Goal: Task Accomplishment & Management: Manage account settings

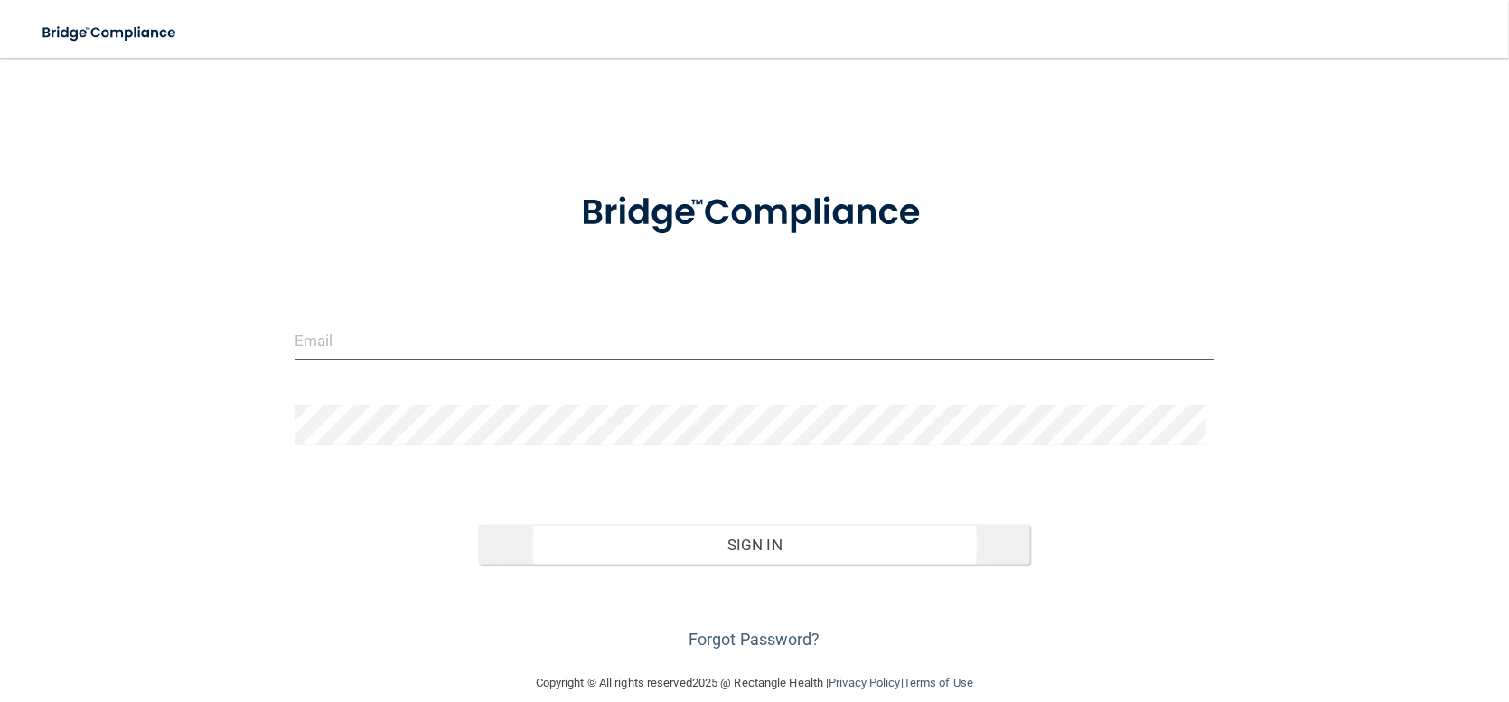
type input "[EMAIL_ADDRESS][DOMAIN_NAME]"
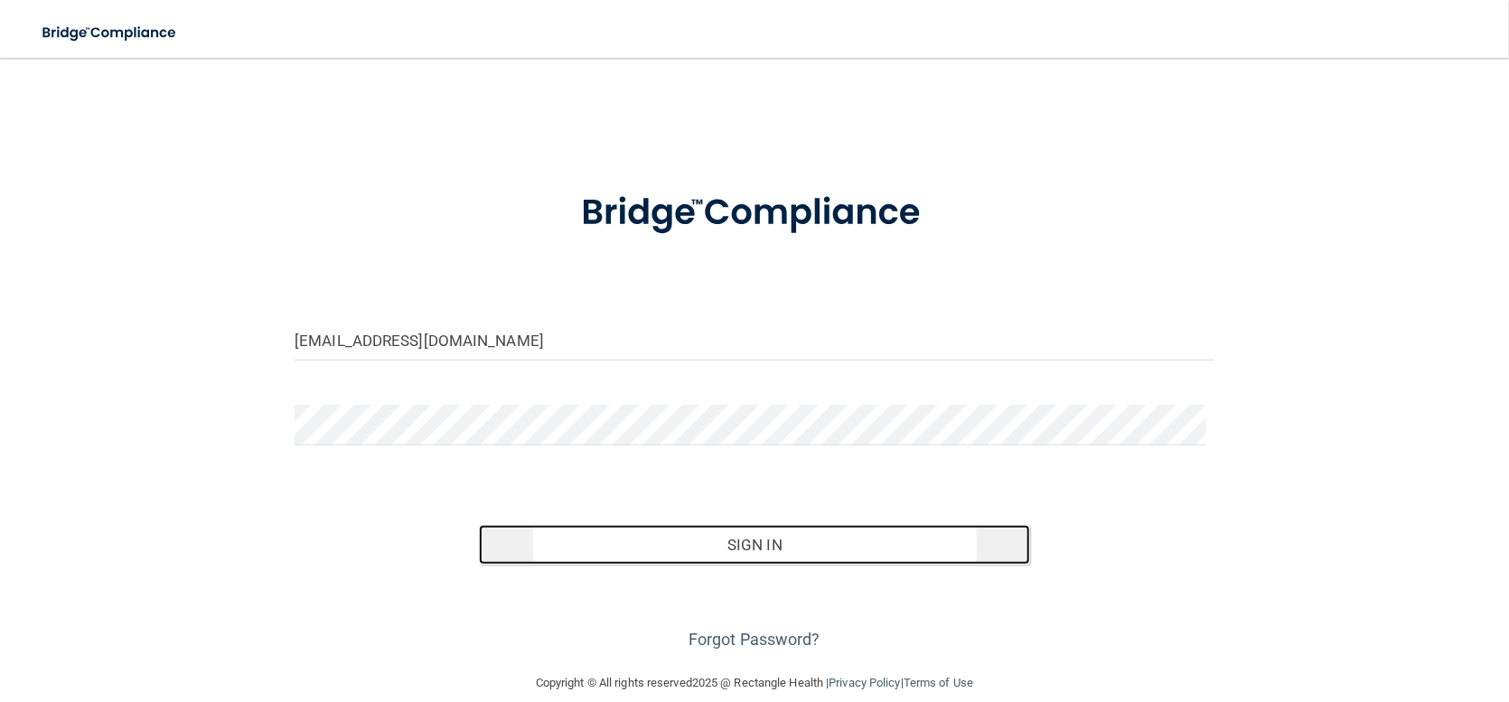
click at [740, 542] on button "Sign In" at bounding box center [755, 545] width 552 height 40
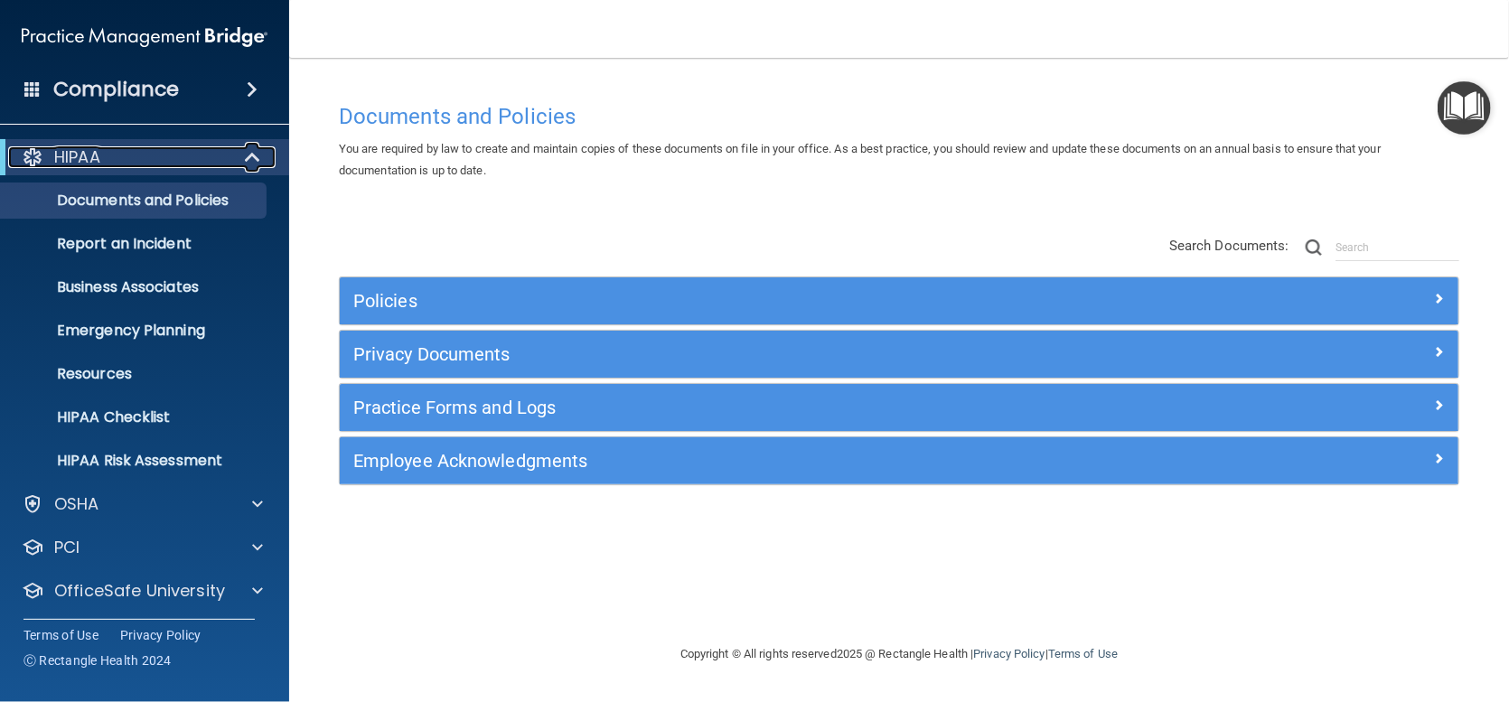
click at [240, 156] on div at bounding box center [253, 157] width 44 height 22
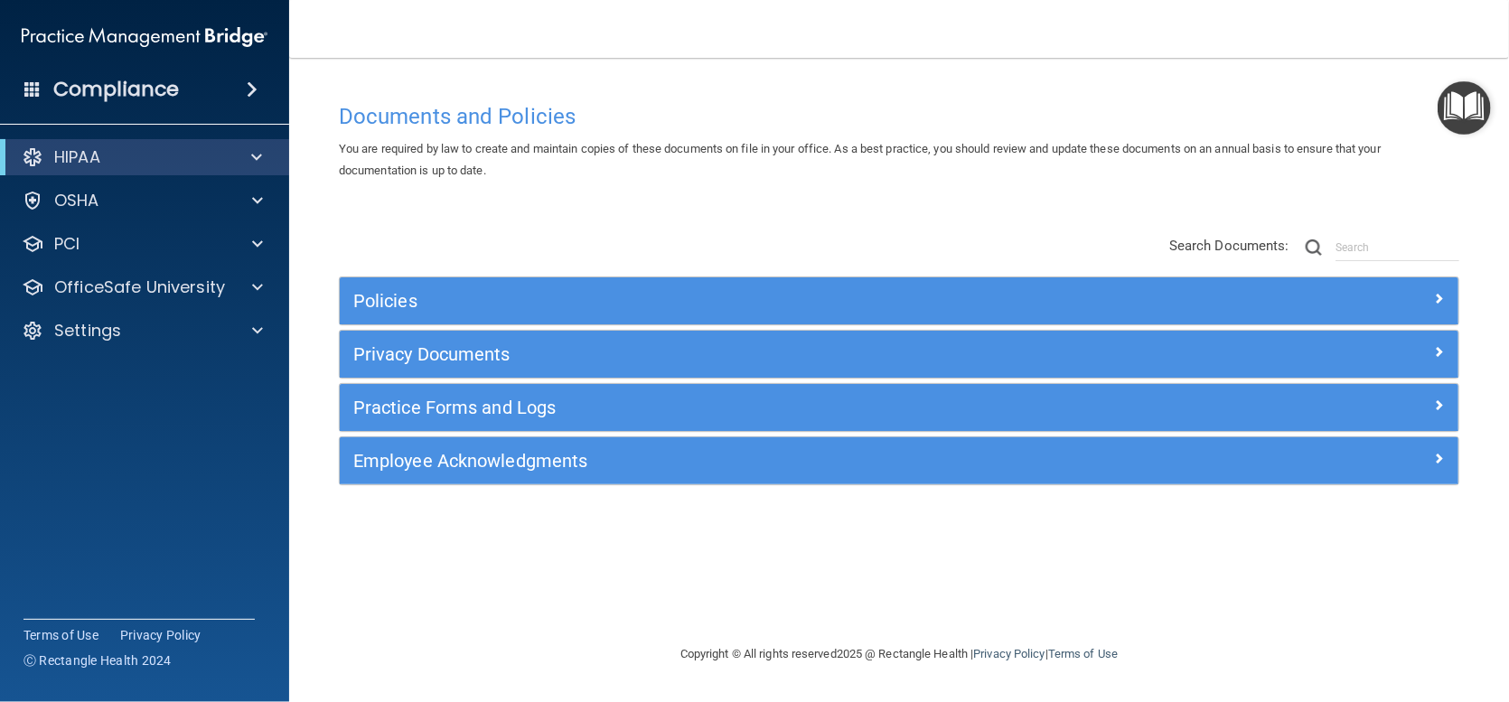
click at [256, 89] on span at bounding box center [252, 90] width 11 height 22
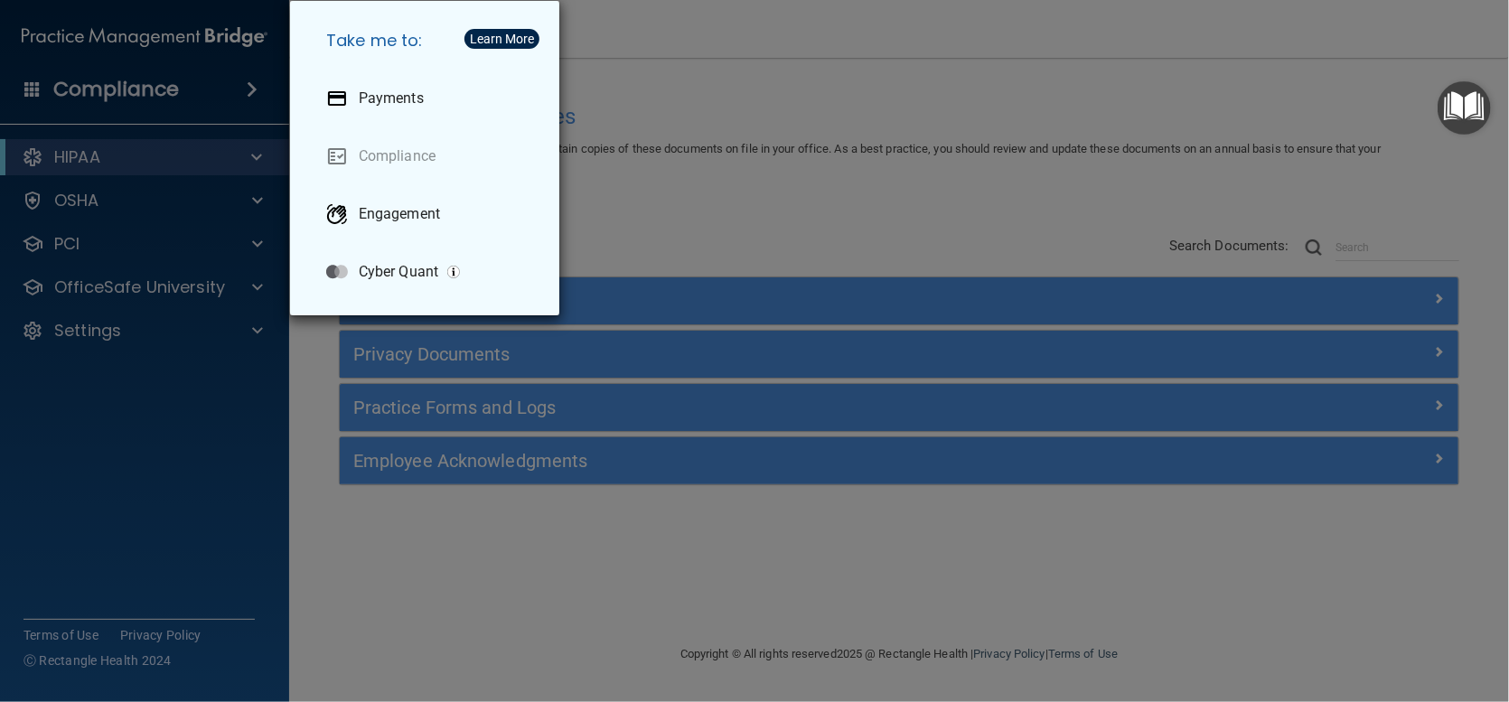
click at [210, 89] on div "Take me to: Payments Compliance Engagement Cyber Quant" at bounding box center [754, 351] width 1509 height 702
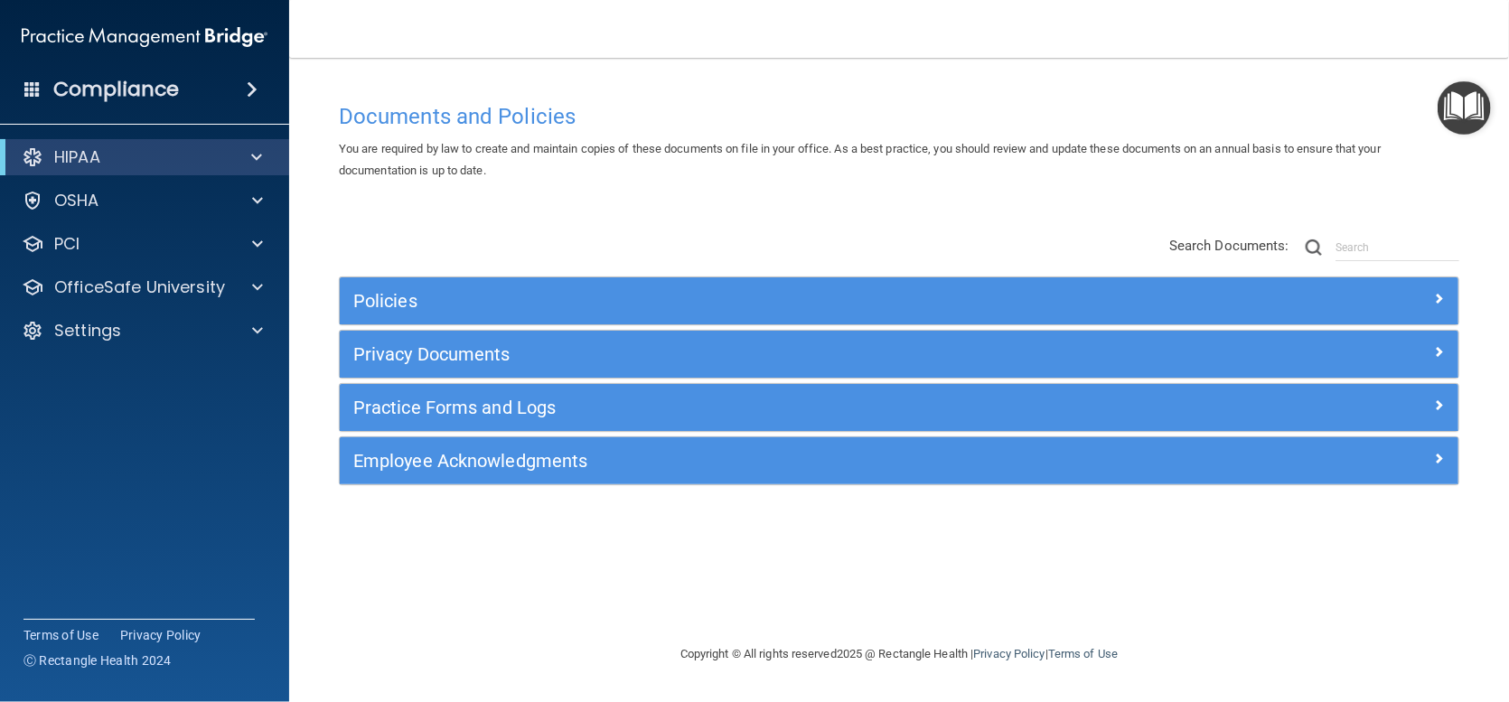
click at [50, 88] on div "Compliance" at bounding box center [144, 90] width 289 height 40
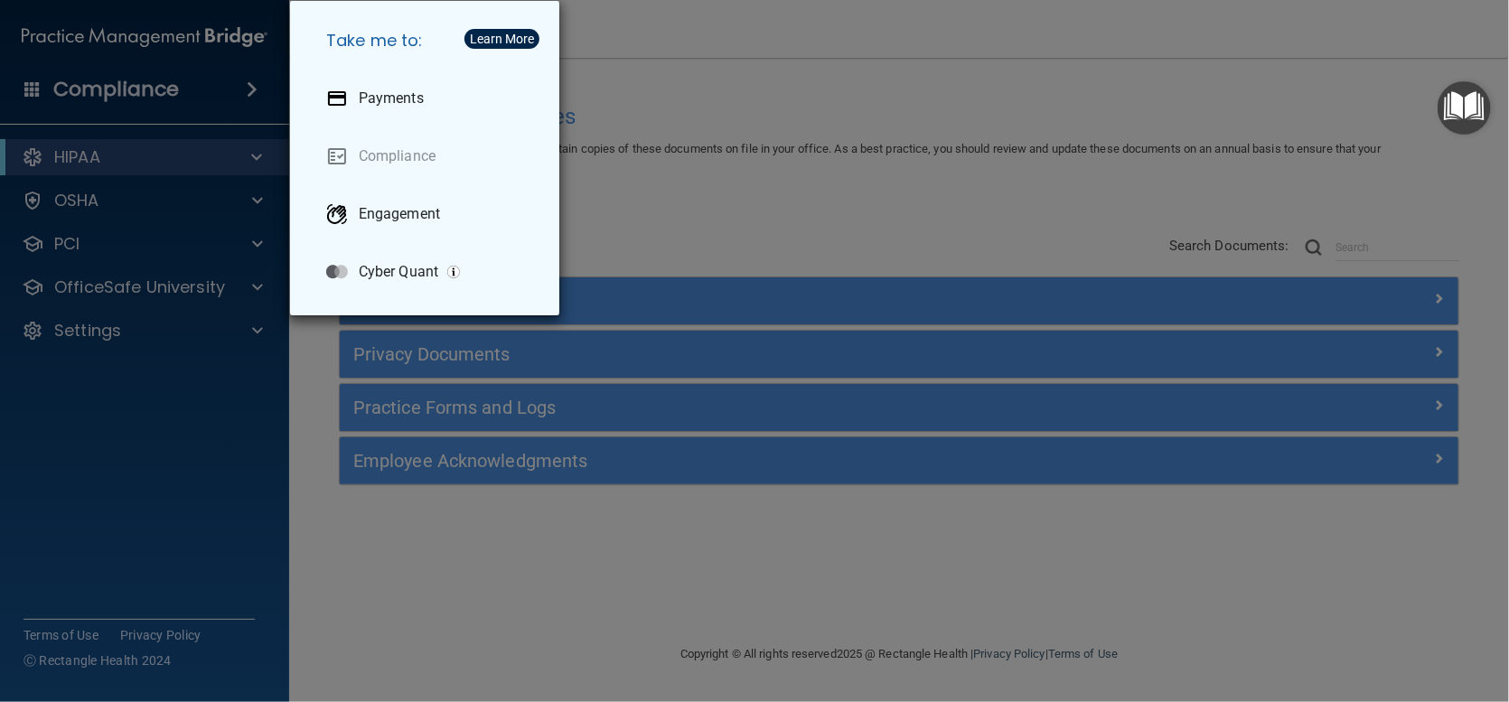
click at [49, 88] on div "Take me to: Payments Compliance Engagement Cyber Quant" at bounding box center [754, 351] width 1509 height 702
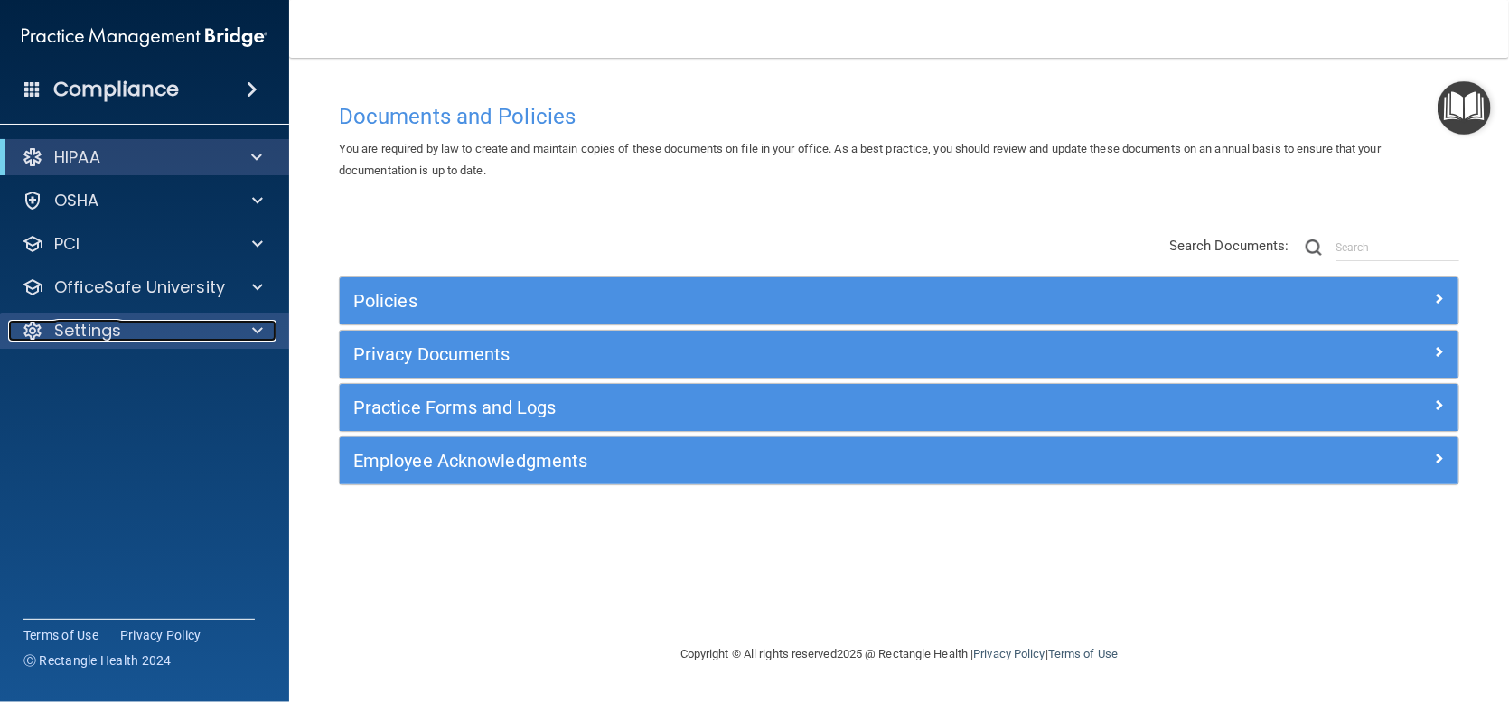
click at [84, 326] on p "Settings" at bounding box center [87, 331] width 67 height 22
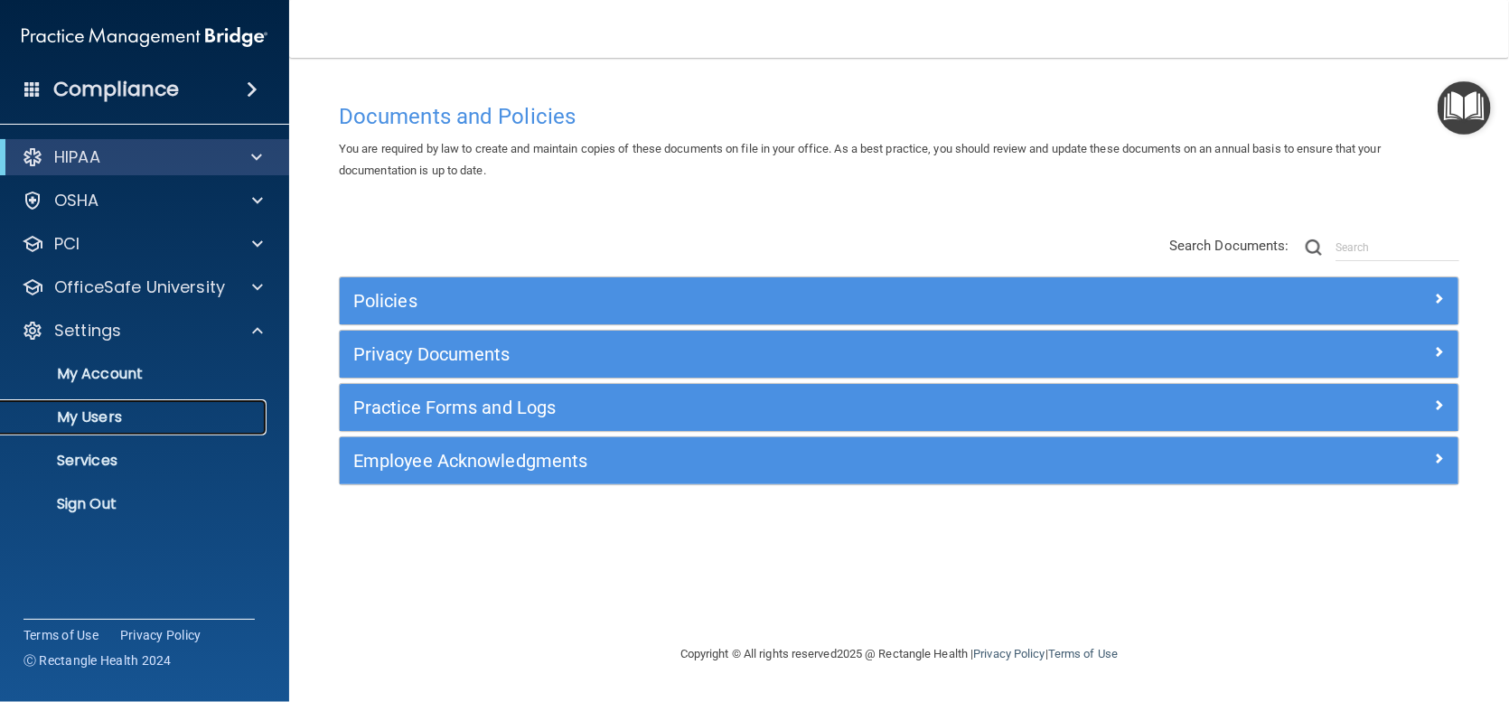
click at [75, 414] on p "My Users" at bounding box center [135, 417] width 247 height 18
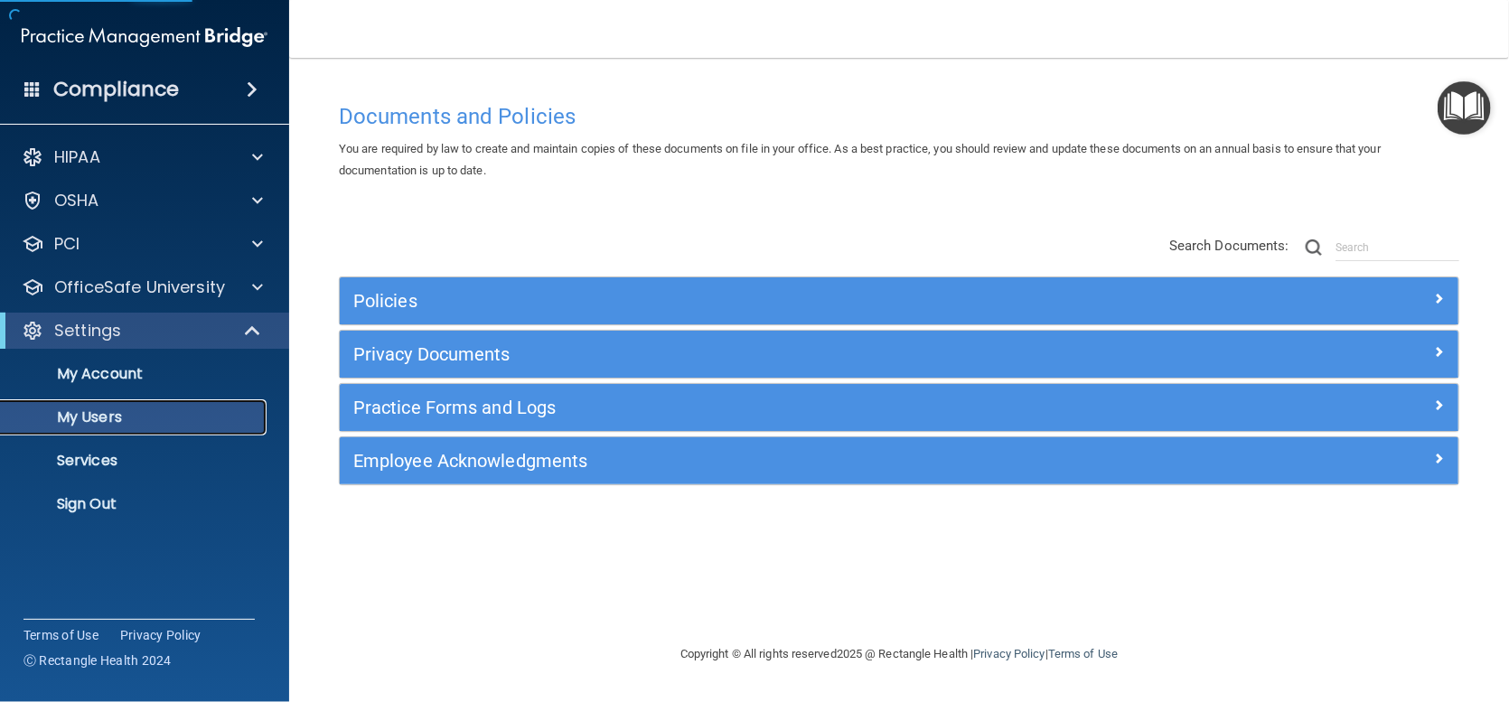
select select "20"
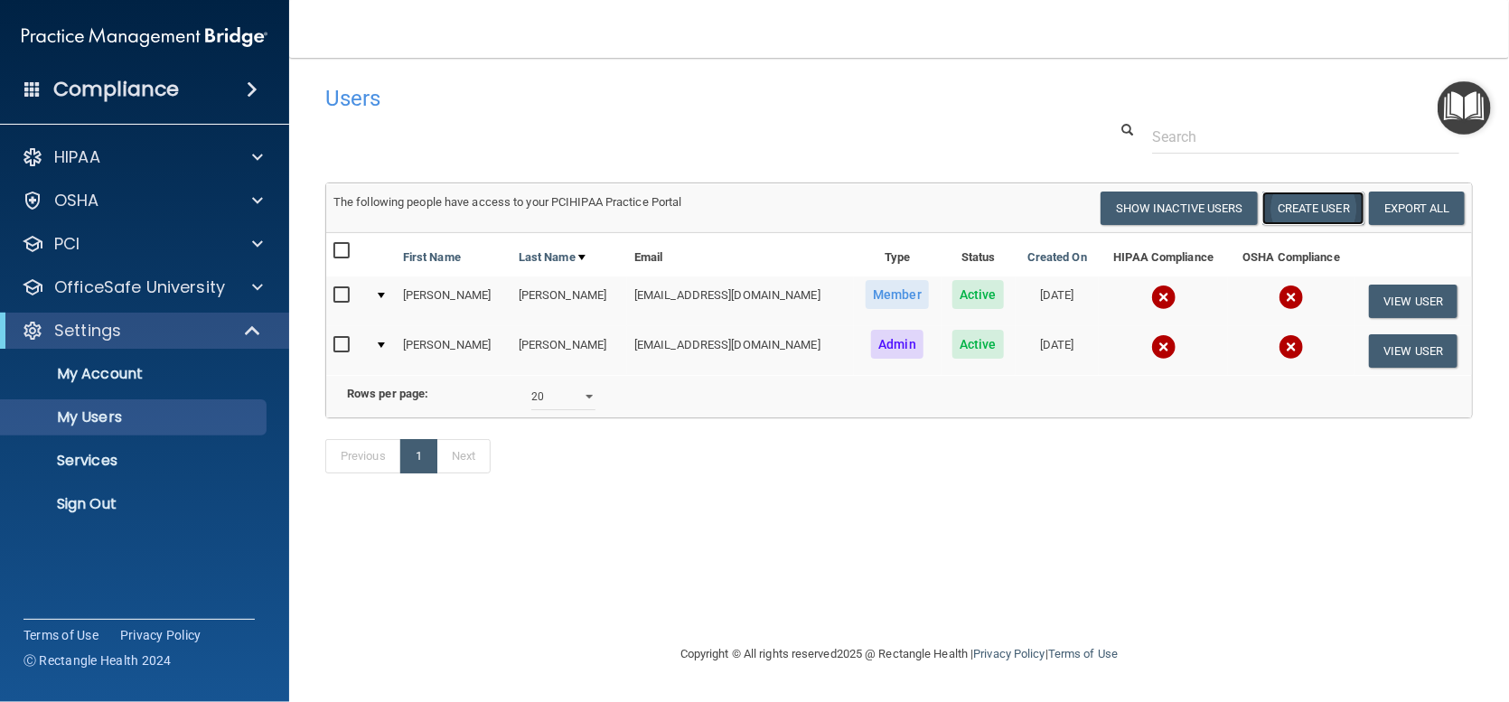
click at [1289, 200] on button "Create User" at bounding box center [1313, 208] width 102 height 33
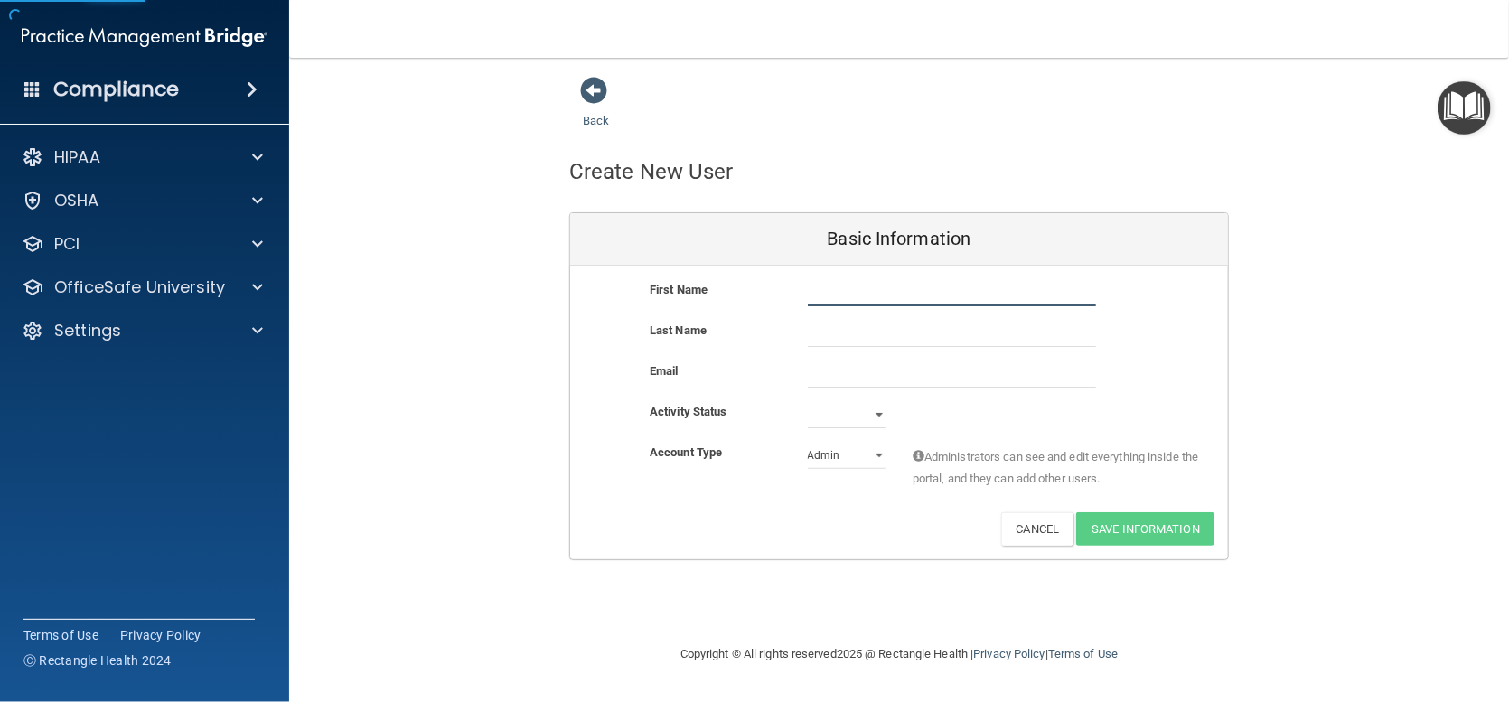
click at [838, 294] on input "text" at bounding box center [952, 292] width 288 height 27
type input "S"
type input "Sadauna"
type input "Starcher"
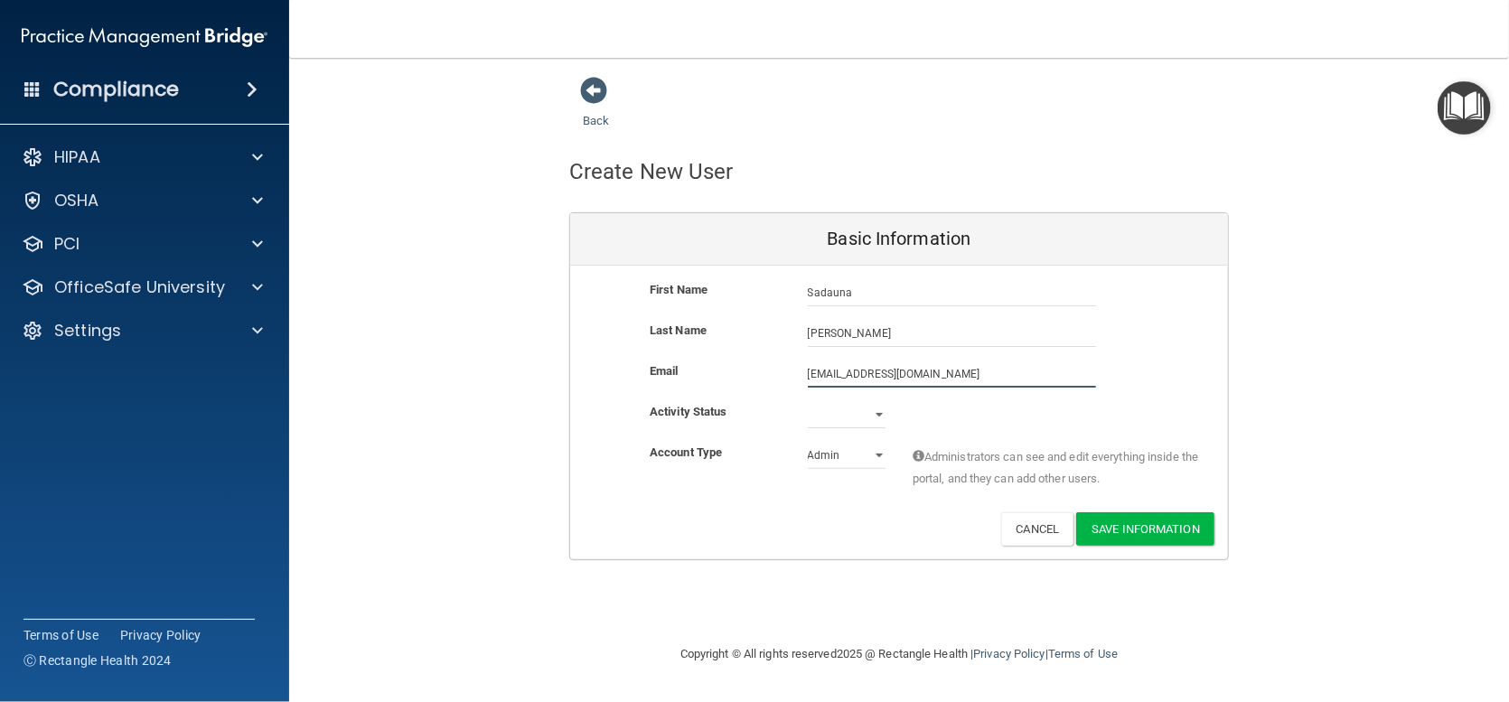
type input "sstarcher@okpaininstitute.com"
click at [875, 419] on select "Active Inactive" at bounding box center [847, 414] width 78 height 27
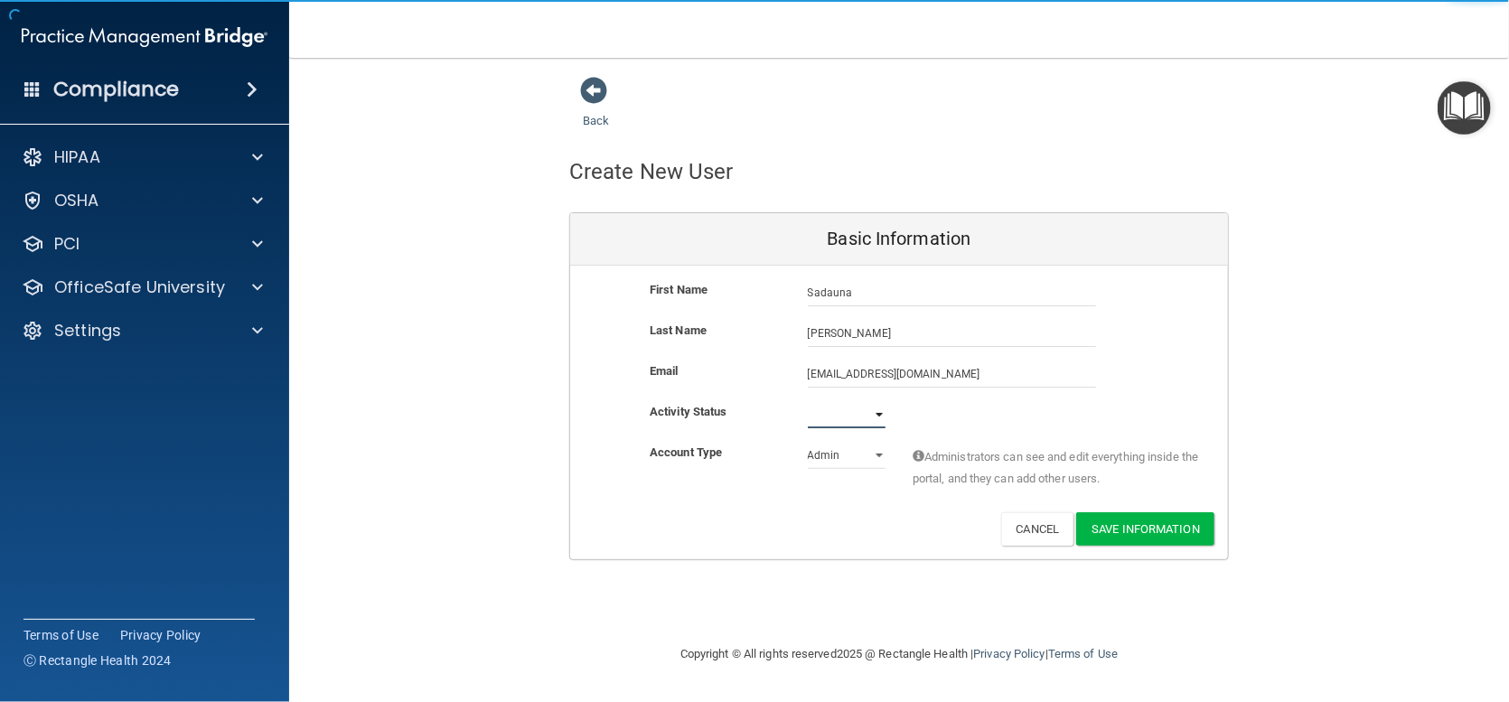
select select "active"
click at [808, 401] on select "Active Inactive" at bounding box center [847, 414] width 78 height 27
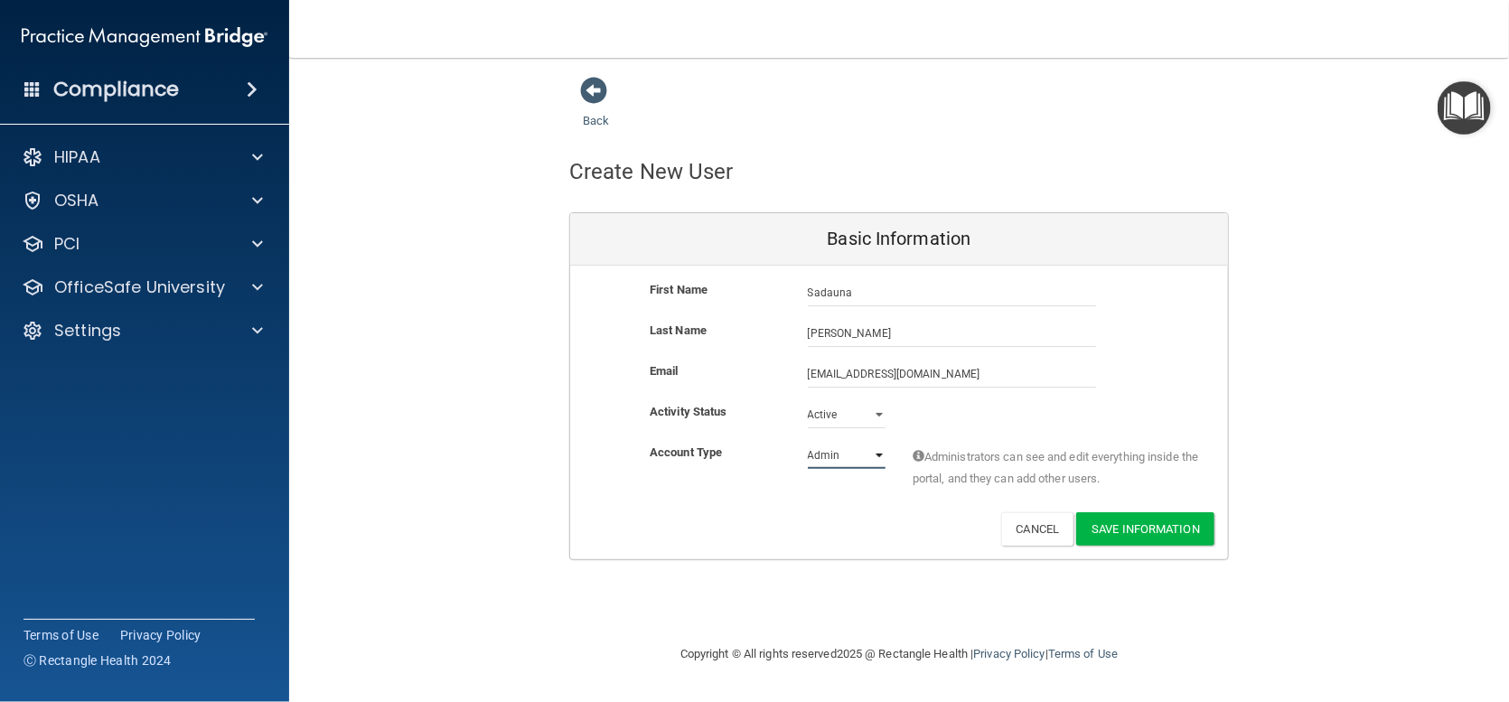
click at [855, 454] on select "Admin Member" at bounding box center [847, 455] width 78 height 27
select select "practice_member"
click at [808, 442] on select "Admin Member" at bounding box center [847, 455] width 78 height 27
click at [1148, 526] on button "Save Information" at bounding box center [1145, 528] width 138 height 33
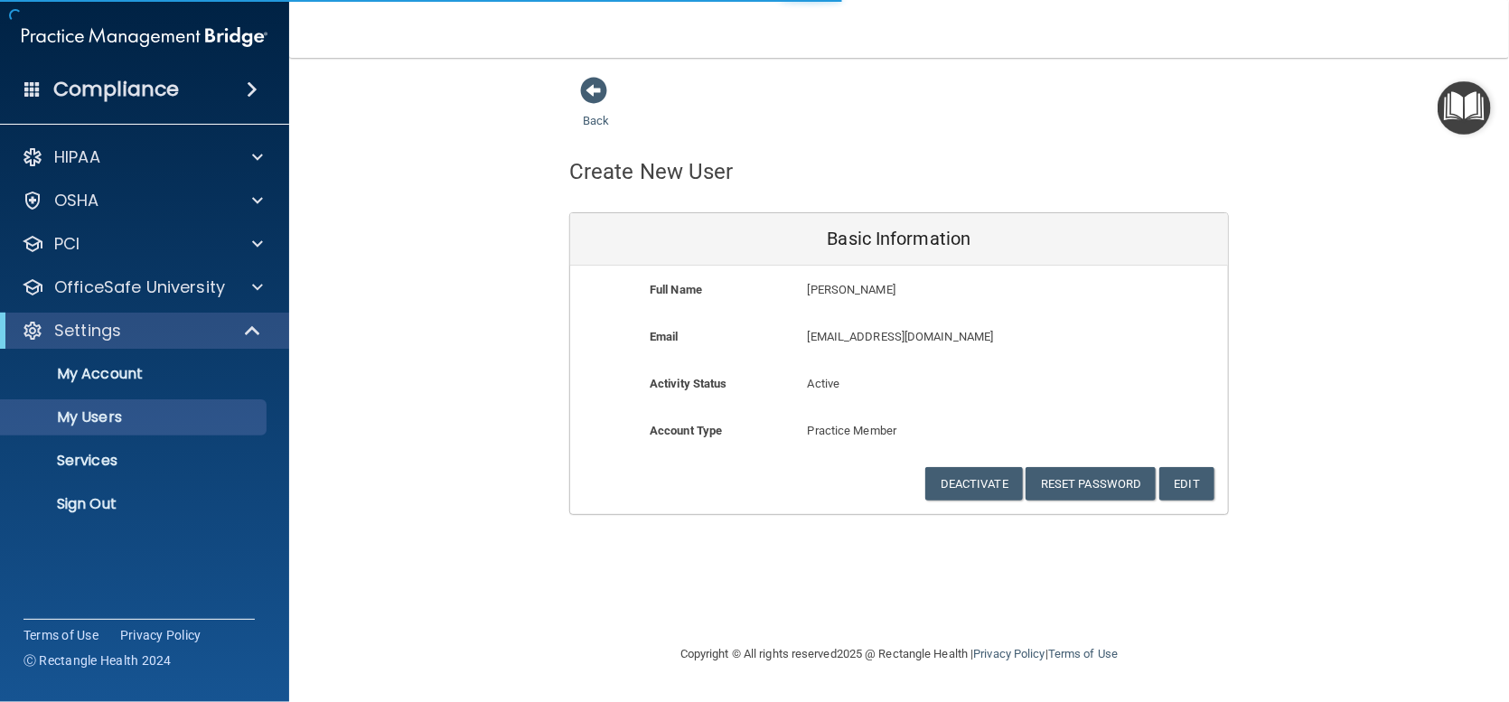
select select "20"
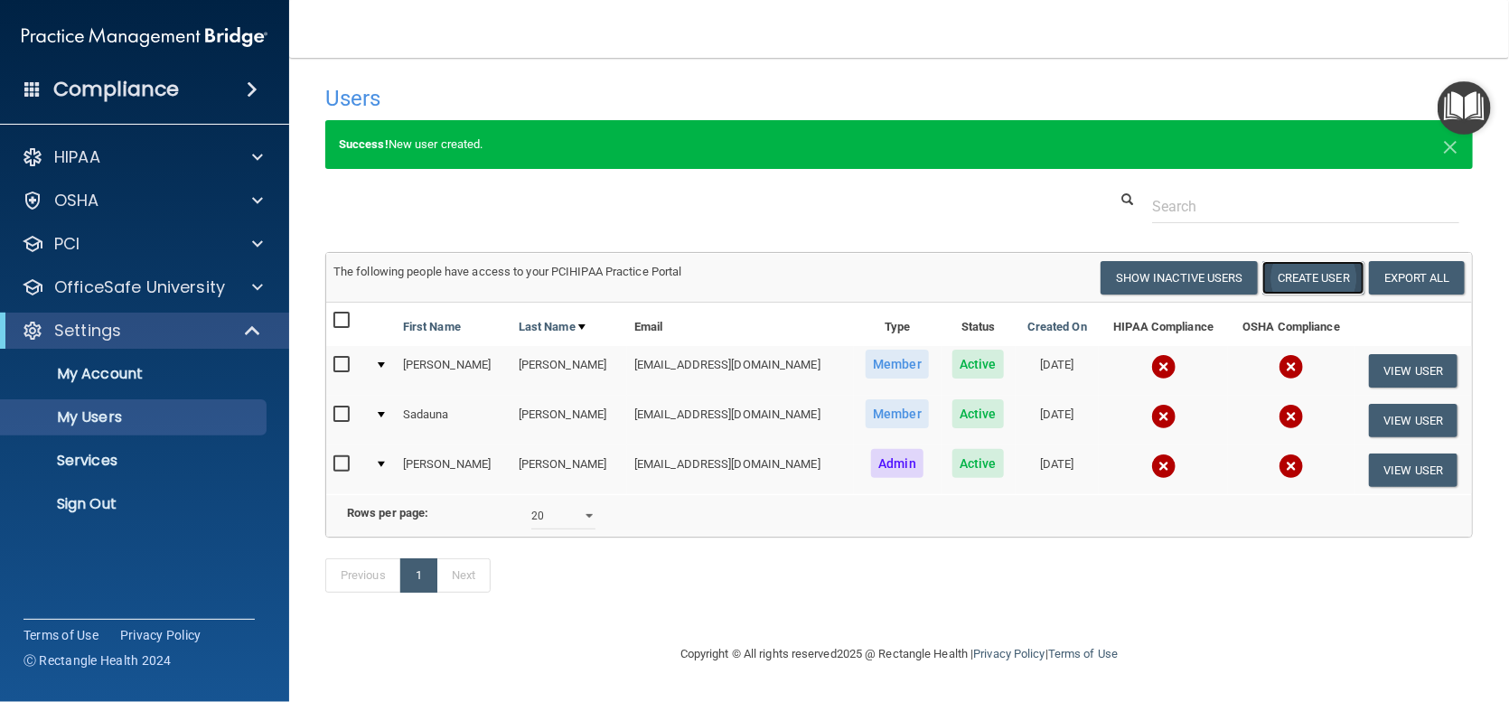
click at [1282, 267] on button "Create User" at bounding box center [1313, 277] width 102 height 33
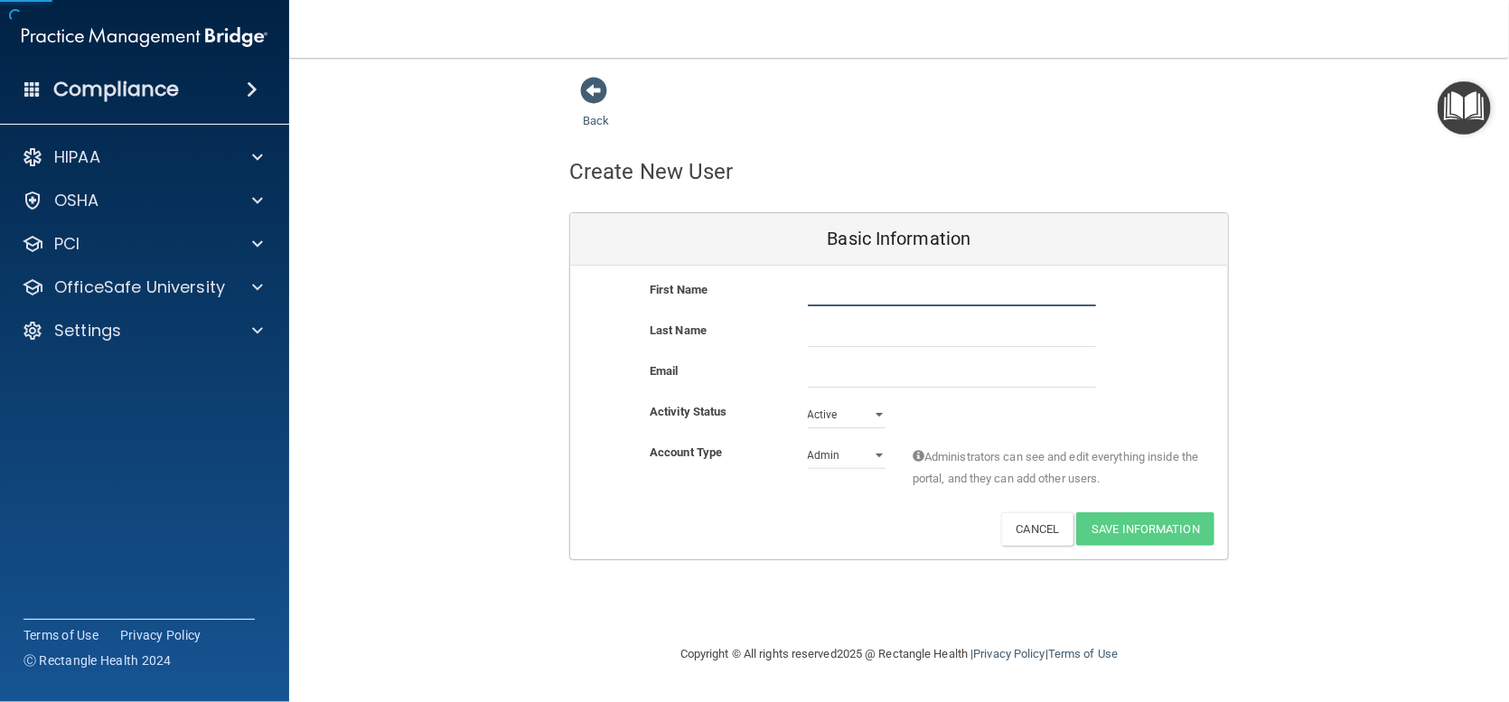
click at [847, 295] on input "text" at bounding box center [952, 292] width 288 height 27
type input "[PERSON_NAME]"
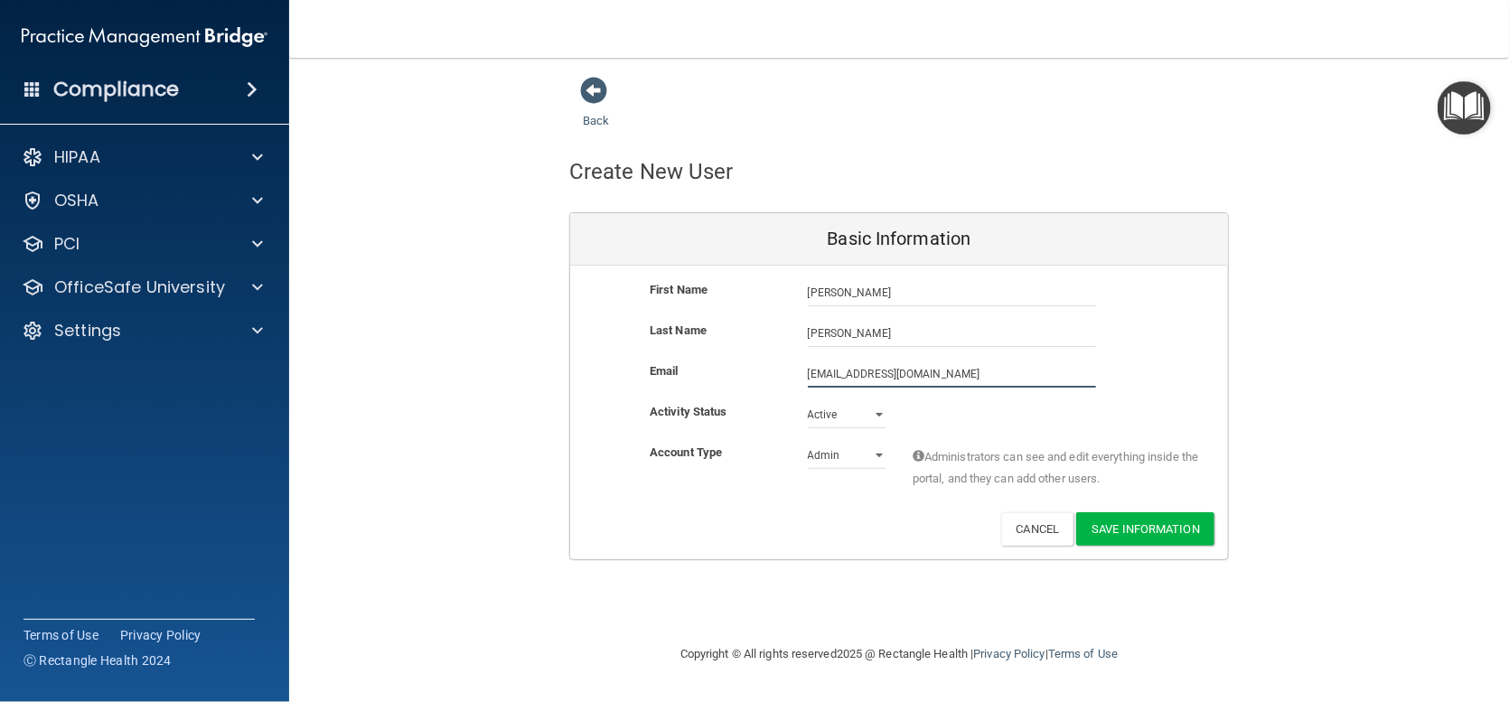
type input "[EMAIL_ADDRESS][DOMAIN_NAME]"
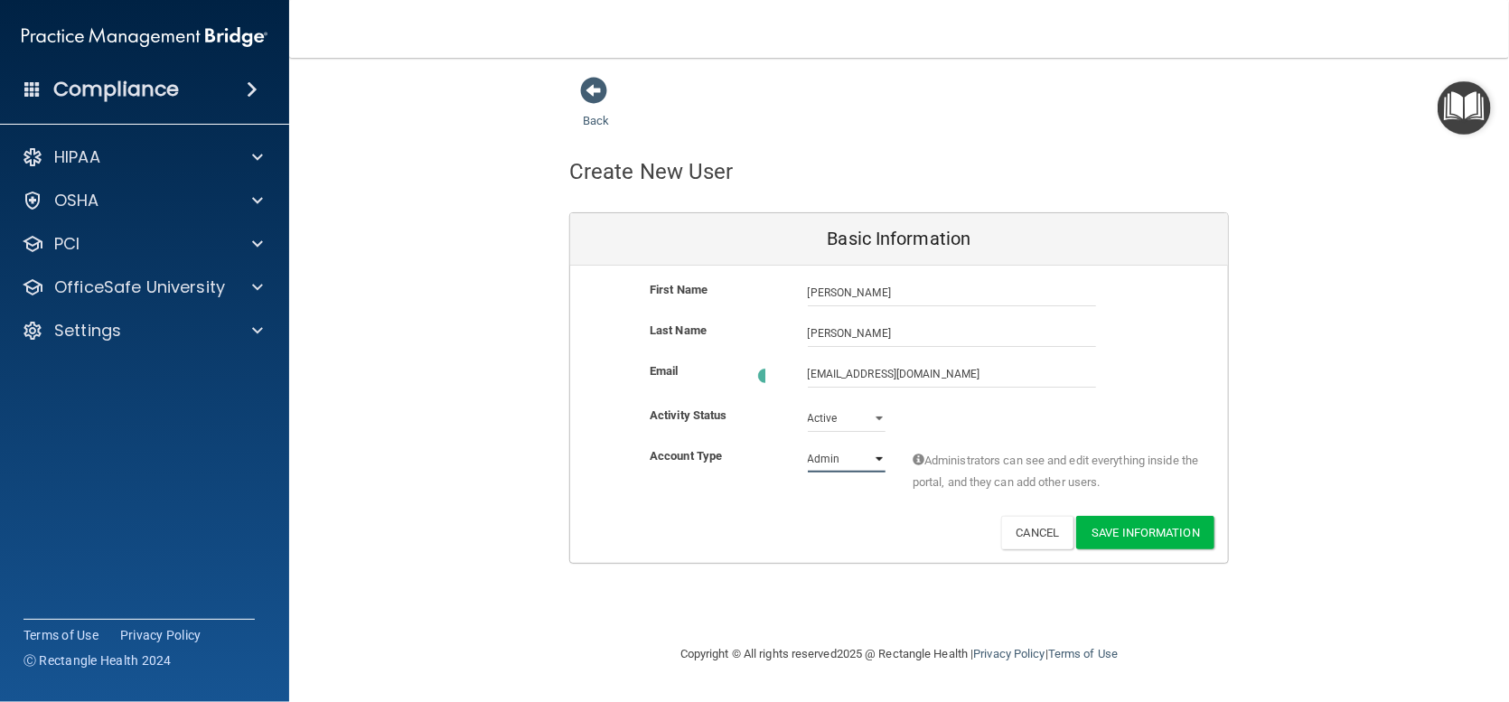
click at [863, 456] on select "Admin Member" at bounding box center [847, 458] width 78 height 27
select select "practice_member"
click at [808, 442] on select "Admin Member" at bounding box center [847, 455] width 78 height 27
click at [1150, 531] on button "Save Information" at bounding box center [1145, 528] width 138 height 33
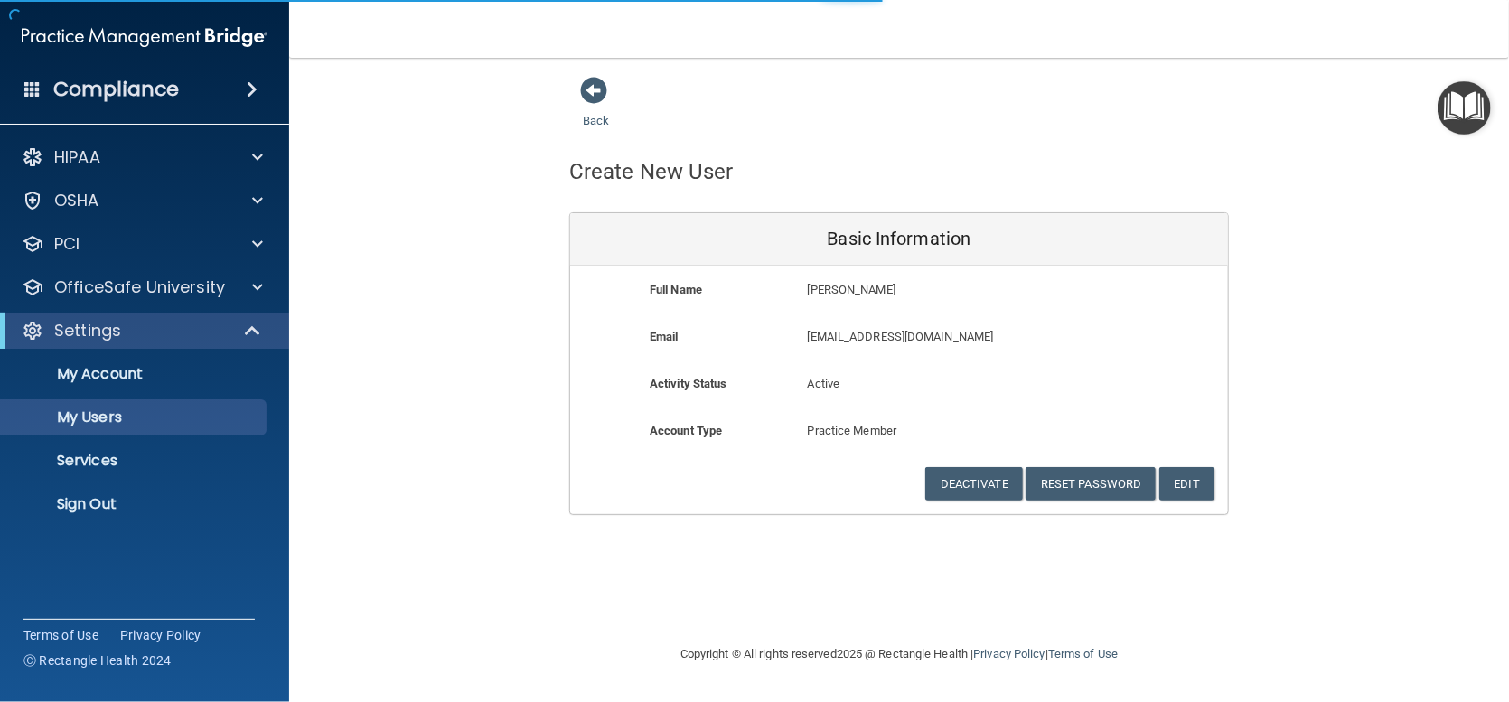
select select "20"
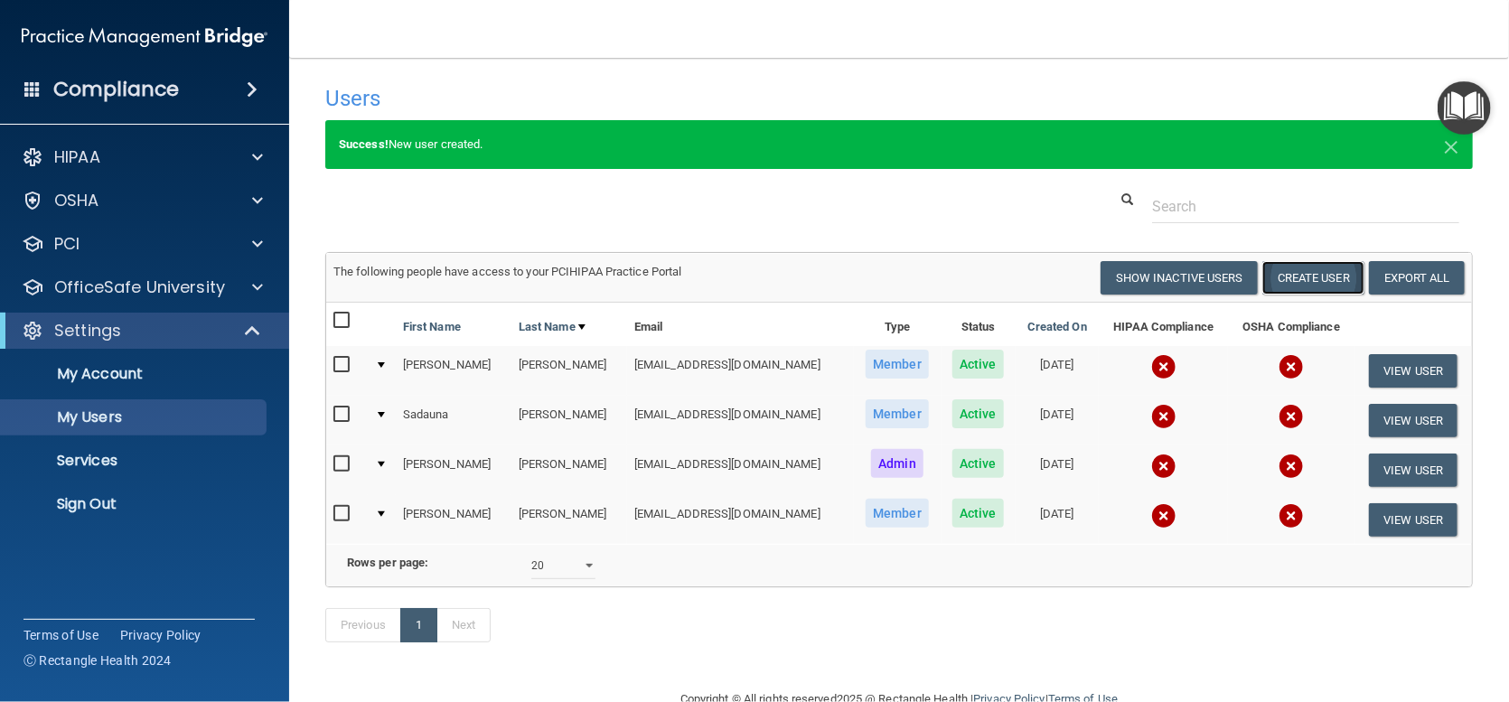
click at [1283, 279] on button "Create User" at bounding box center [1313, 277] width 102 height 33
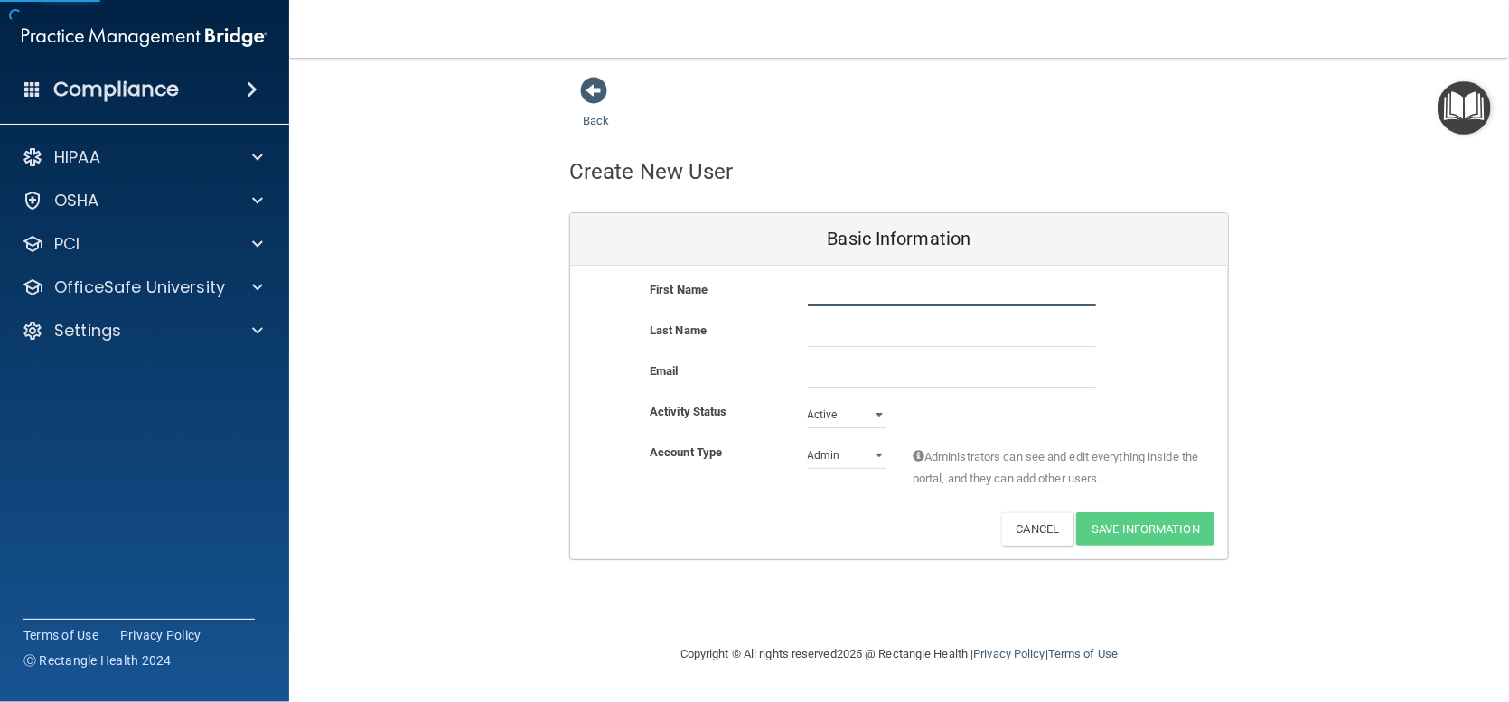
click at [859, 301] on input "text" at bounding box center [952, 292] width 288 height 27
type input "[PERSON_NAME]"
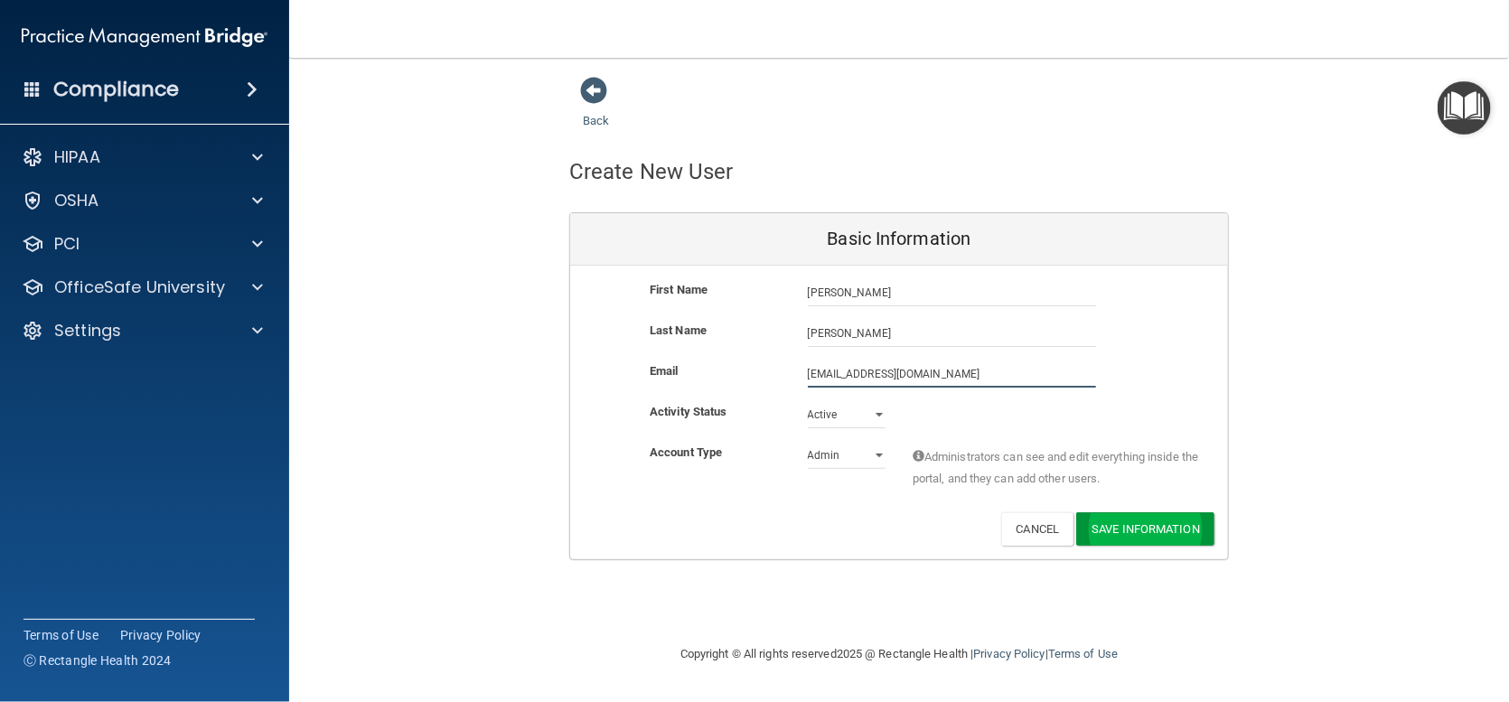
type input "[EMAIL_ADDRESS][DOMAIN_NAME]"
drag, startPoint x: 1131, startPoint y: 535, endPoint x: 862, endPoint y: 428, distance: 289.6
click at [862, 428] on div "First Name Brandi Fullbright Brandi Last Name Fullbright Email bfullbright@okpa…" at bounding box center [899, 413] width 658 height 294
click at [865, 442] on select "Admin Member" at bounding box center [847, 455] width 78 height 27
select select "practice_member"
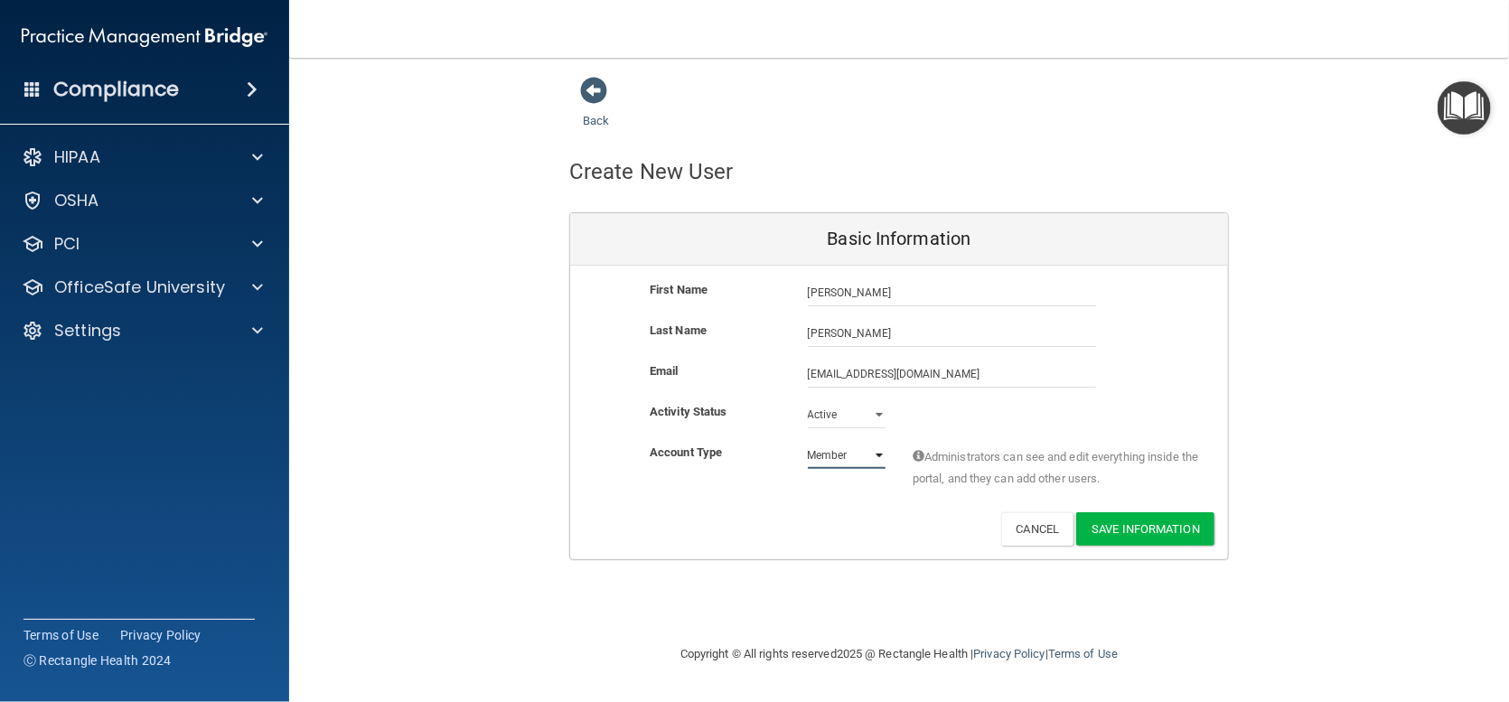
click at [808, 442] on select "Admin Member" at bounding box center [847, 455] width 78 height 27
click at [1150, 521] on button "Save Information" at bounding box center [1145, 528] width 138 height 33
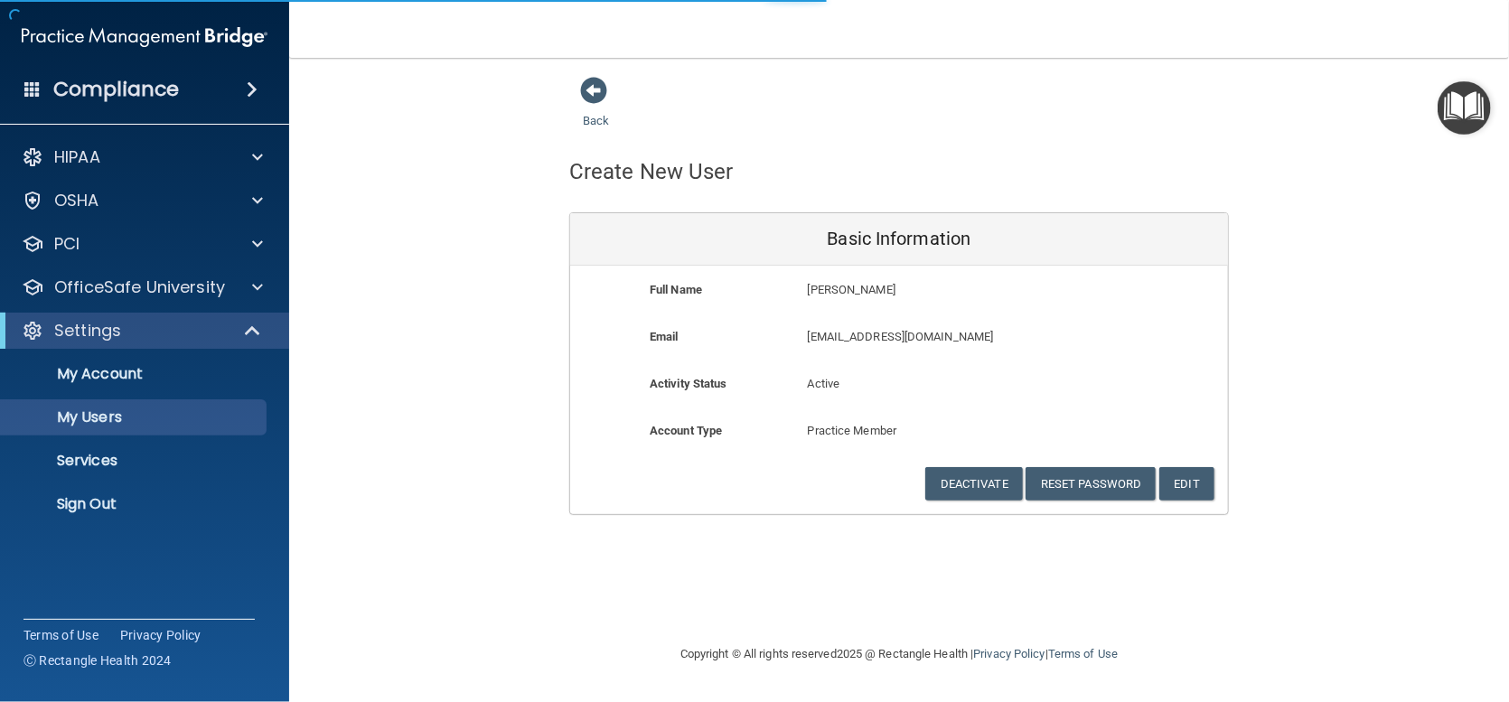
select select "20"
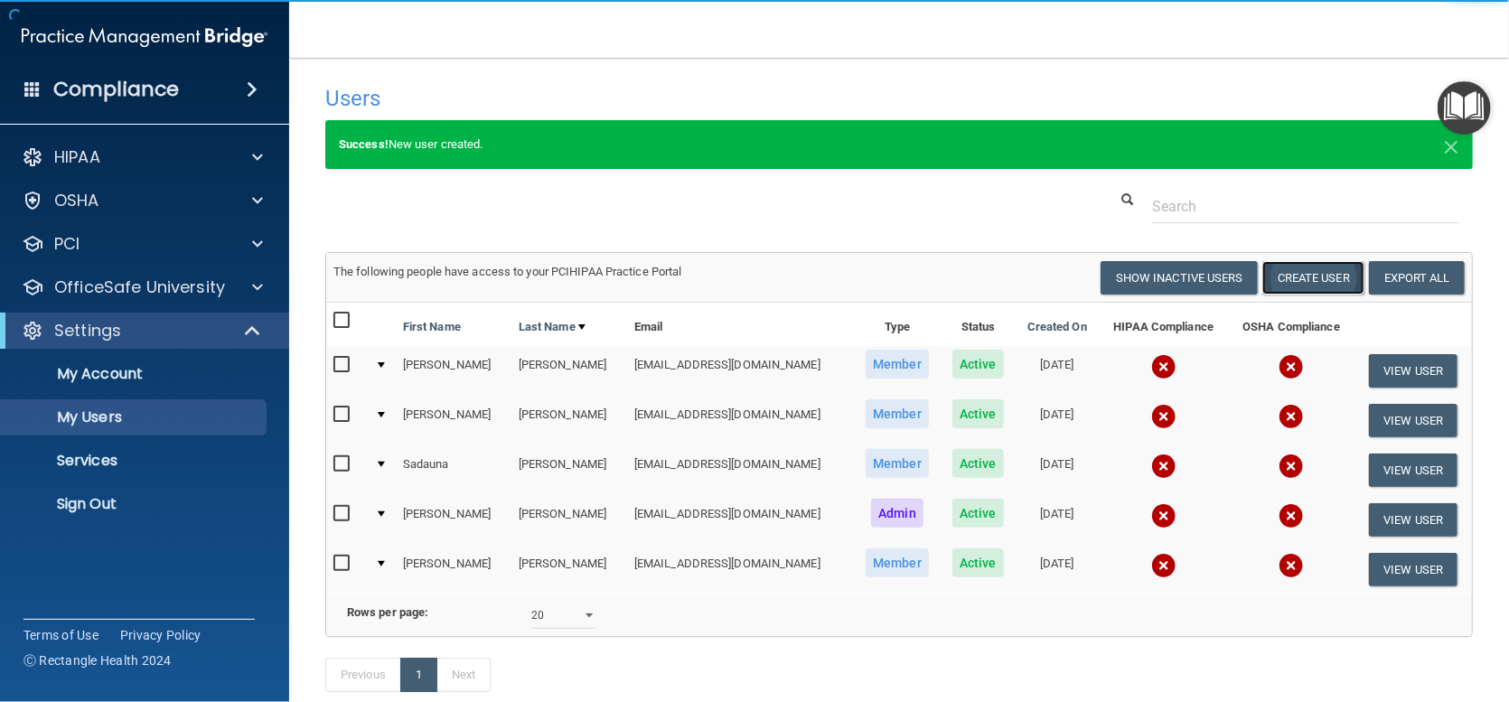
click at [1279, 277] on button "Create User" at bounding box center [1313, 277] width 102 height 33
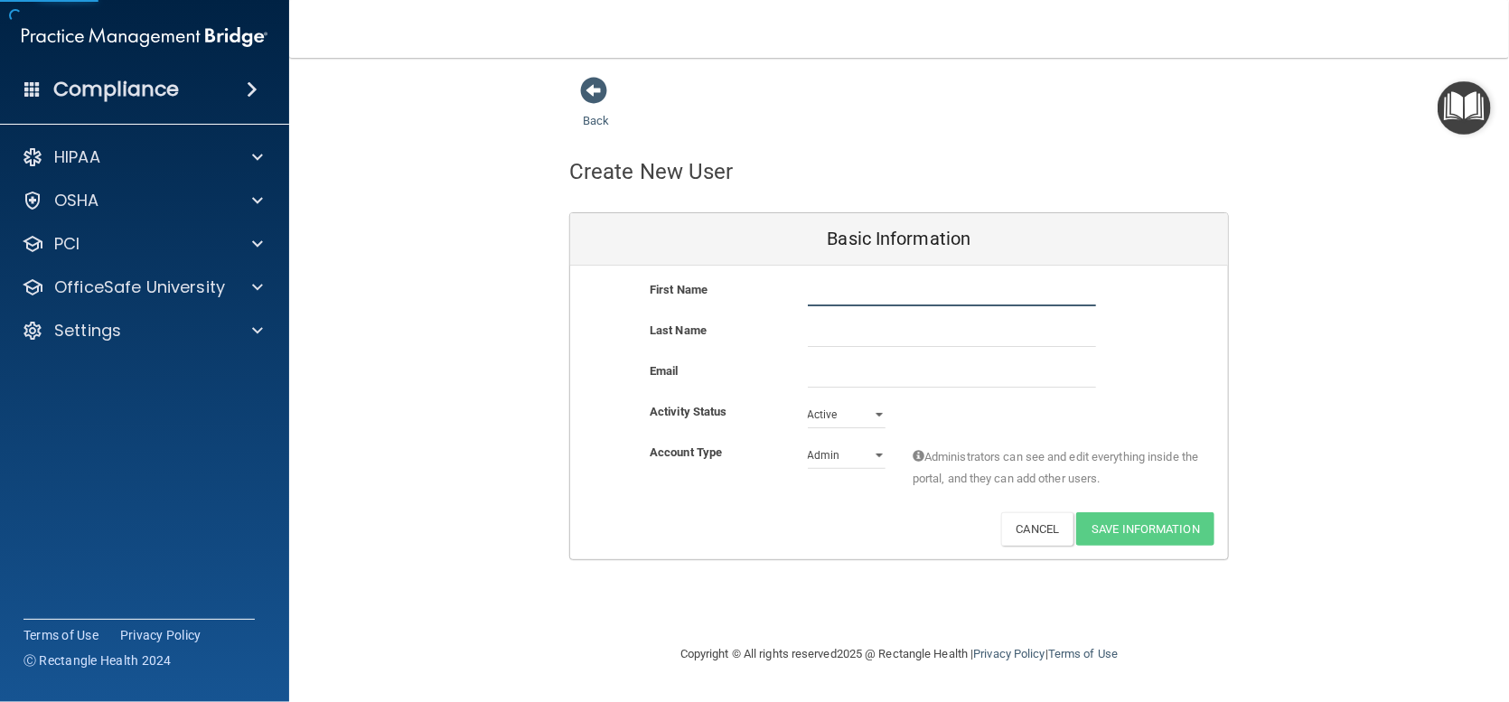
click at [835, 299] on input "text" at bounding box center [952, 292] width 288 height 27
type input "m"
type input "[PERSON_NAME]"
click at [855, 372] on input "email" at bounding box center [952, 374] width 288 height 27
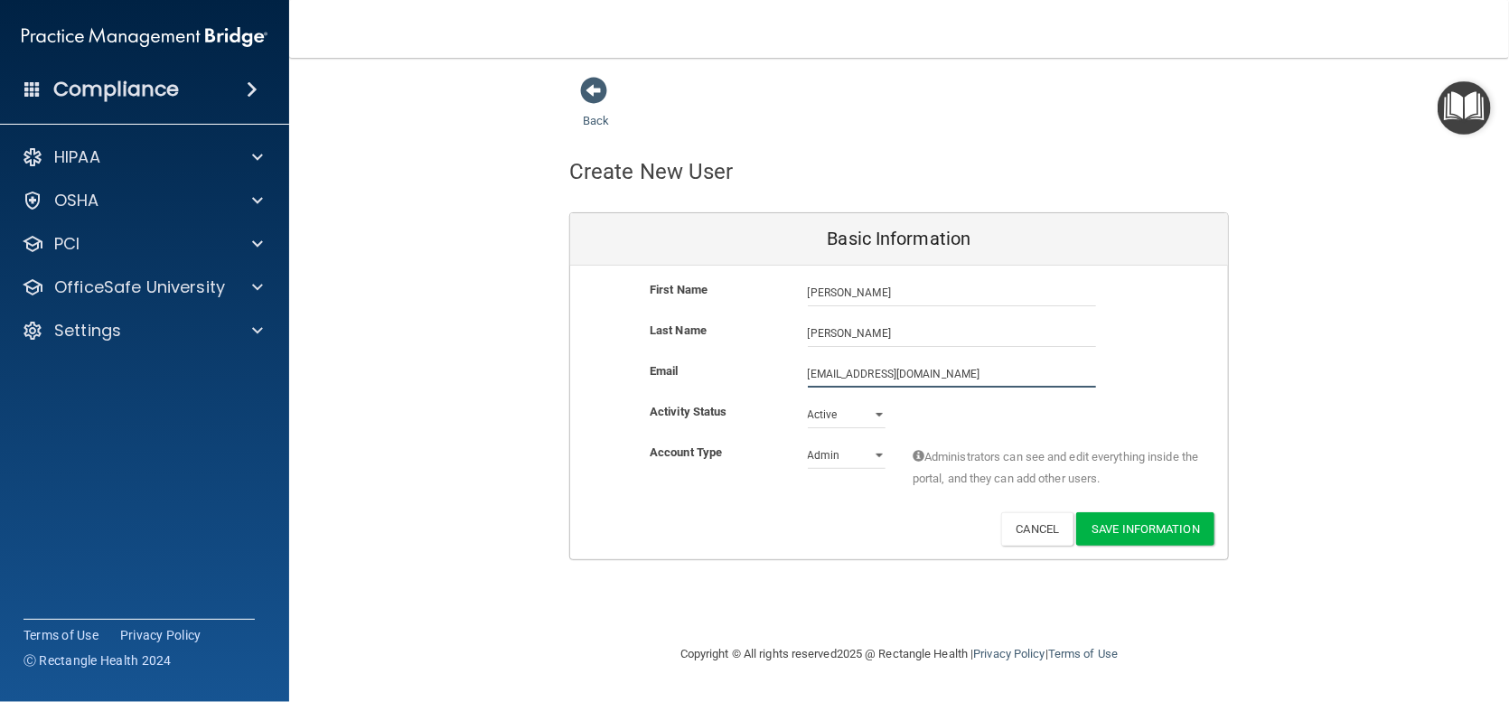
type input "[EMAIL_ADDRESS][DOMAIN_NAME]"
click at [879, 455] on select "Admin Member" at bounding box center [847, 455] width 78 height 27
select select "practice_member"
click at [808, 442] on select "Admin Member" at bounding box center [847, 455] width 78 height 27
click at [1173, 532] on button "Save Information" at bounding box center [1145, 528] width 138 height 33
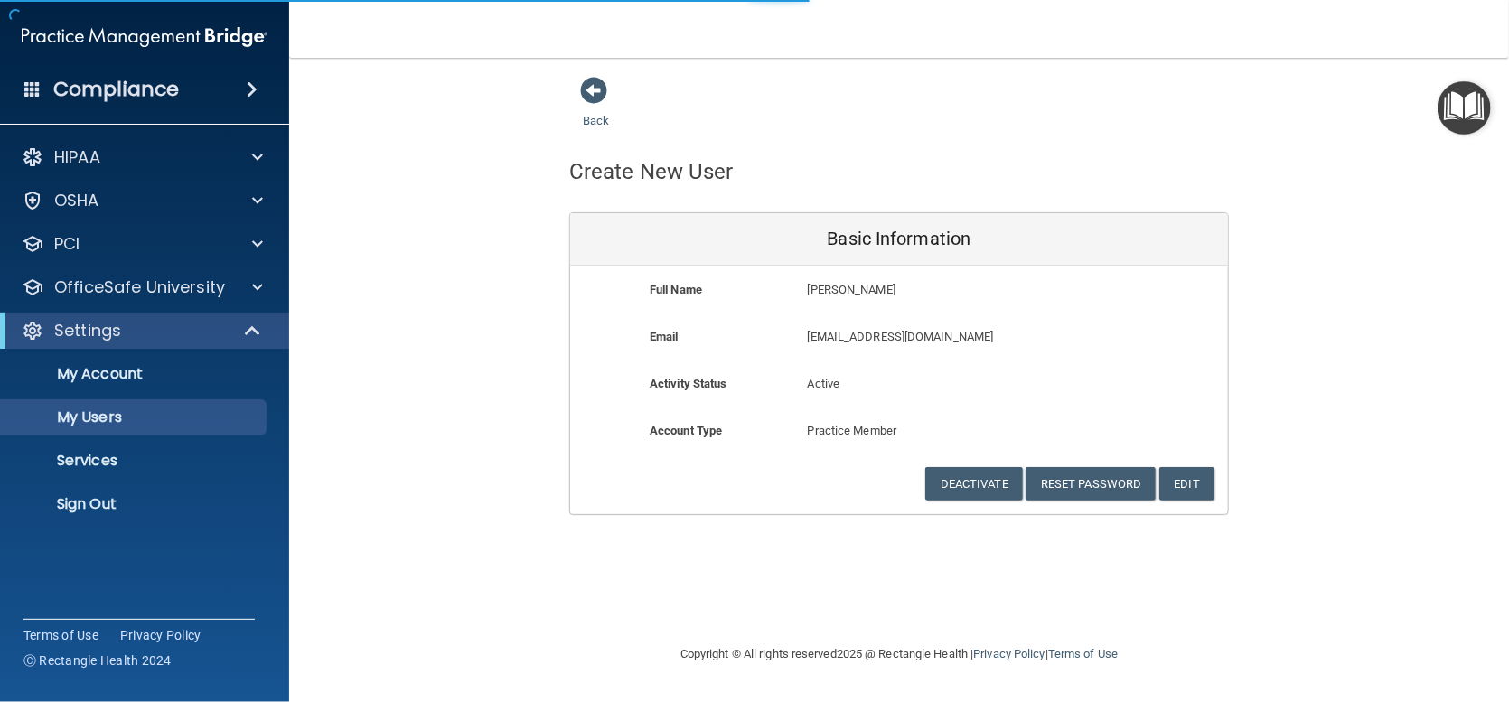
select select "20"
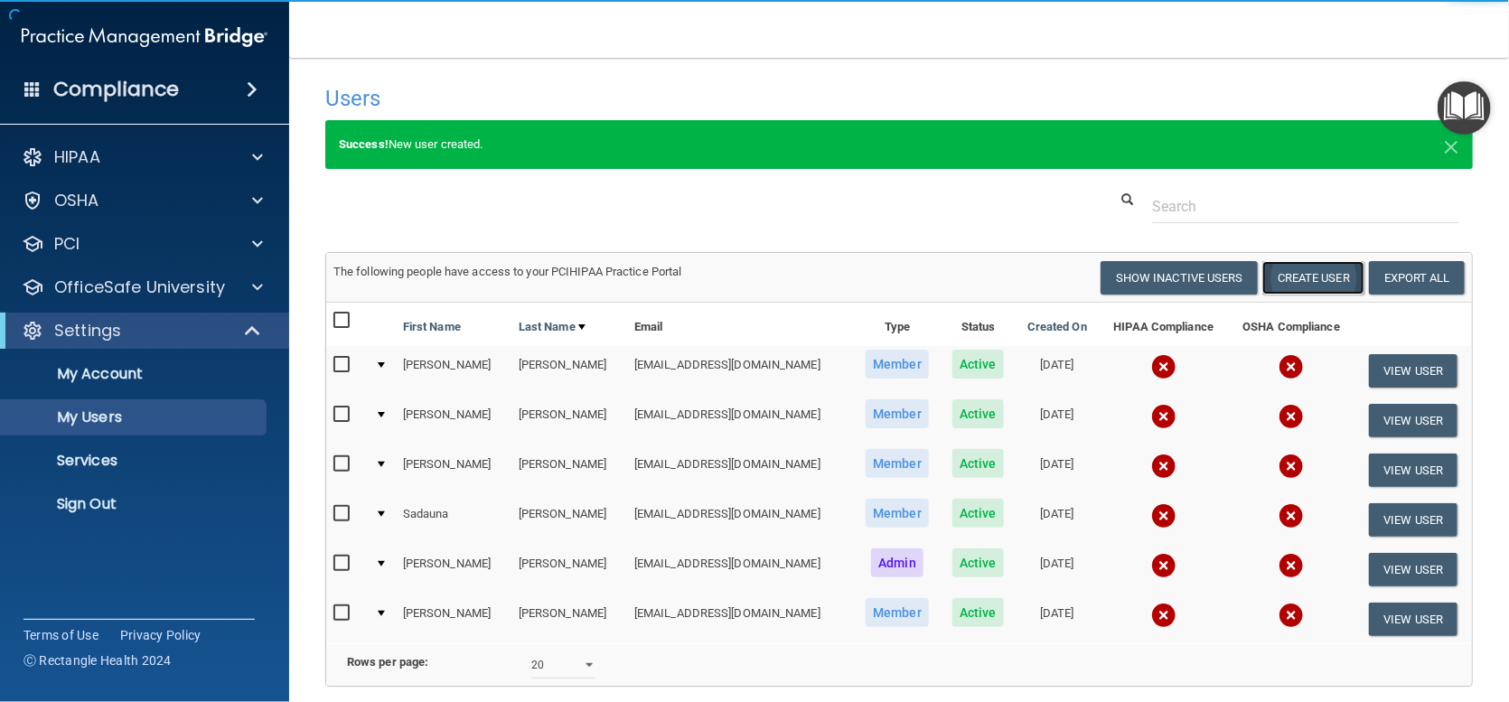
click at [1285, 281] on button "Create User" at bounding box center [1313, 277] width 102 height 33
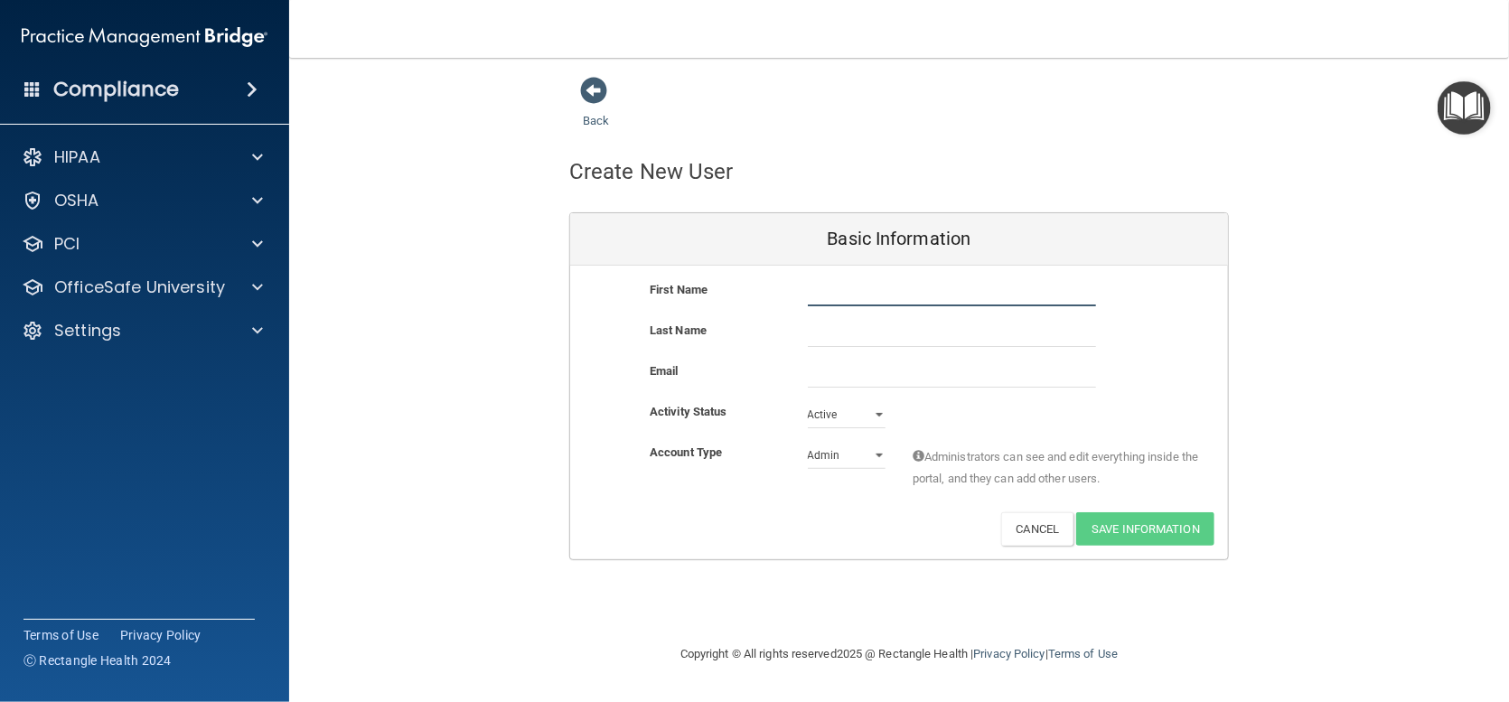
click at [825, 295] on input "text" at bounding box center [952, 292] width 288 height 27
type input "Delana"
type input "Rodgers"
click at [838, 369] on input "email" at bounding box center [952, 374] width 288 height 27
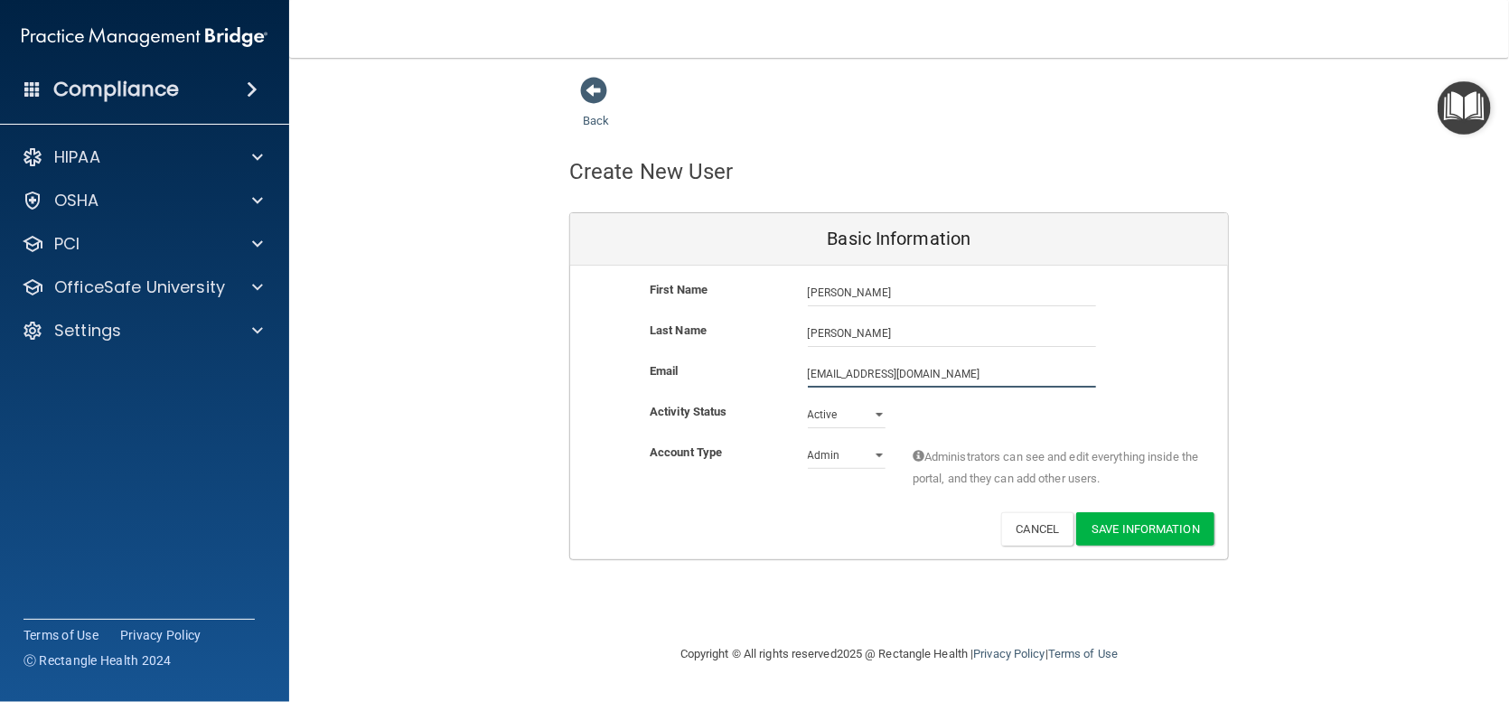
type input "putterodyssey4@gmail.com"
click at [876, 447] on select "Admin Member" at bounding box center [847, 455] width 78 height 27
select select "practice_member"
click at [808, 442] on select "Admin Member" at bounding box center [847, 455] width 78 height 27
click at [1167, 532] on button "Save Information" at bounding box center [1145, 528] width 138 height 33
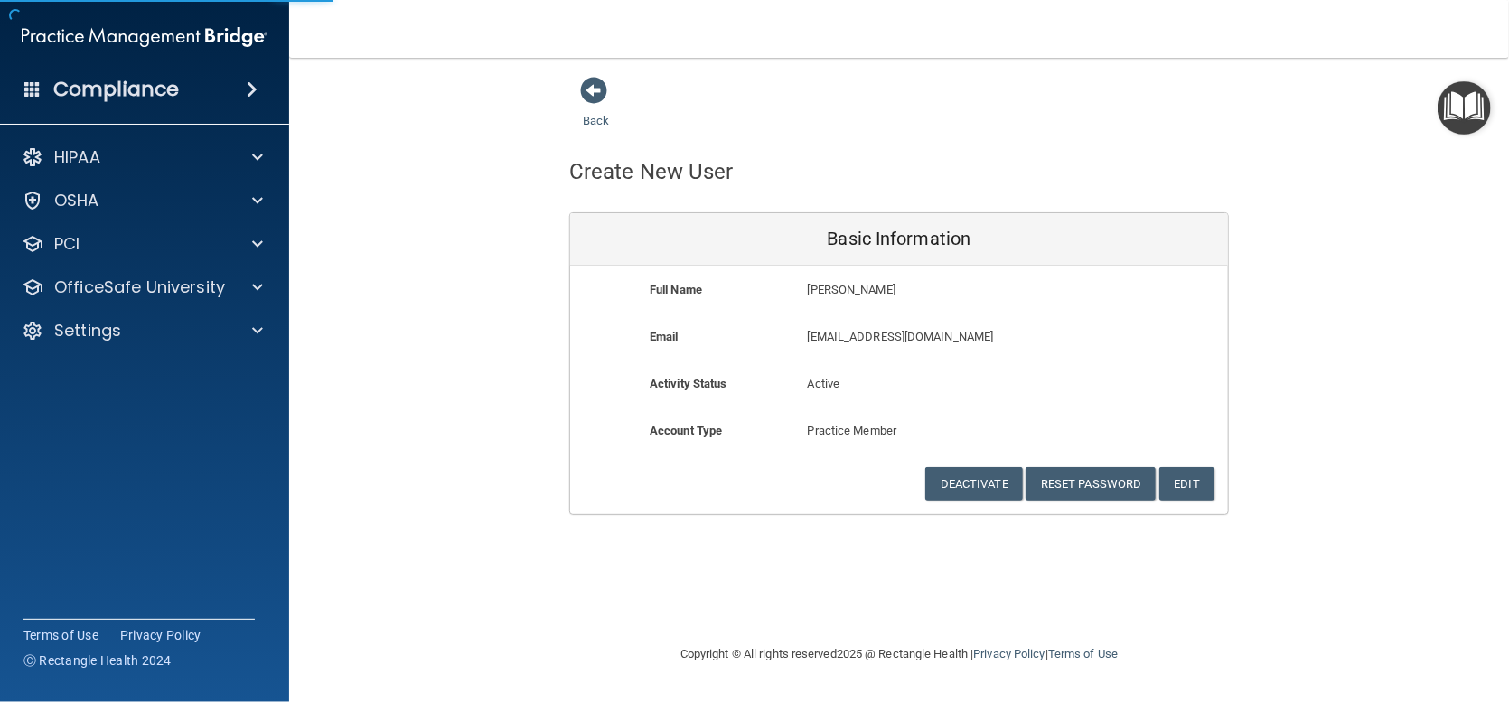
click at [1326, 192] on div "Back Create New User Basic Information Full Name Delana Rodgers Delana Last Nam…" at bounding box center [899, 295] width 1148 height 439
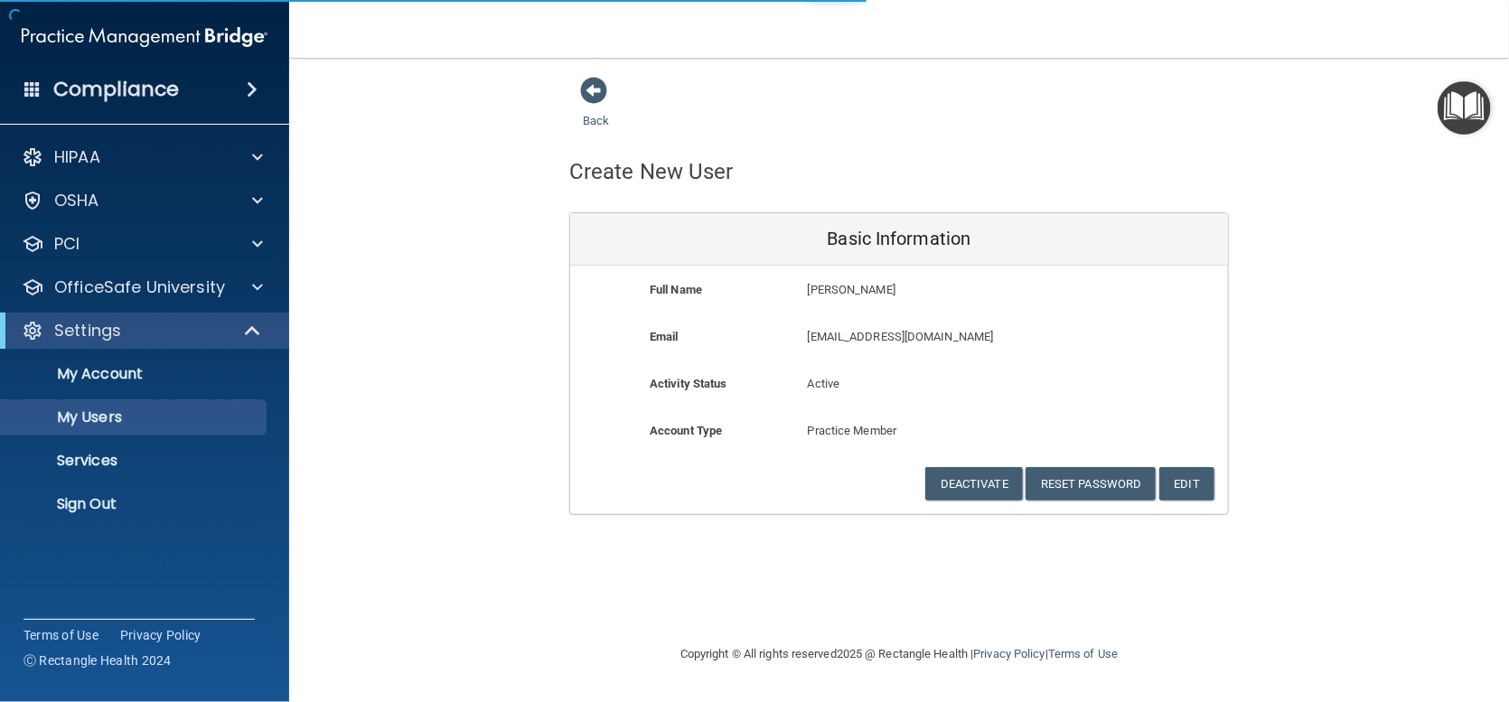
select select "20"
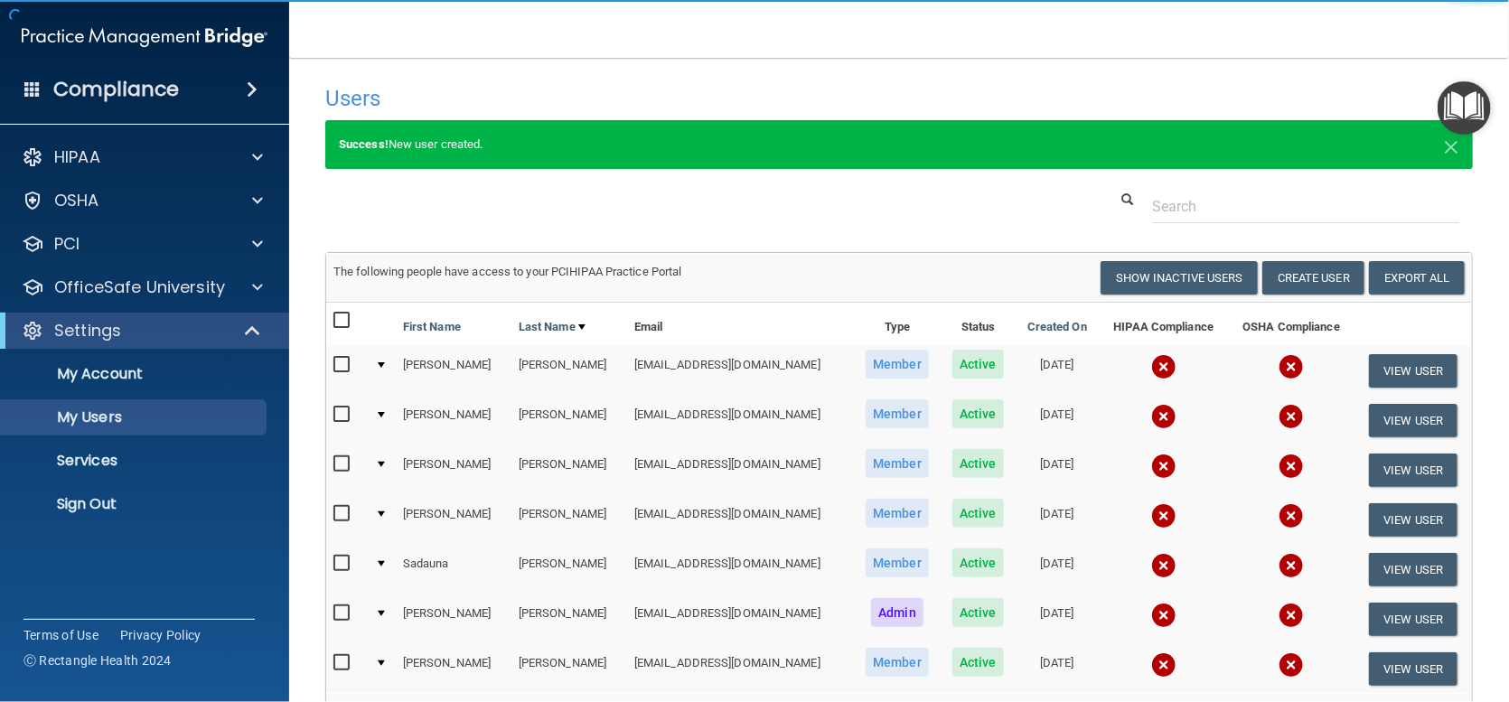
scroll to position [90, 0]
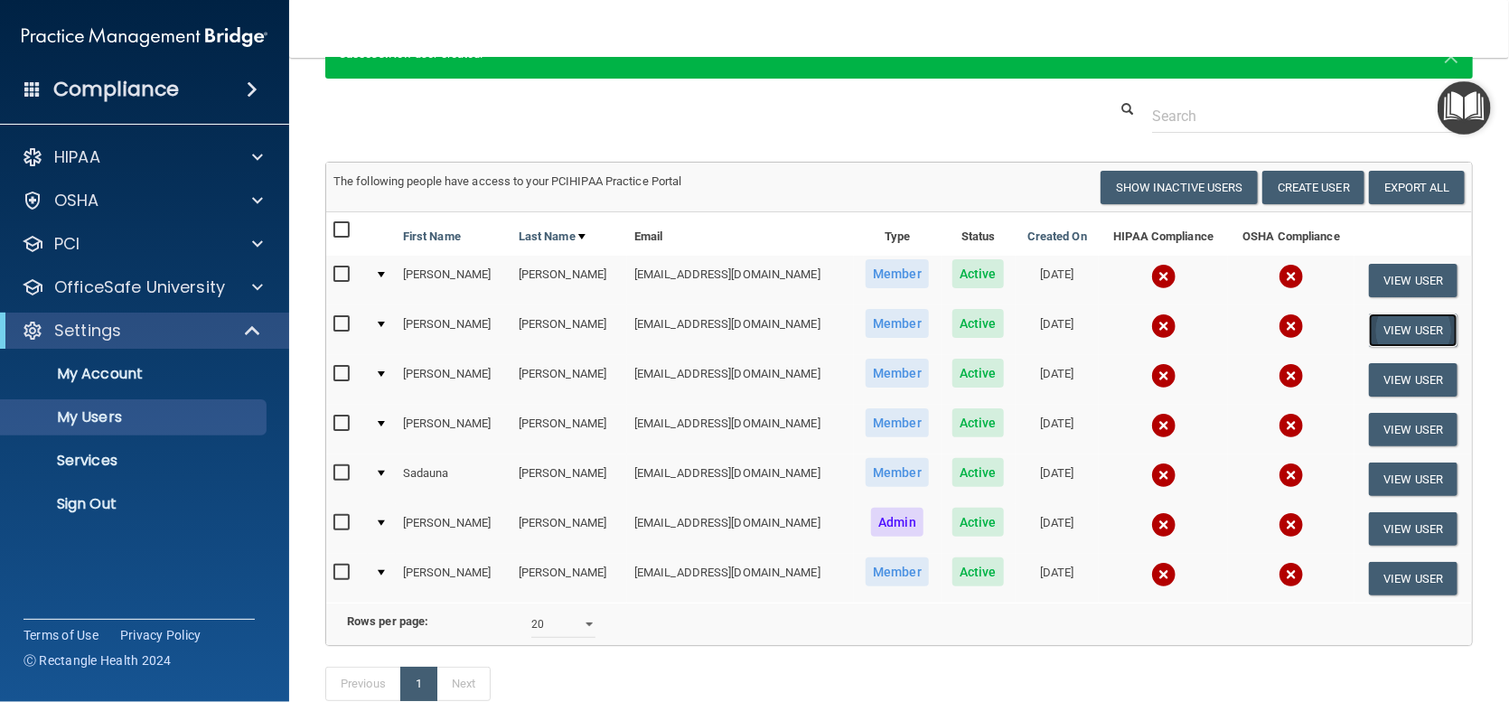
click at [1369, 330] on button "View User" at bounding box center [1413, 330] width 89 height 33
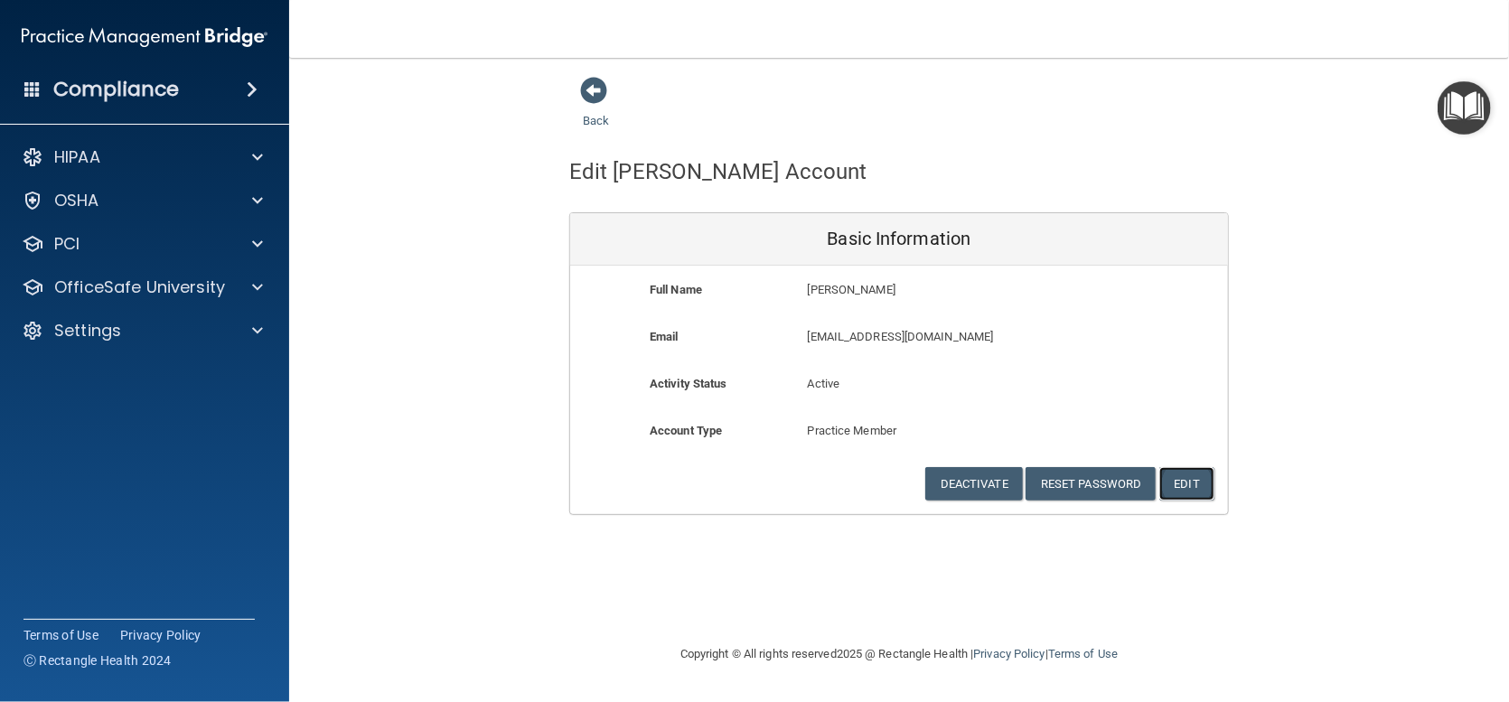
click at [1201, 486] on button "Edit" at bounding box center [1186, 483] width 55 height 33
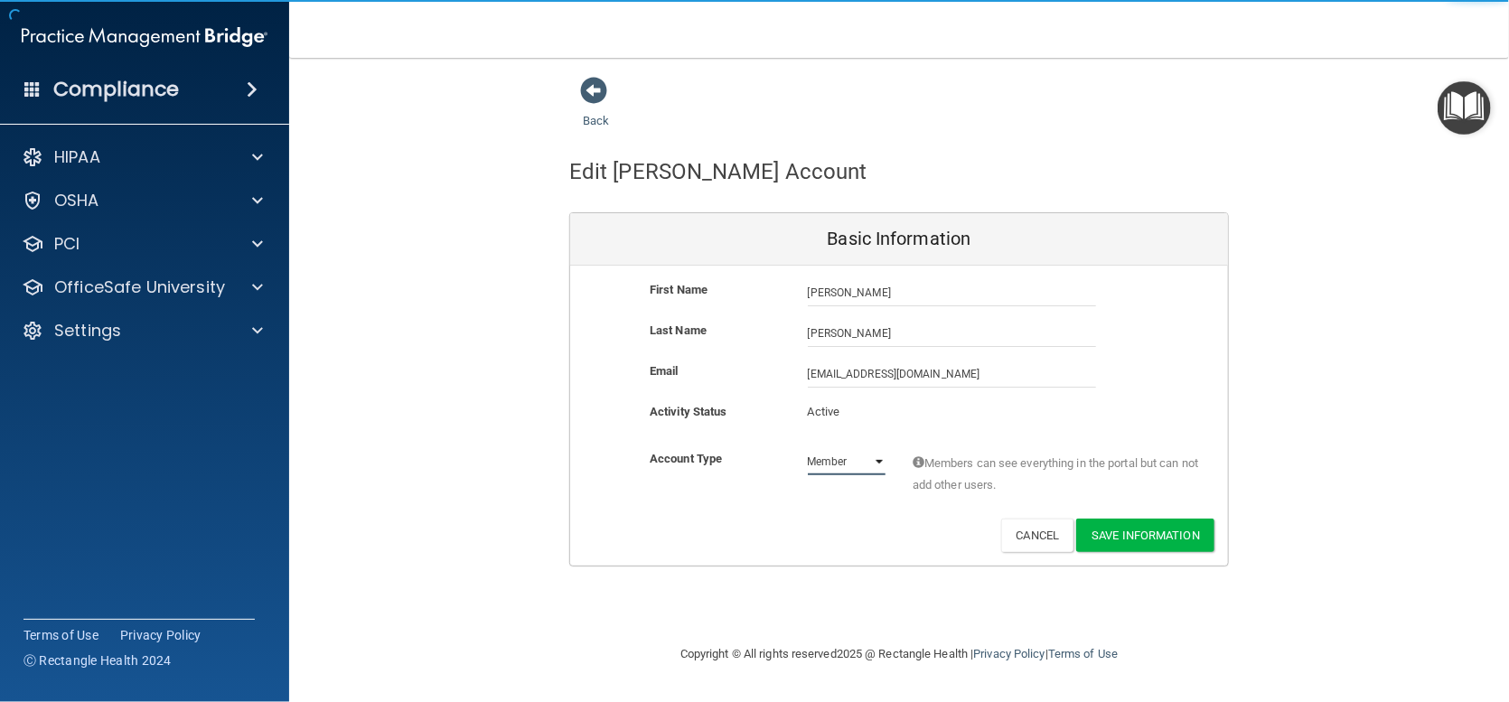
click at [867, 459] on select "Admin Member" at bounding box center [847, 461] width 78 height 27
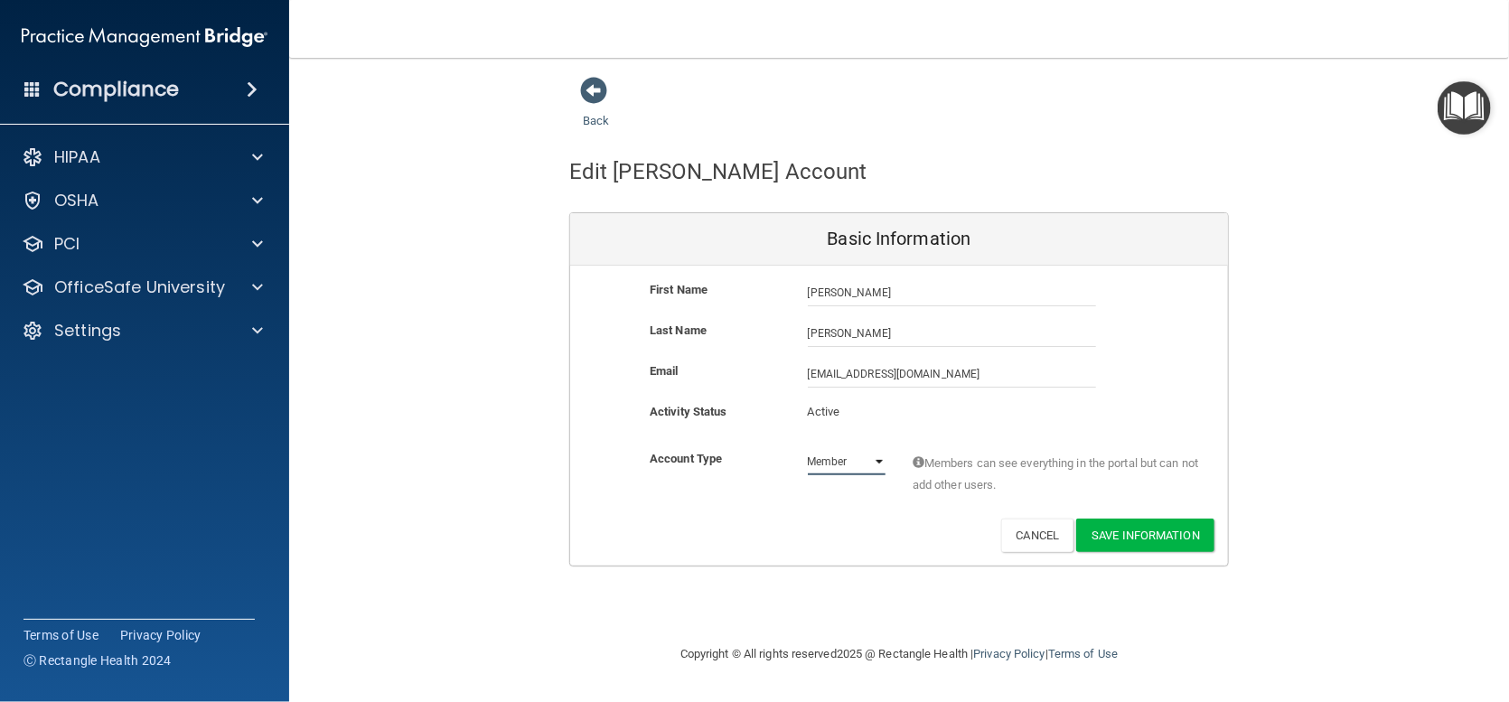
select select "practice_admin"
click at [808, 448] on select "Admin Member" at bounding box center [847, 461] width 78 height 27
click at [1148, 525] on button "Save Information" at bounding box center [1145, 535] width 138 height 33
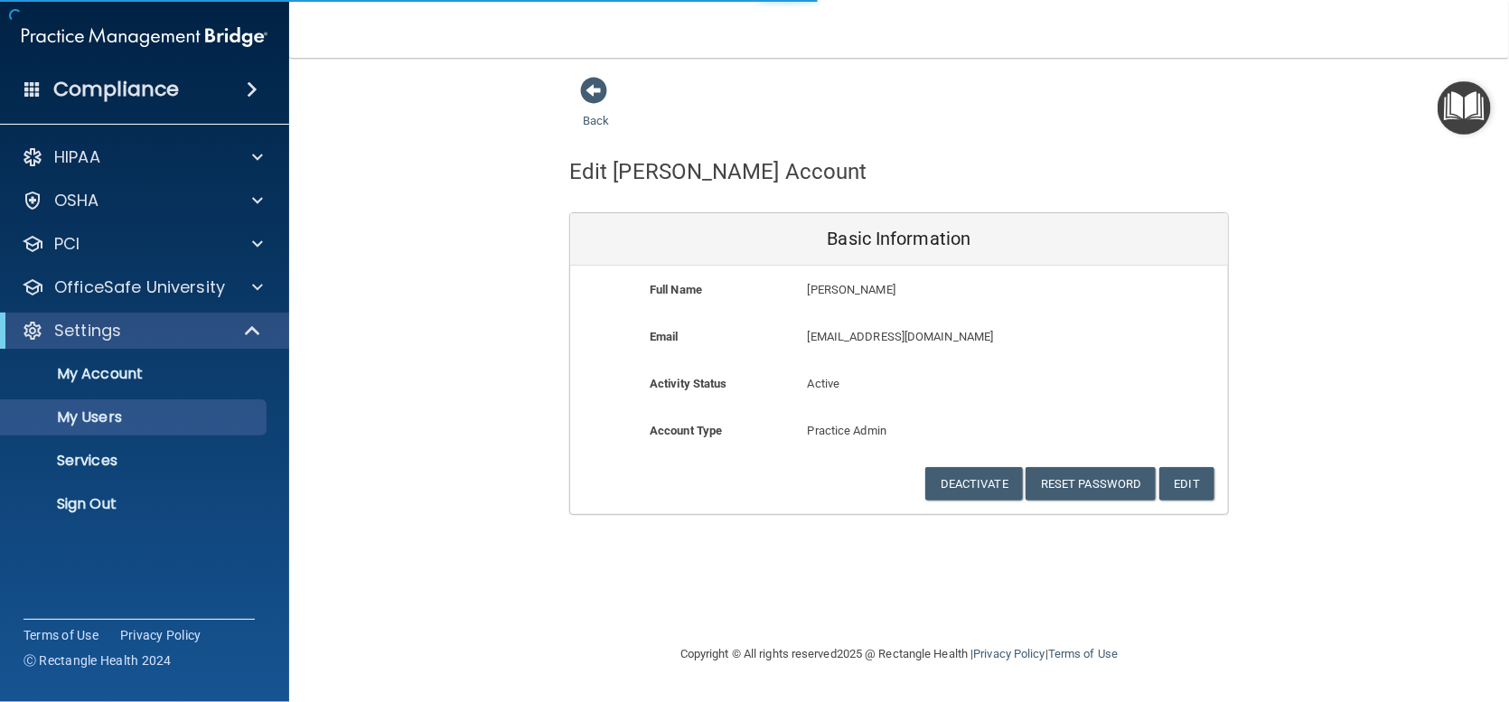
select select "20"
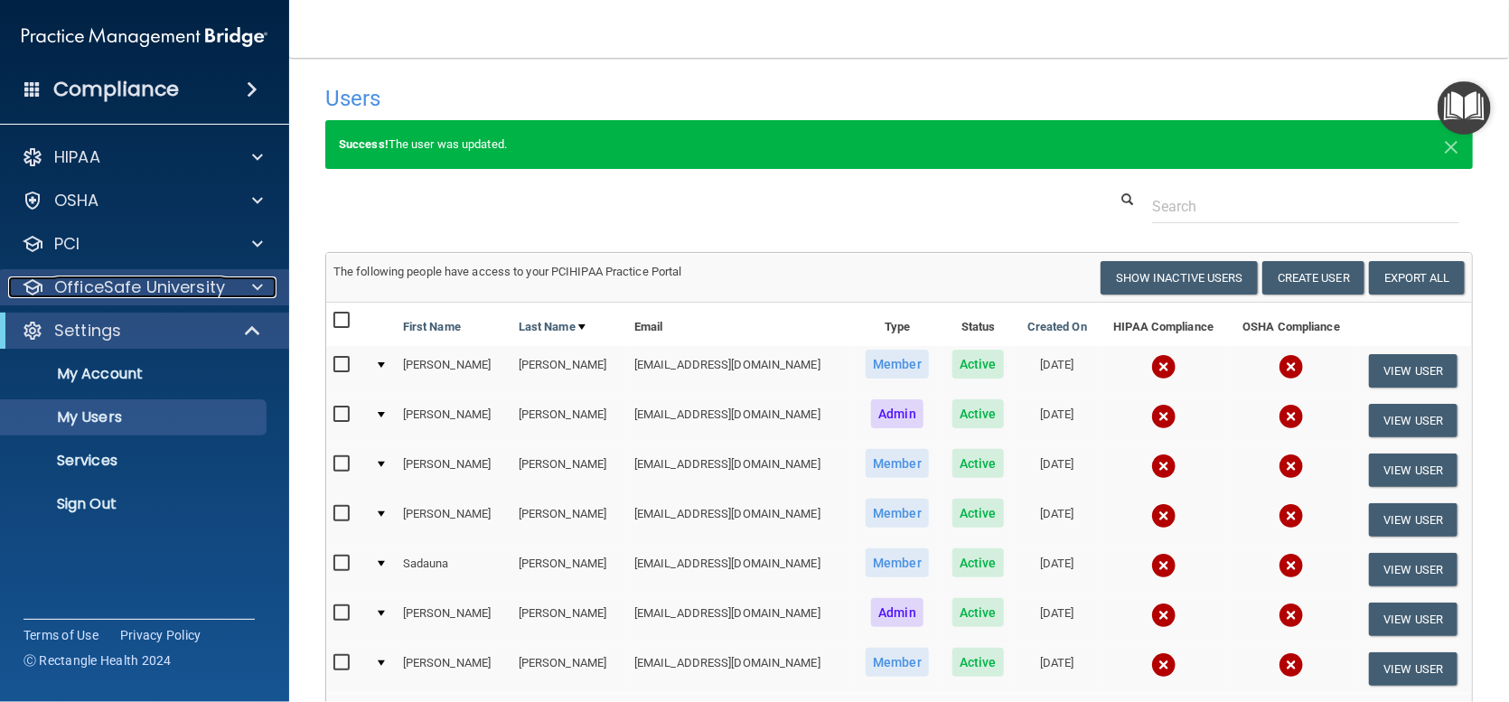
click at [256, 280] on span at bounding box center [257, 288] width 11 height 22
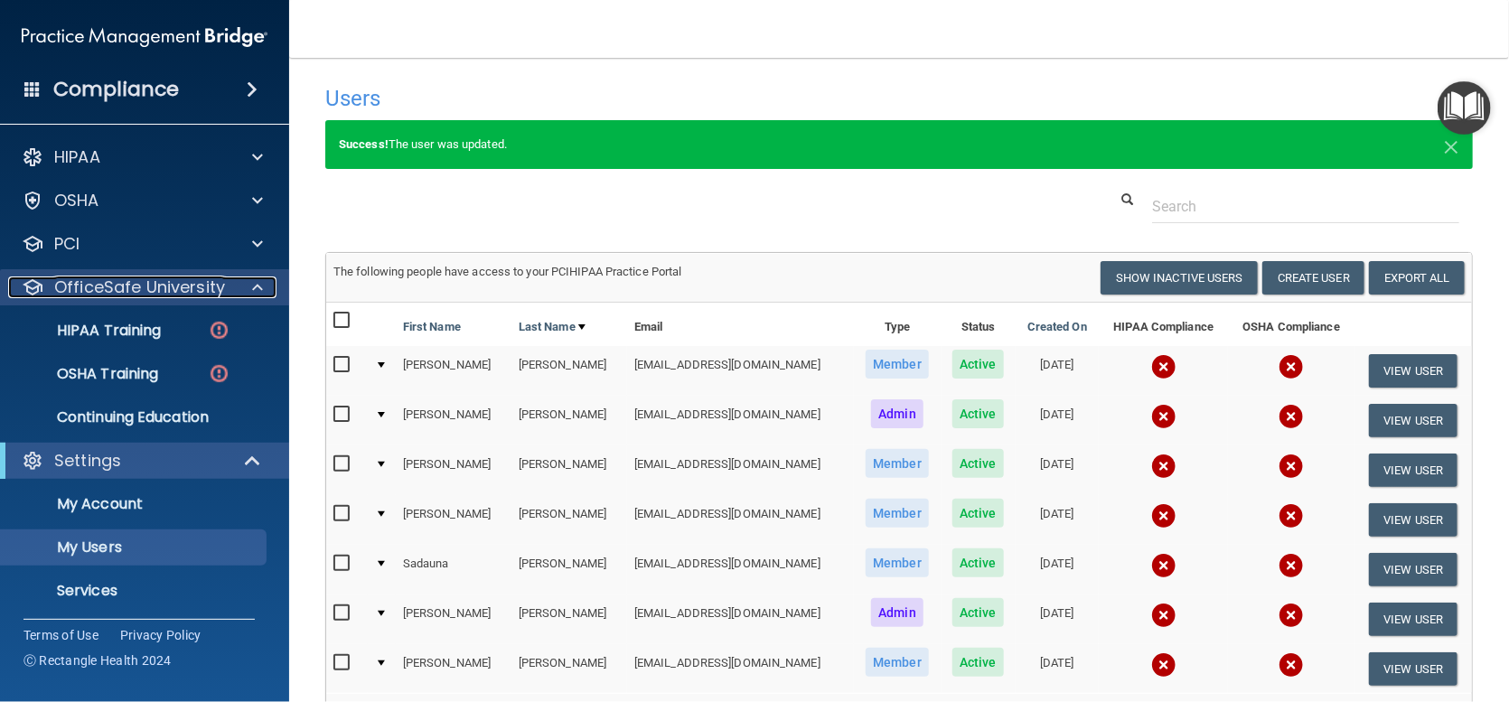
click at [256, 280] on span at bounding box center [257, 288] width 11 height 22
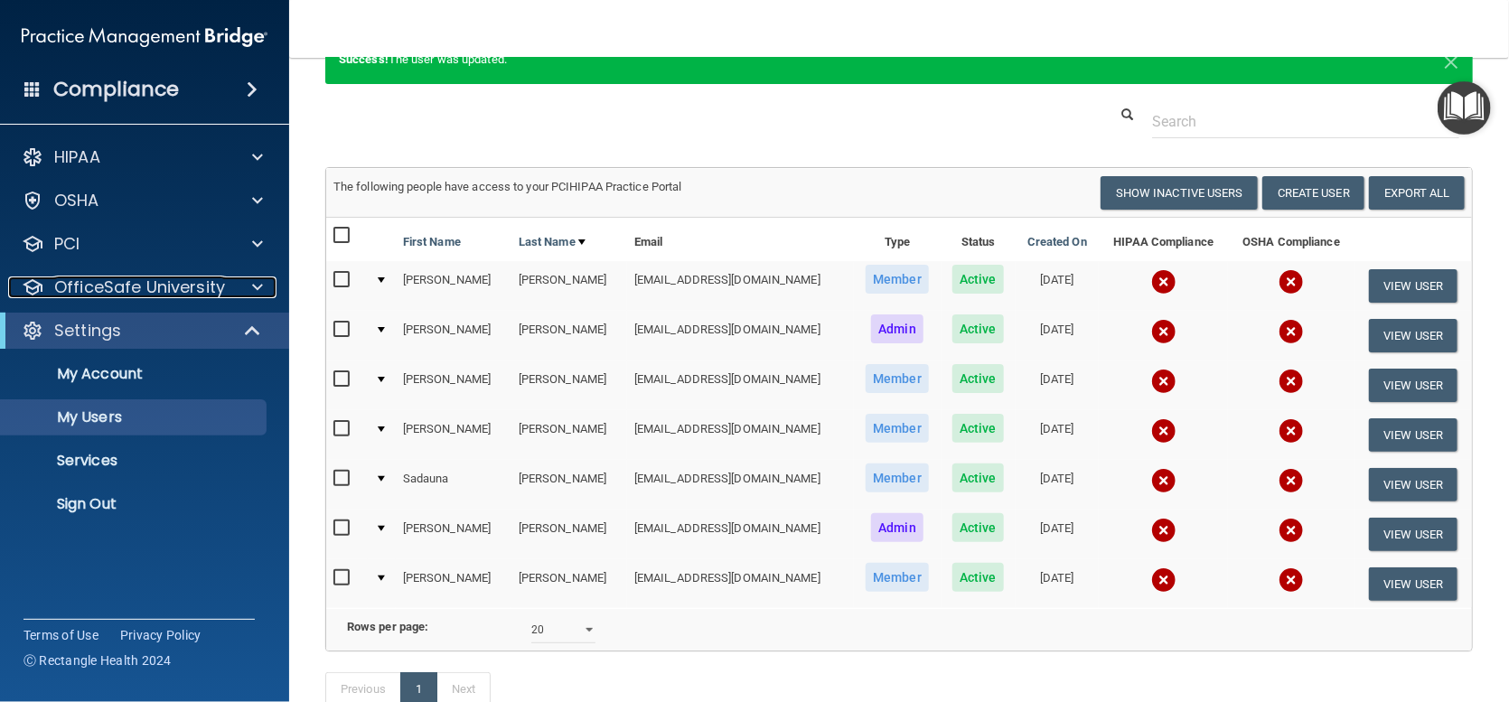
scroll to position [212, 0]
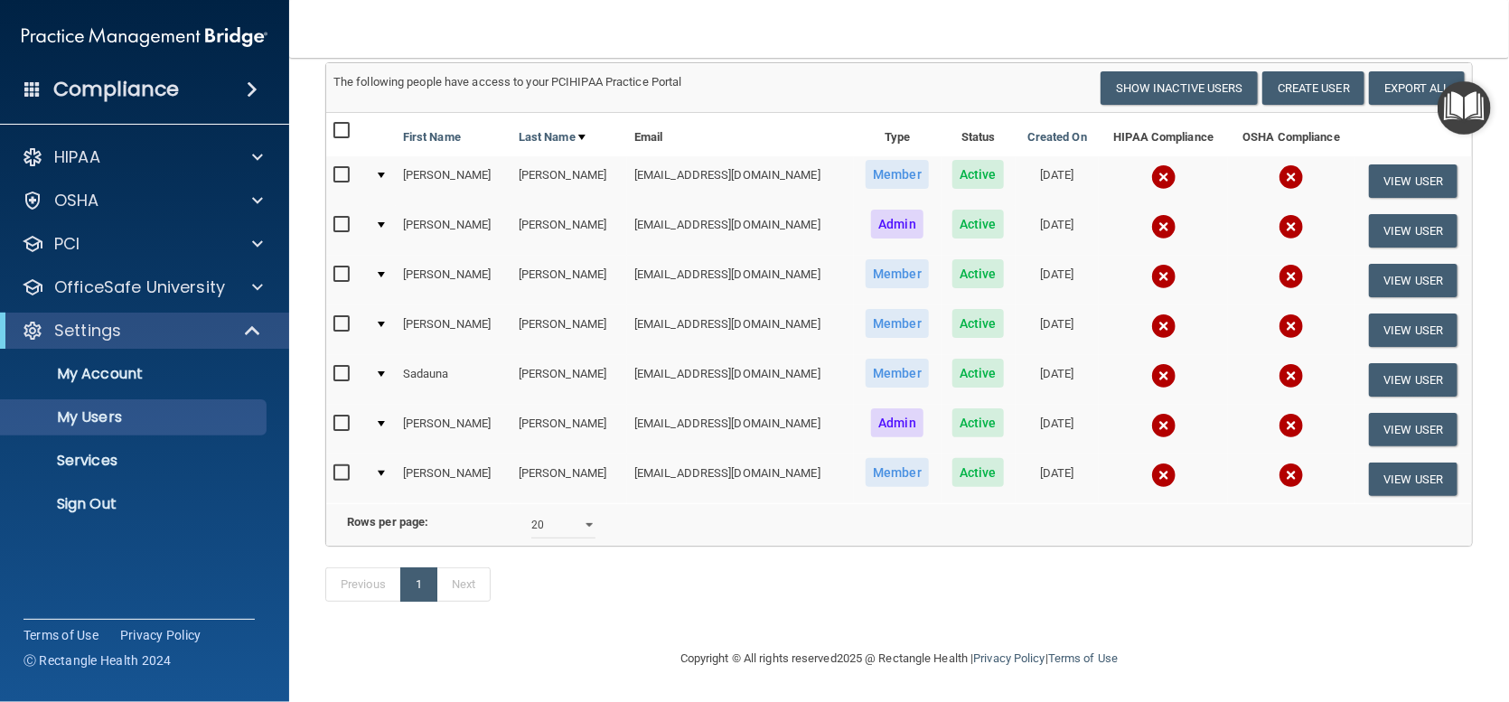
click at [1460, 98] on img "Open Resource Center" at bounding box center [1464, 107] width 53 height 53
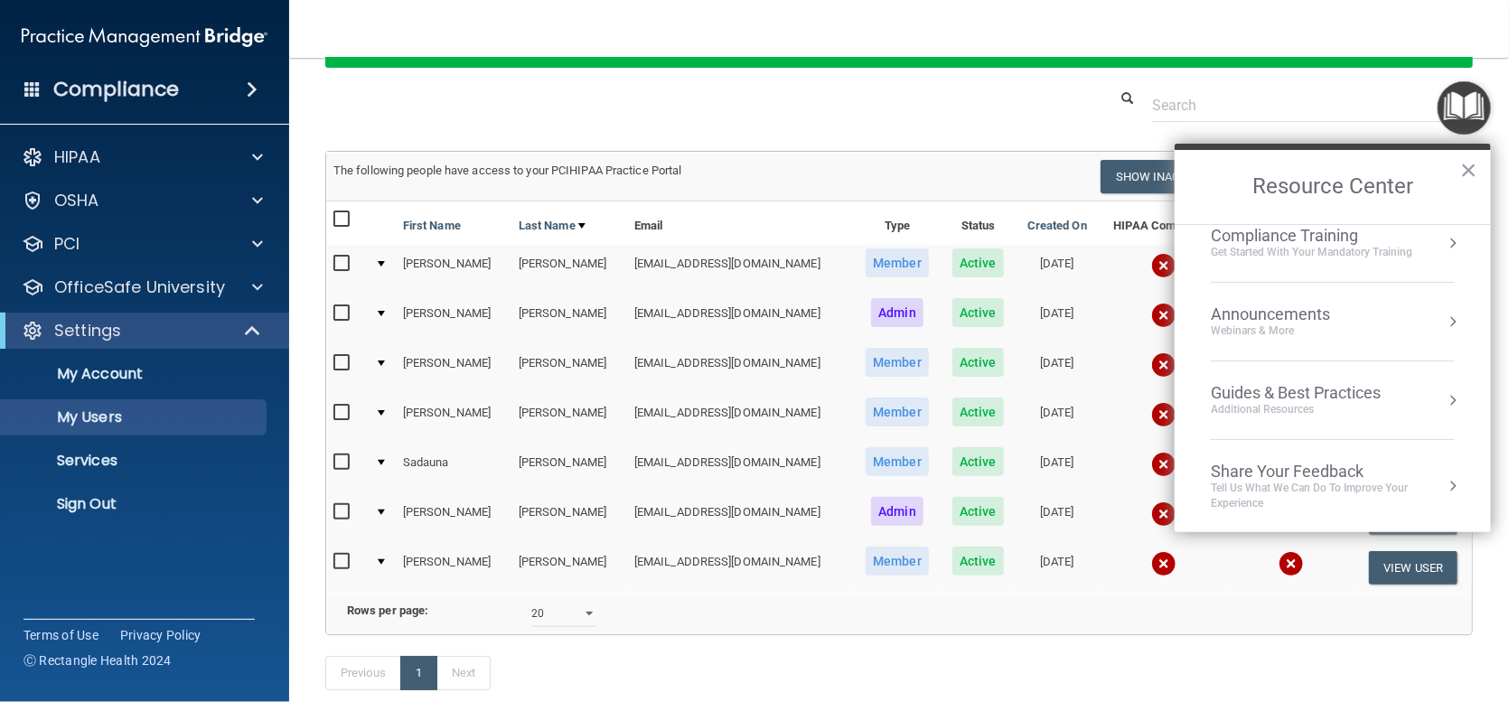
scroll to position [0, 0]
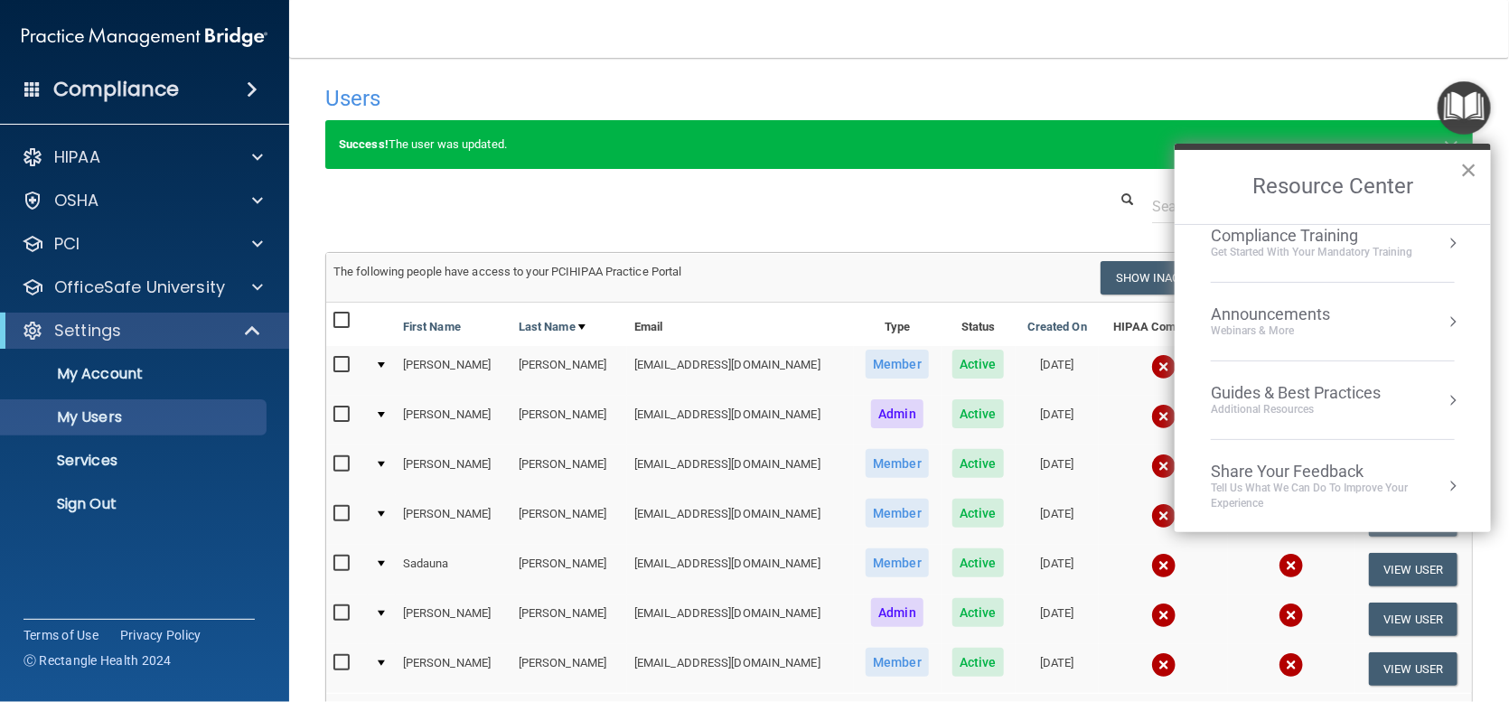
click at [1471, 169] on button "×" at bounding box center [1468, 169] width 17 height 29
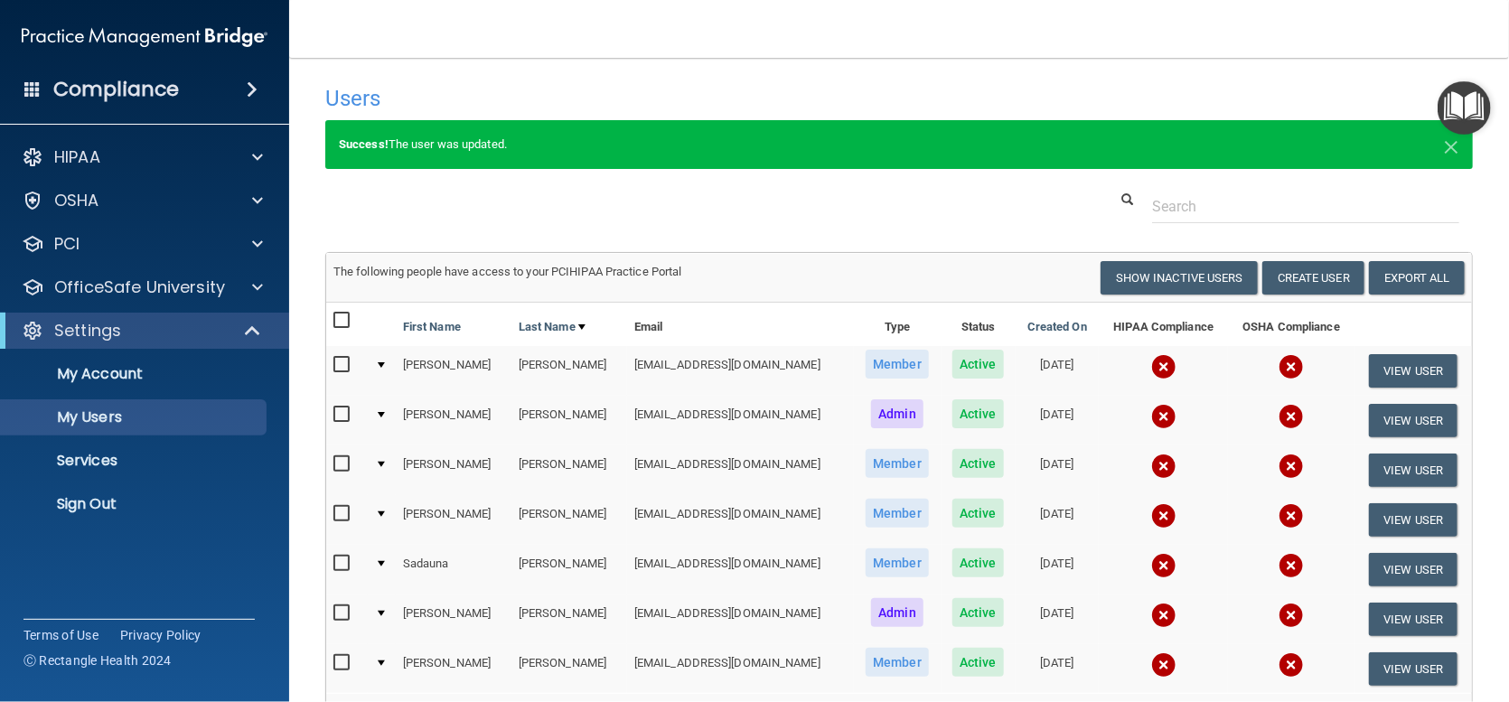
click at [1485, 106] on img "Open Resource Center" at bounding box center [1464, 107] width 53 height 53
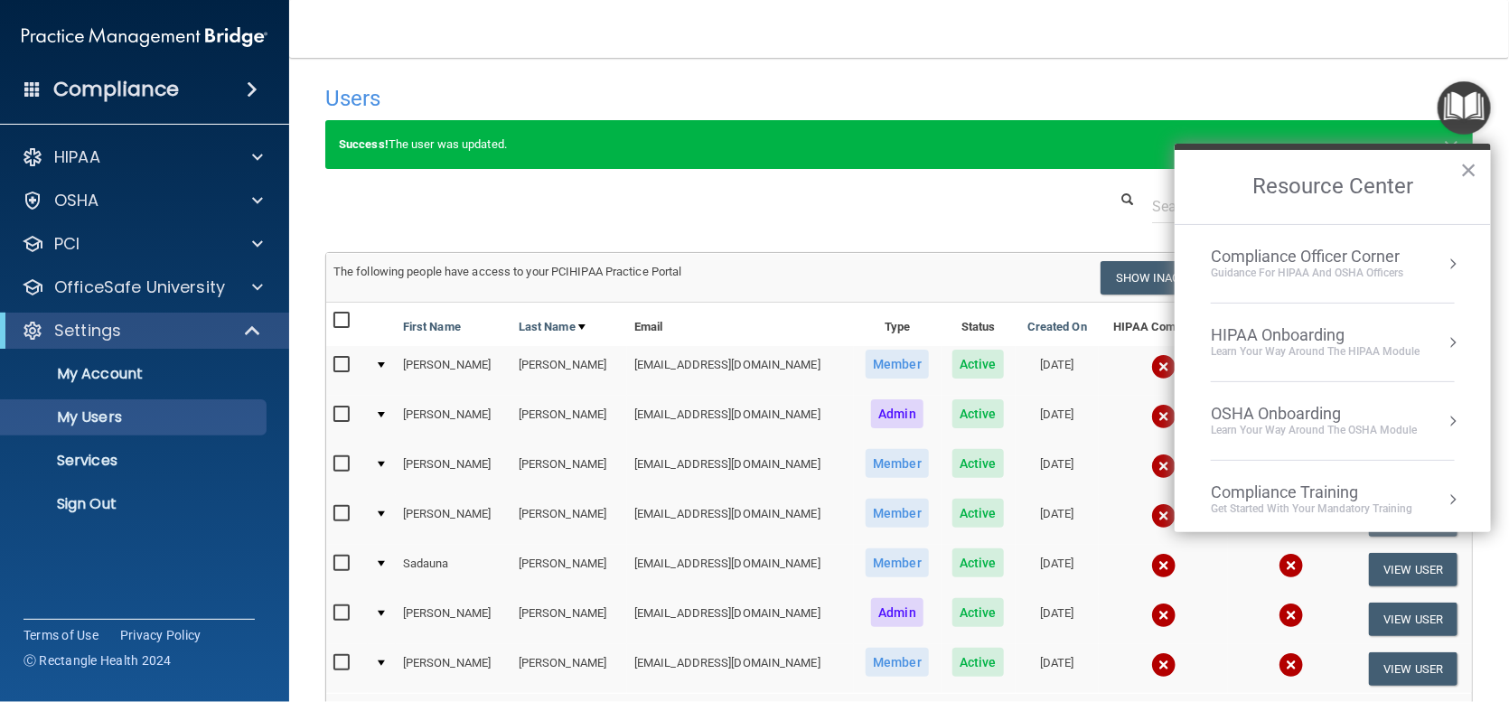
click at [1347, 262] on div "Compliance Officer Corner" at bounding box center [1307, 257] width 192 height 20
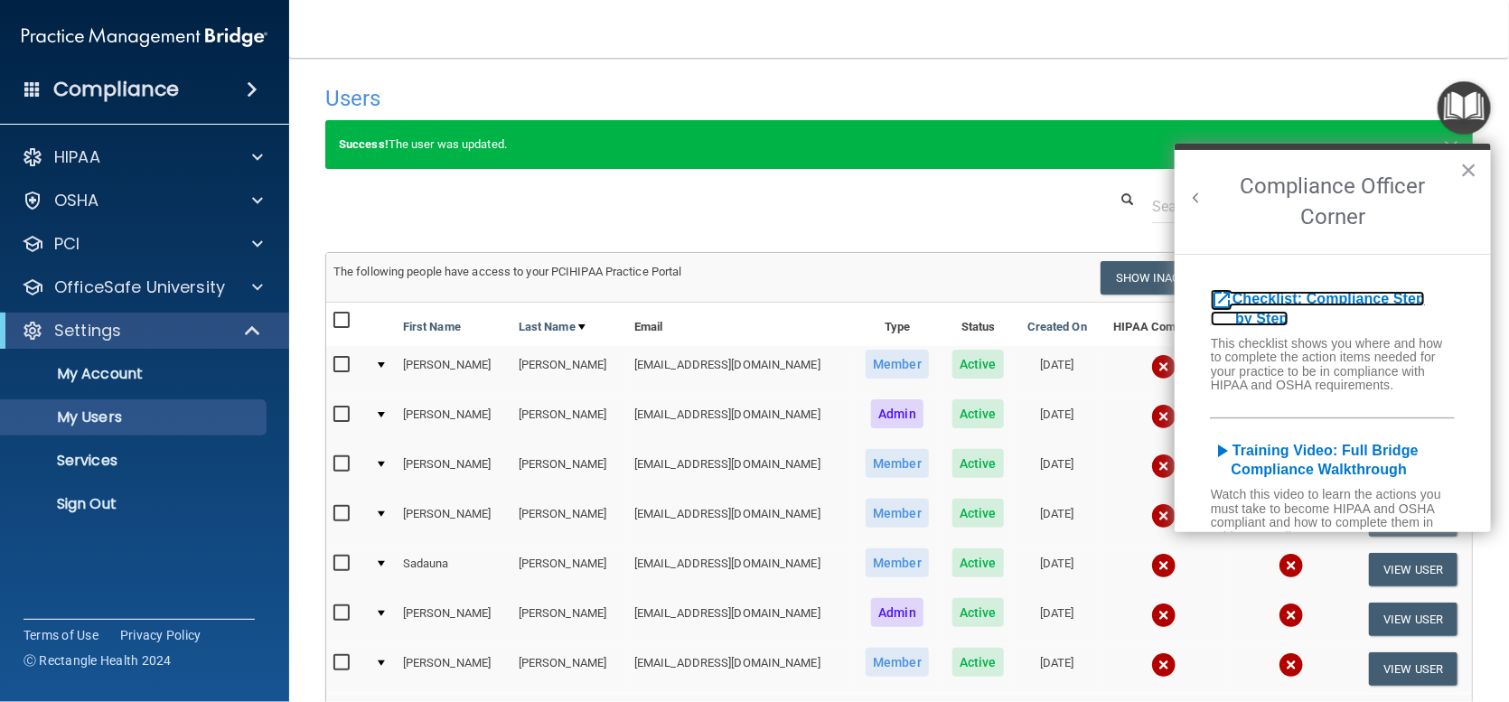
click at [1284, 304] on b "Checklist: Compliance Step by Step" at bounding box center [1318, 308] width 214 height 35
click at [1464, 162] on button "×" at bounding box center [1468, 169] width 17 height 29
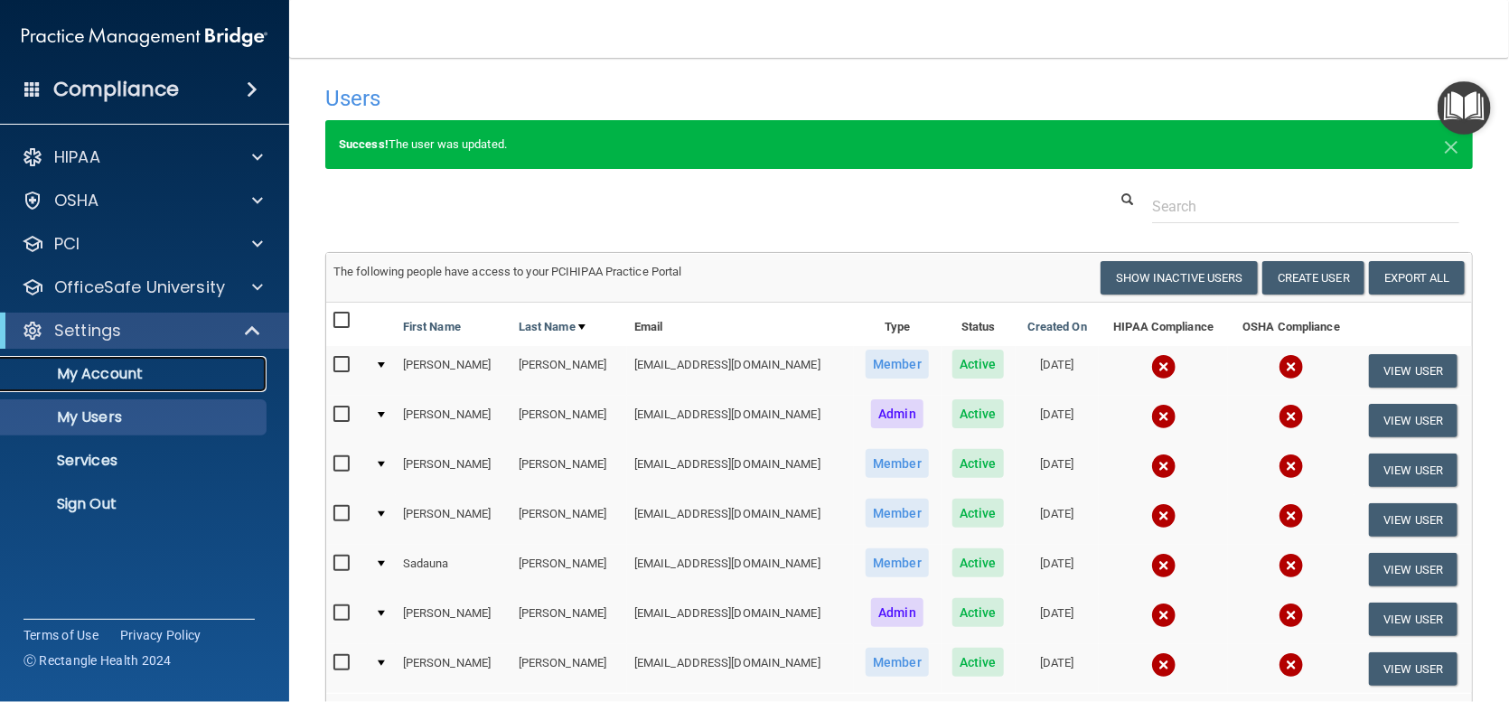
click at [117, 374] on p "My Account" at bounding box center [135, 374] width 247 height 18
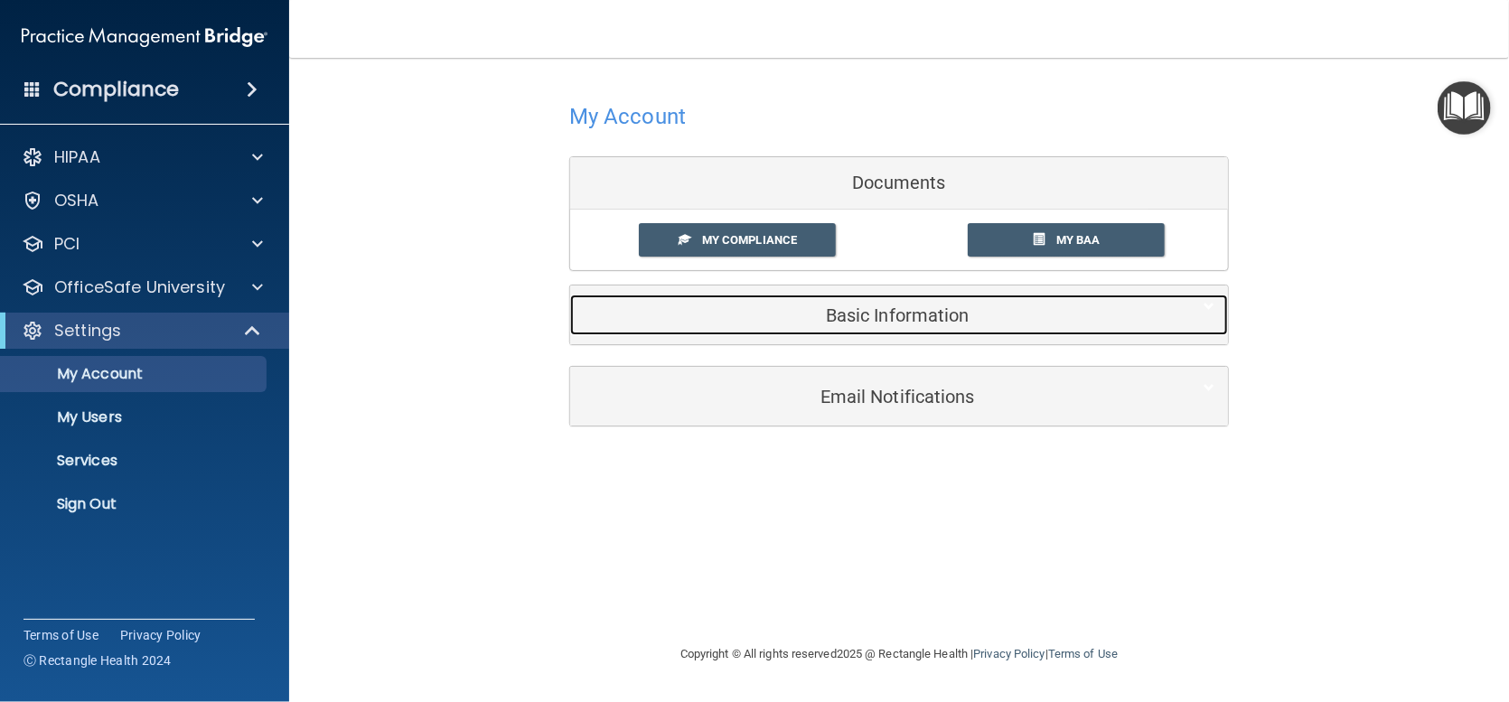
click at [993, 315] on h5 "Basic Information" at bounding box center [872, 315] width 576 height 20
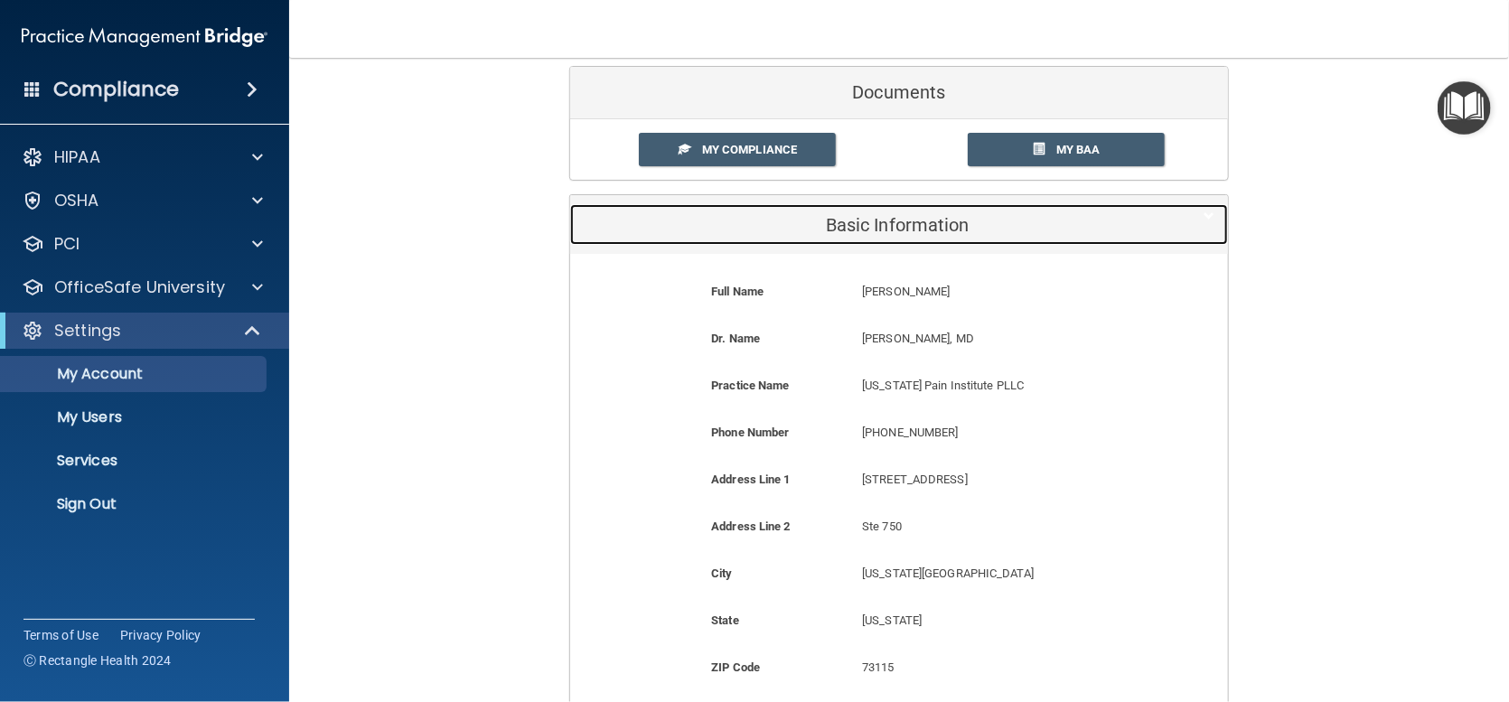
scroll to position [181, 0]
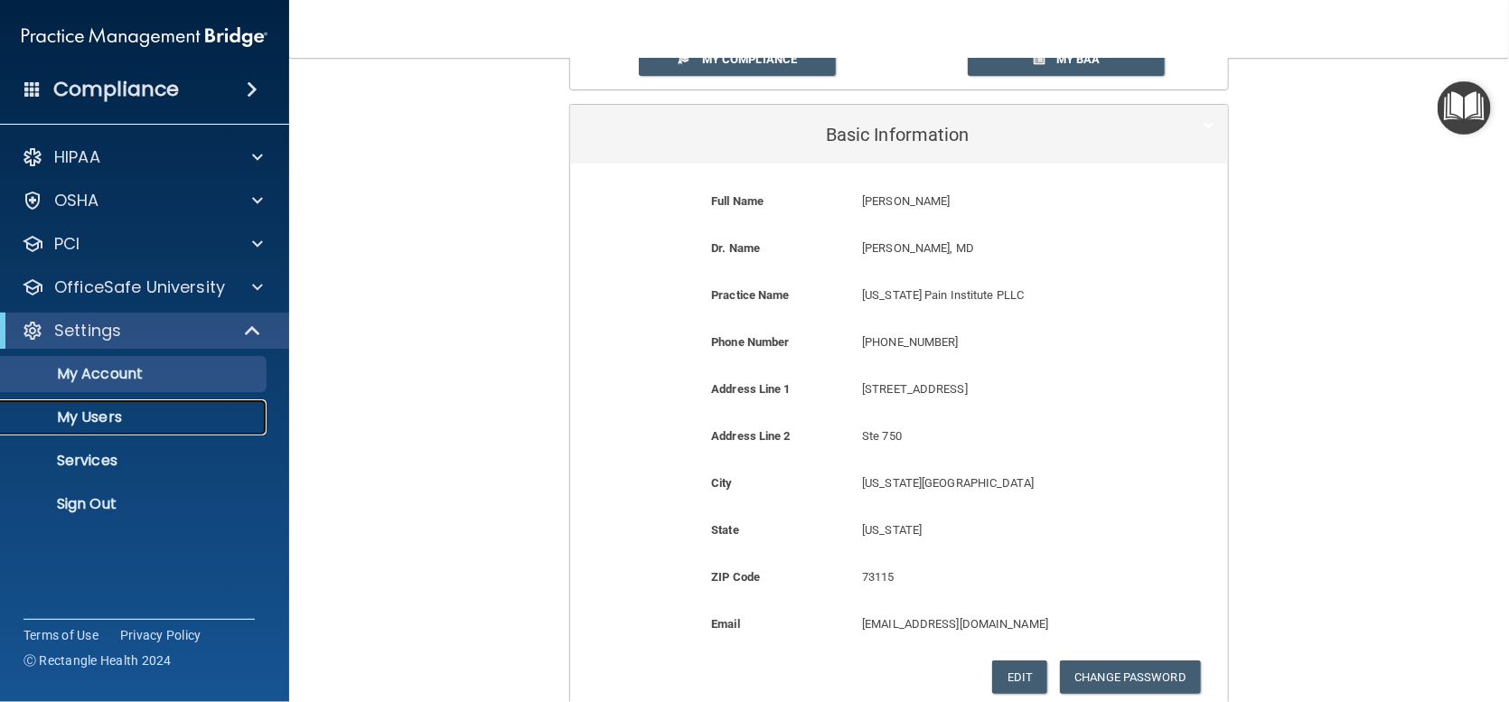
click at [87, 403] on link "My Users" at bounding box center [124, 417] width 285 height 36
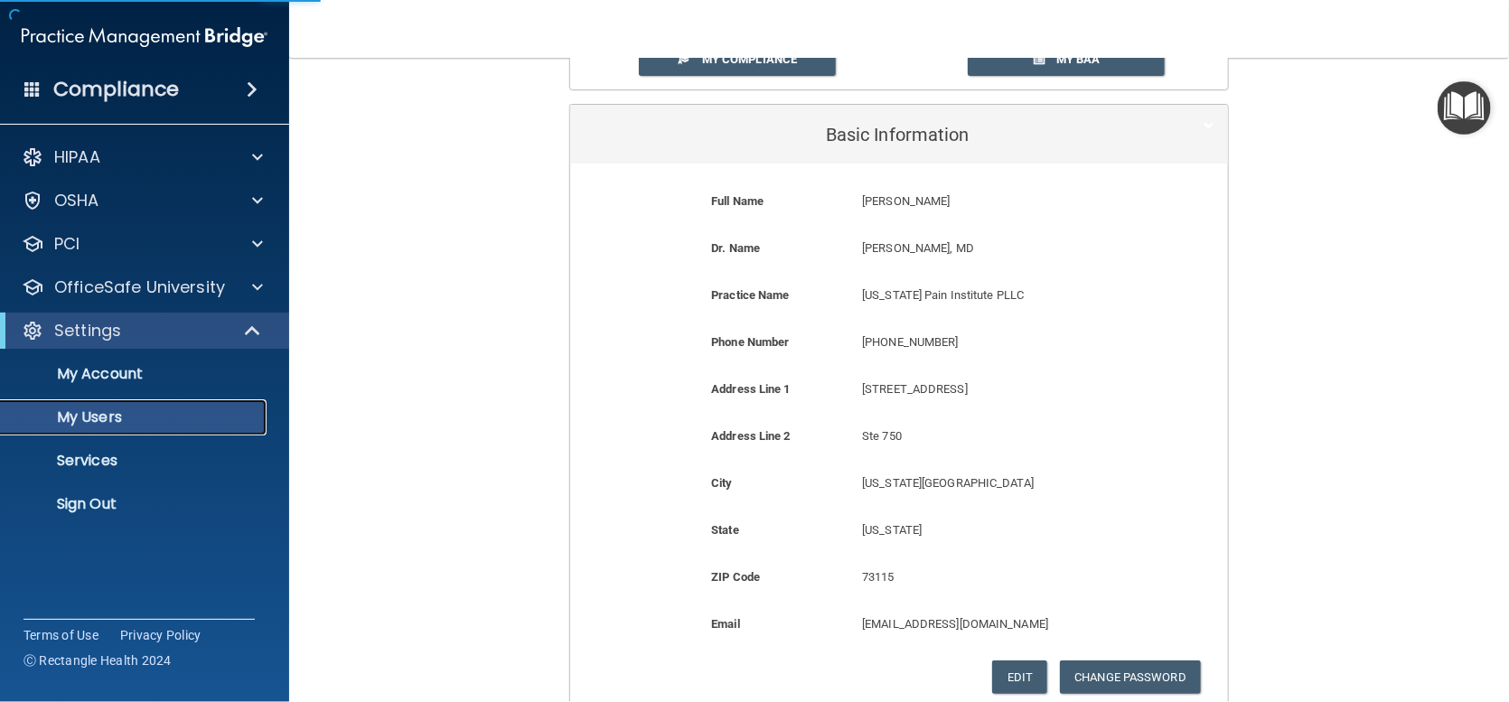
scroll to position [144, 0]
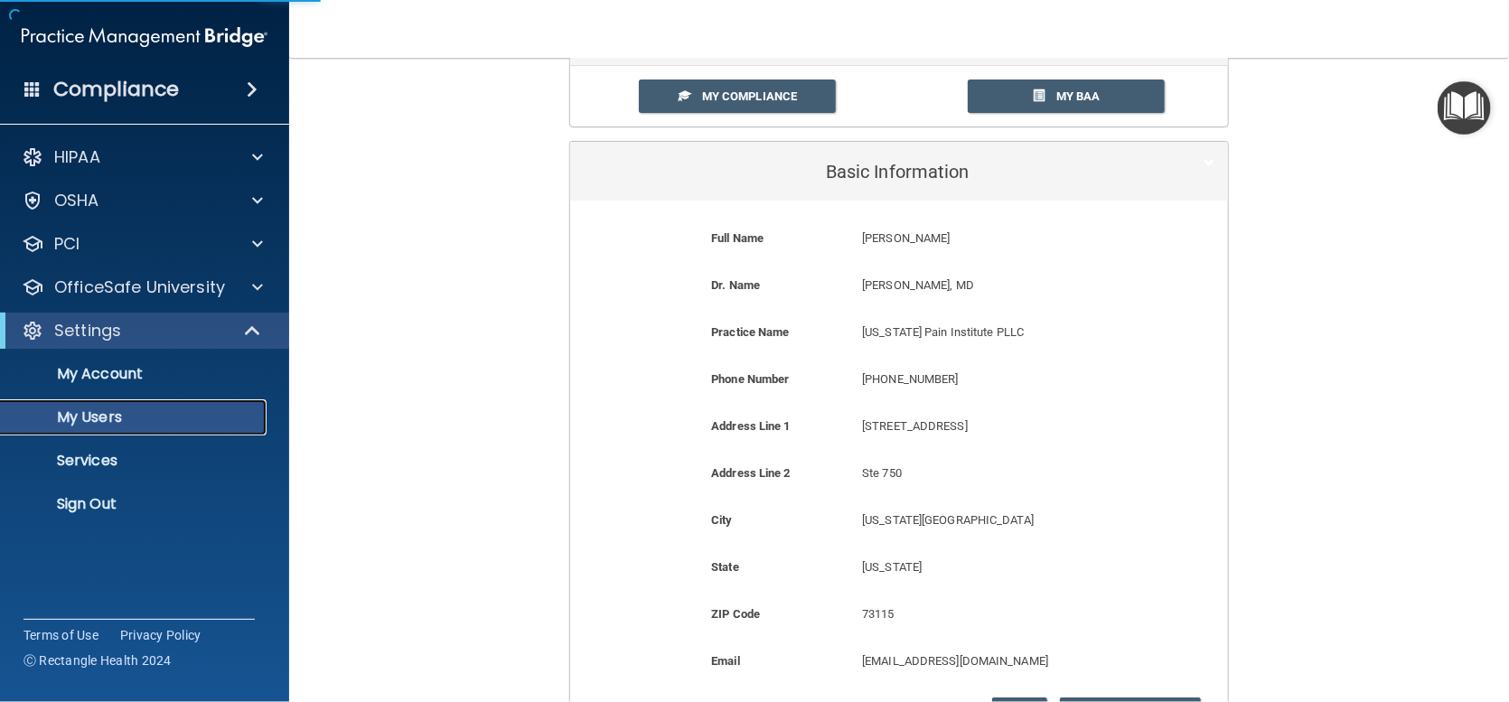
select select "20"
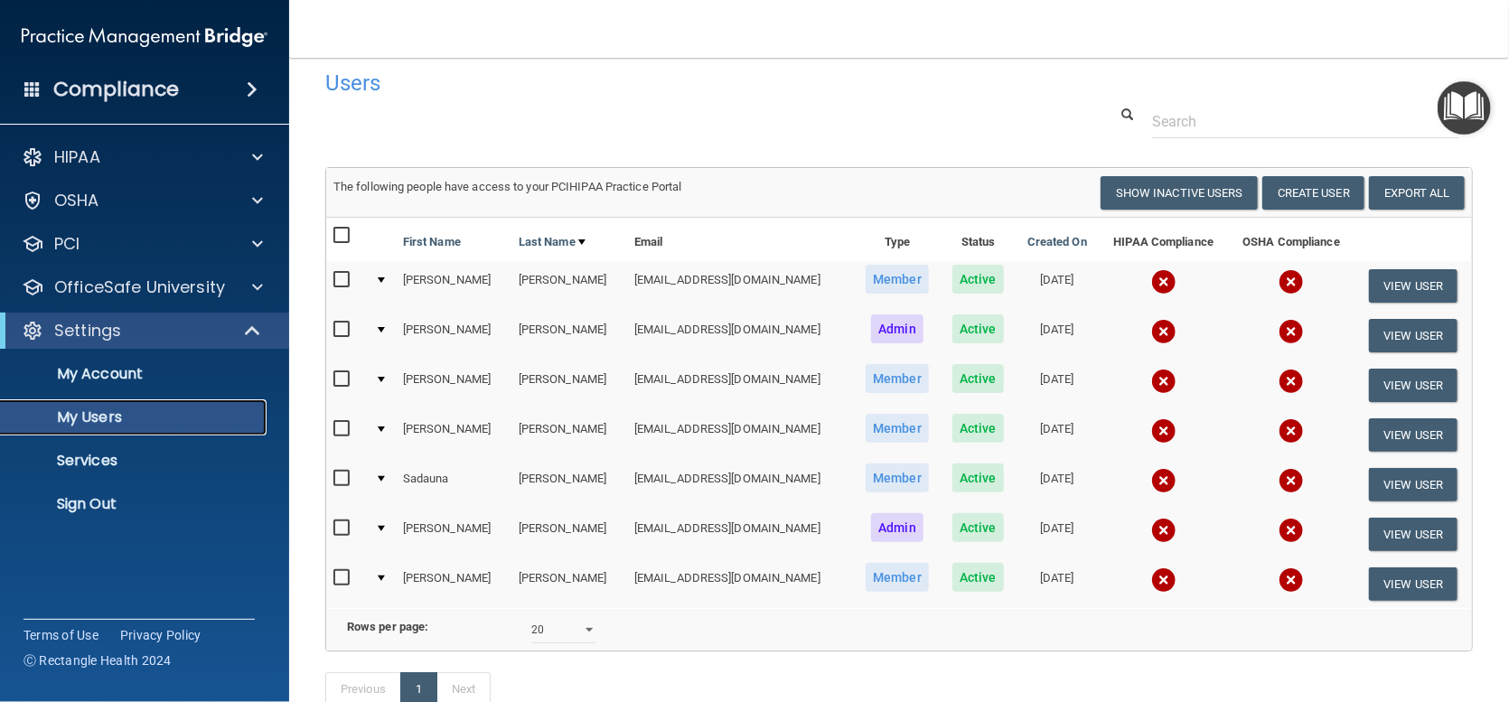
scroll to position [0, 0]
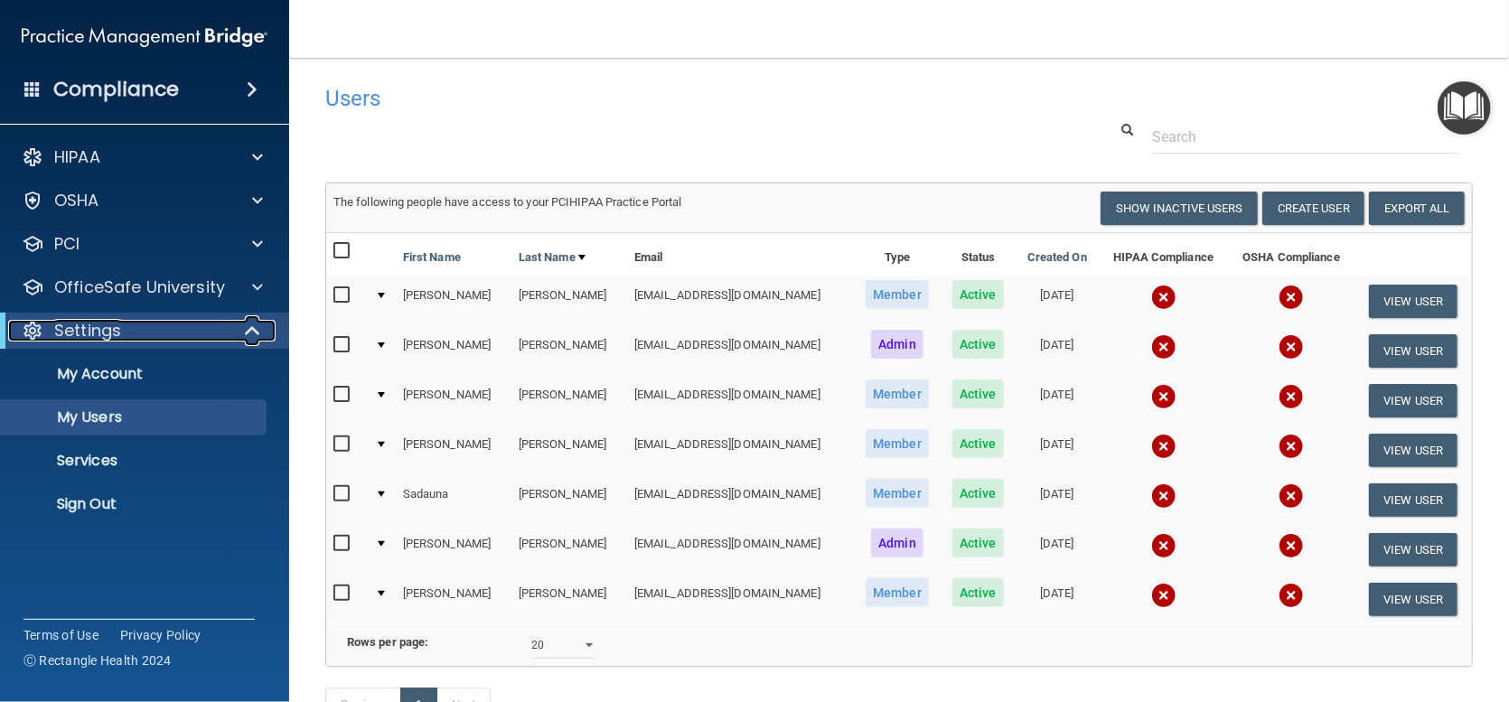
click at [109, 331] on p "Settings" at bounding box center [87, 331] width 67 height 22
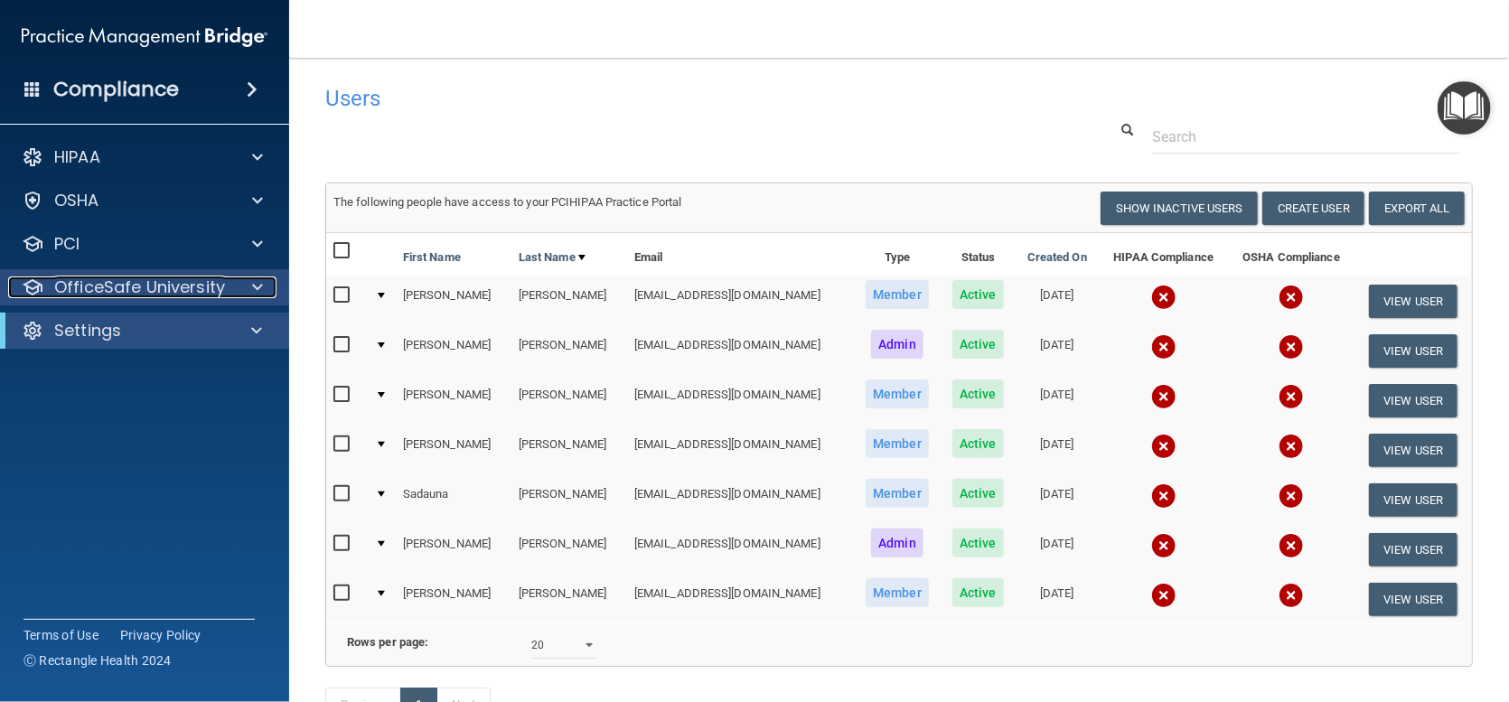
click at [221, 291] on p "OfficeSafe University" at bounding box center [139, 288] width 171 height 22
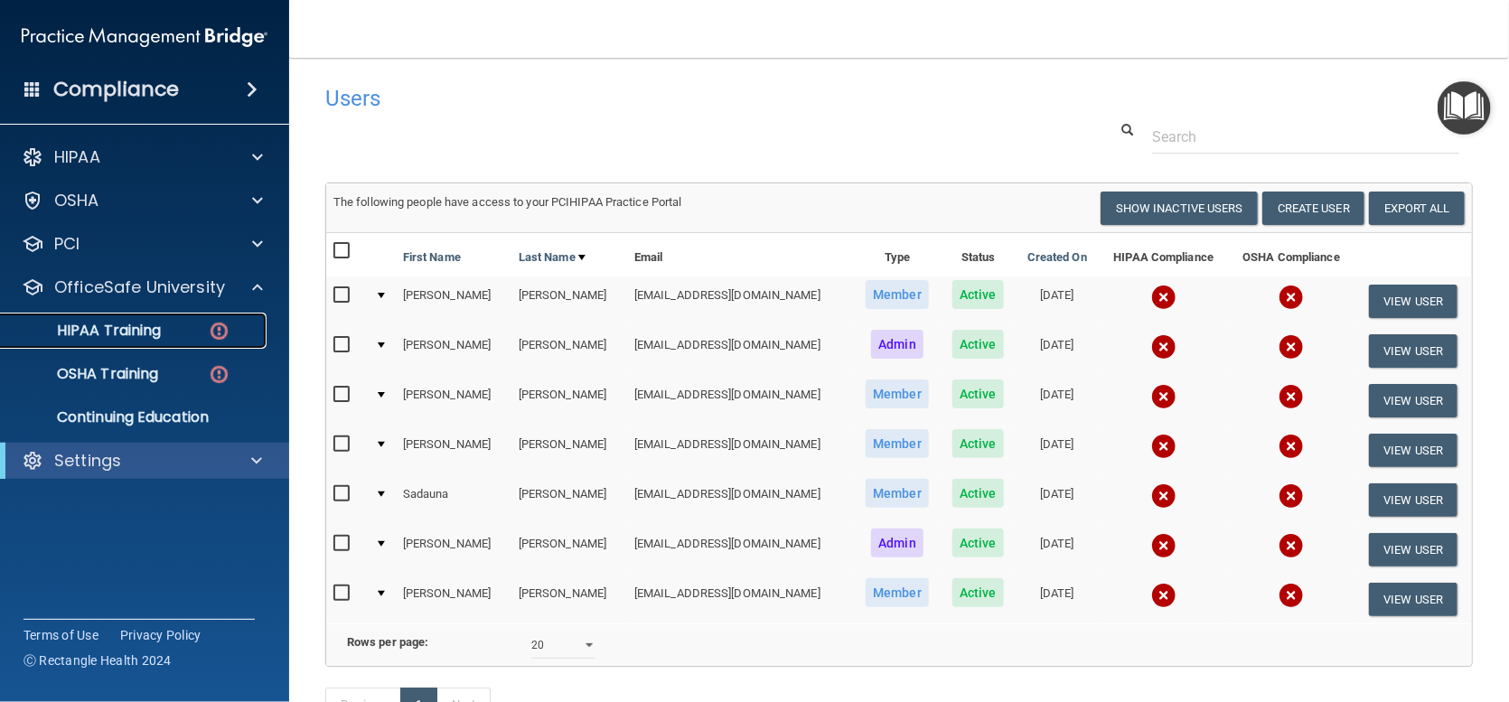
click at [106, 330] on p "HIPAA Training" at bounding box center [86, 331] width 149 height 18
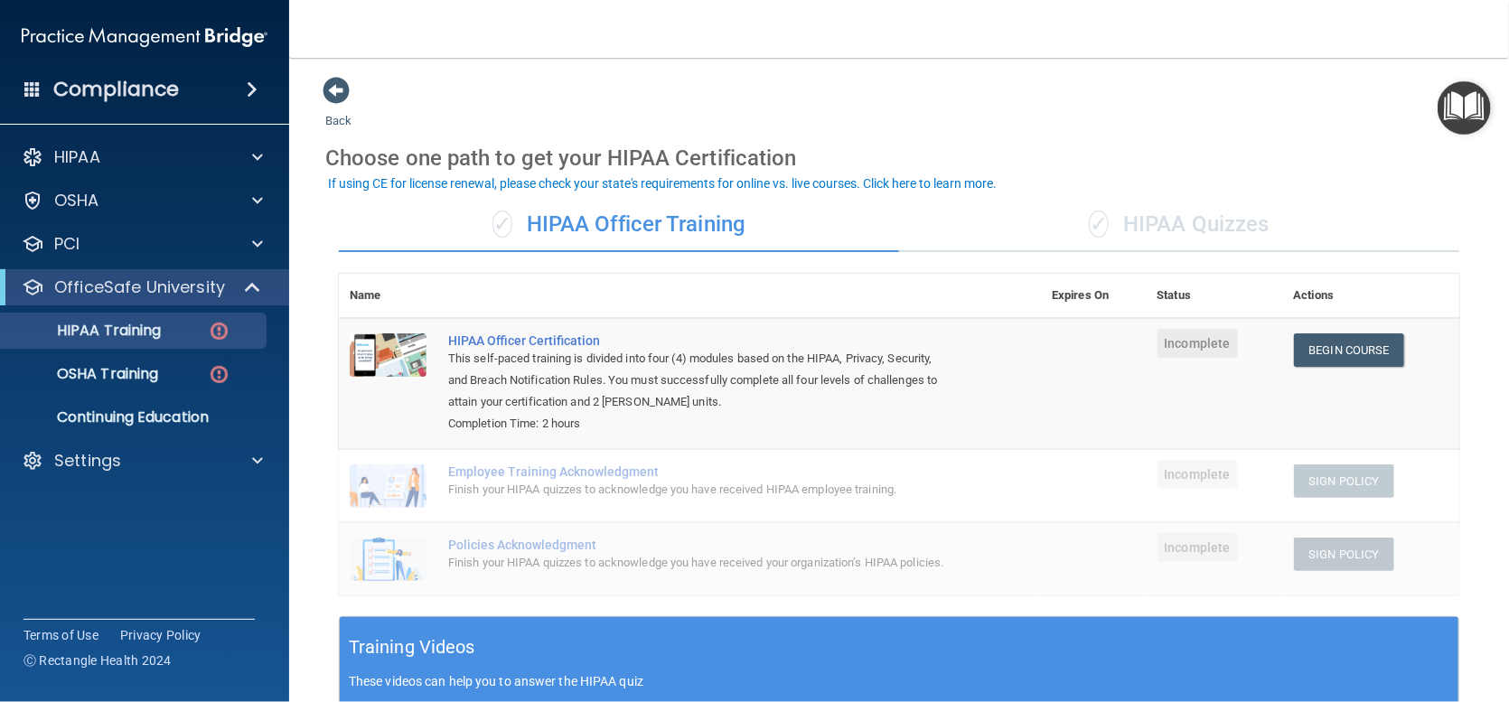
click at [1177, 224] on div "✓ HIPAA Quizzes" at bounding box center [1179, 225] width 560 height 54
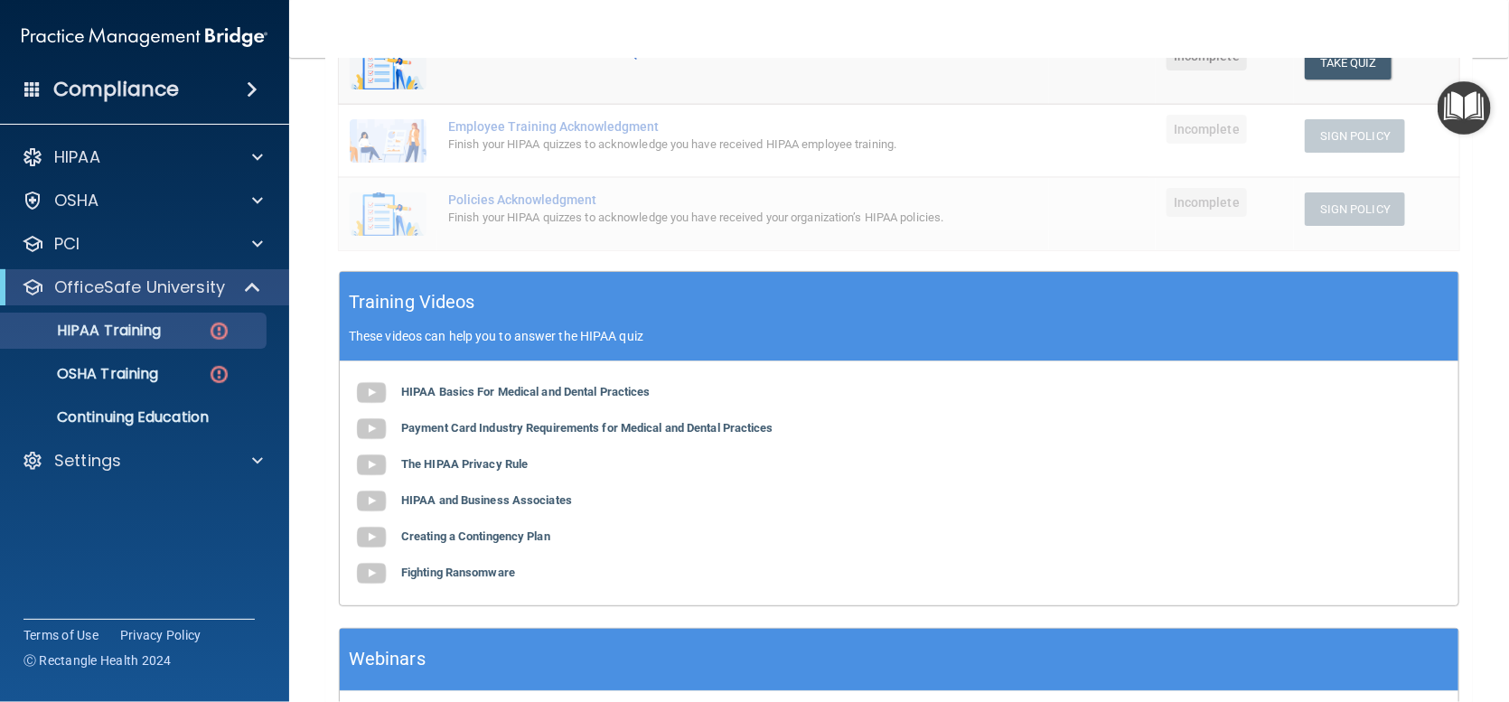
scroll to position [542, 0]
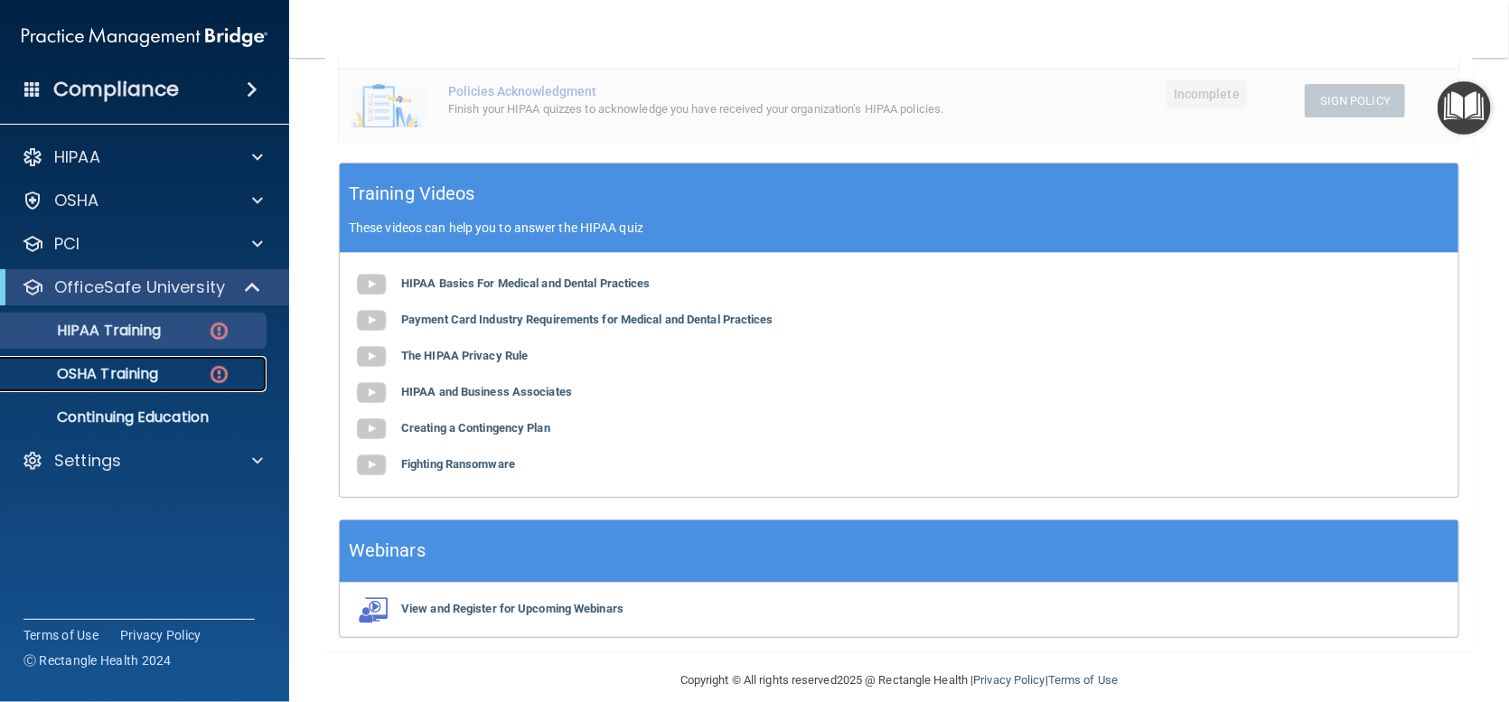
click at [127, 389] on link "OSHA Training" at bounding box center [124, 374] width 285 height 36
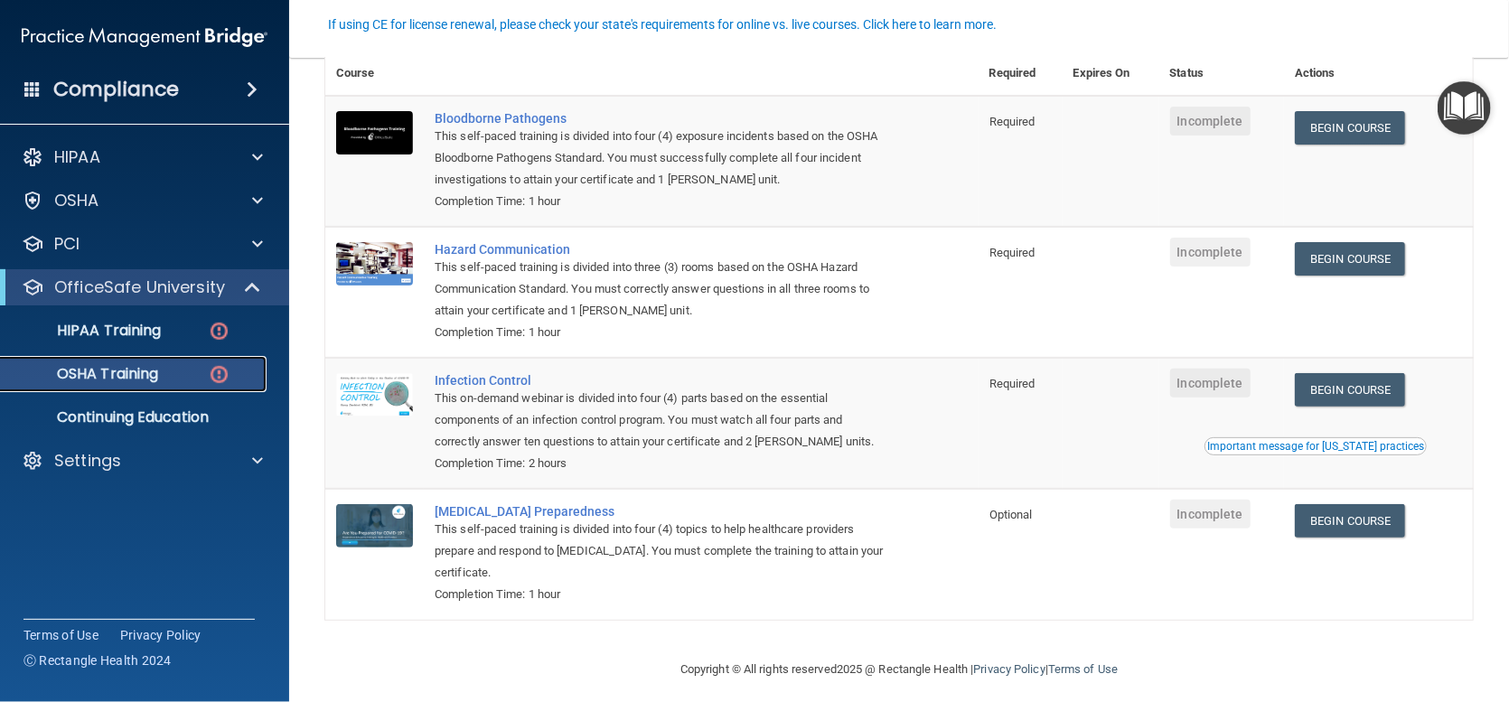
scroll to position [169, 0]
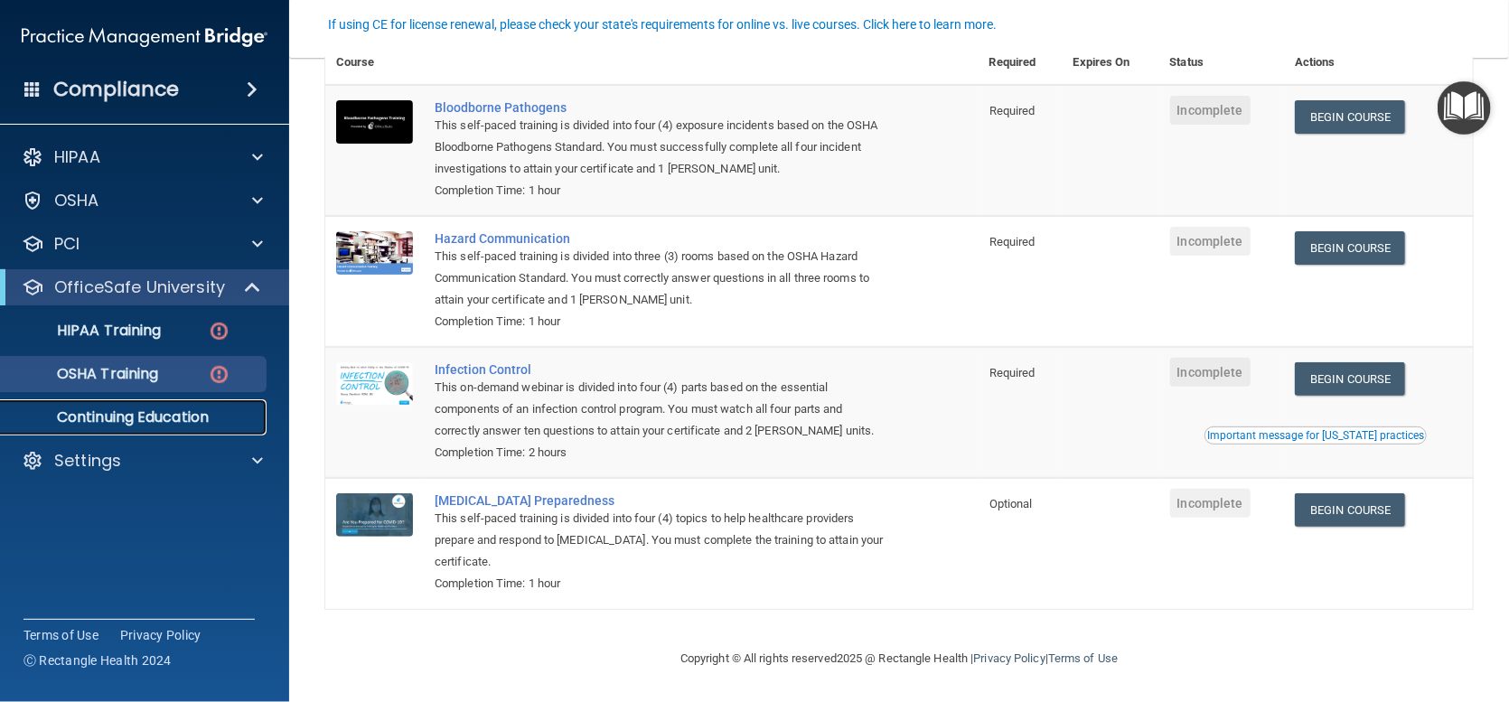
click at [151, 417] on p "Continuing Education" at bounding box center [135, 417] width 247 height 18
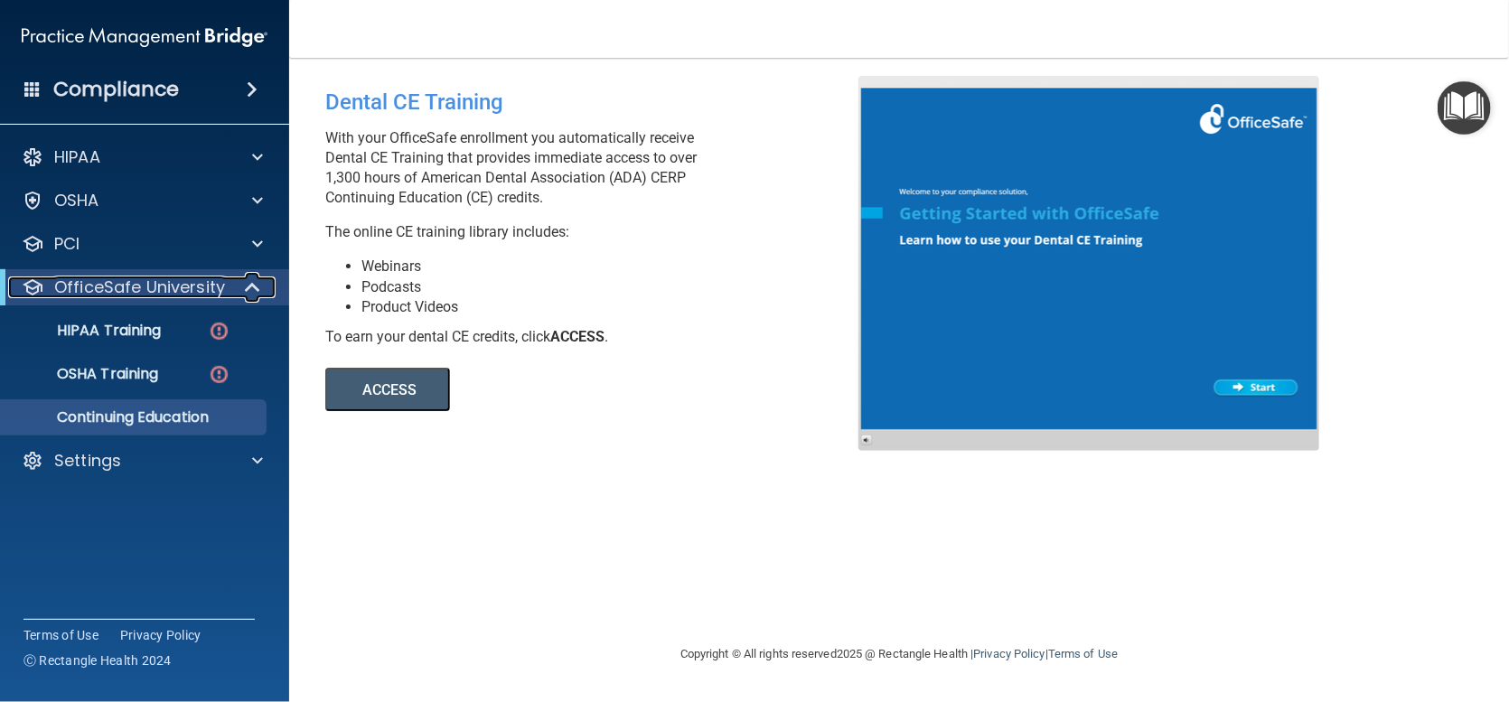
click at [247, 281] on span at bounding box center [254, 288] width 15 height 22
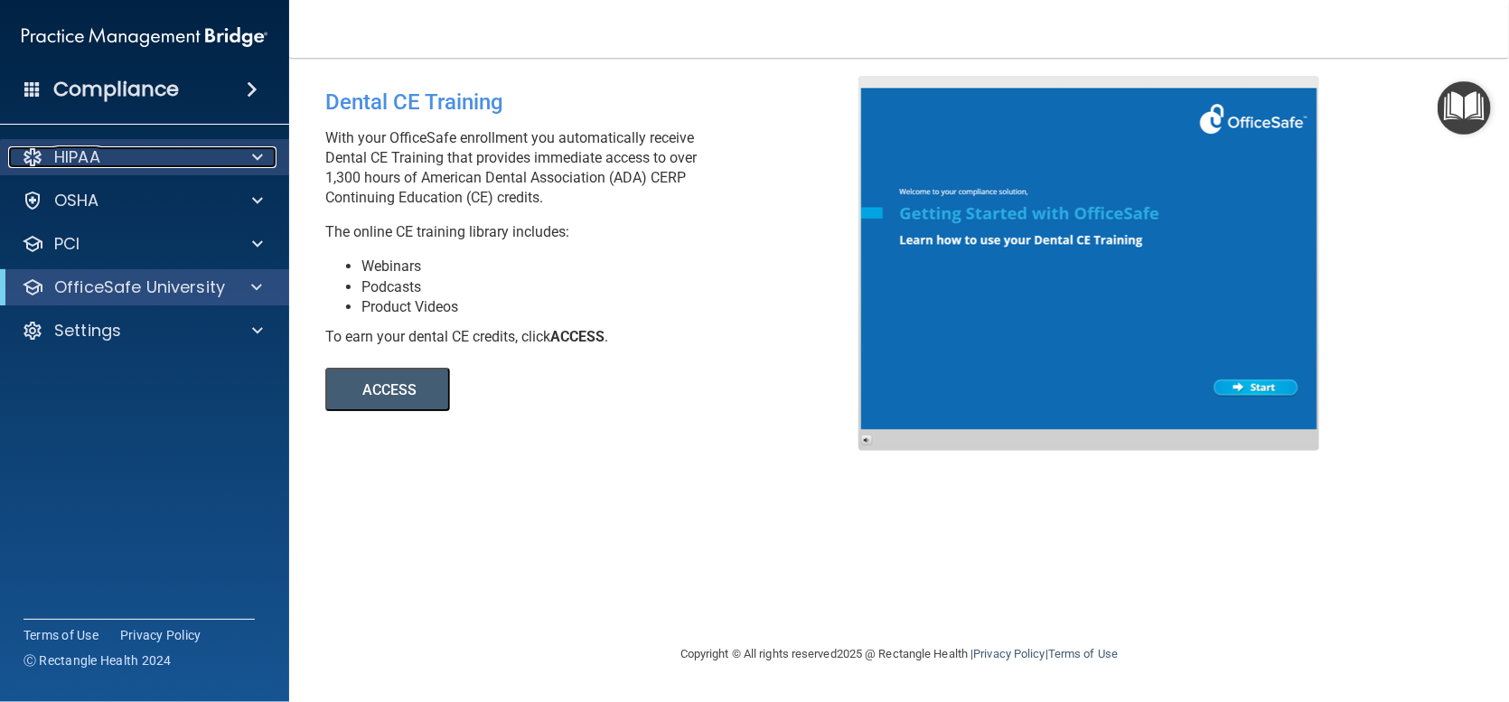
click at [203, 158] on div "HIPAA" at bounding box center [120, 157] width 224 height 22
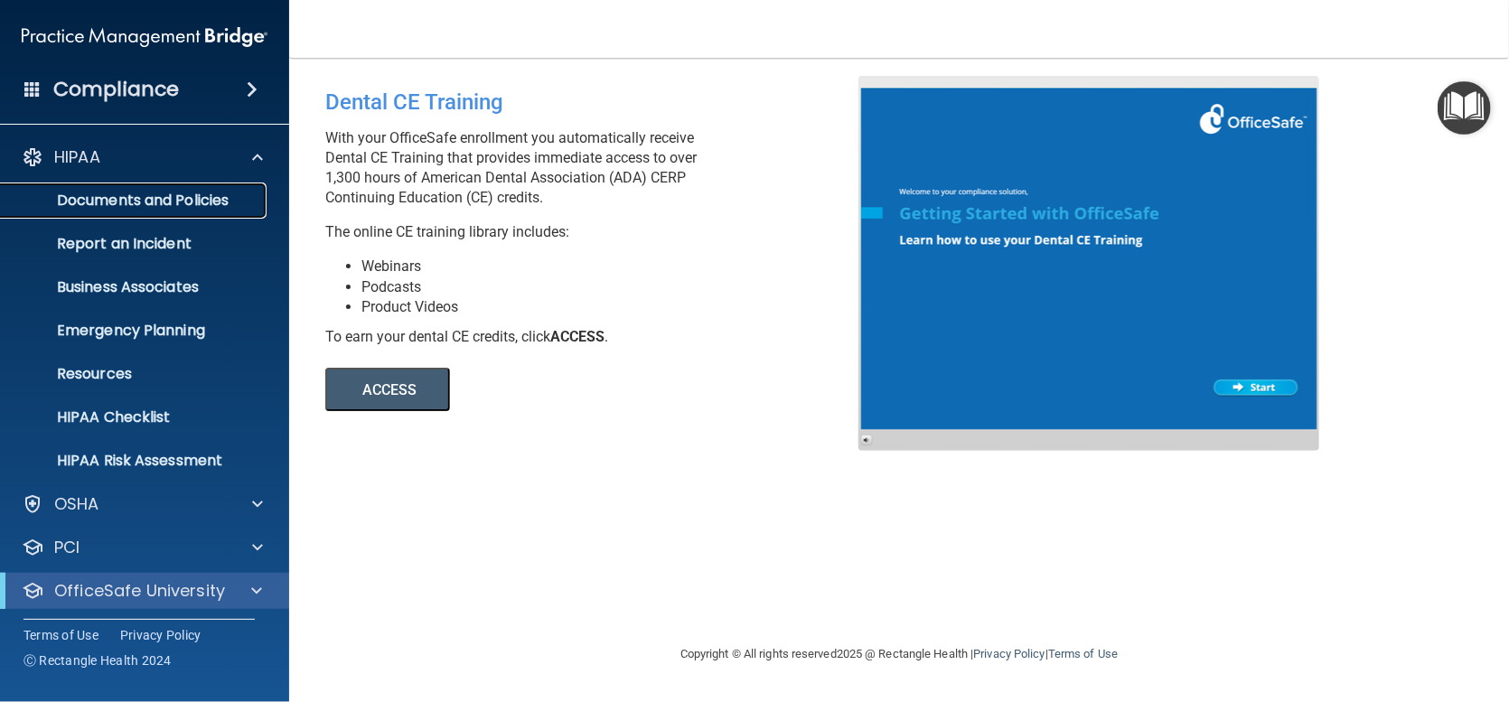
click at [192, 202] on p "Documents and Policies" at bounding box center [135, 201] width 247 height 18
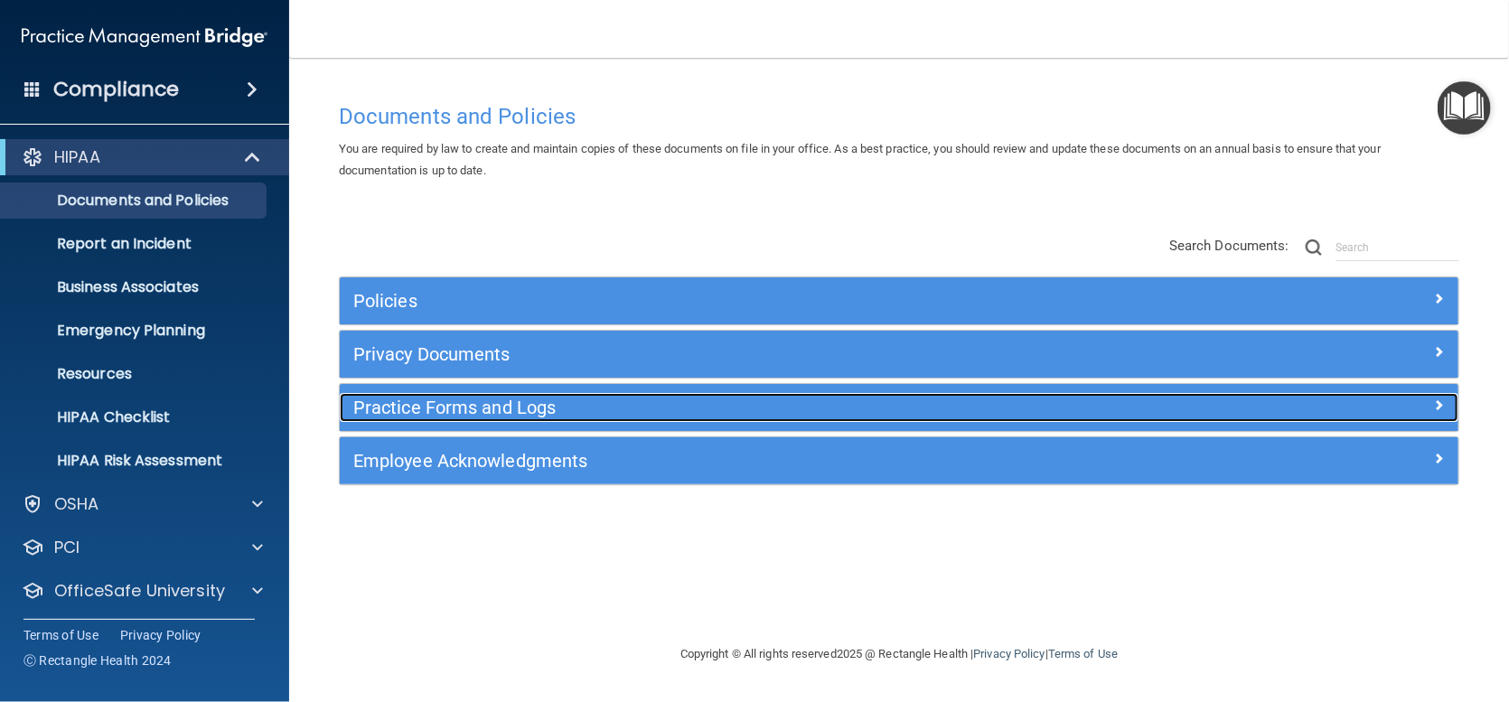
click at [461, 401] on h5 "Practice Forms and Logs" at bounding box center [759, 408] width 812 height 20
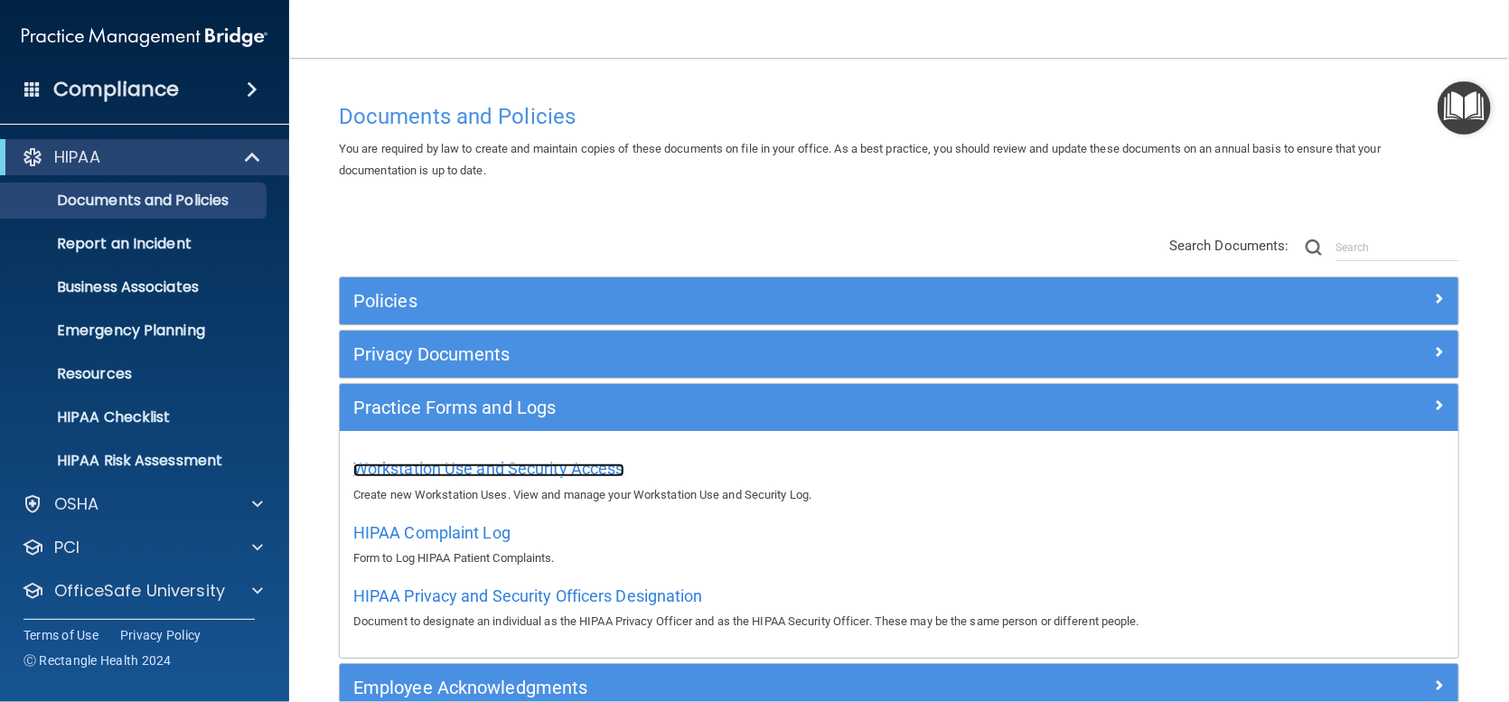
click at [543, 466] on span "Workstation Use and Security Access" at bounding box center [488, 468] width 271 height 19
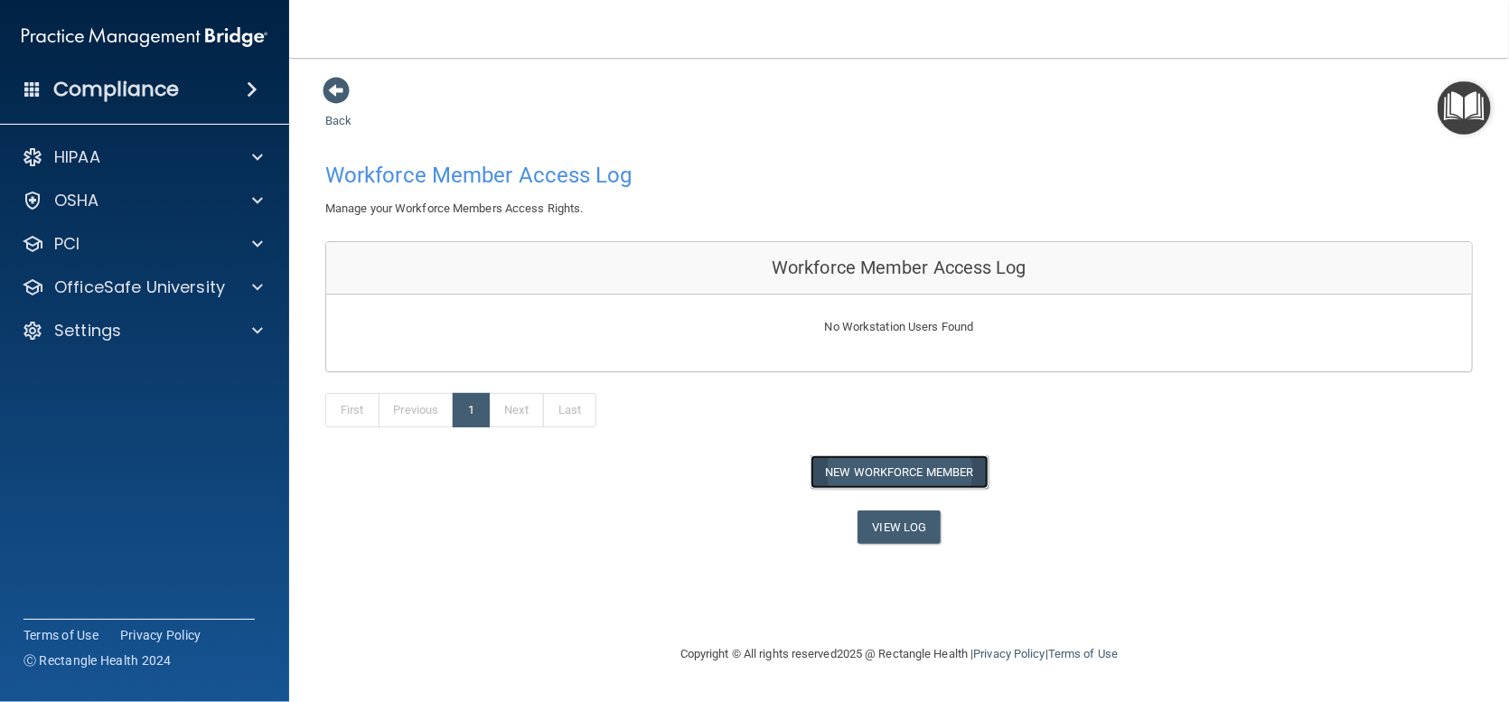
click at [900, 466] on button "New Workforce Member" at bounding box center [900, 471] width 178 height 33
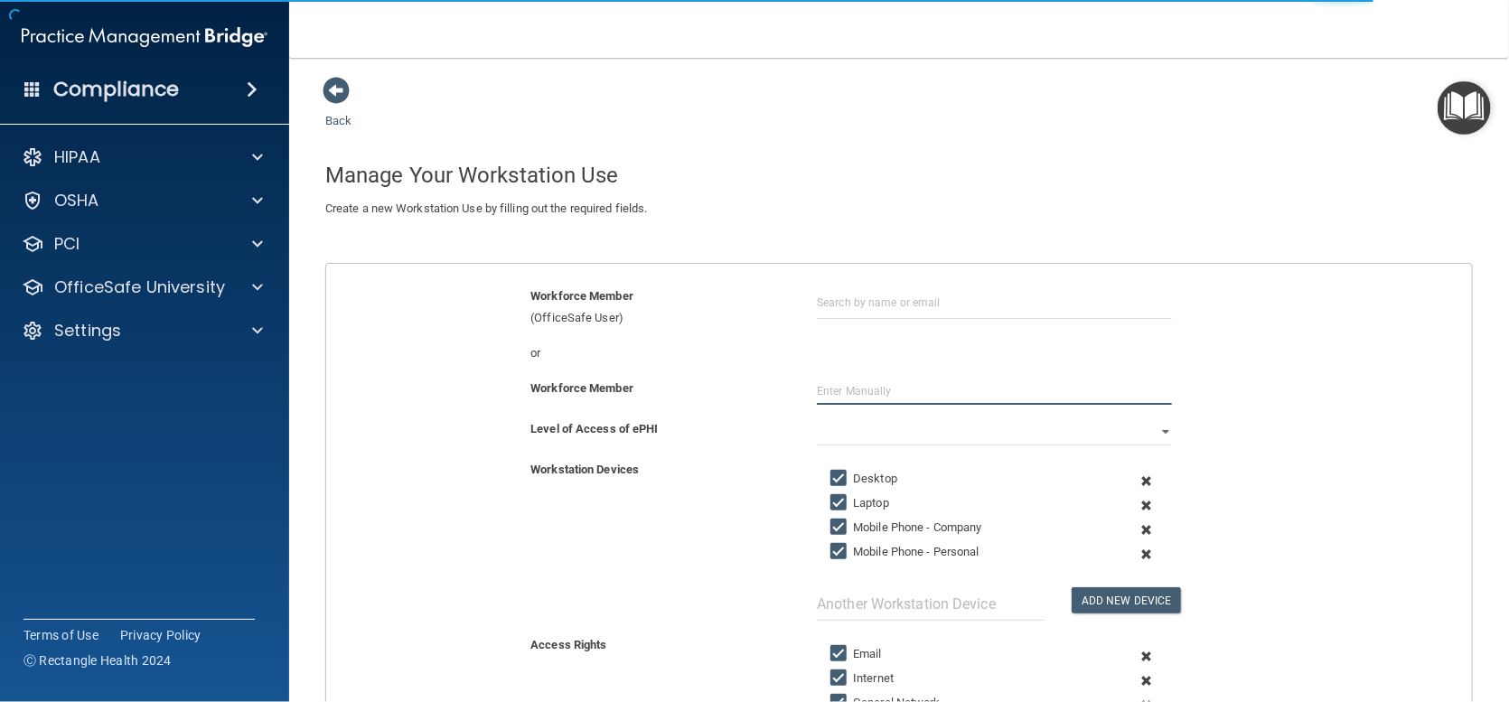
click at [904, 398] on input "text" at bounding box center [994, 391] width 355 height 27
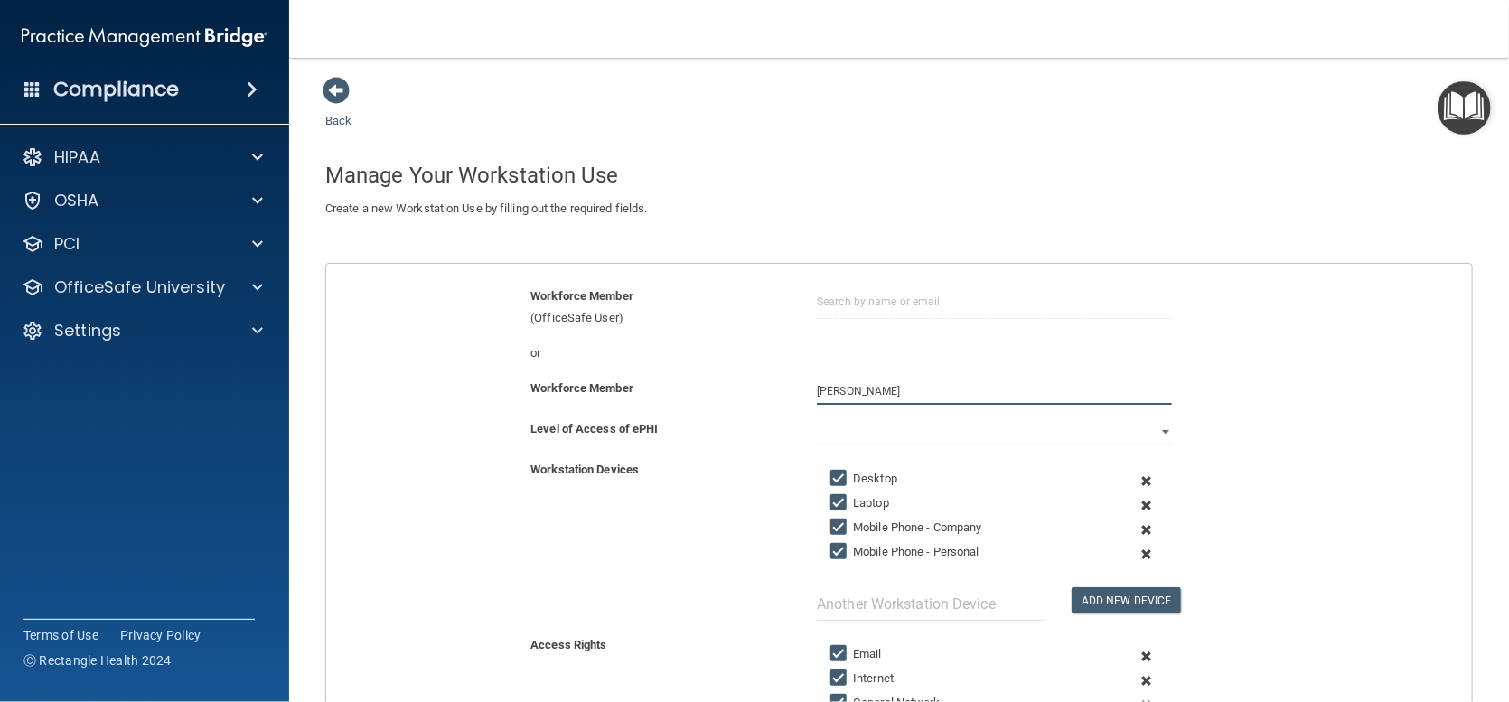
click at [746, 390] on div "Workforce Member Karen Stayton" at bounding box center [899, 391] width 1173 height 27
type input "Karen Stayton"
click at [946, 420] on select "Full Limited None" at bounding box center [994, 431] width 355 height 27
select select "0"
click at [817, 418] on select "Full Limited None" at bounding box center [994, 431] width 355 height 27
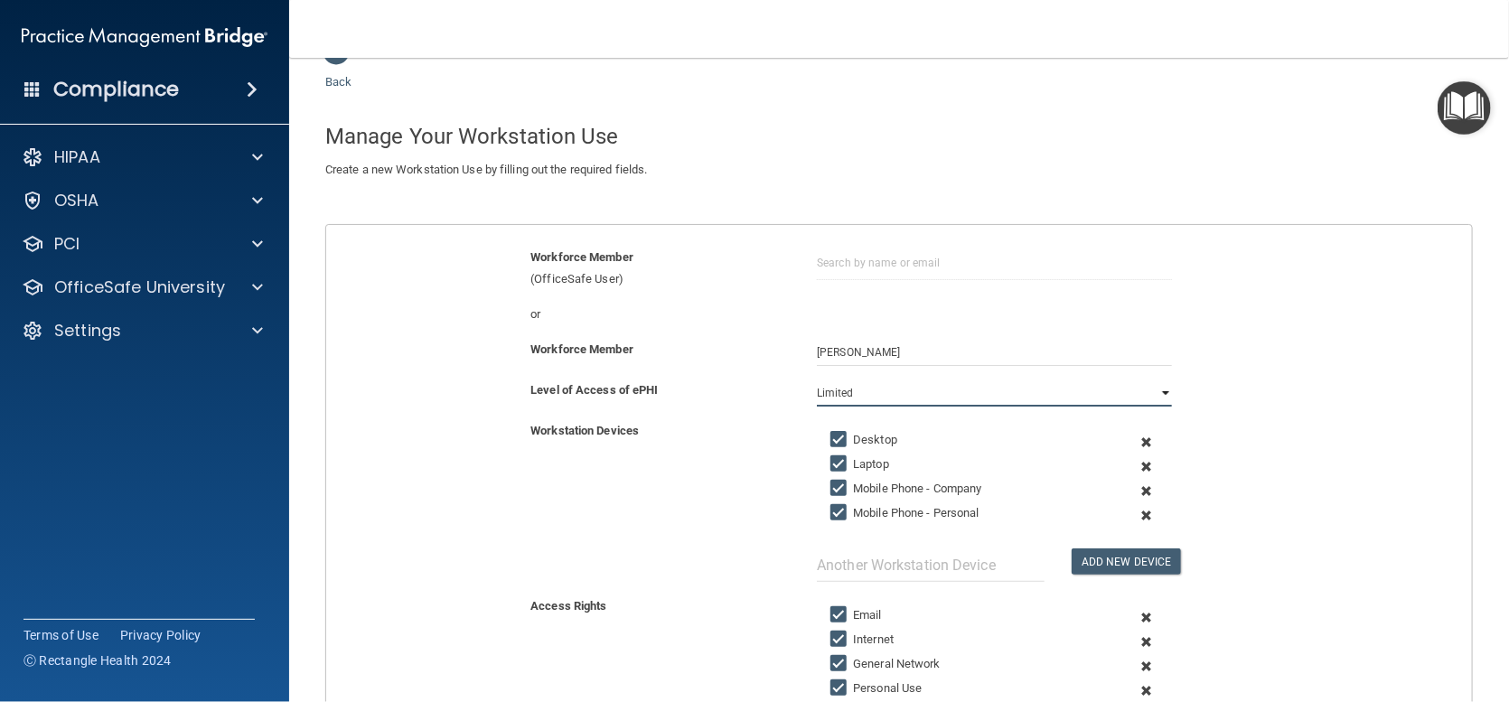
scroll to position [181, 0]
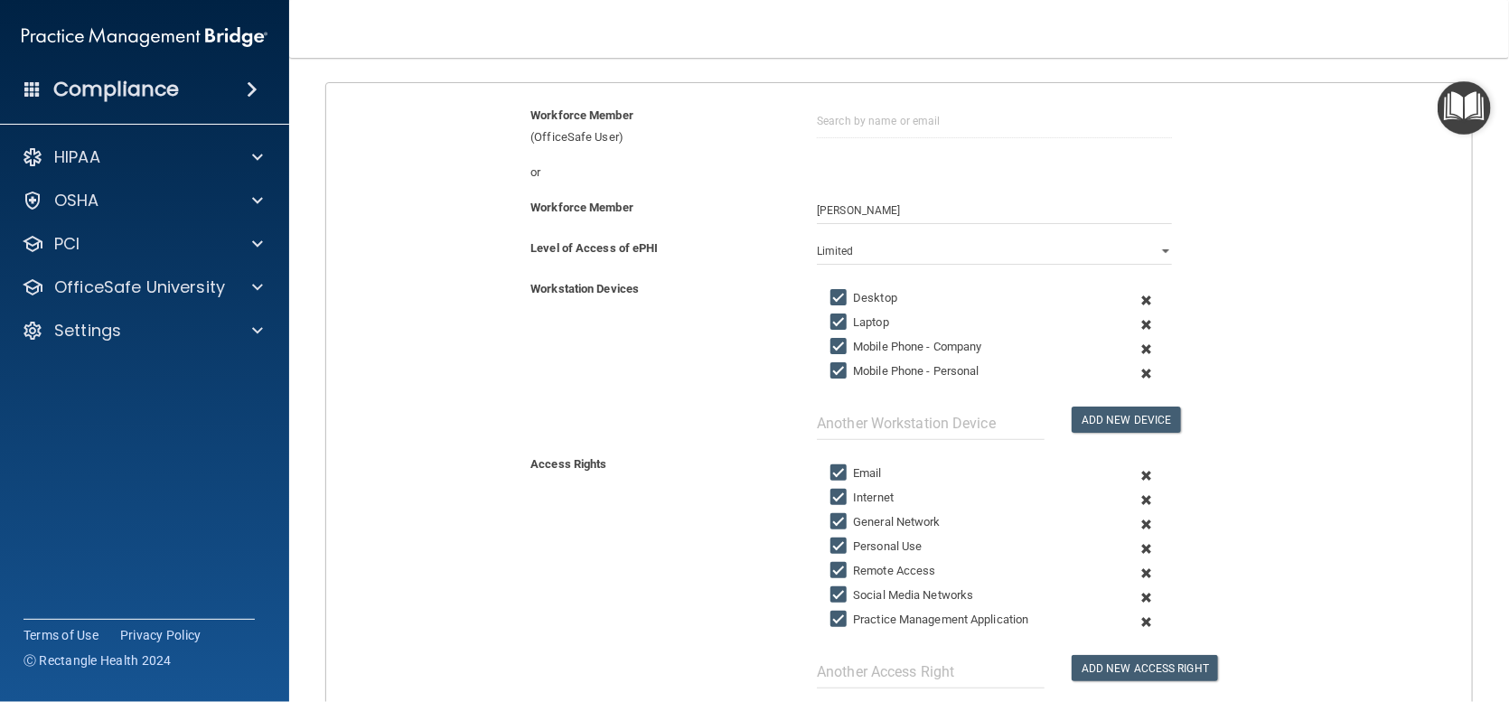
click at [830, 348] on input "Mobile Phone - Company" at bounding box center [840, 347] width 21 height 14
checkbox input "false"
click at [874, 424] on input "text" at bounding box center [931, 423] width 228 height 33
type input "Ipad"
click at [1101, 417] on button "Add New Device" at bounding box center [1126, 420] width 108 height 26
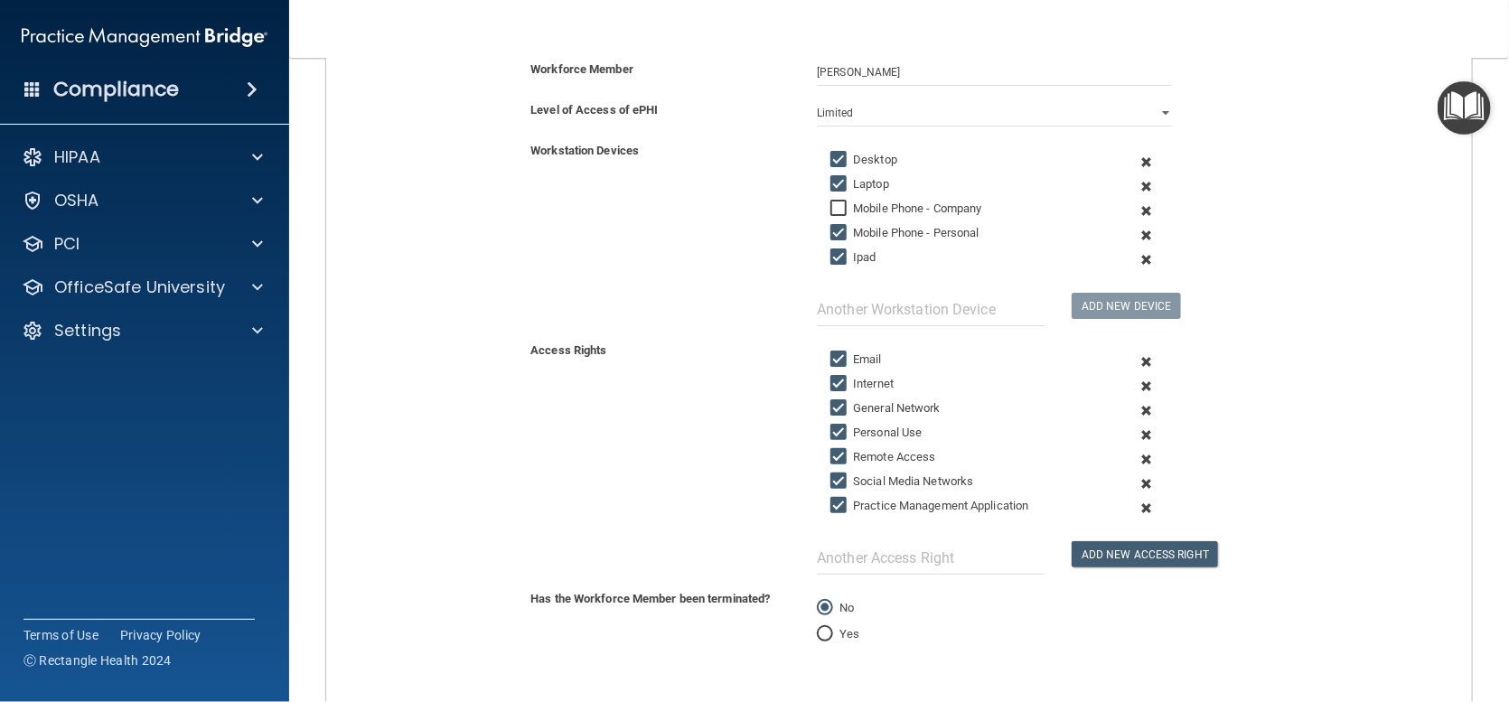
scroll to position [361, 0]
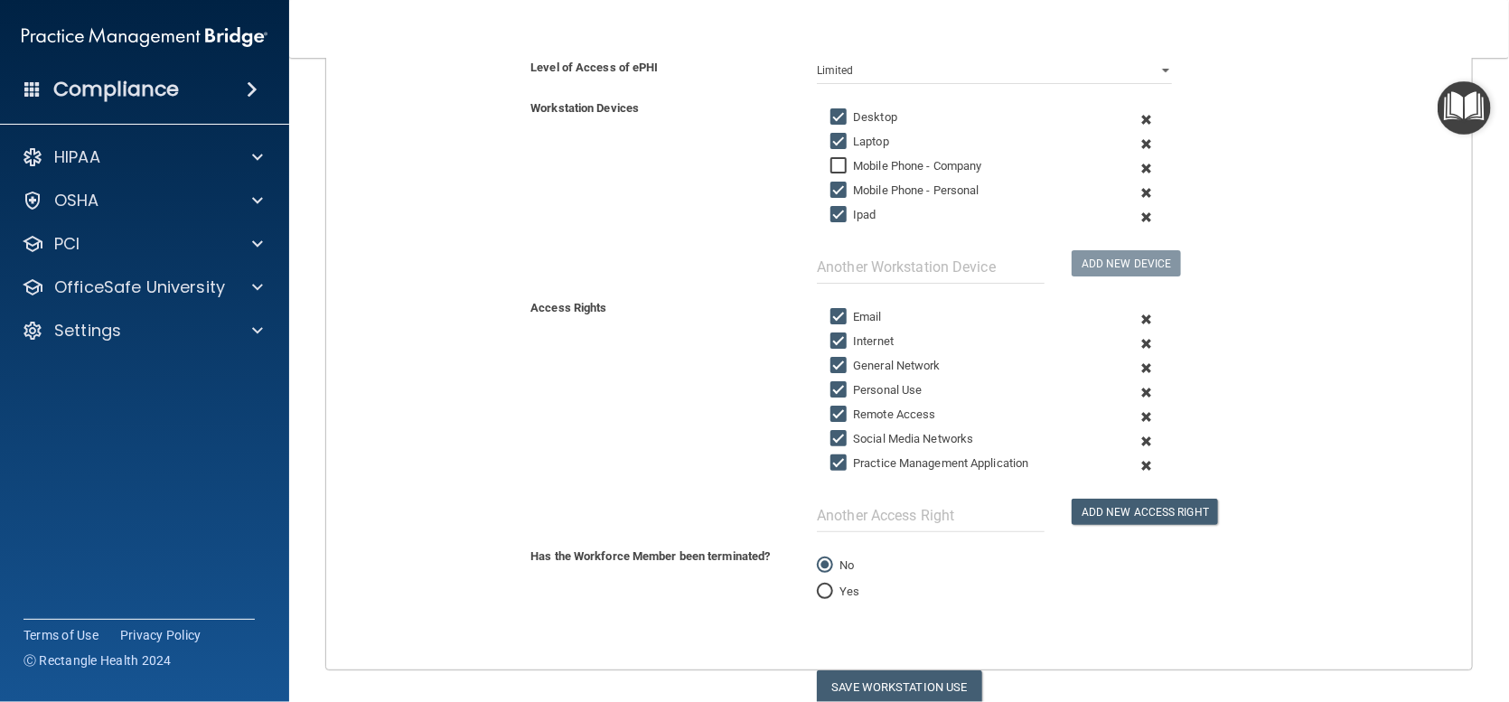
click at [833, 435] on input "Social Media Networks" at bounding box center [840, 439] width 21 height 14
checkbox input "false"
click at [927, 520] on input "text" at bounding box center [931, 515] width 228 height 33
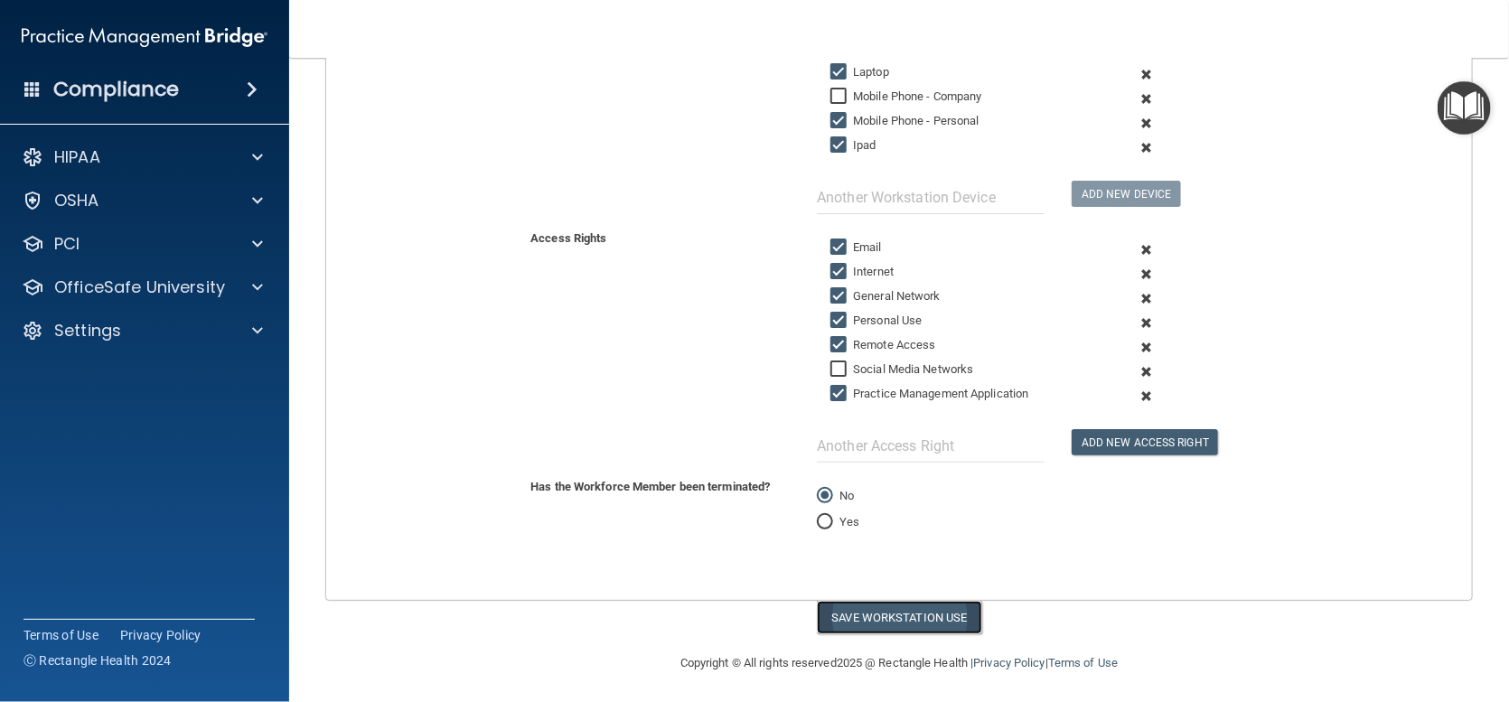
click at [948, 604] on button "Save Workstation Use" at bounding box center [899, 617] width 165 height 33
select select "? string:Full ?"
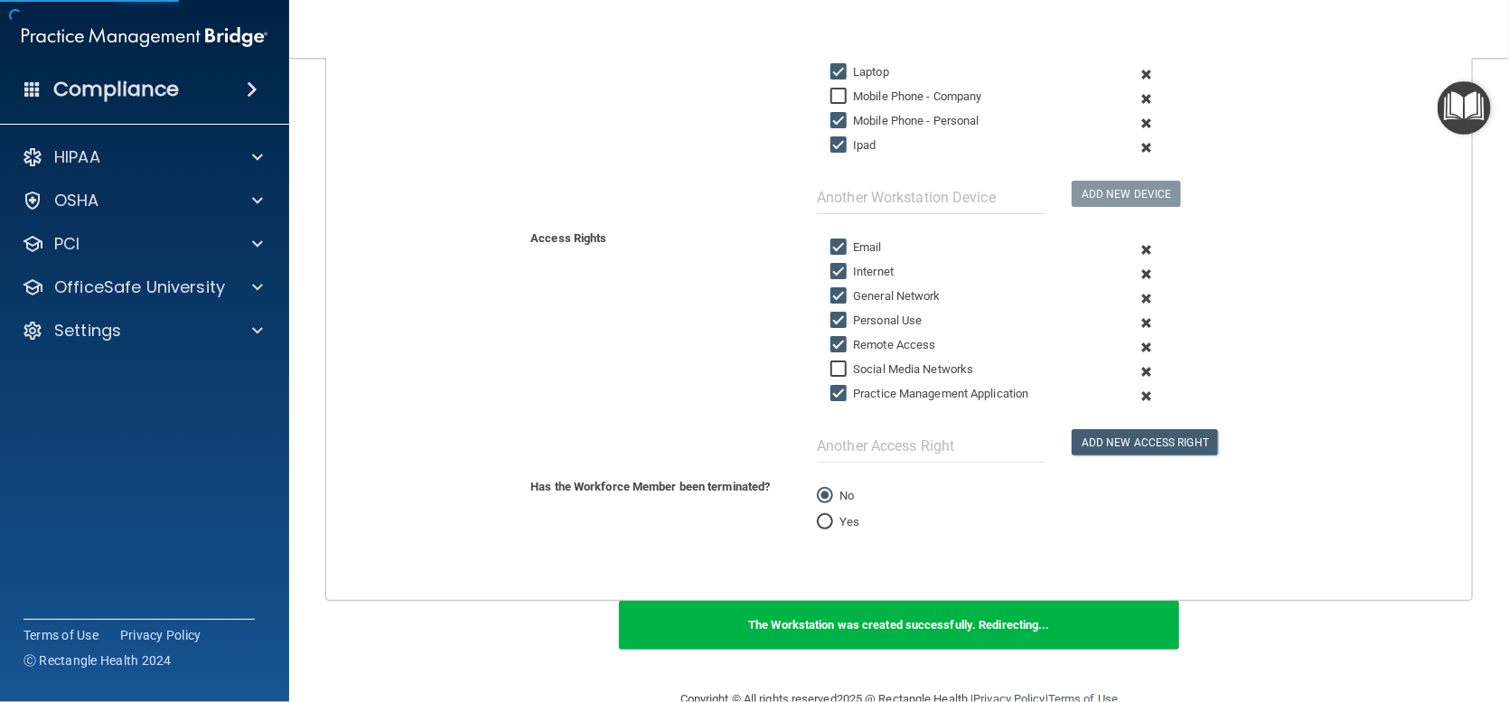
scroll to position [13, 0]
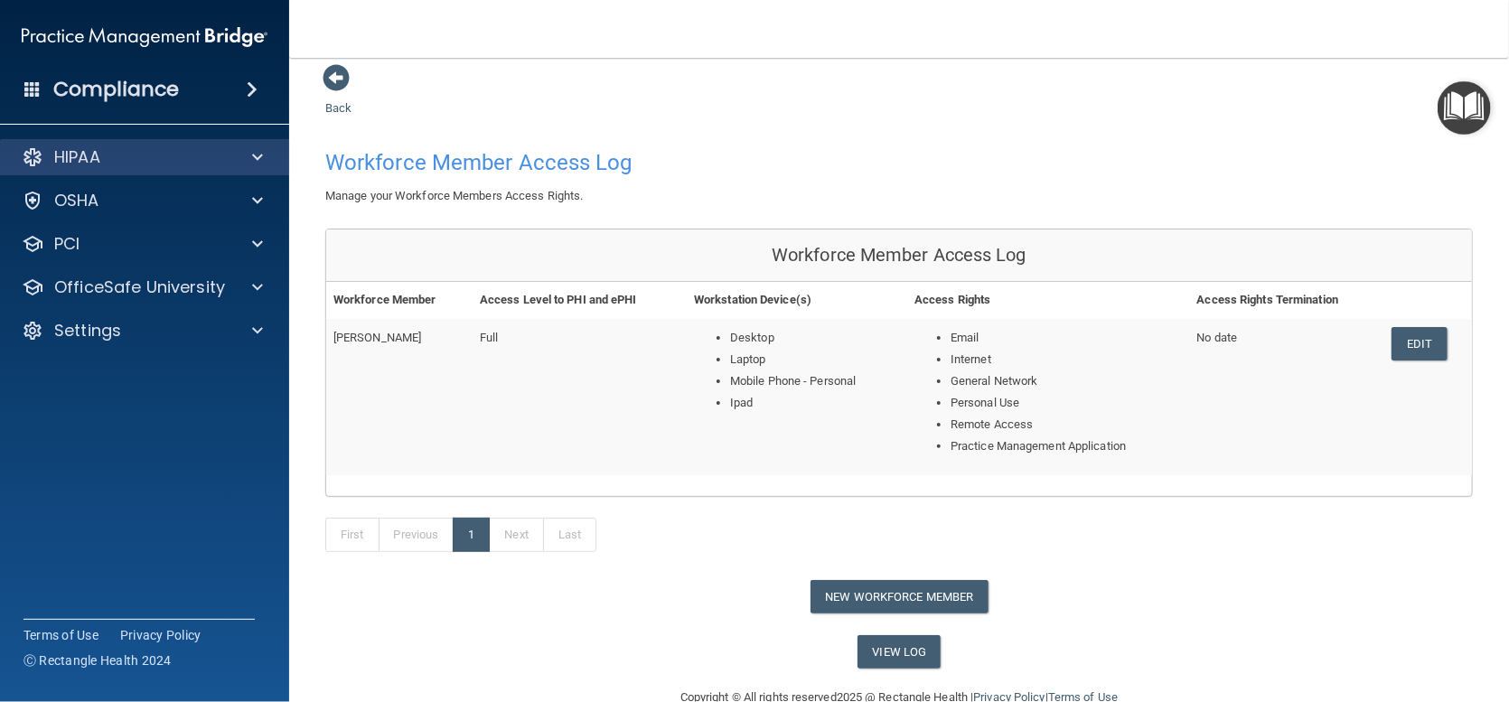
click at [208, 139] on div "HIPAA" at bounding box center [145, 157] width 290 height 36
click at [139, 155] on div "HIPAA" at bounding box center [120, 157] width 224 height 22
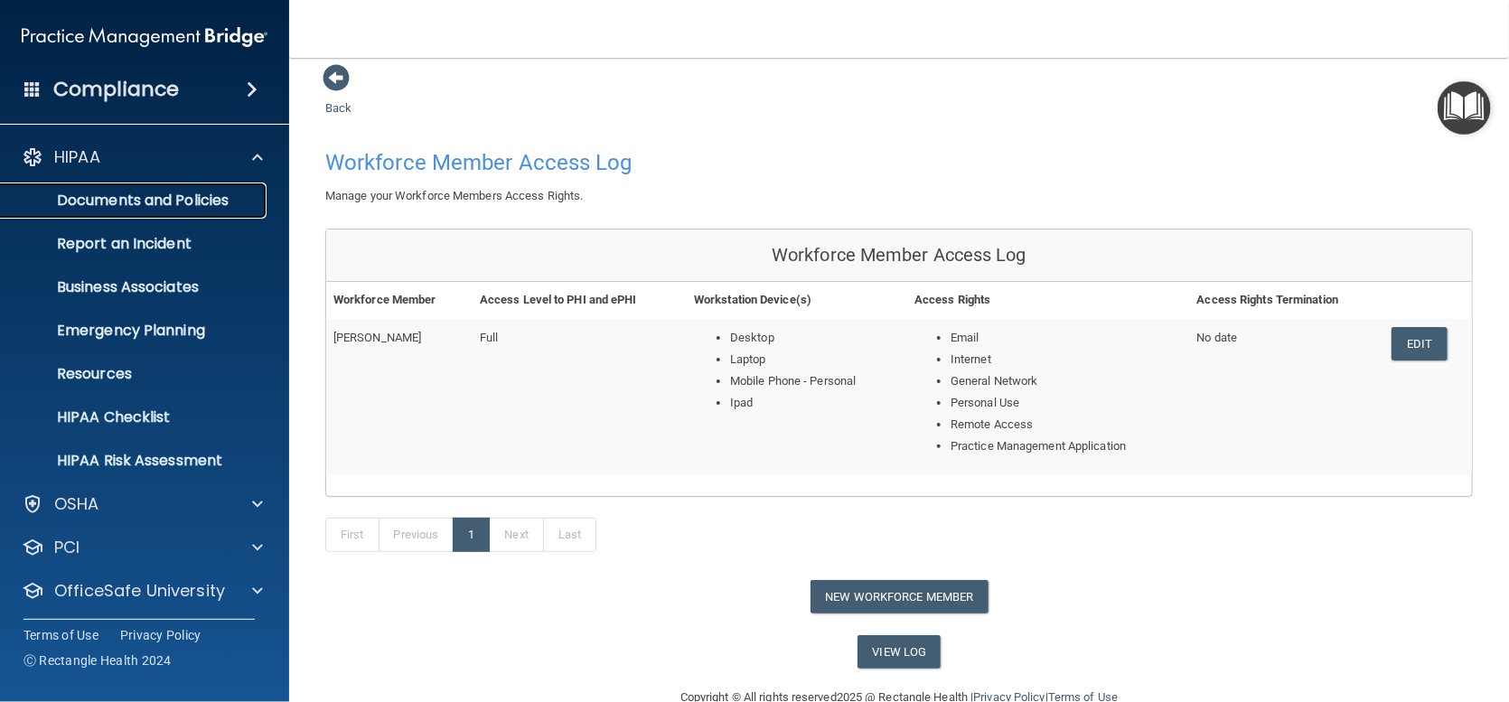
click at [129, 199] on p "Documents and Policies" at bounding box center [135, 201] width 247 height 18
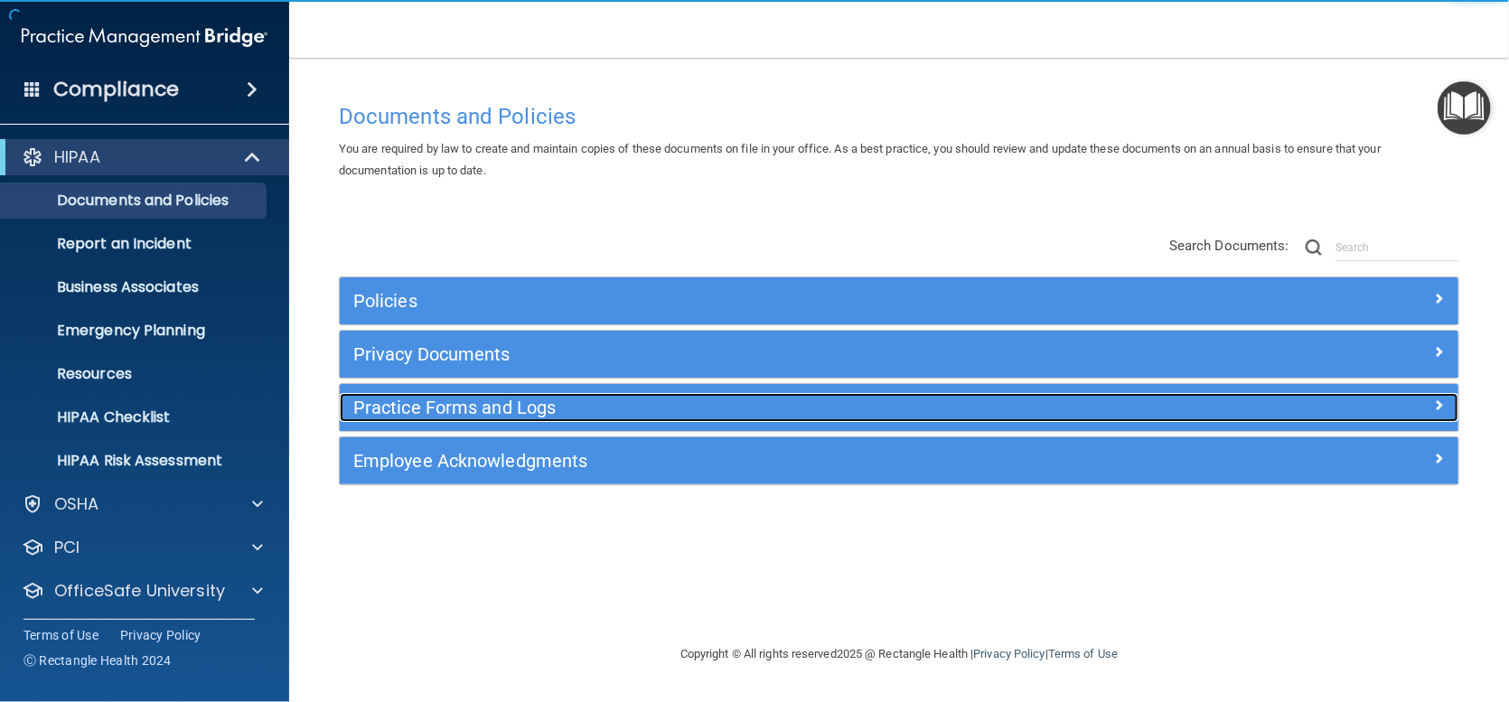
click at [519, 408] on h5 "Practice Forms and Logs" at bounding box center [759, 408] width 812 height 20
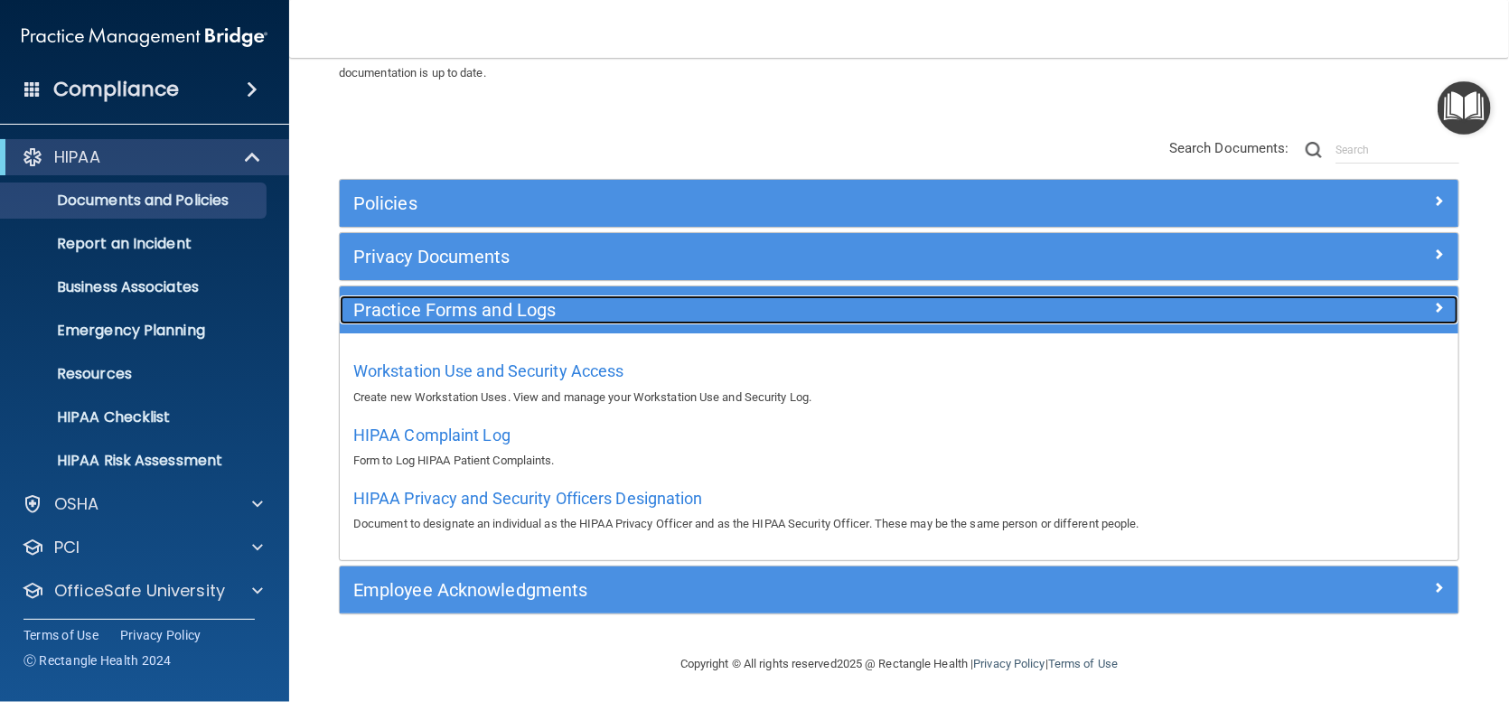
scroll to position [101, 0]
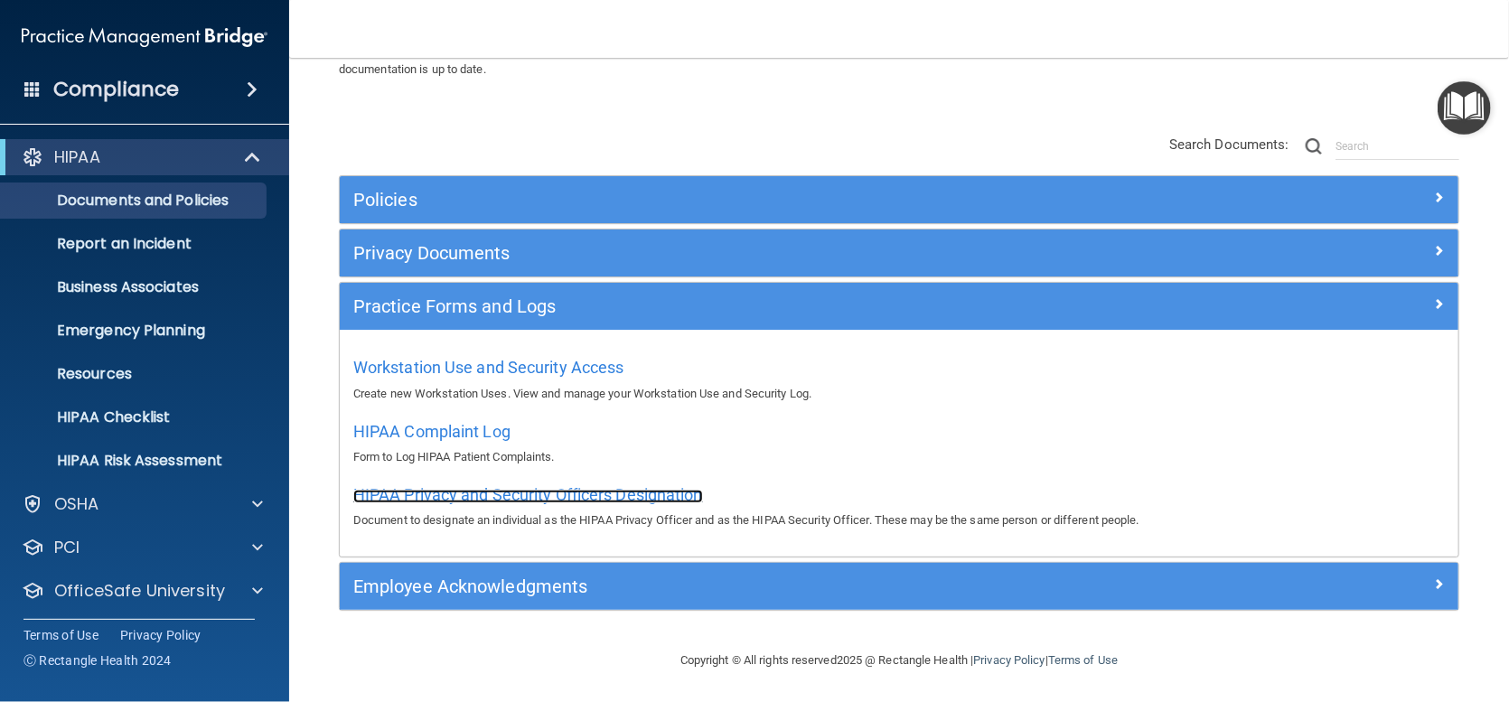
click at [596, 491] on span "HIPAA Privacy and Security Officers Designation" at bounding box center [528, 494] width 350 height 19
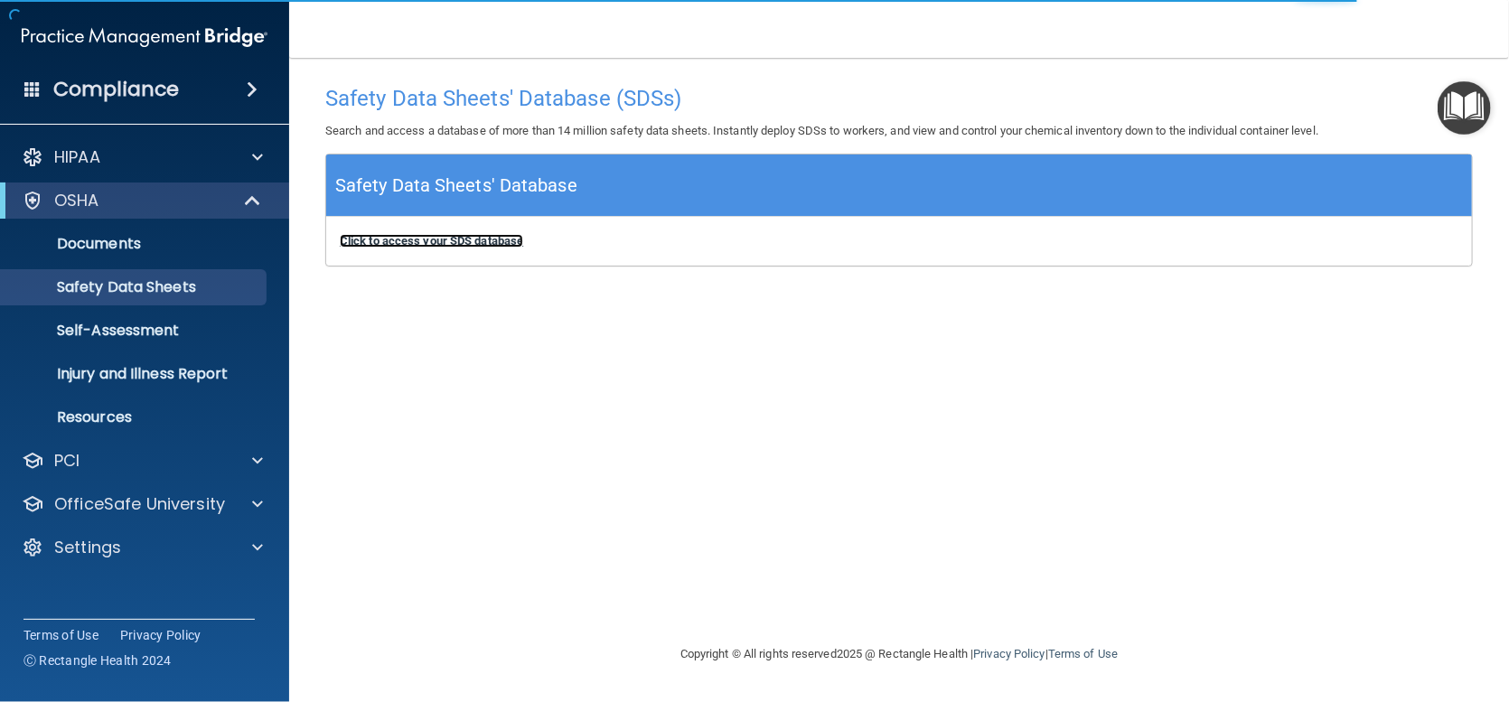
click at [477, 243] on b "Click to access your SDS database" at bounding box center [431, 241] width 183 height 14
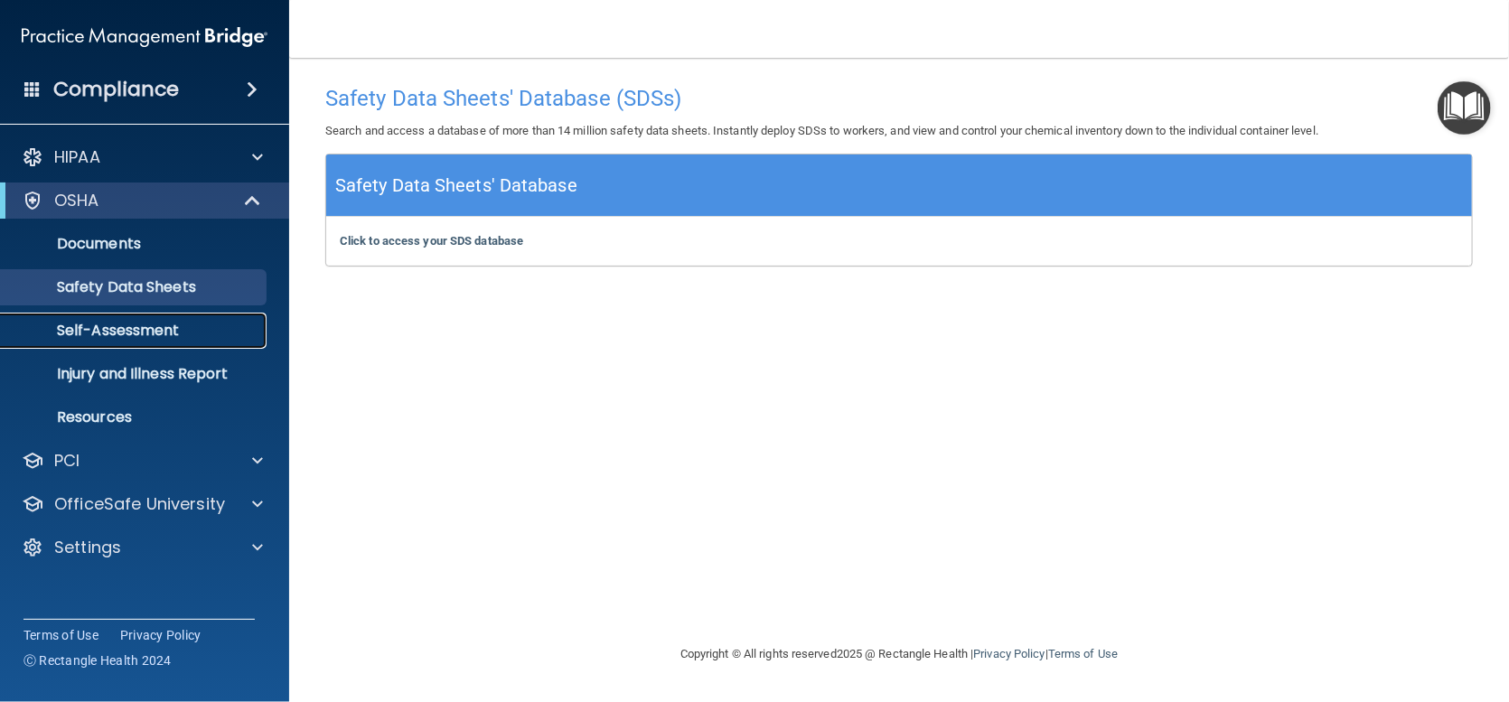
click at [173, 330] on p "Self-Assessment" at bounding box center [135, 331] width 247 height 18
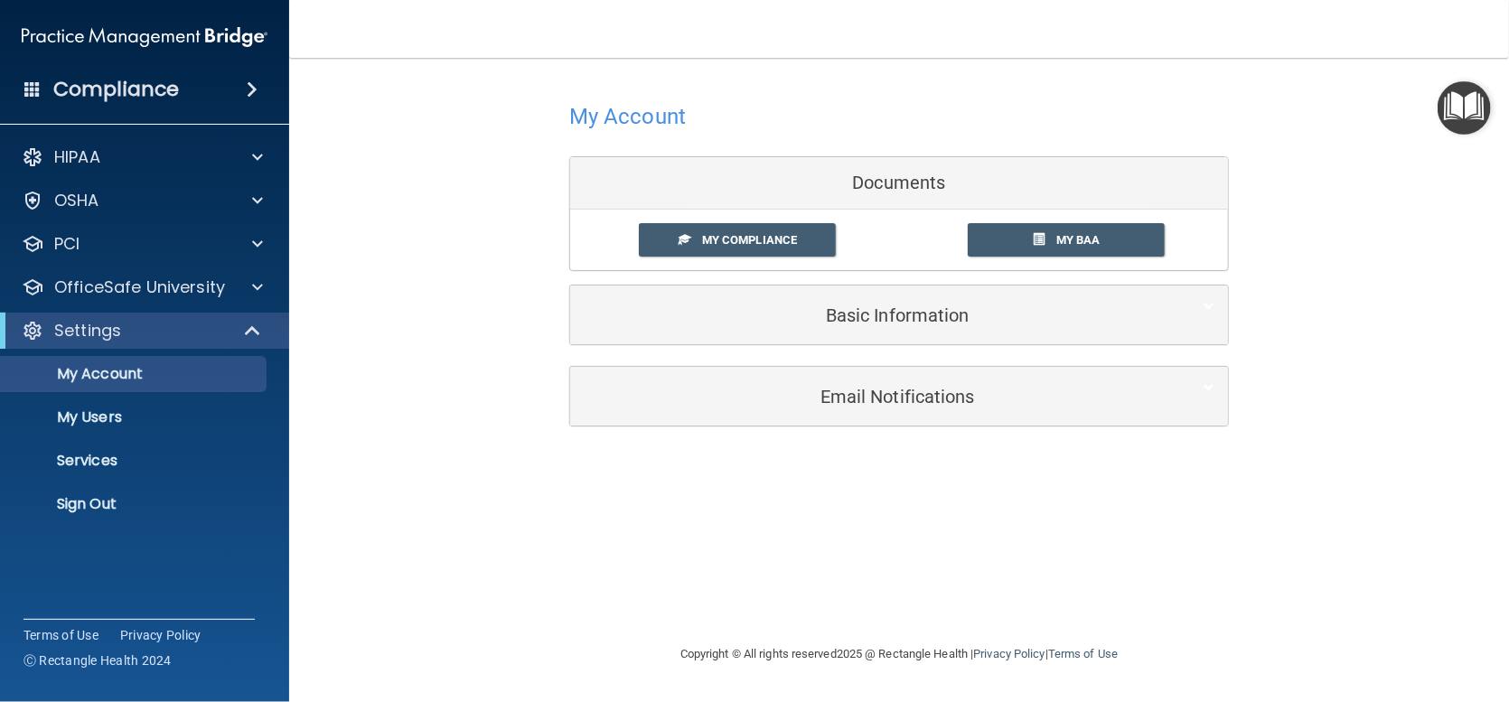
click at [1476, 102] on img "Open Resource Center" at bounding box center [1464, 107] width 53 height 53
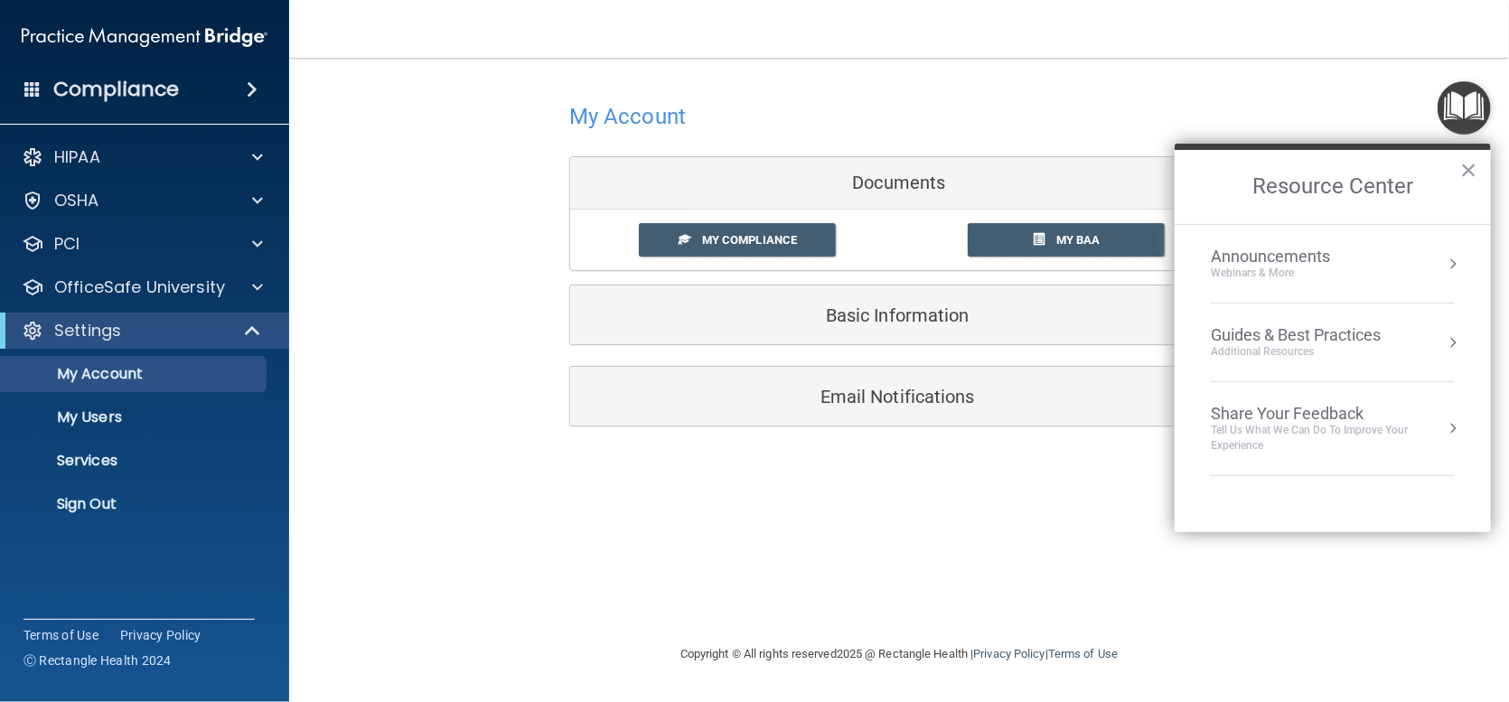
click at [1272, 272] on div "Webinars & More" at bounding box center [1288, 273] width 155 height 15
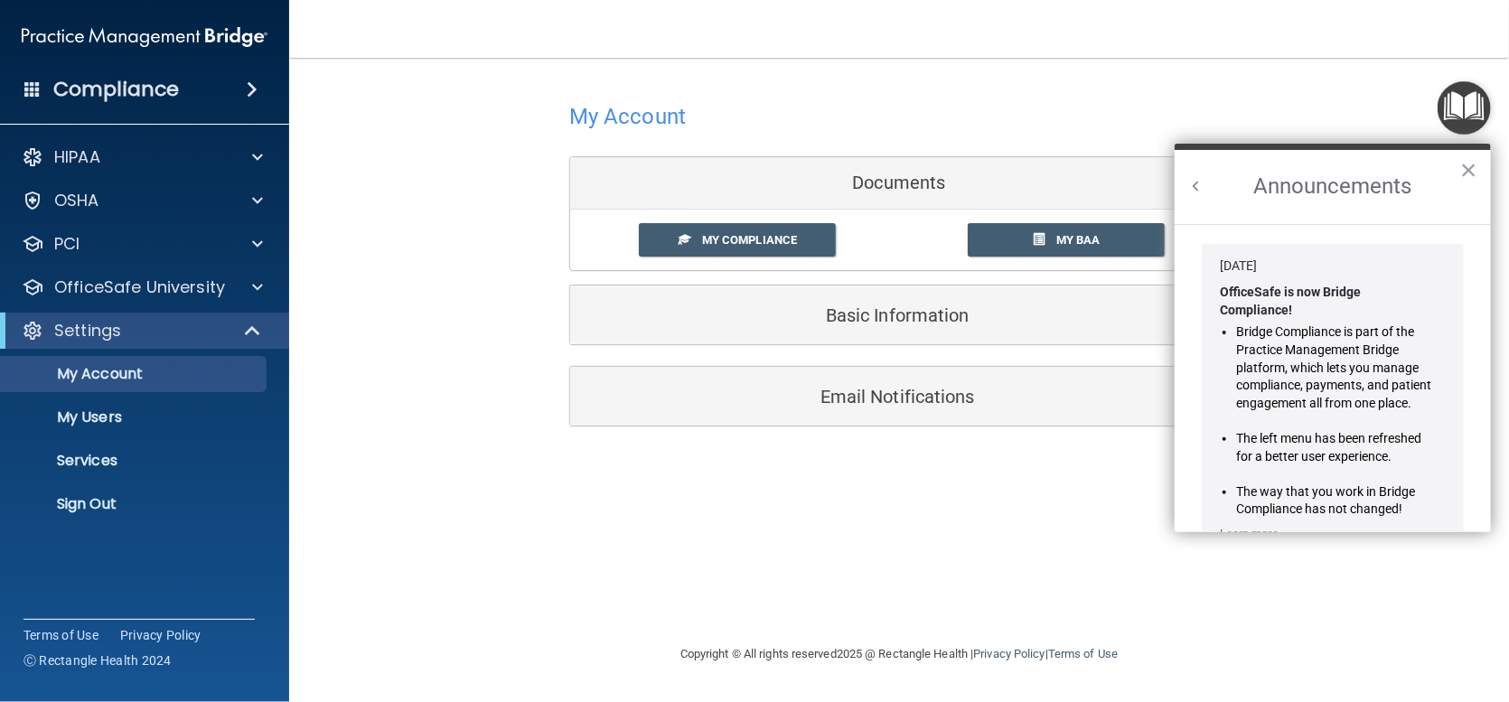
click at [1195, 186] on button "Back to Resource Center Home" at bounding box center [1196, 186] width 18 height 18
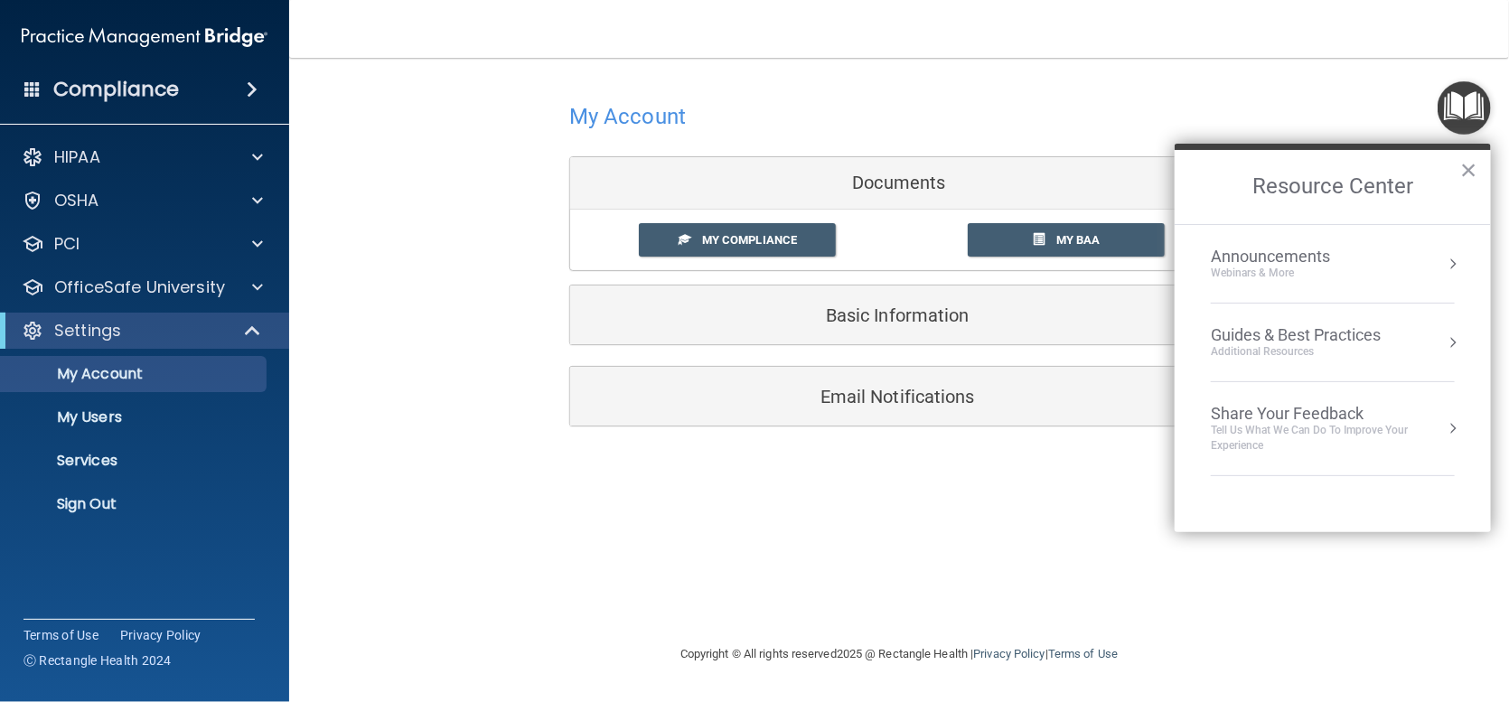
click at [1289, 333] on div "Guides & Best Practices" at bounding box center [1296, 335] width 170 height 20
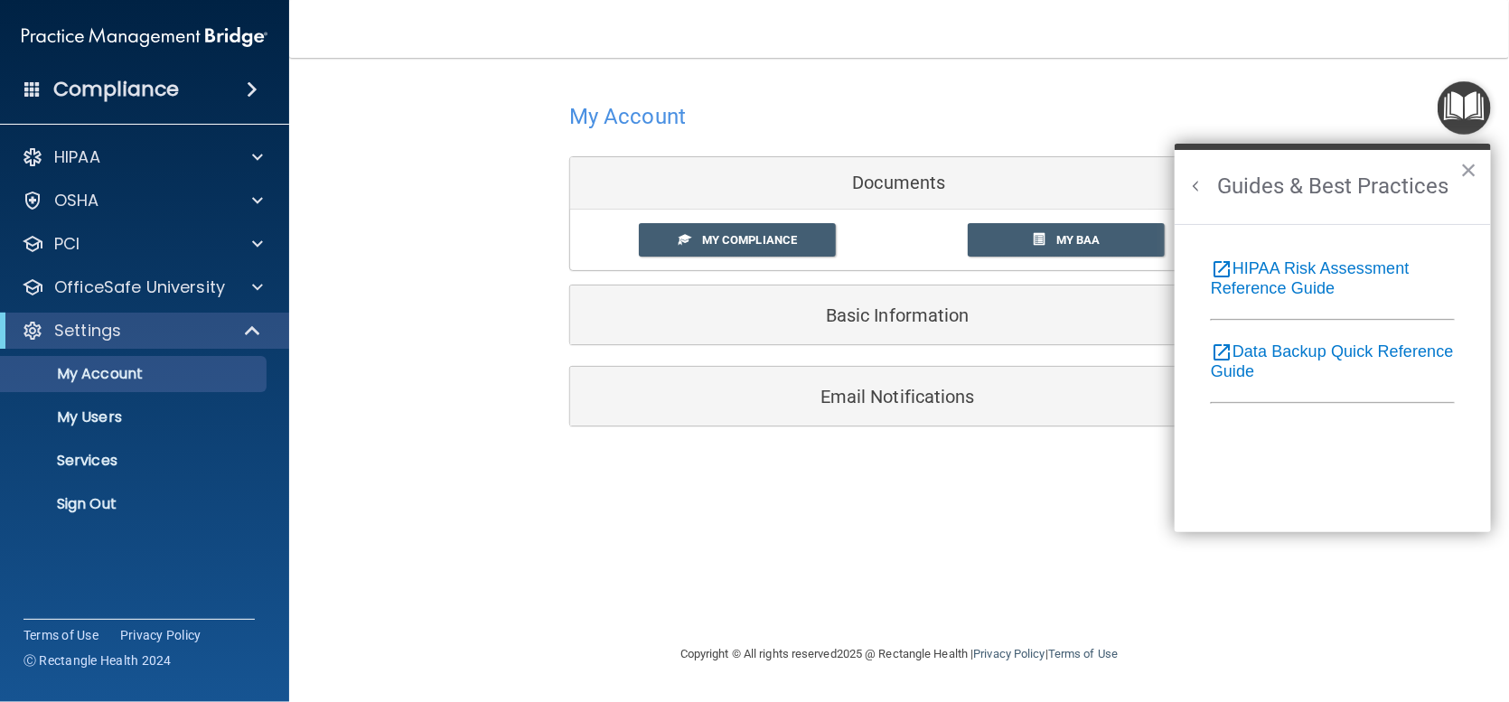
click at [1201, 183] on button "Back to Resource Center Home" at bounding box center [1196, 186] width 18 height 18
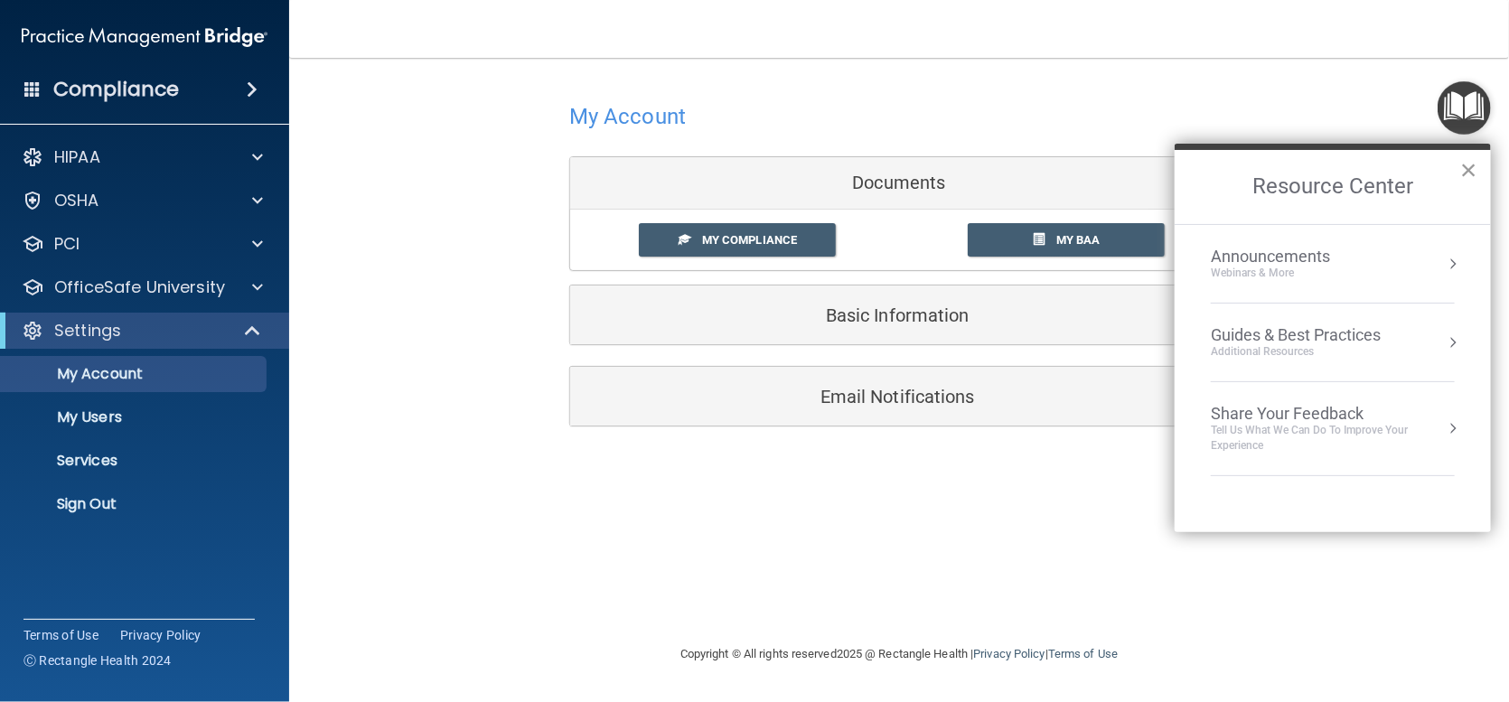
click at [1469, 167] on button "×" at bounding box center [1468, 169] width 17 height 29
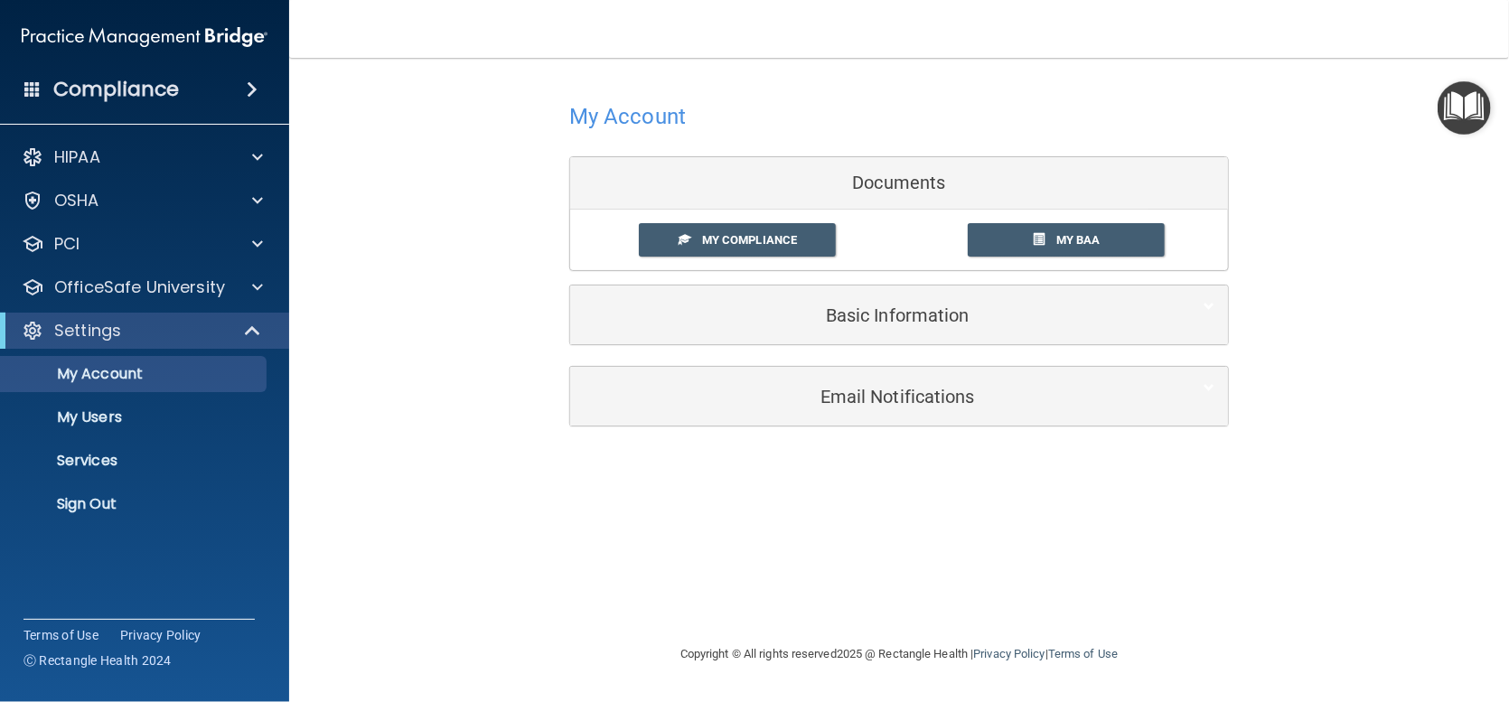
click at [1457, 119] on img "Open Resource Center" at bounding box center [1464, 107] width 53 height 53
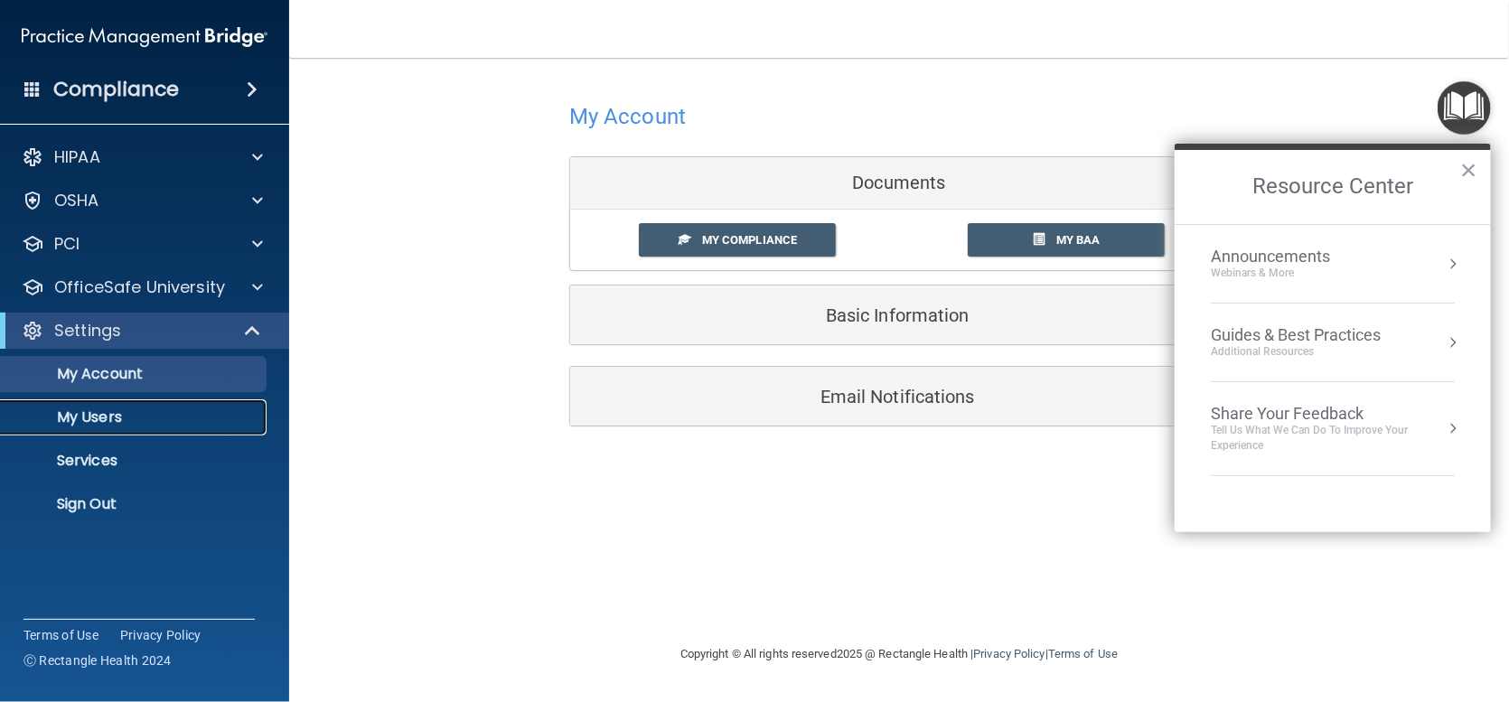
click at [101, 412] on p "My Users" at bounding box center [135, 417] width 247 height 18
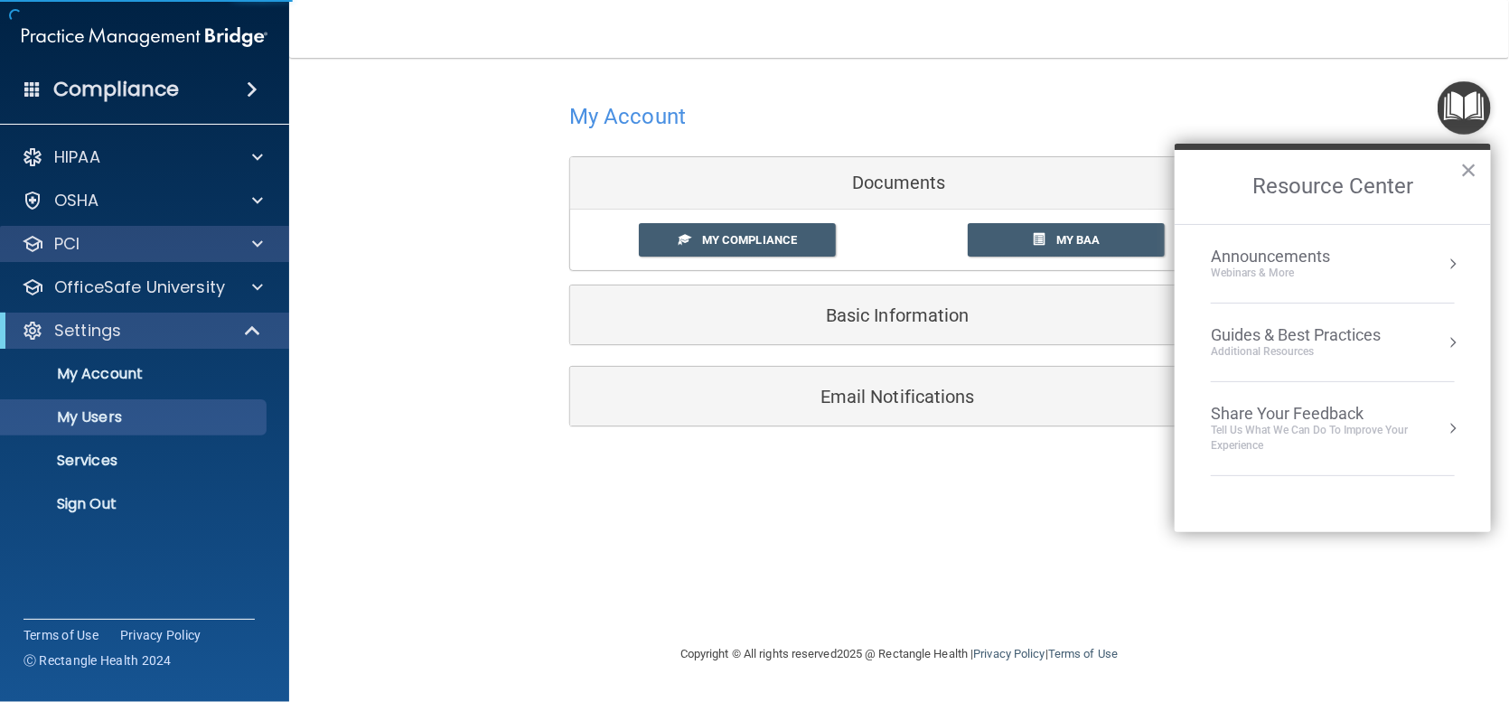
select select "20"
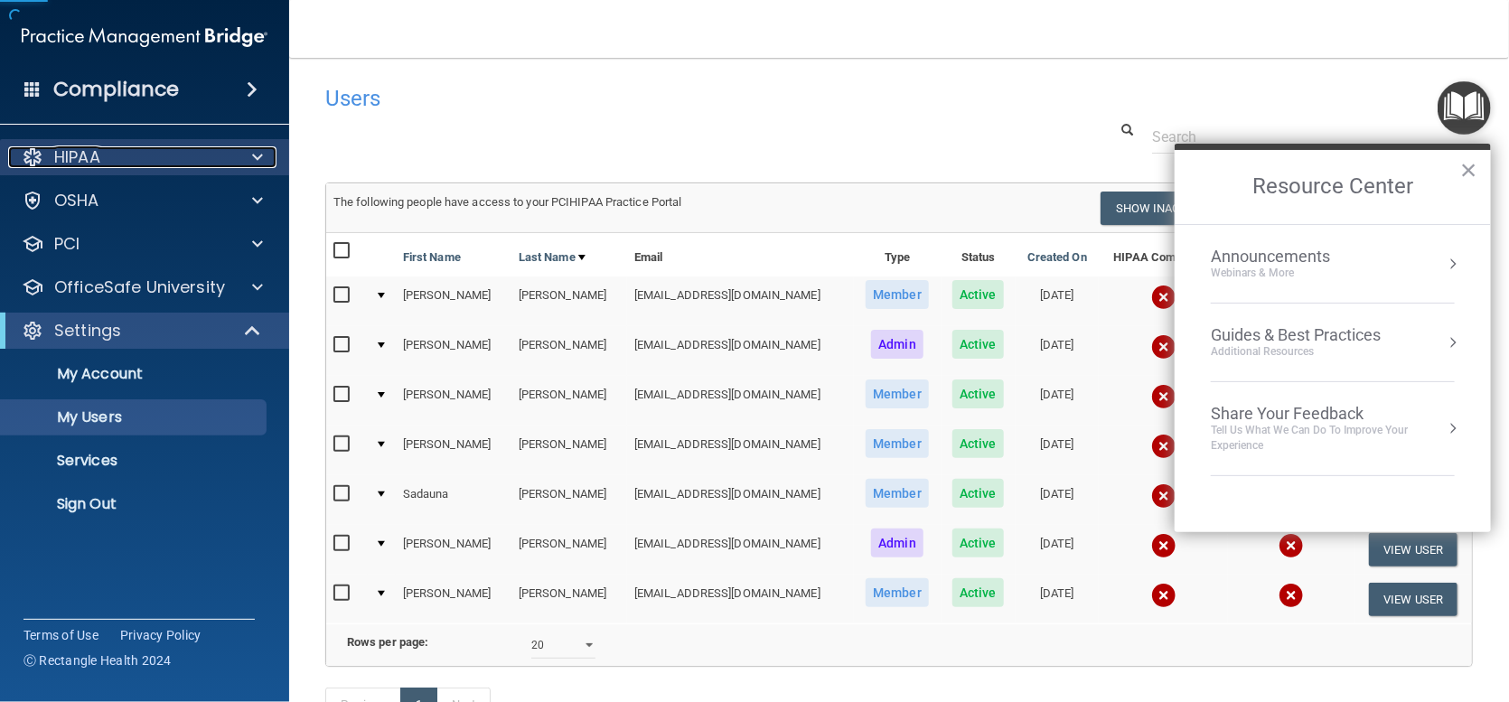
click at [79, 164] on p "HIPAA" at bounding box center [77, 157] width 46 height 22
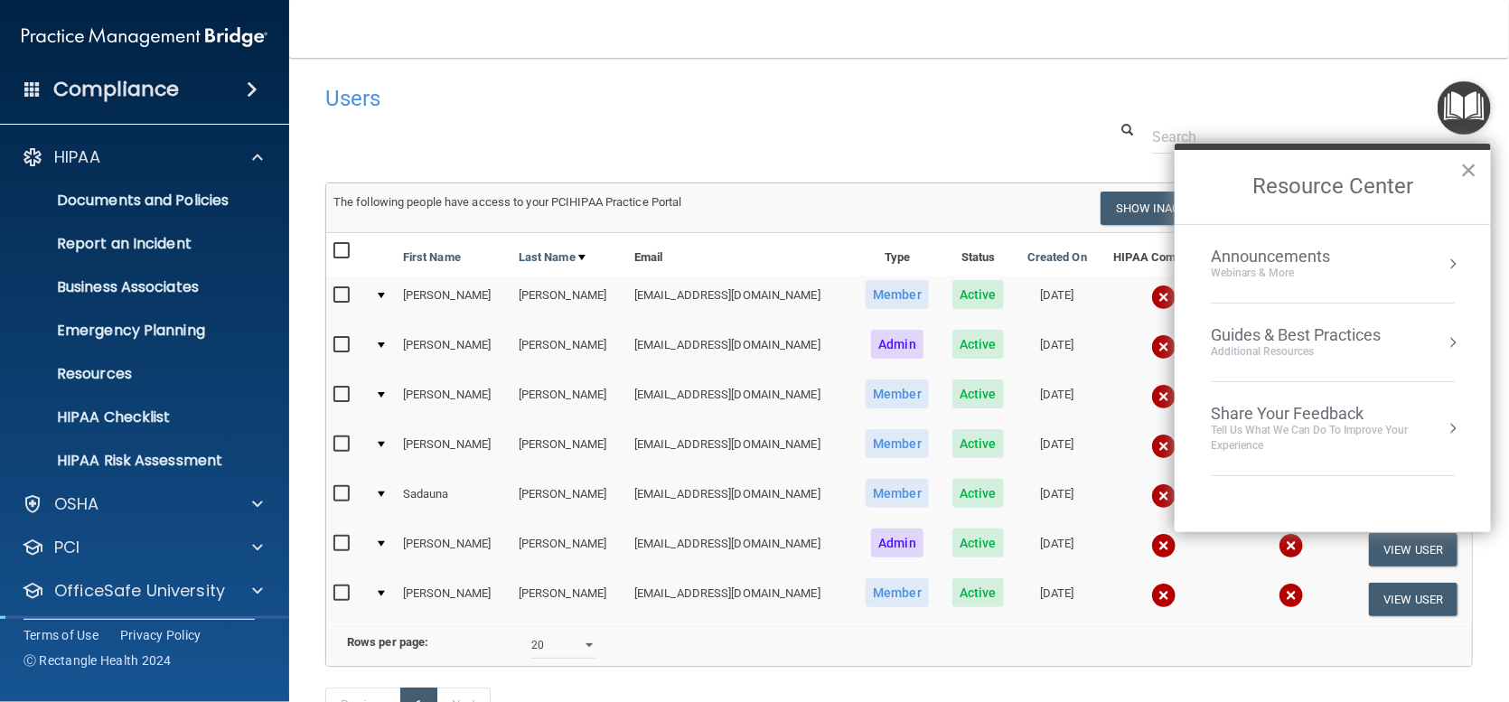
click at [1476, 170] on button "×" at bounding box center [1468, 169] width 17 height 29
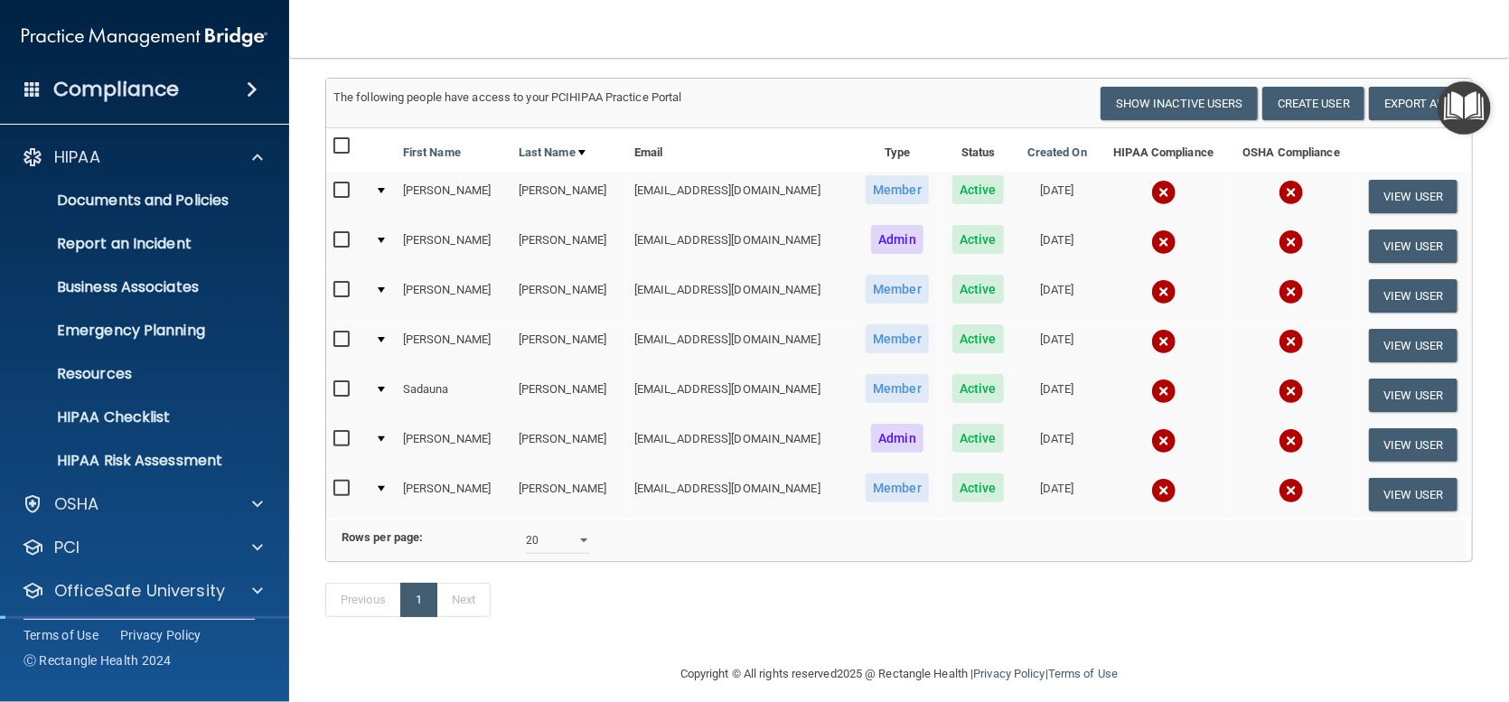
scroll to position [144, 0]
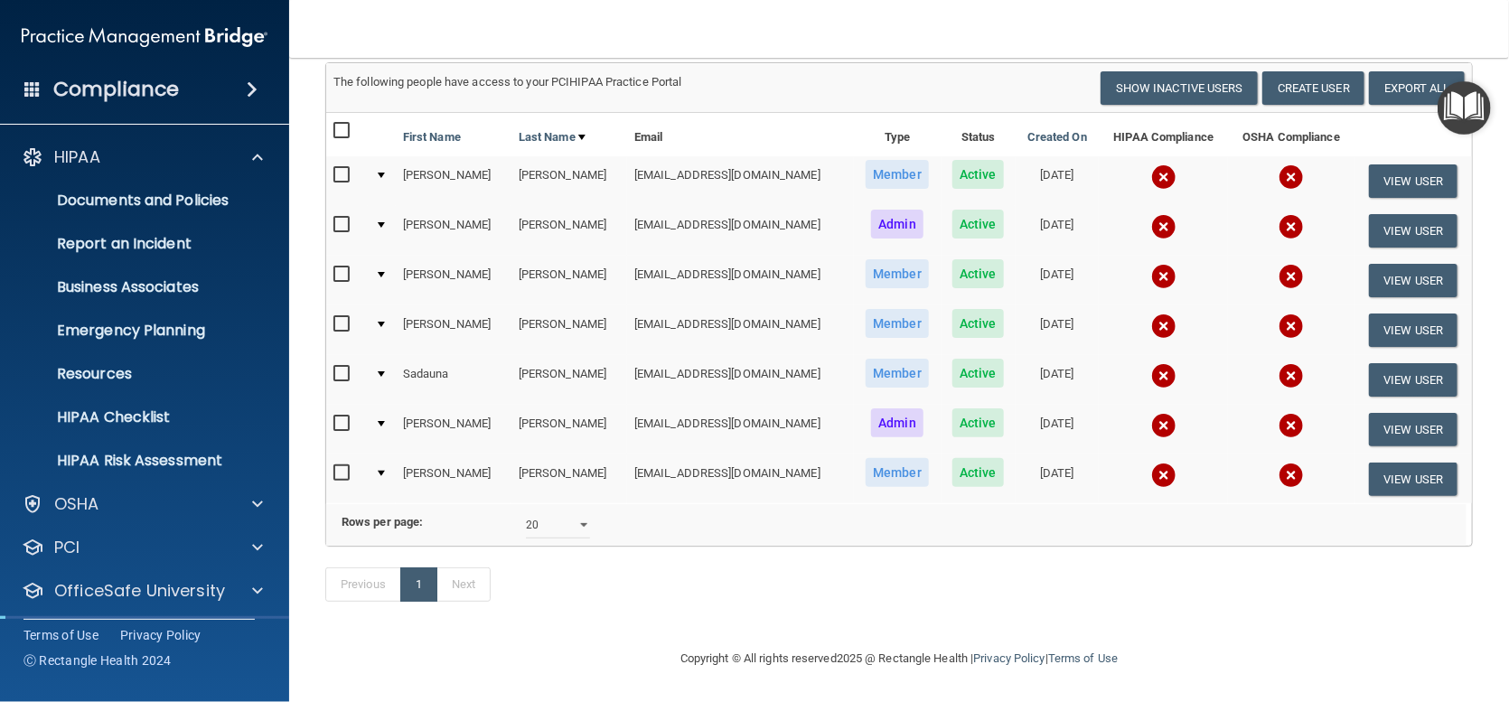
click at [108, 70] on div "Compliance" at bounding box center [144, 90] width 289 height 40
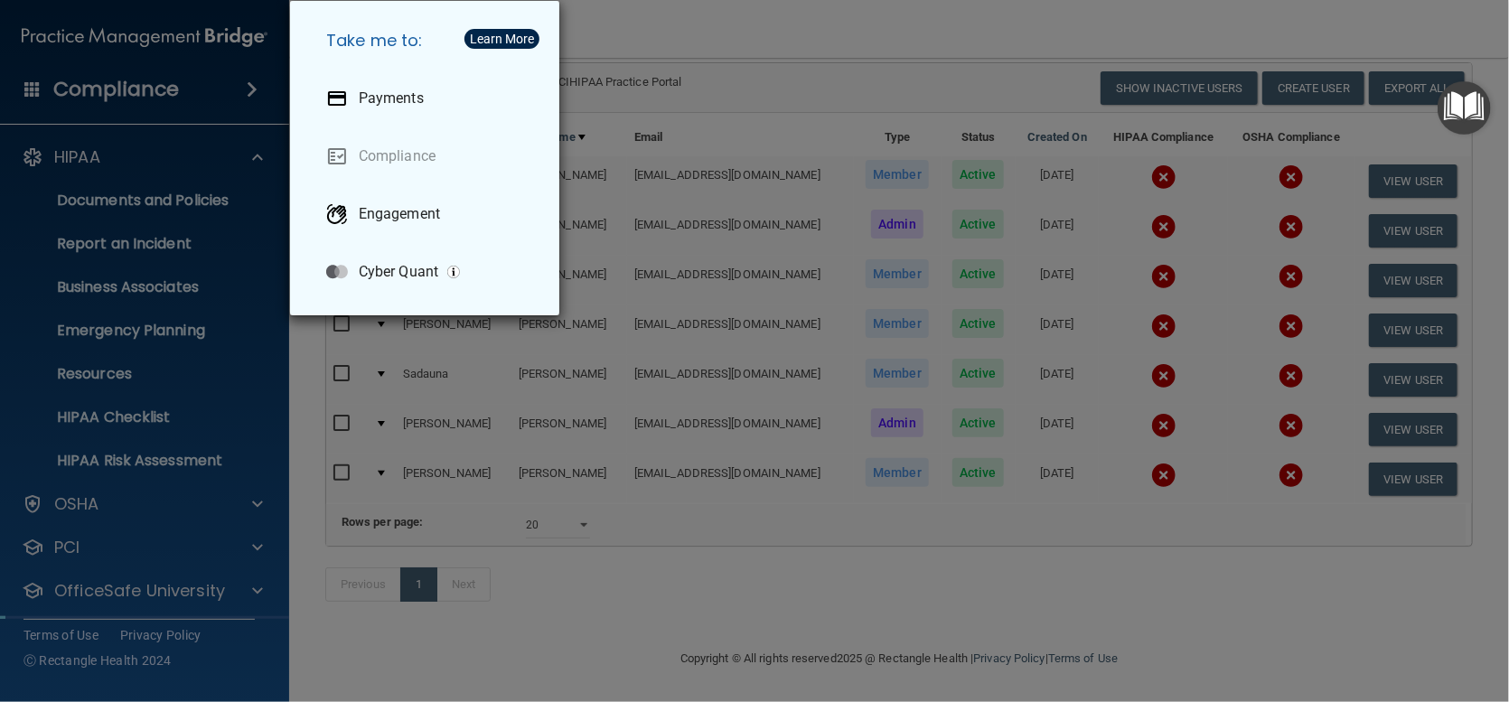
click at [108, 70] on div "Take me to: Payments Compliance Engagement Cyber Quant" at bounding box center [754, 351] width 1509 height 702
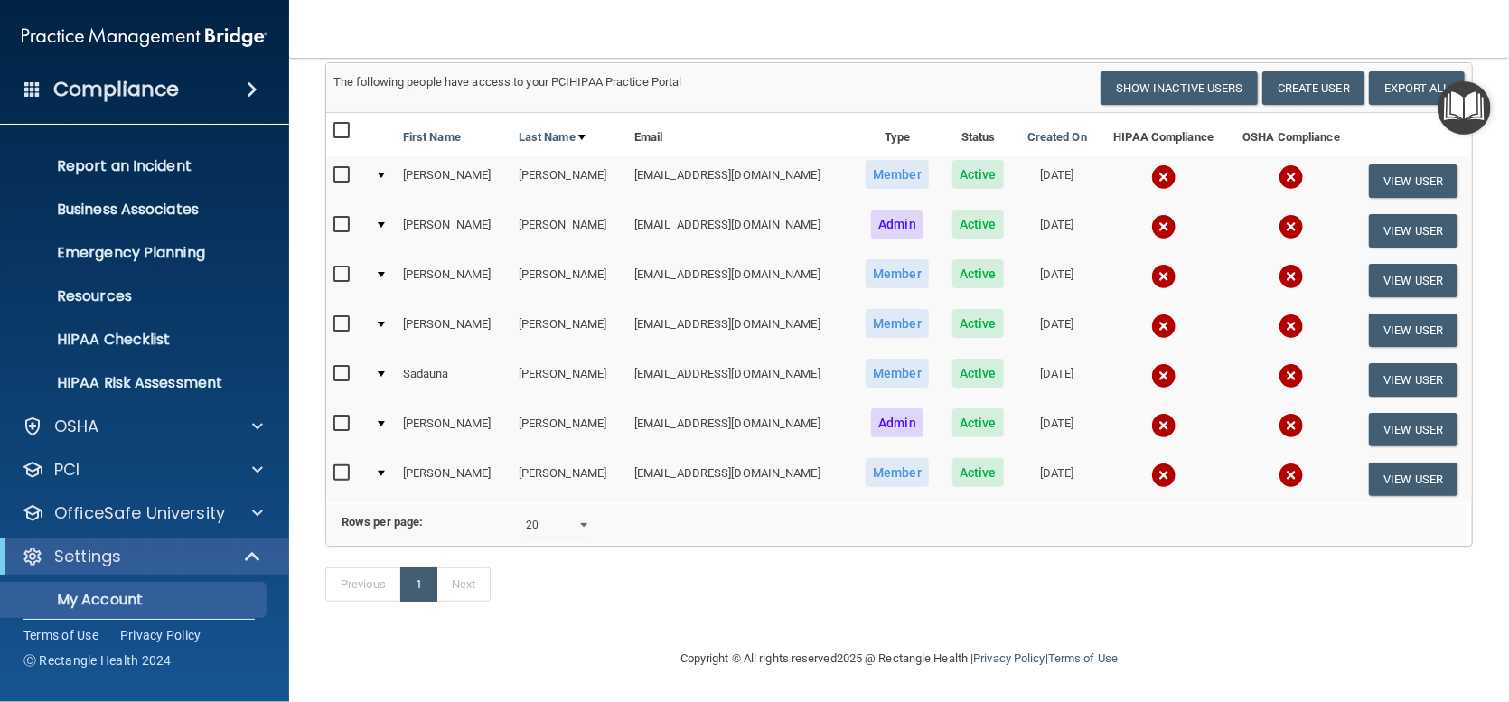
scroll to position [220, 0]
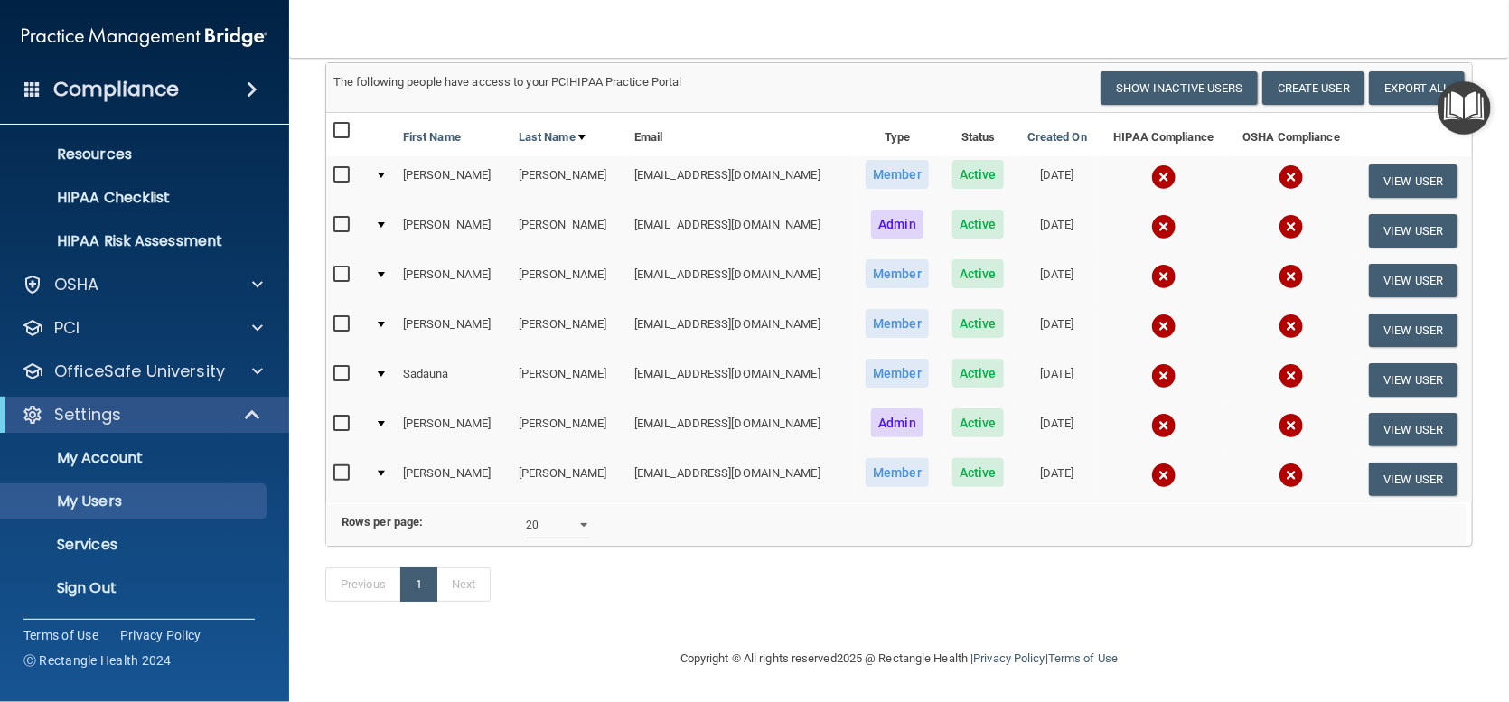
click at [120, 433] on ul "My Account My Users Services Sign Out" at bounding box center [145, 519] width 327 height 173
click at [120, 451] on p "My Account" at bounding box center [135, 458] width 247 height 18
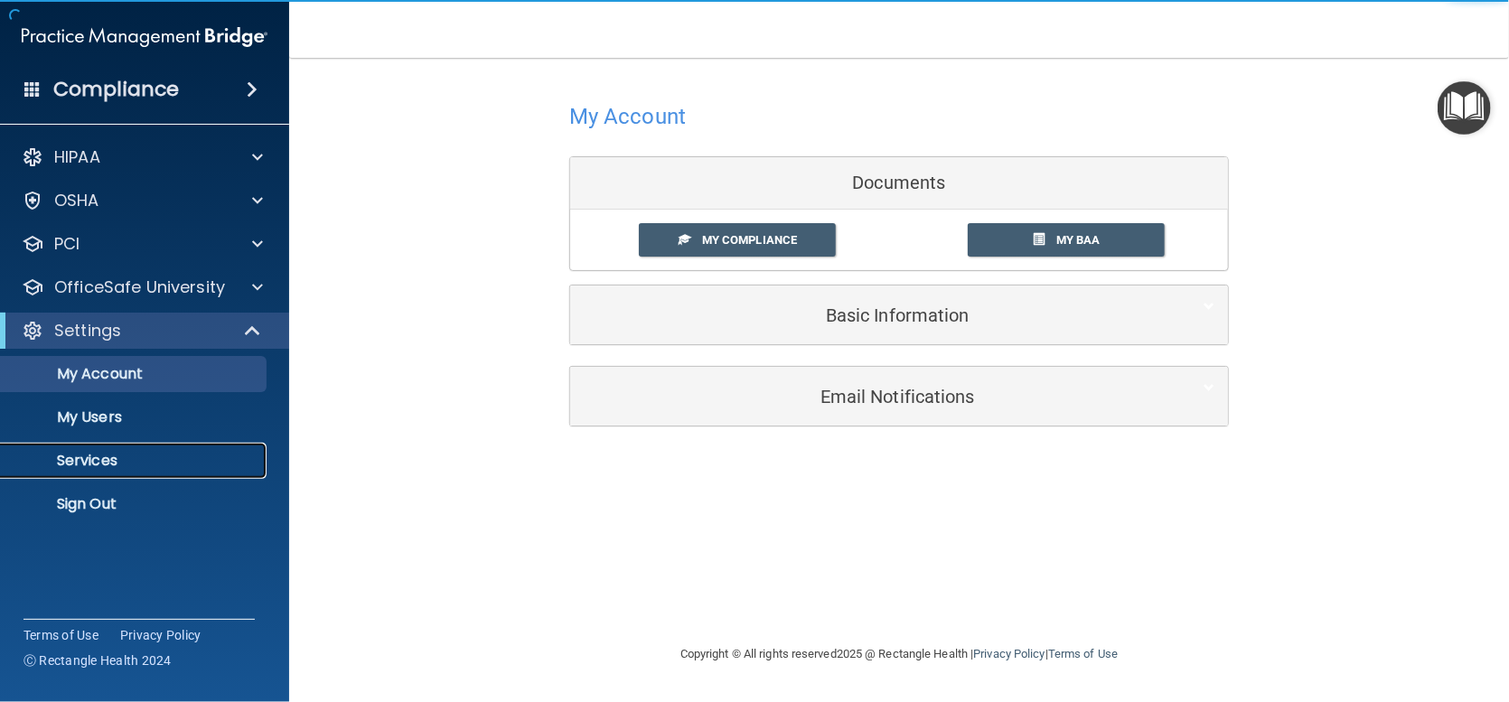
click at [122, 464] on p "Services" at bounding box center [135, 461] width 247 height 18
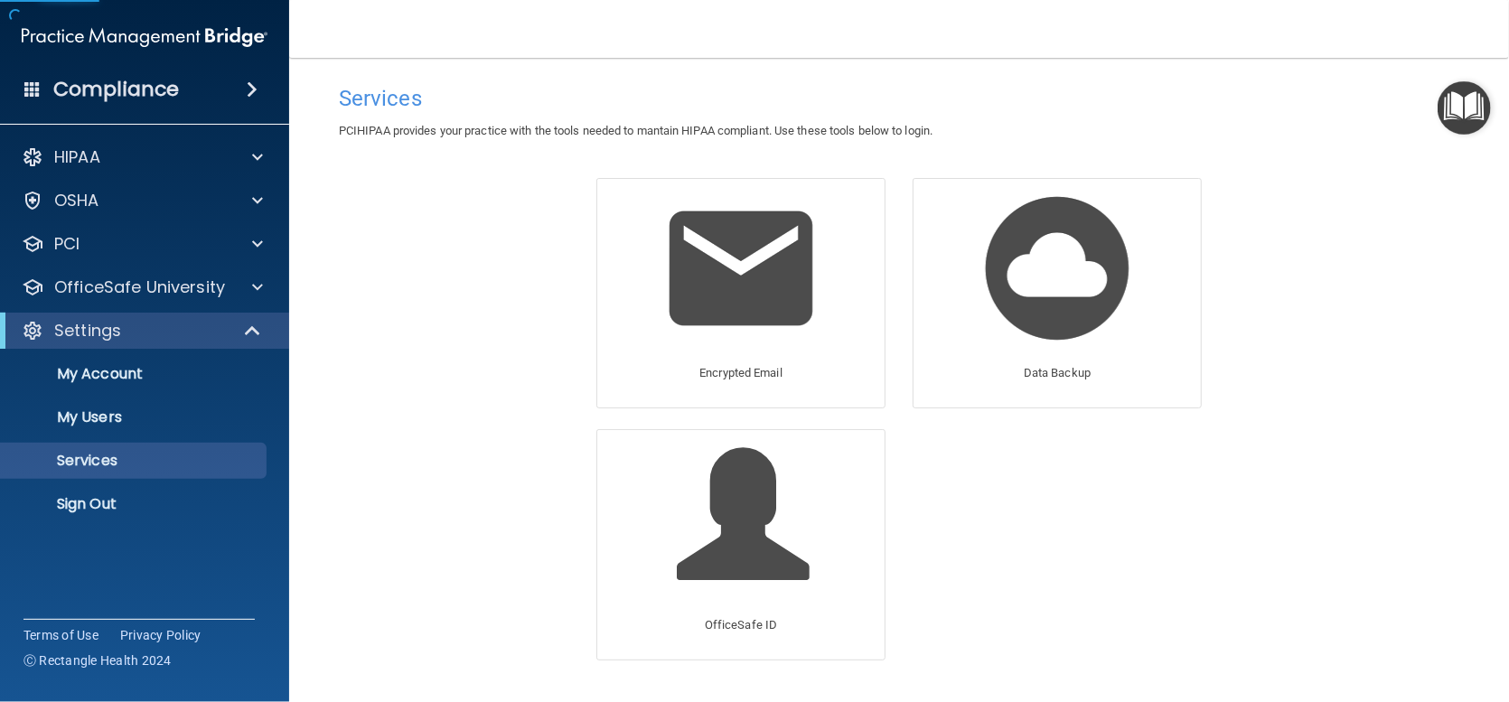
click at [1372, 590] on div "Services PCIHIPAA provides your practice with the tools needed to mantain HIPAA…" at bounding box center [899, 378] width 1148 height 605
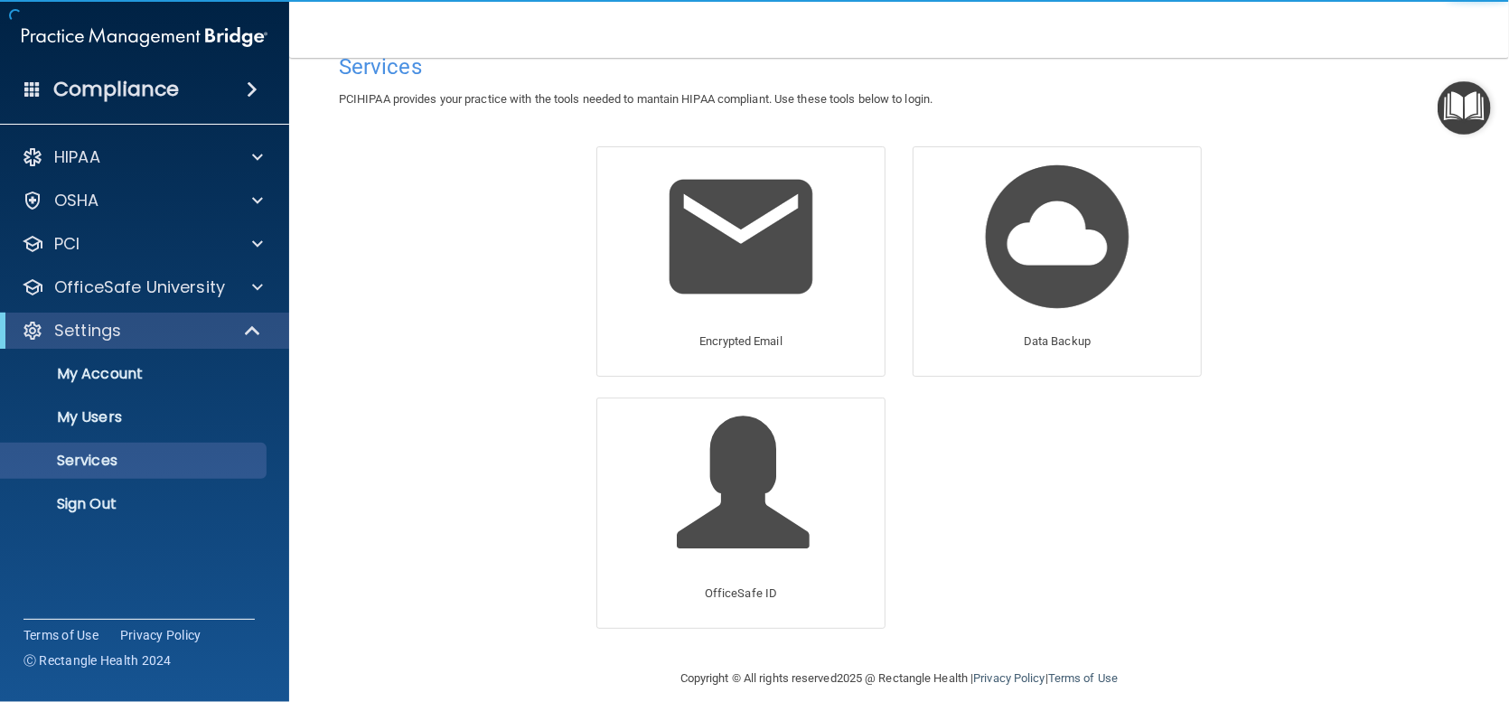
scroll to position [50, 0]
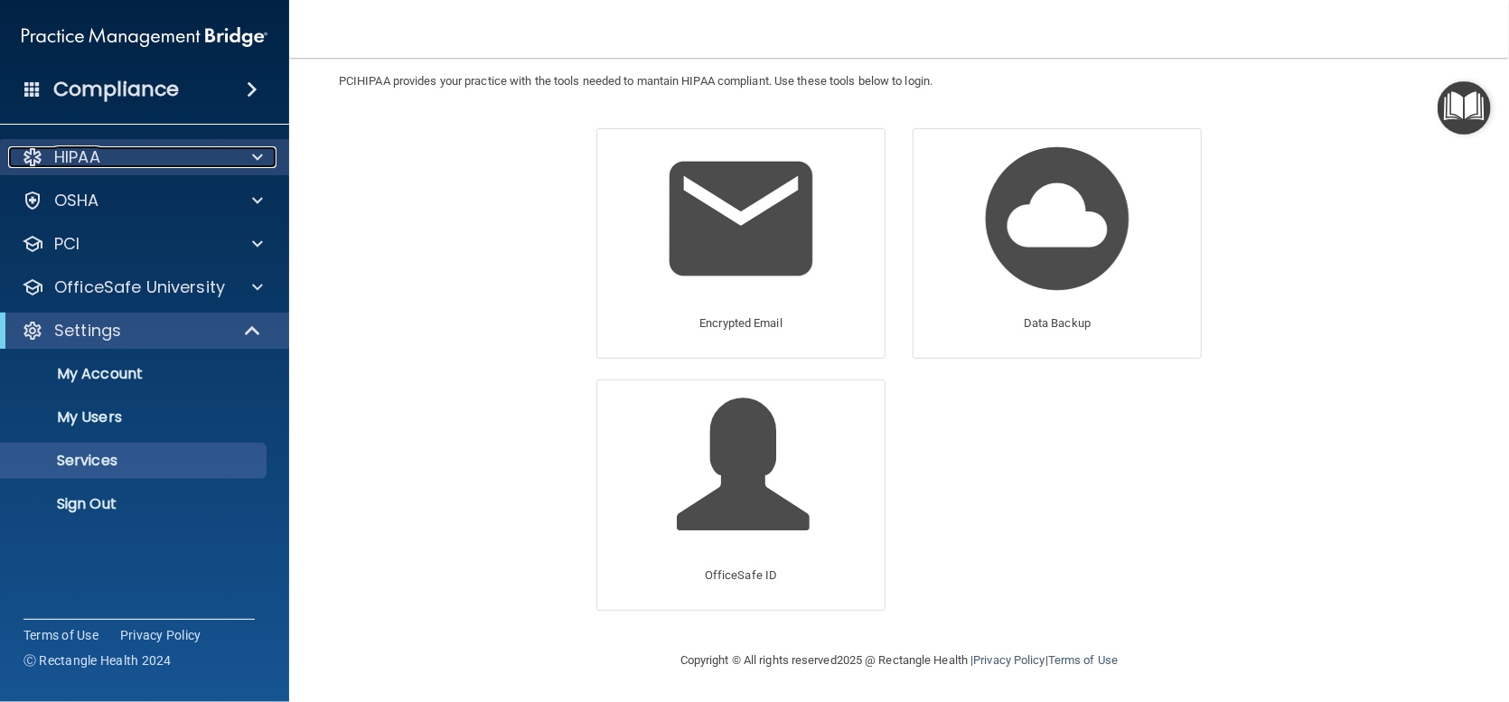
click at [89, 159] on p "HIPAA" at bounding box center [77, 157] width 46 height 22
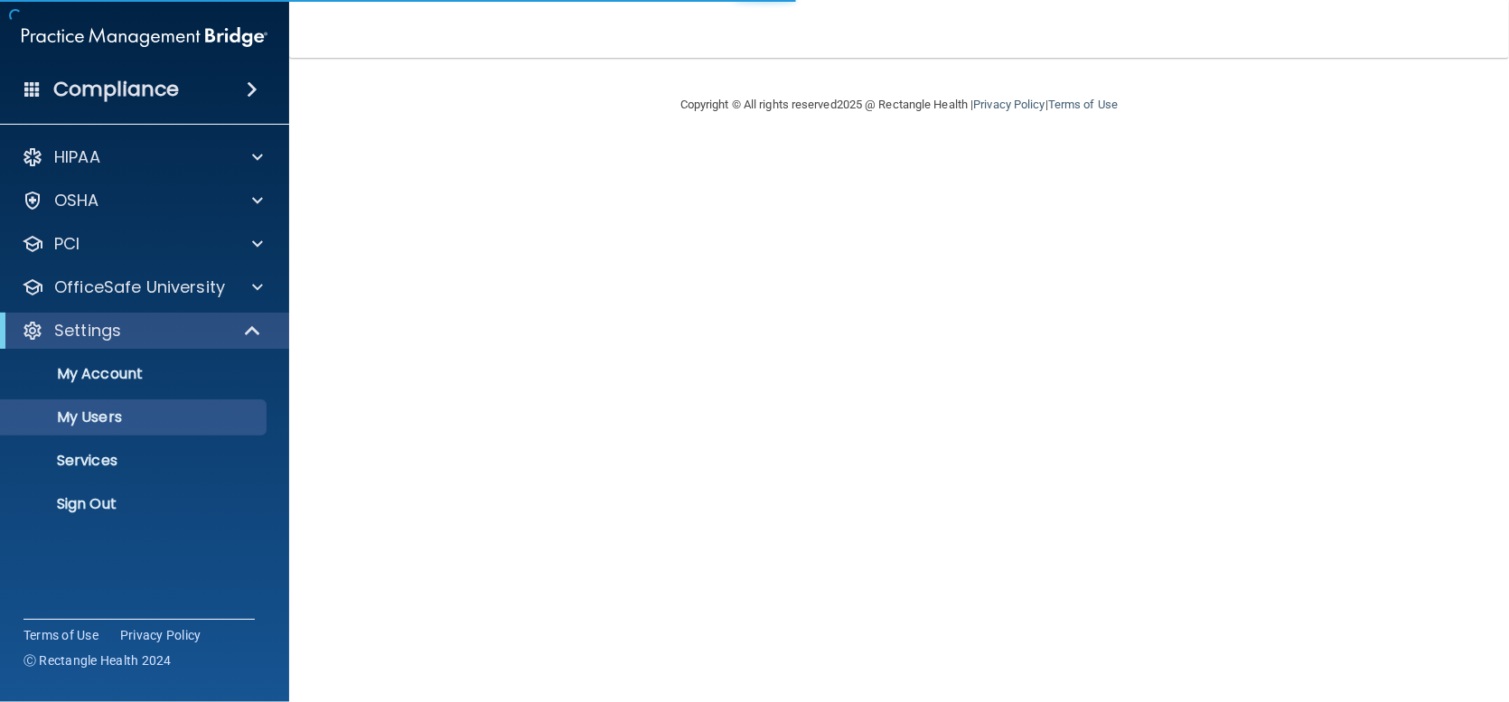
select select "20"
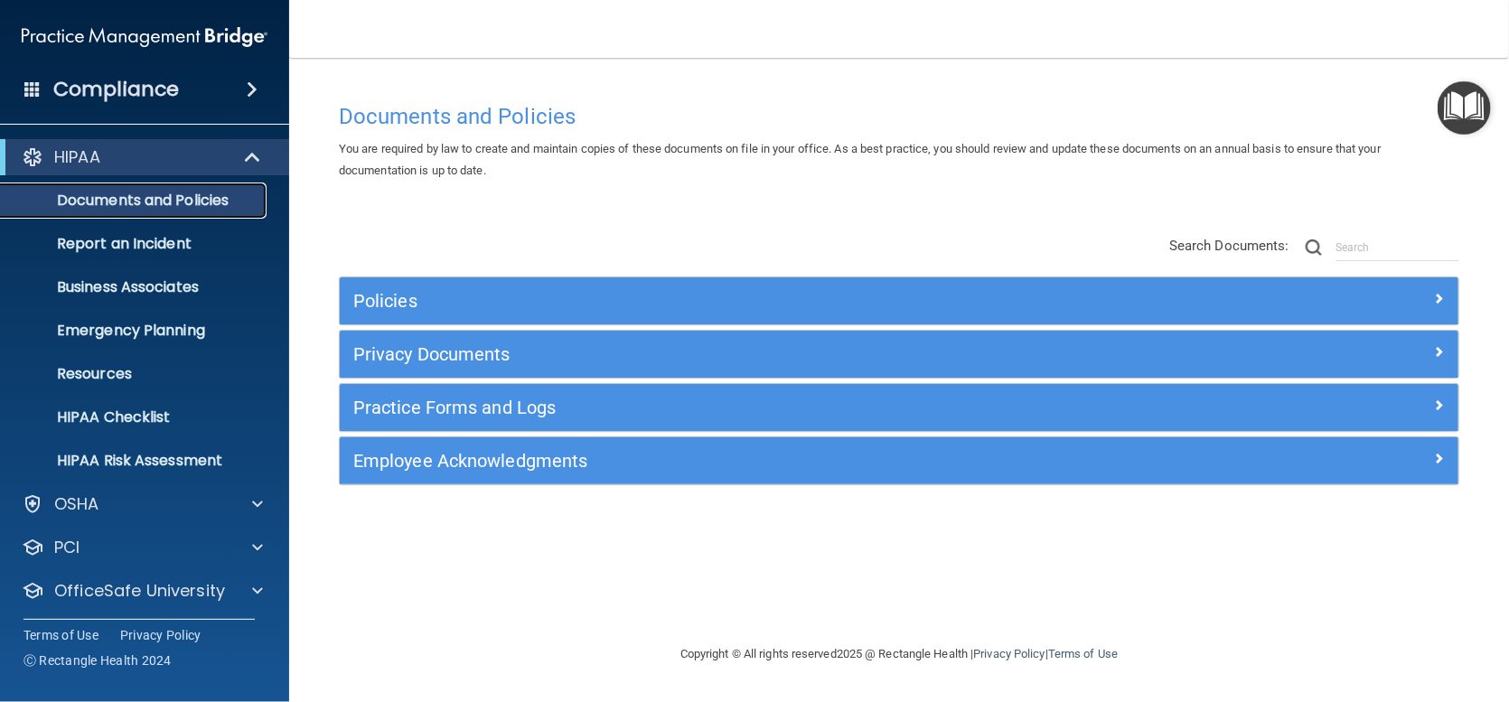
click at [155, 206] on p "Documents and Policies" at bounding box center [135, 201] width 247 height 18
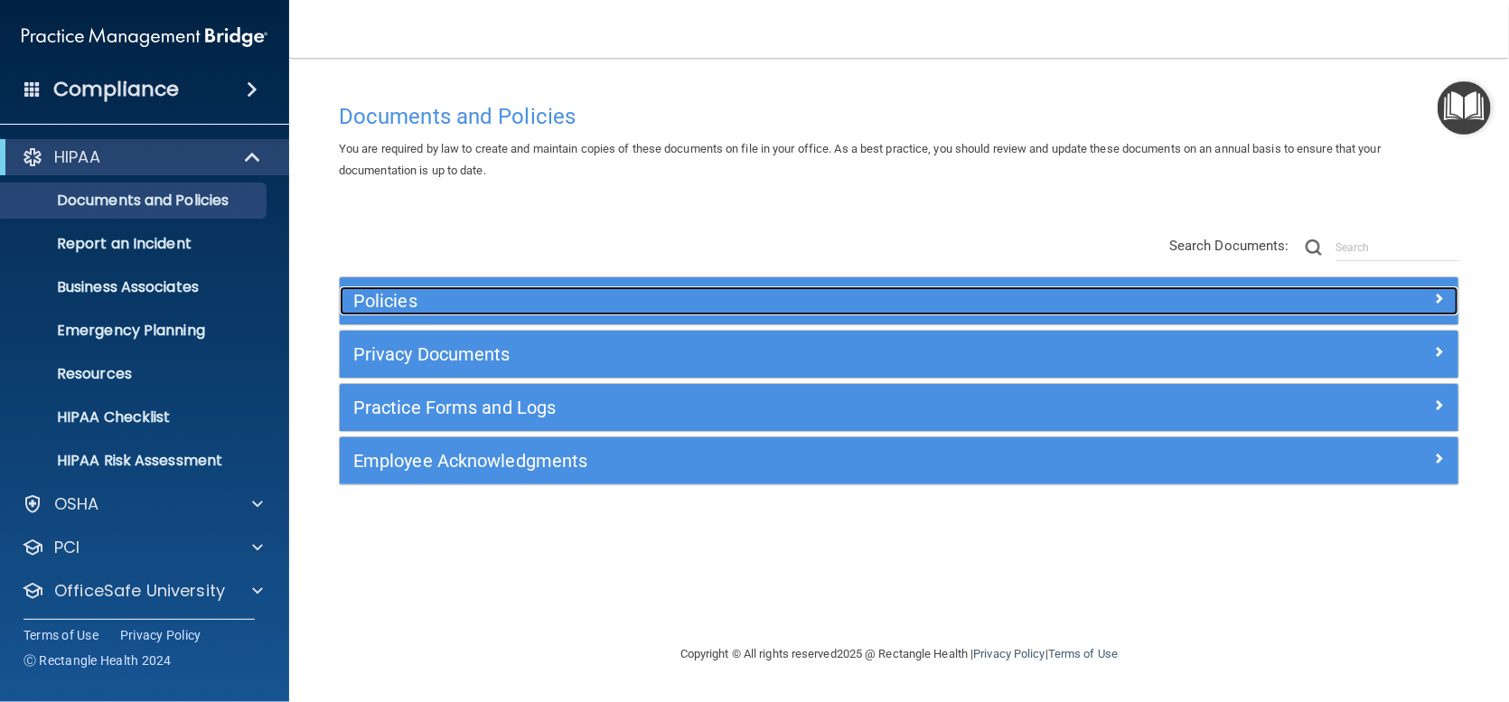
click at [427, 300] on h5 "Policies" at bounding box center [759, 301] width 812 height 20
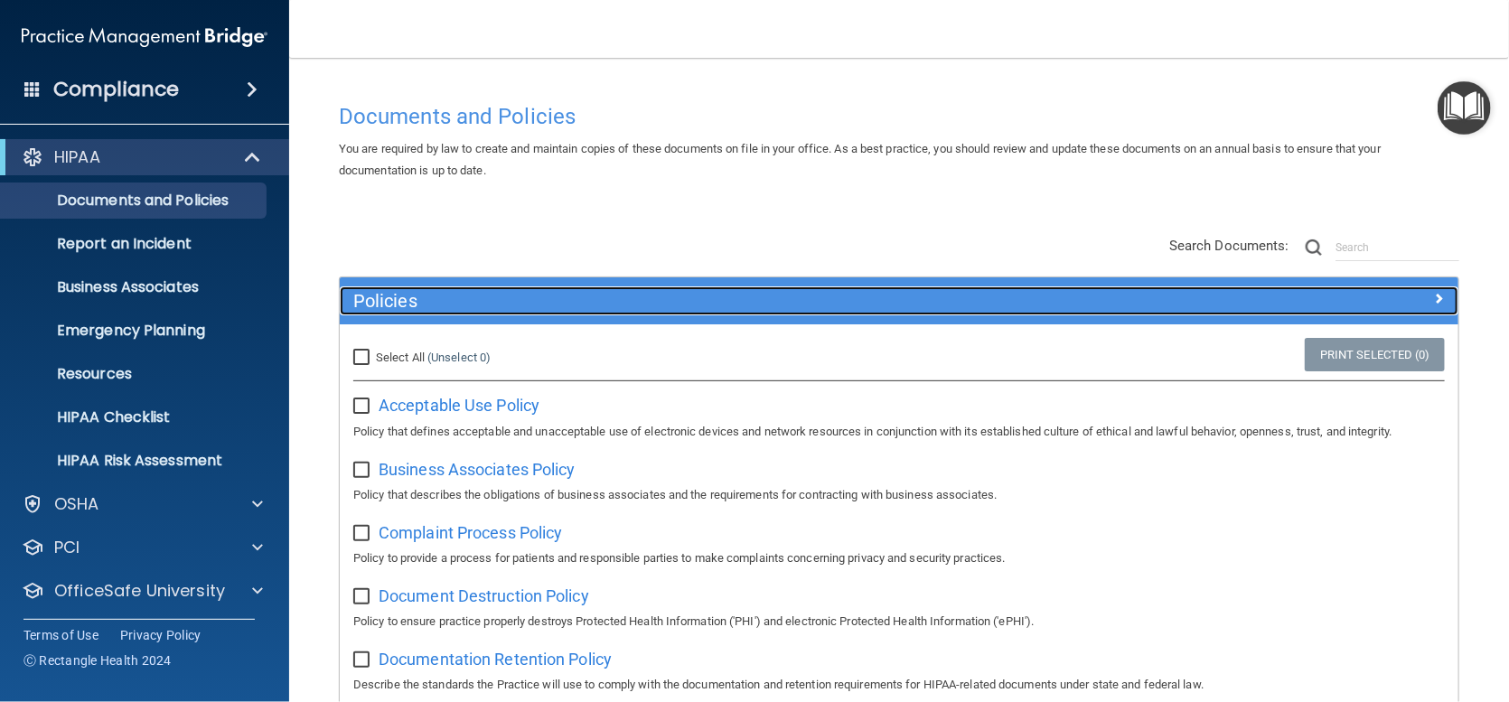
click at [432, 296] on h5 "Policies" at bounding box center [759, 301] width 812 height 20
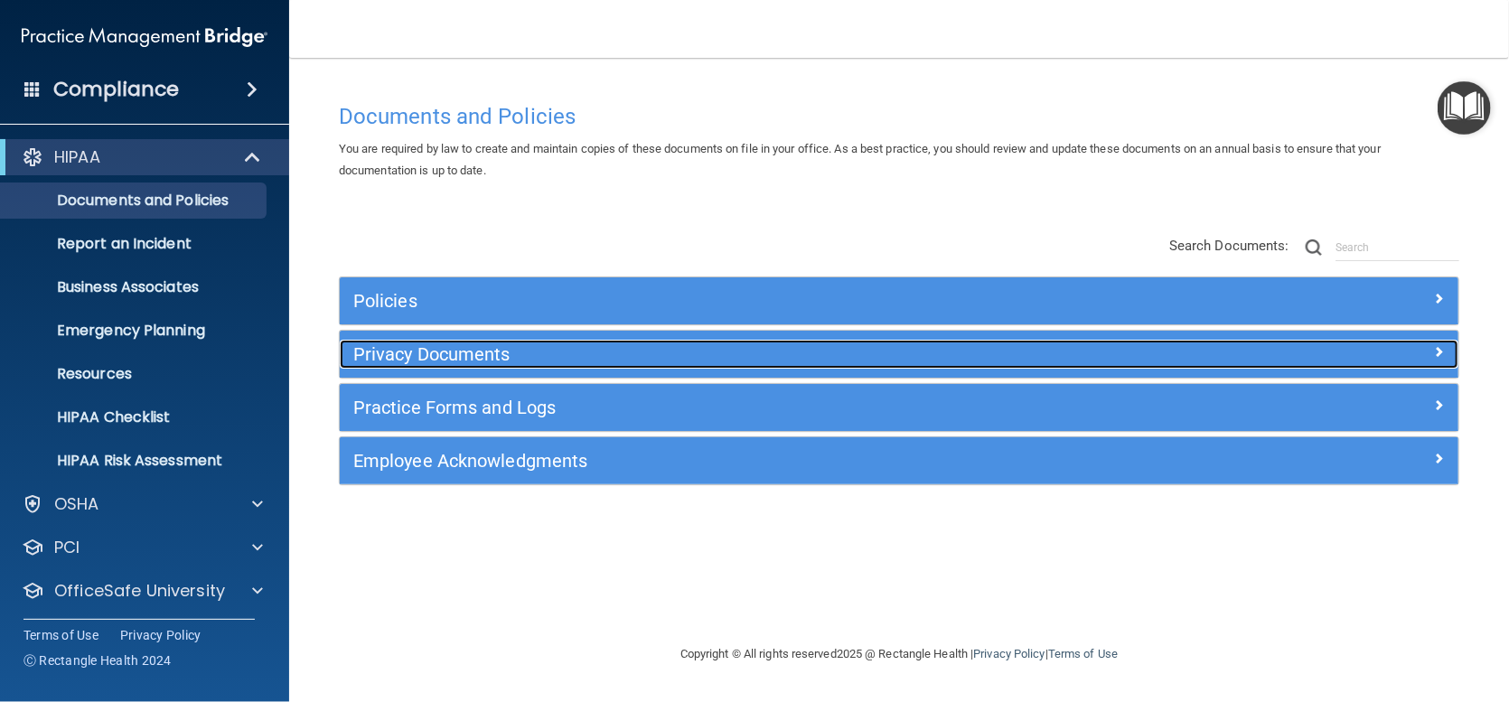
click at [411, 347] on h5 "Privacy Documents" at bounding box center [759, 354] width 812 height 20
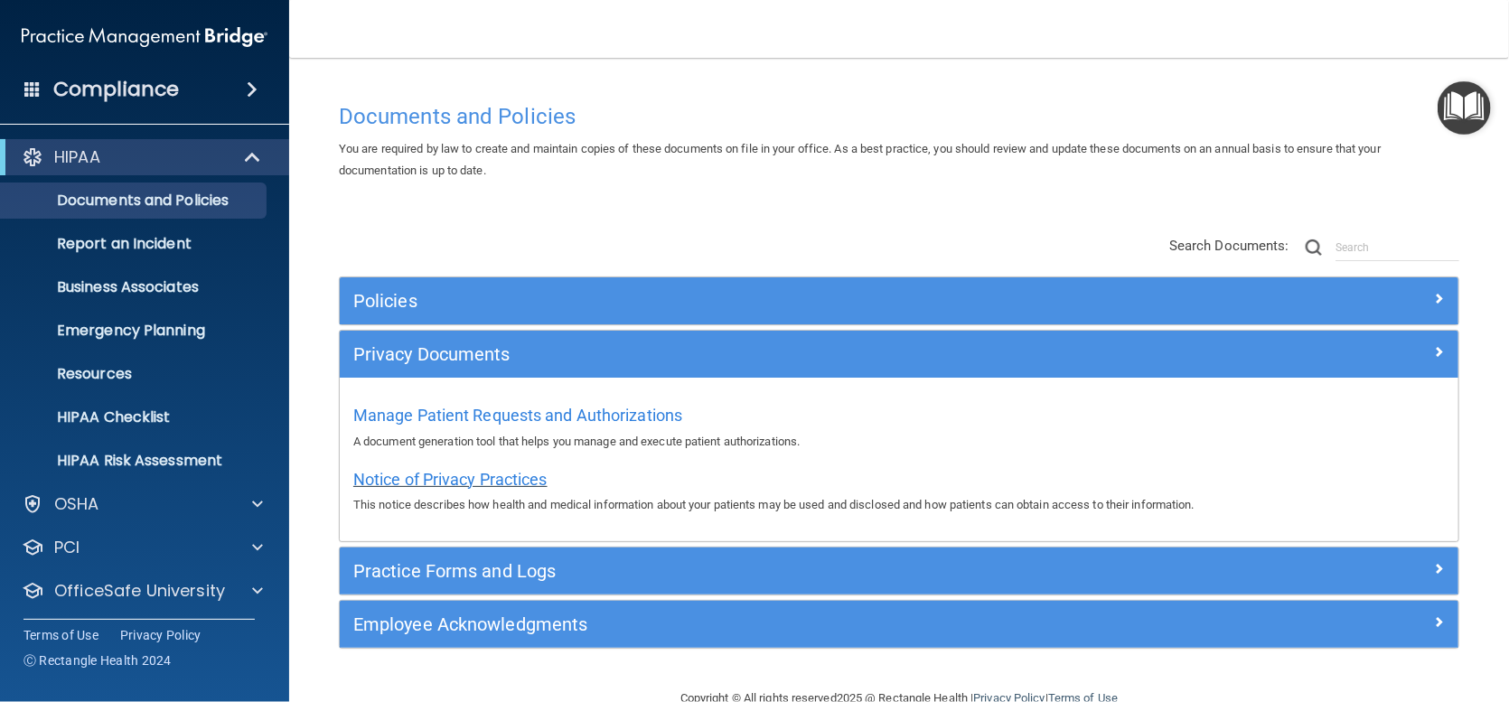
click at [459, 481] on span "Notice of Privacy Practices" at bounding box center [450, 479] width 194 height 19
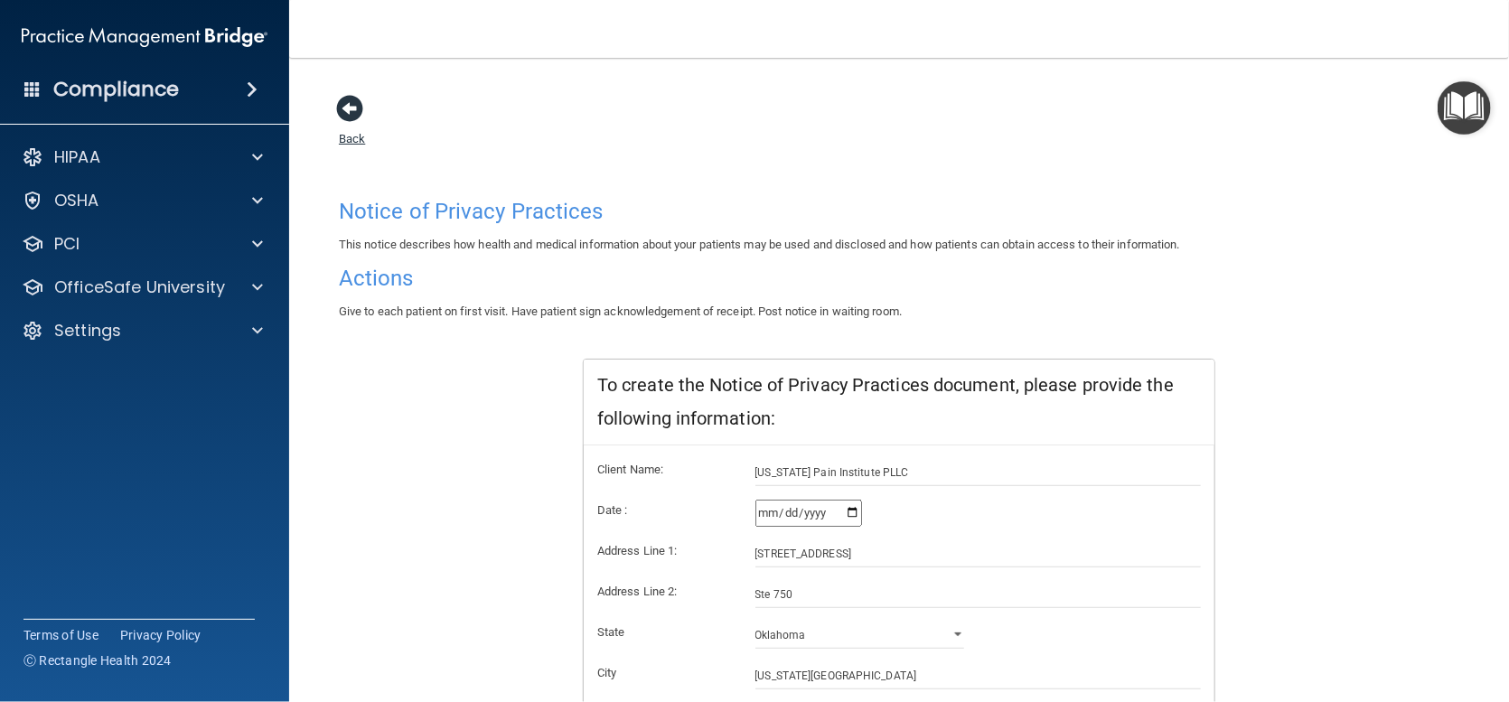
click at [338, 109] on span at bounding box center [349, 108] width 27 height 27
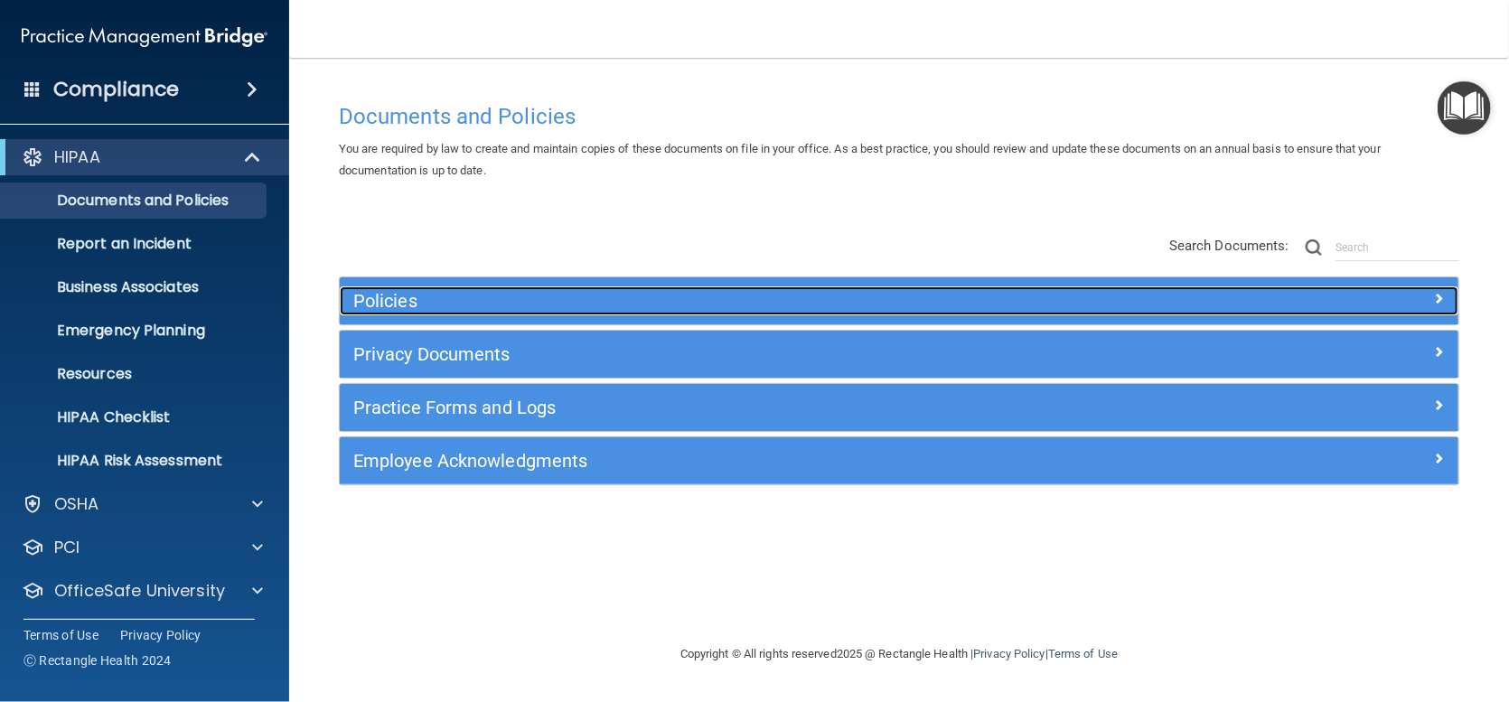
click at [427, 295] on h5 "Policies" at bounding box center [759, 301] width 812 height 20
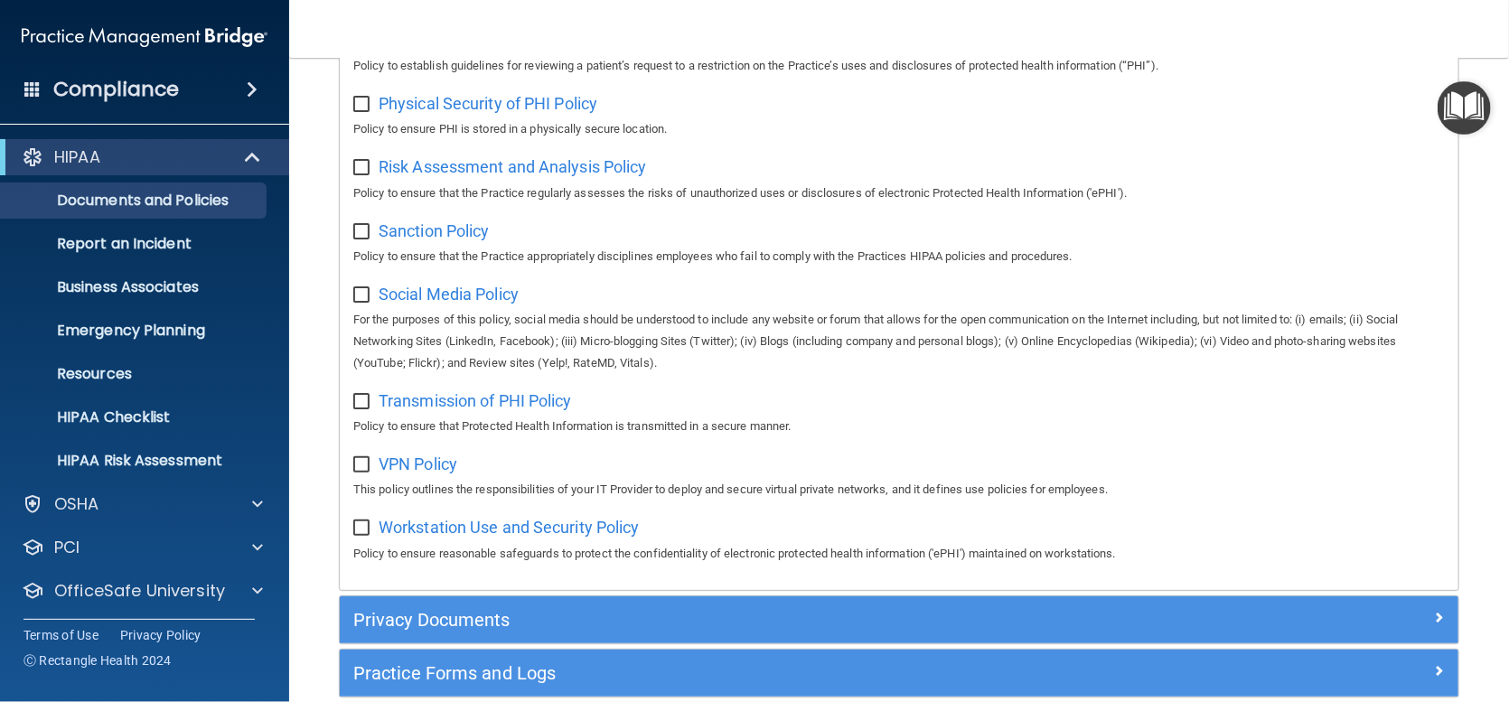
scroll to position [1265, 0]
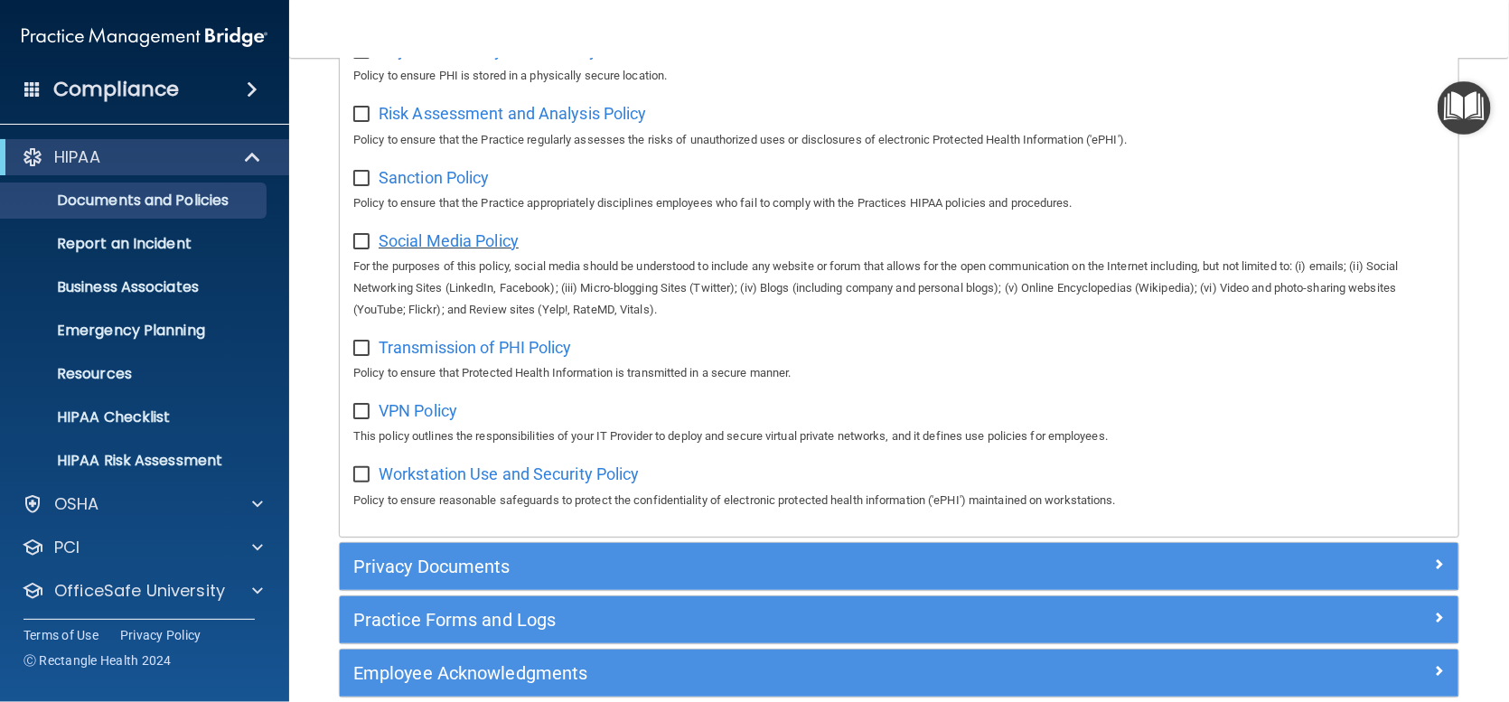
click at [431, 250] on span "Social Media Policy" at bounding box center [449, 240] width 140 height 19
click at [622, 483] on span "Workstation Use and Security Policy" at bounding box center [509, 473] width 261 height 19
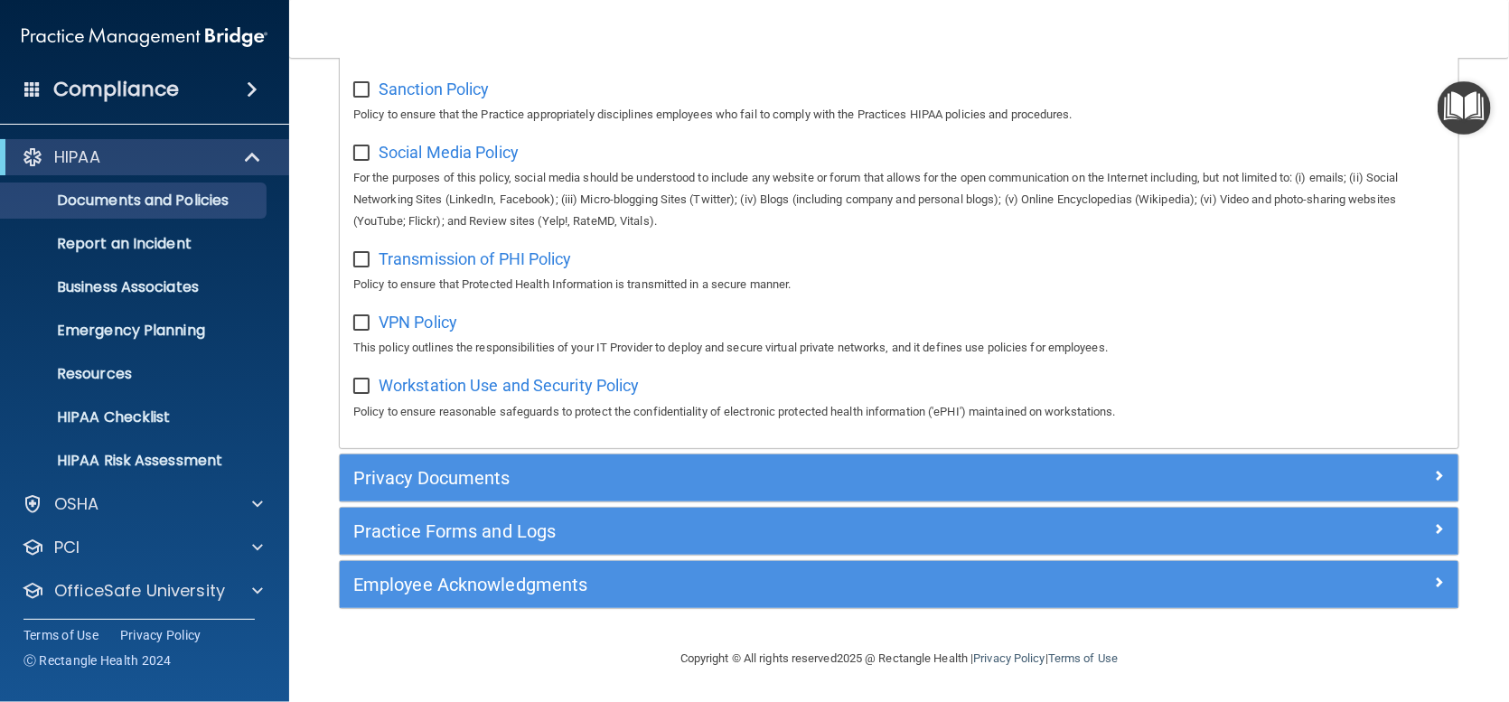
scroll to position [1358, 0]
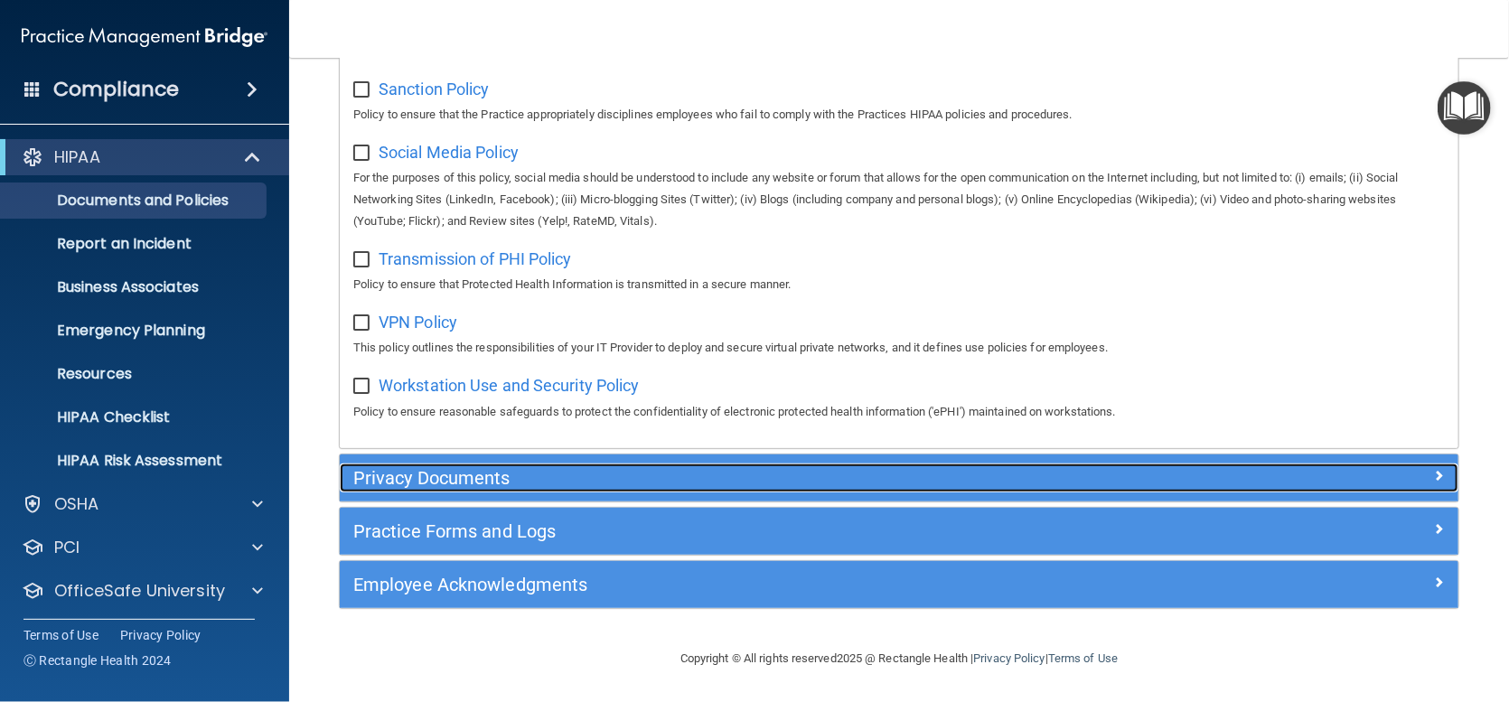
click at [403, 477] on h5 "Privacy Documents" at bounding box center [759, 478] width 812 height 20
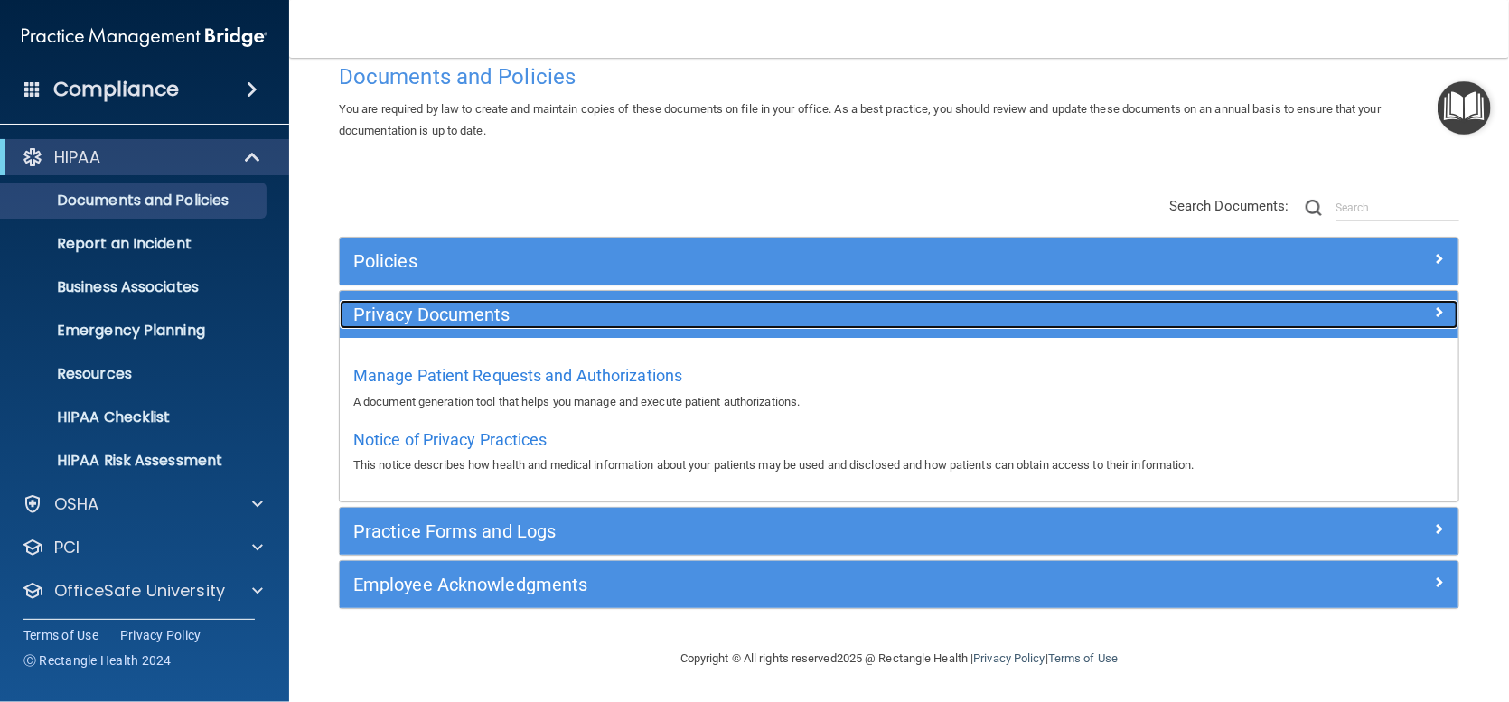
scroll to position [38, 0]
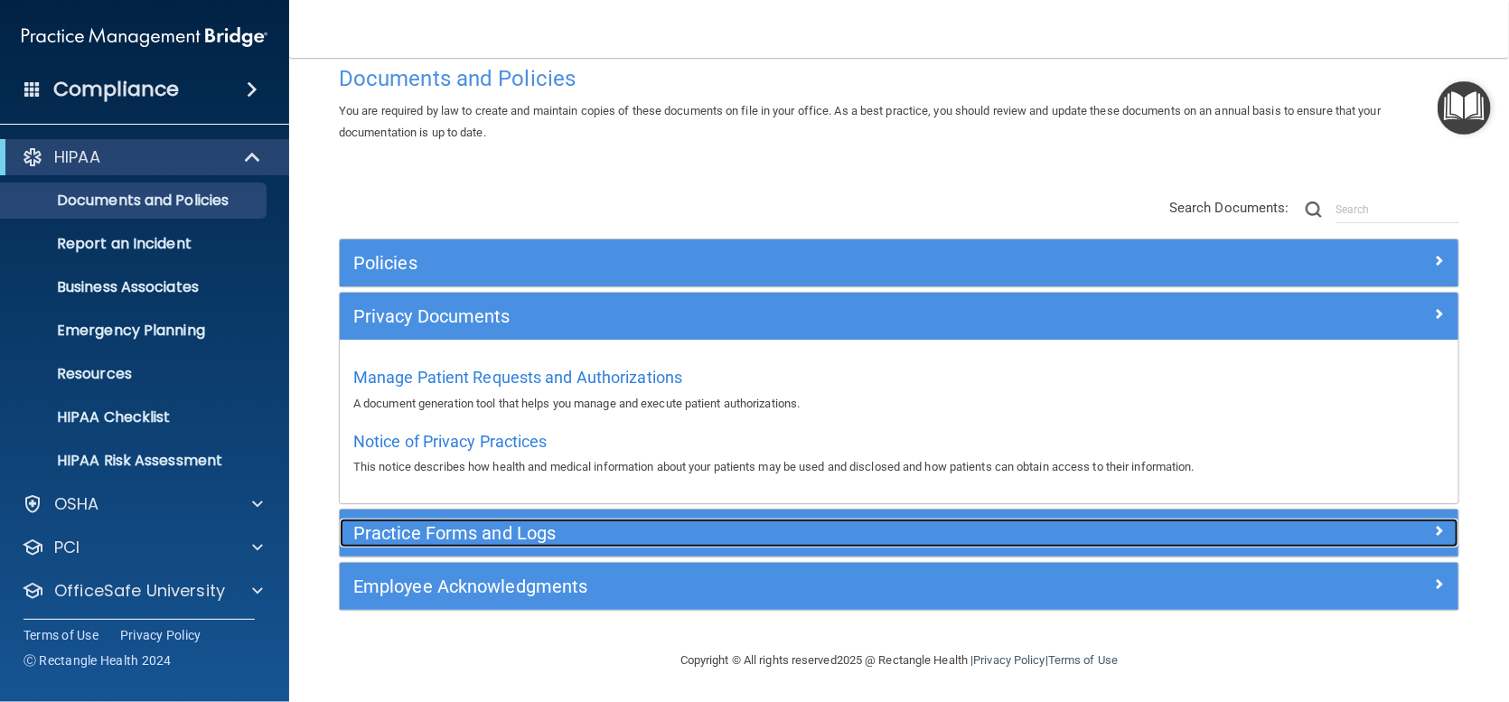
click at [446, 538] on h5 "Practice Forms and Logs" at bounding box center [759, 533] width 812 height 20
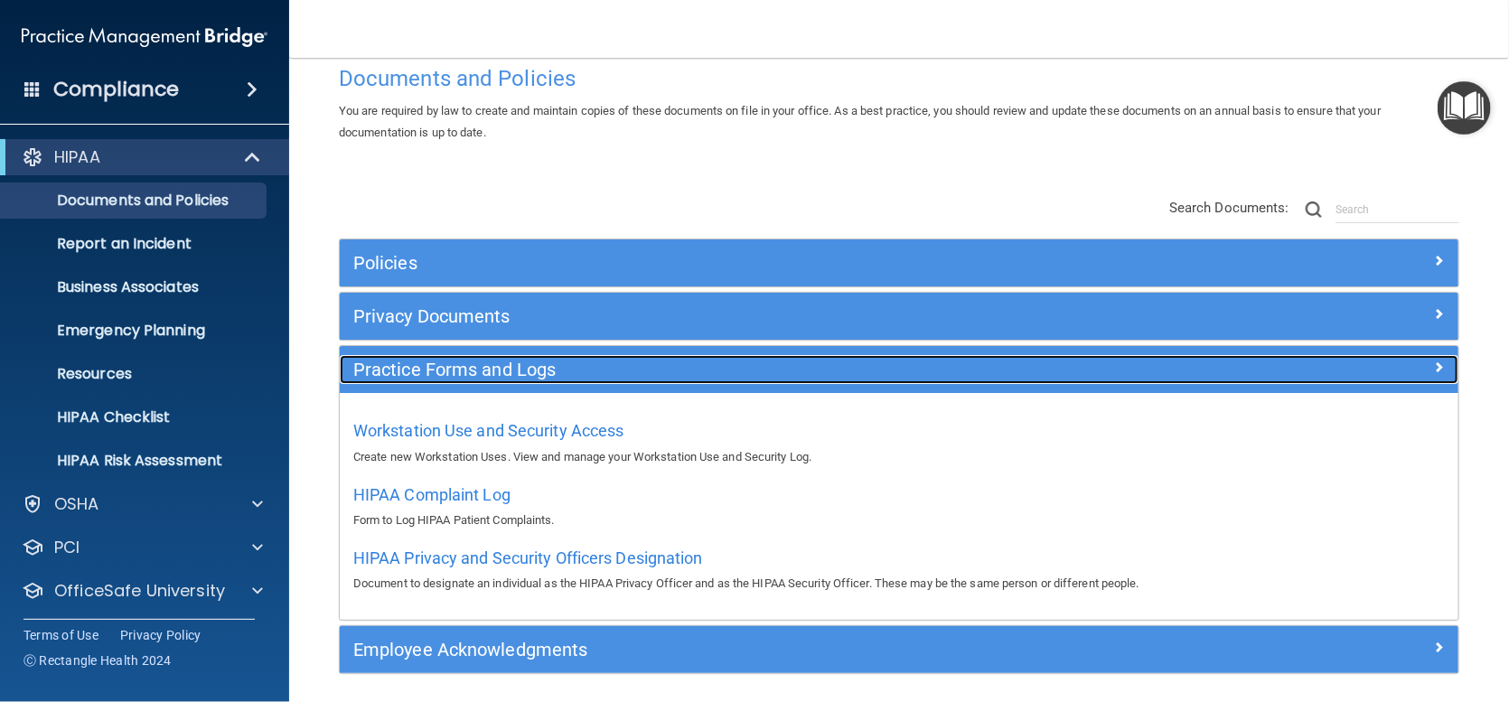
scroll to position [101, 0]
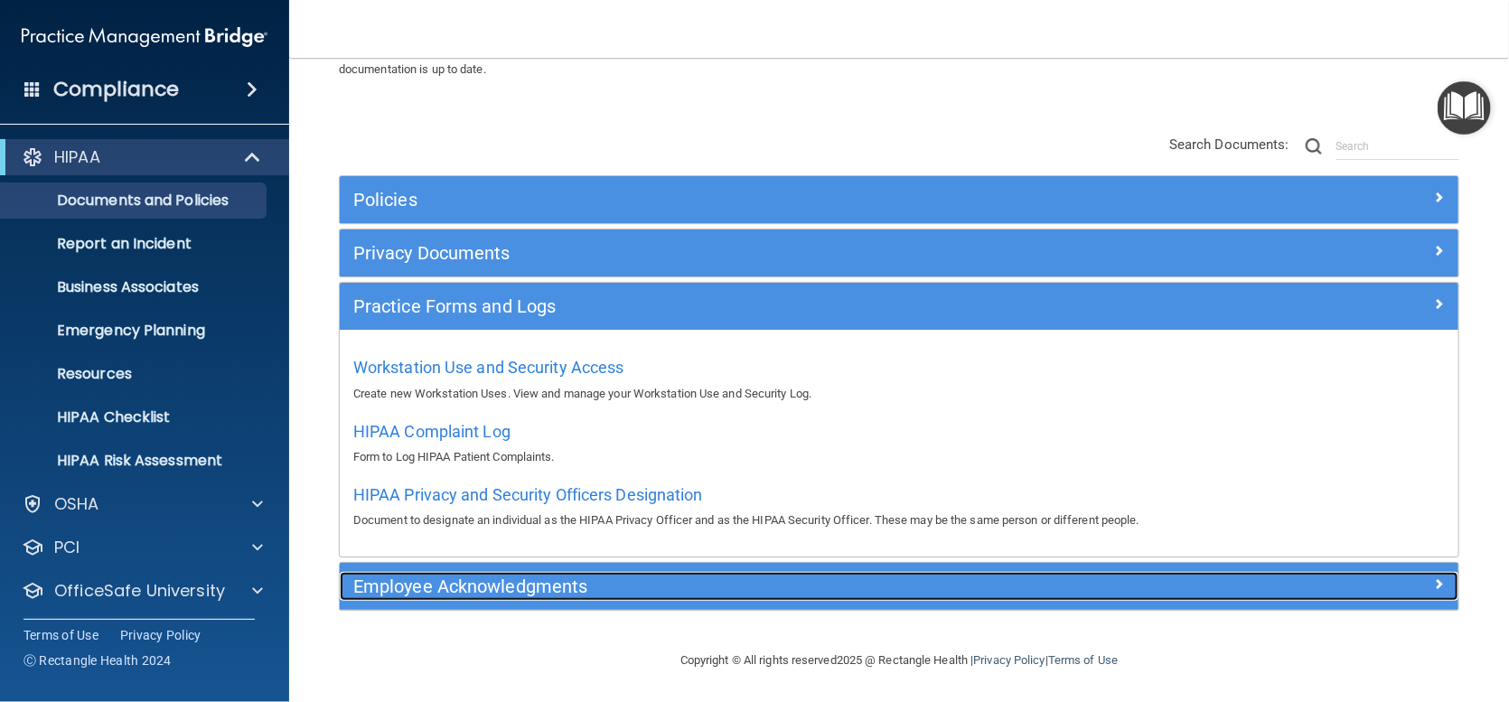
click at [552, 588] on h5 "Employee Acknowledgments" at bounding box center [759, 586] width 812 height 20
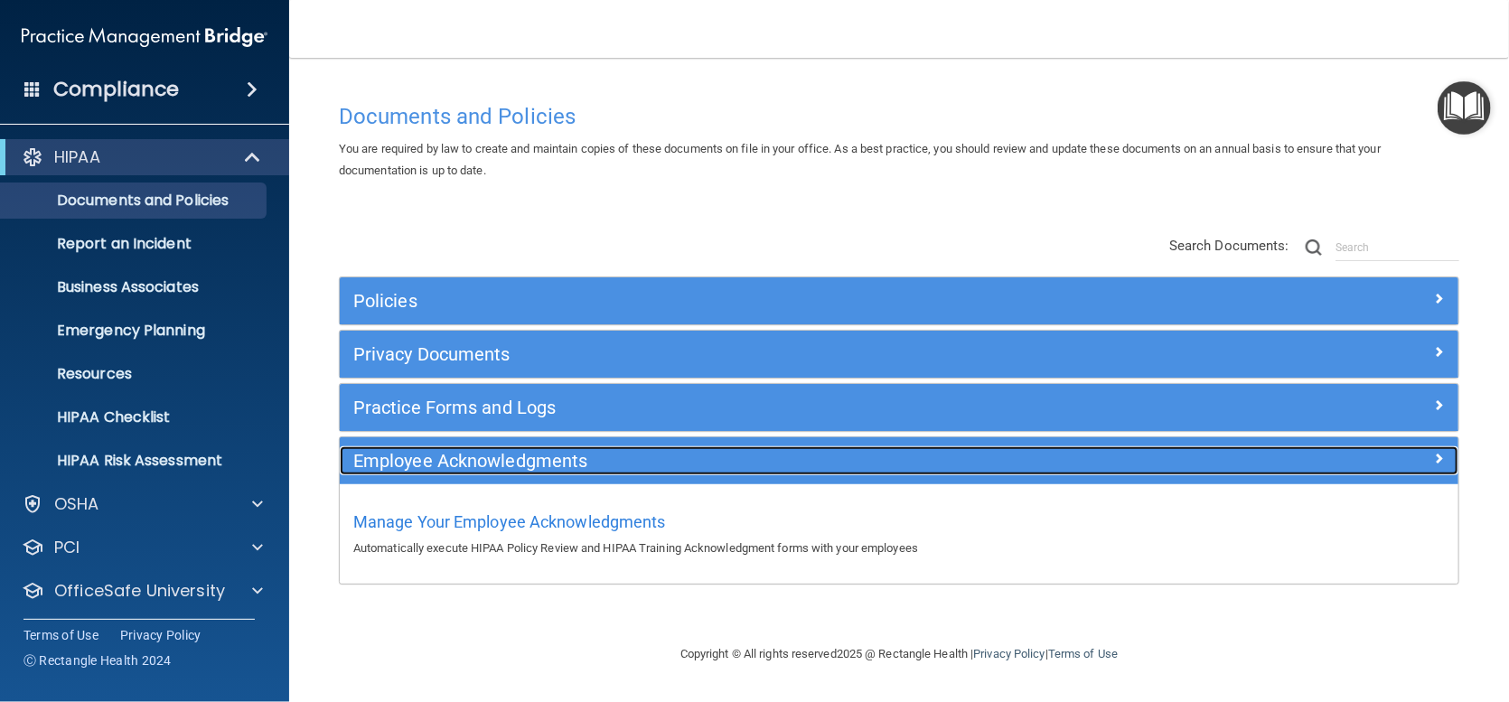
scroll to position [0, 0]
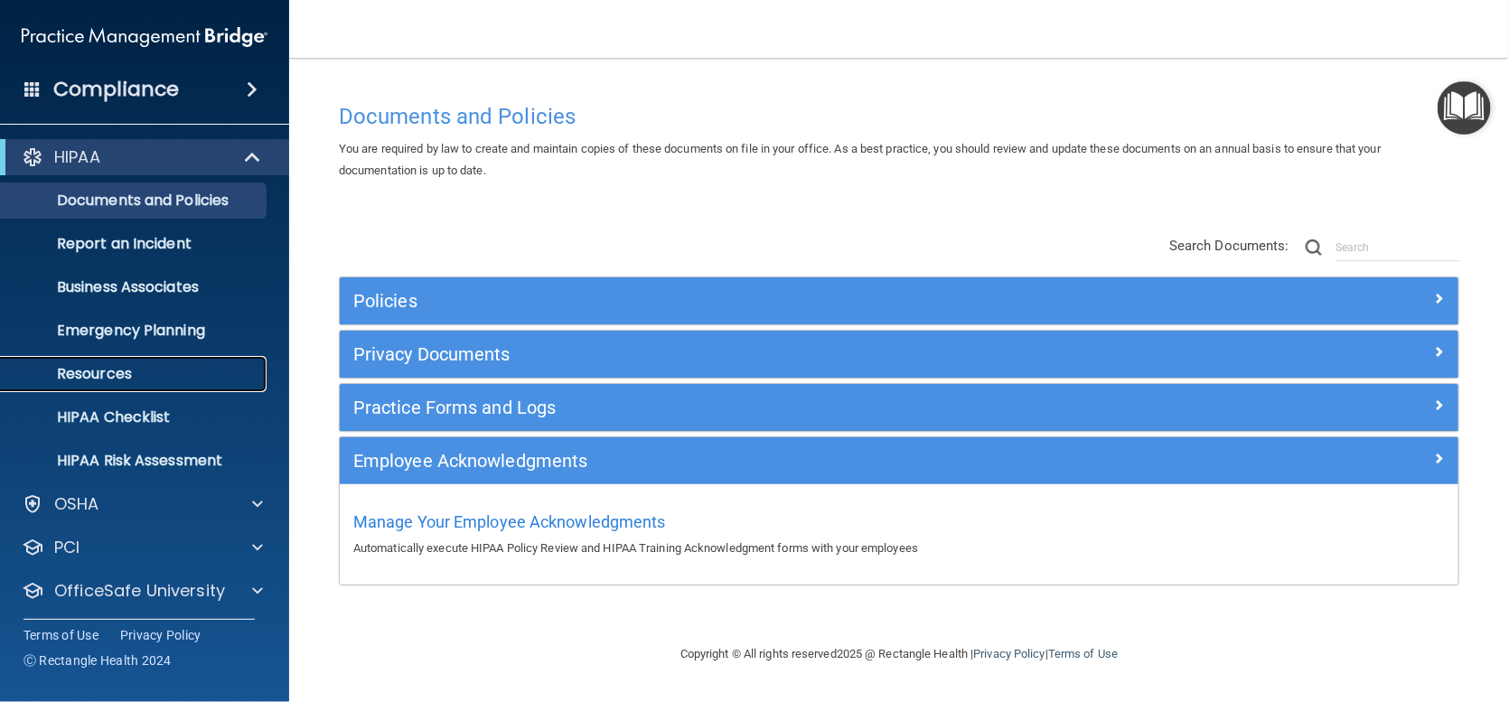
click at [120, 377] on p "Resources" at bounding box center [135, 374] width 247 height 18
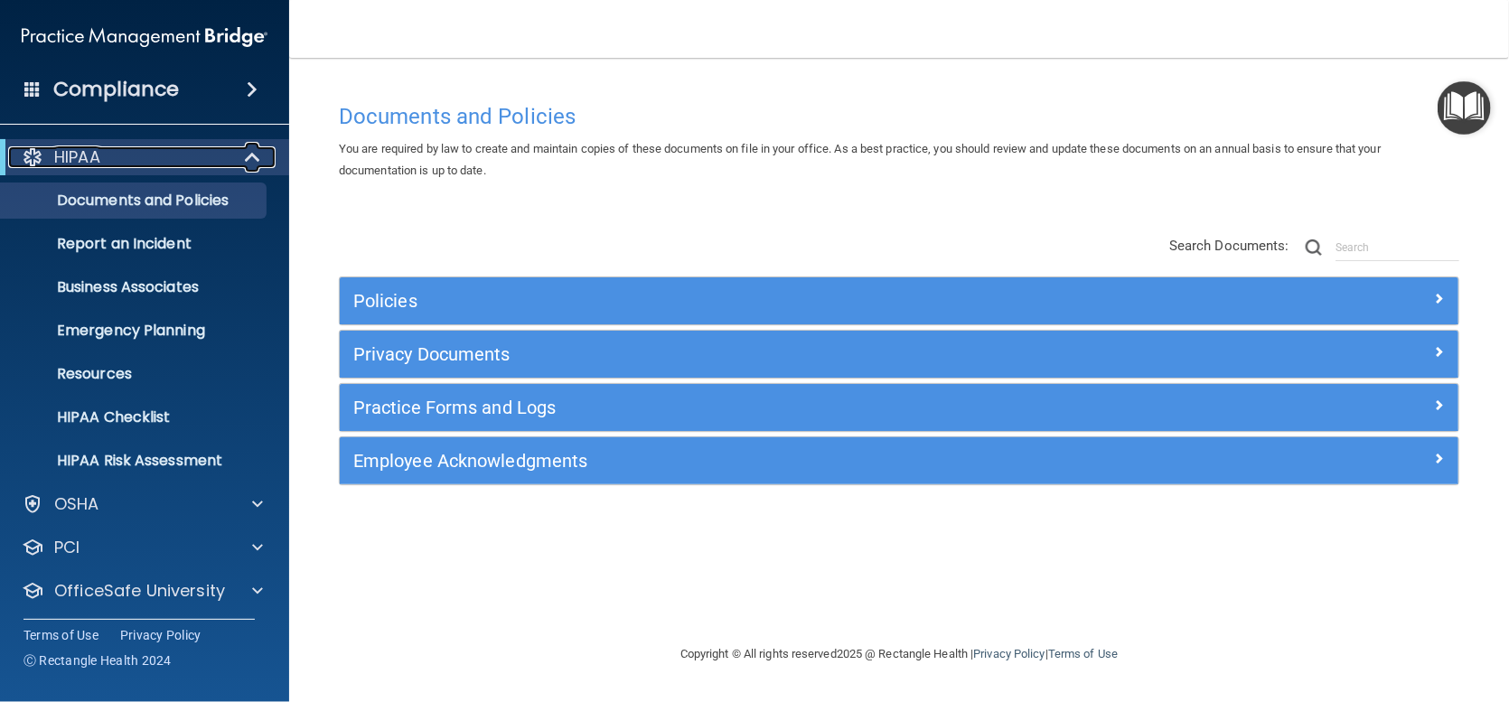
click at [136, 158] on div "HIPAA" at bounding box center [119, 157] width 223 height 22
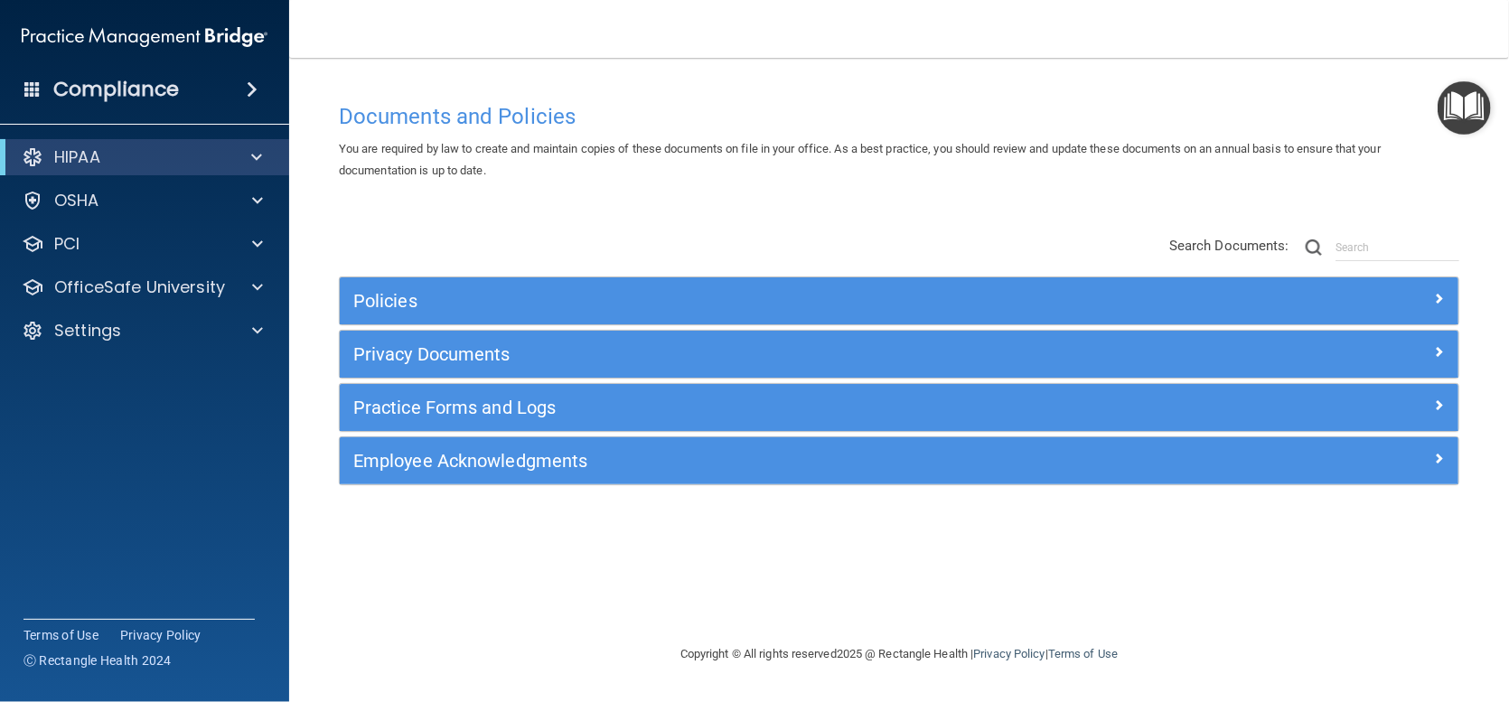
click at [143, 91] on h4 "Compliance" at bounding box center [116, 89] width 126 height 25
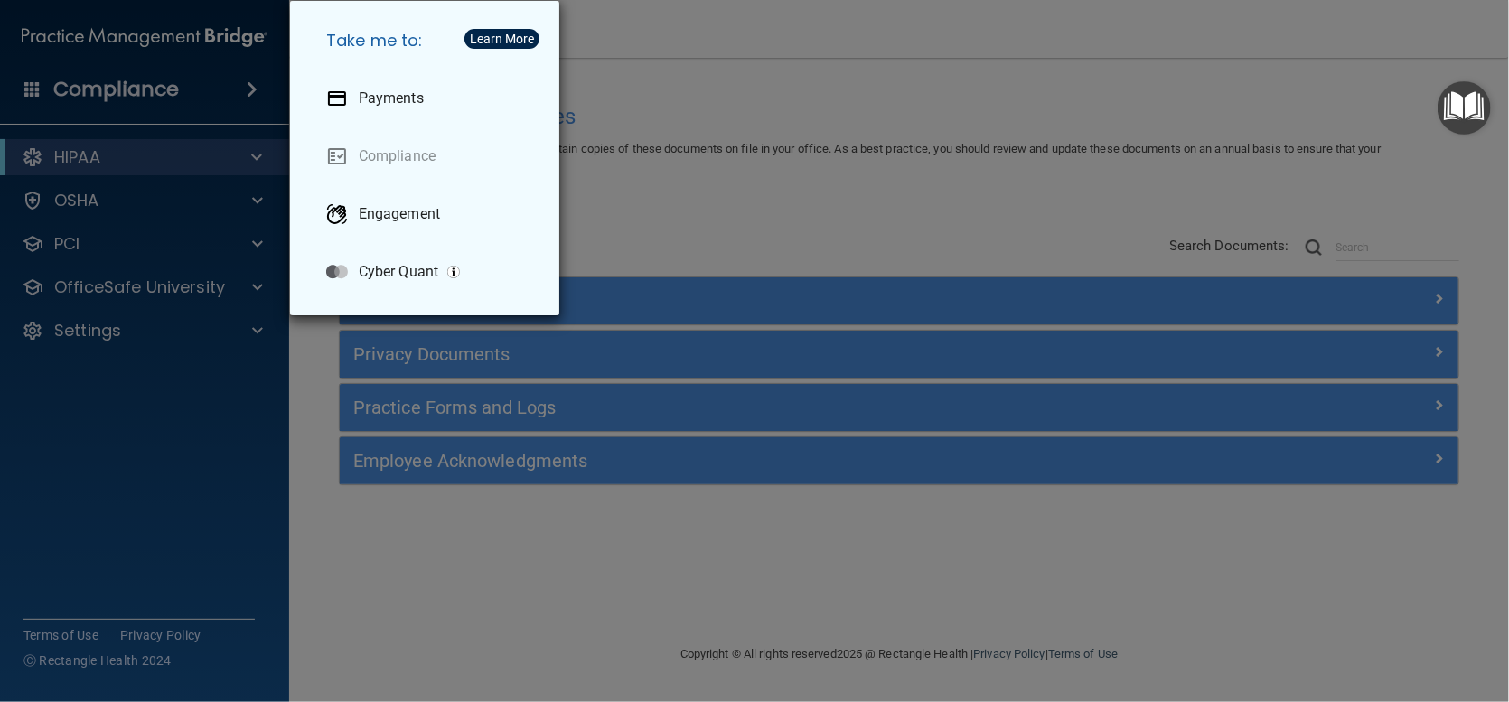
click at [200, 415] on div "Take me to: Payments Compliance Engagement Cyber Quant" at bounding box center [754, 351] width 1509 height 702
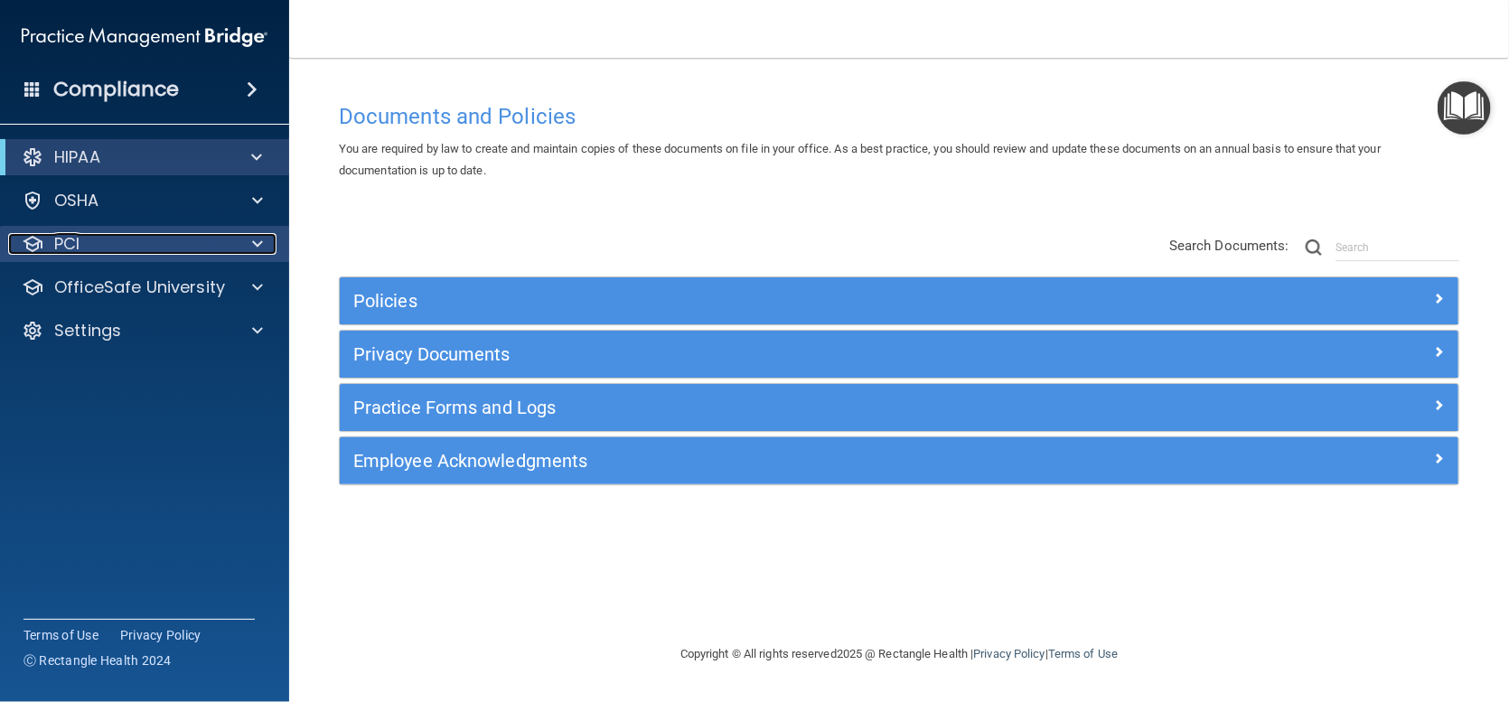
click at [258, 239] on span at bounding box center [257, 244] width 11 height 22
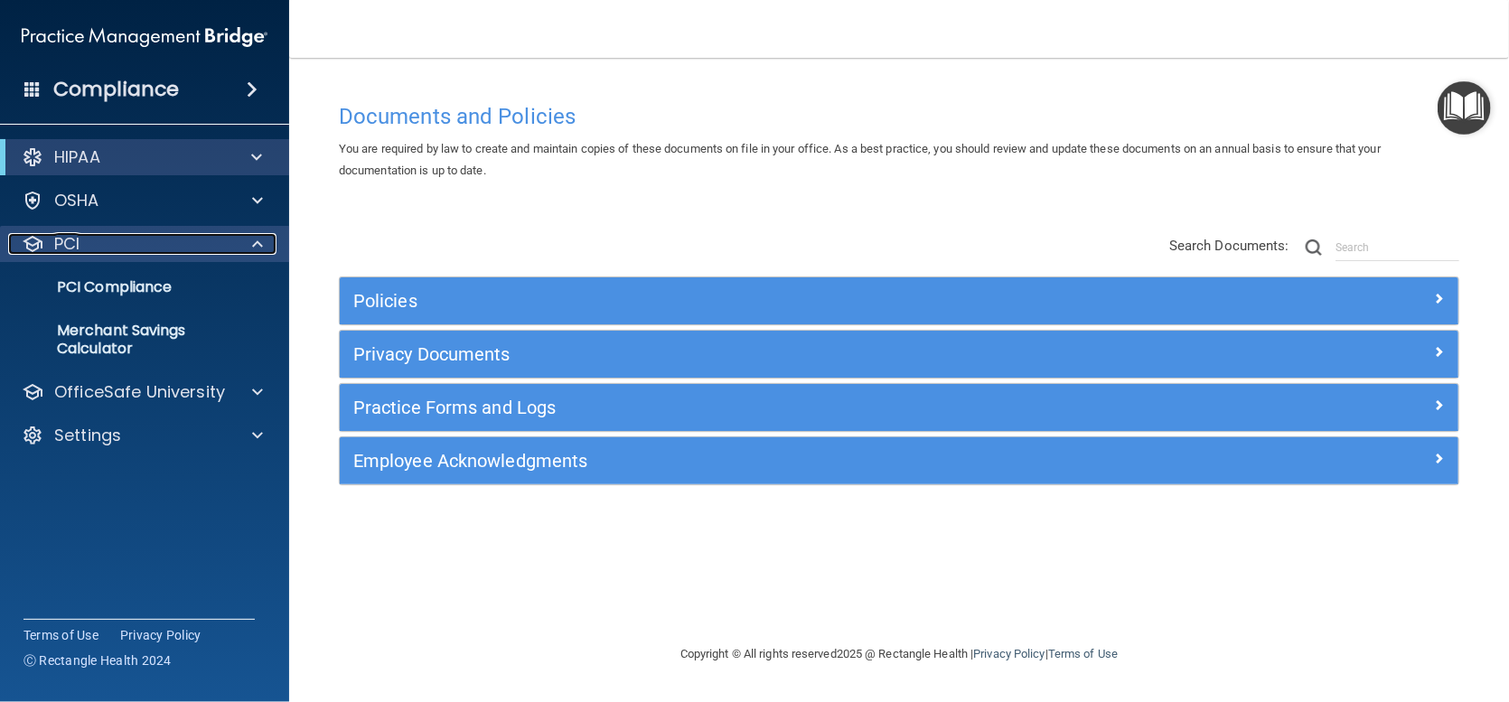
click at [258, 239] on span at bounding box center [257, 244] width 11 height 22
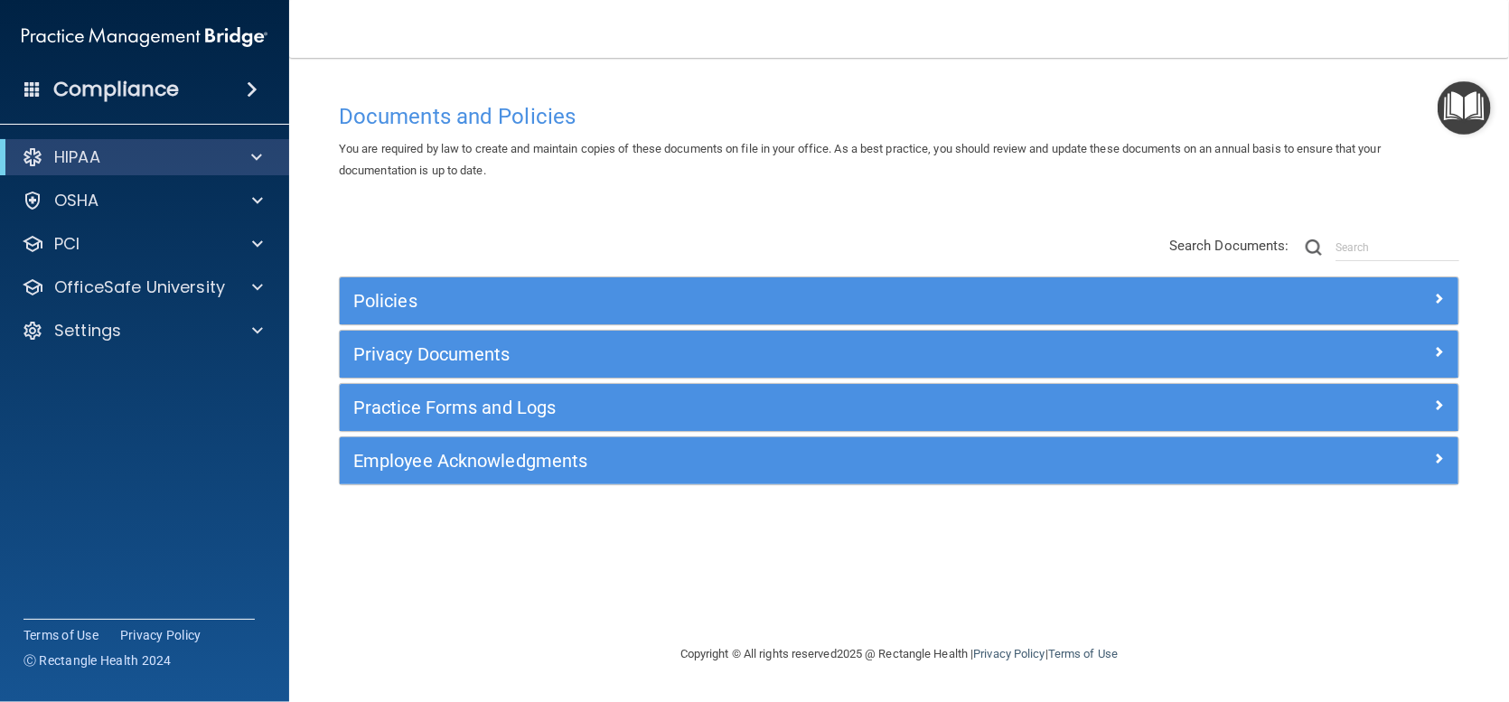
click at [256, 145] on div "HIPAA" at bounding box center [144, 157] width 289 height 36
click at [251, 151] on span at bounding box center [256, 157] width 11 height 22
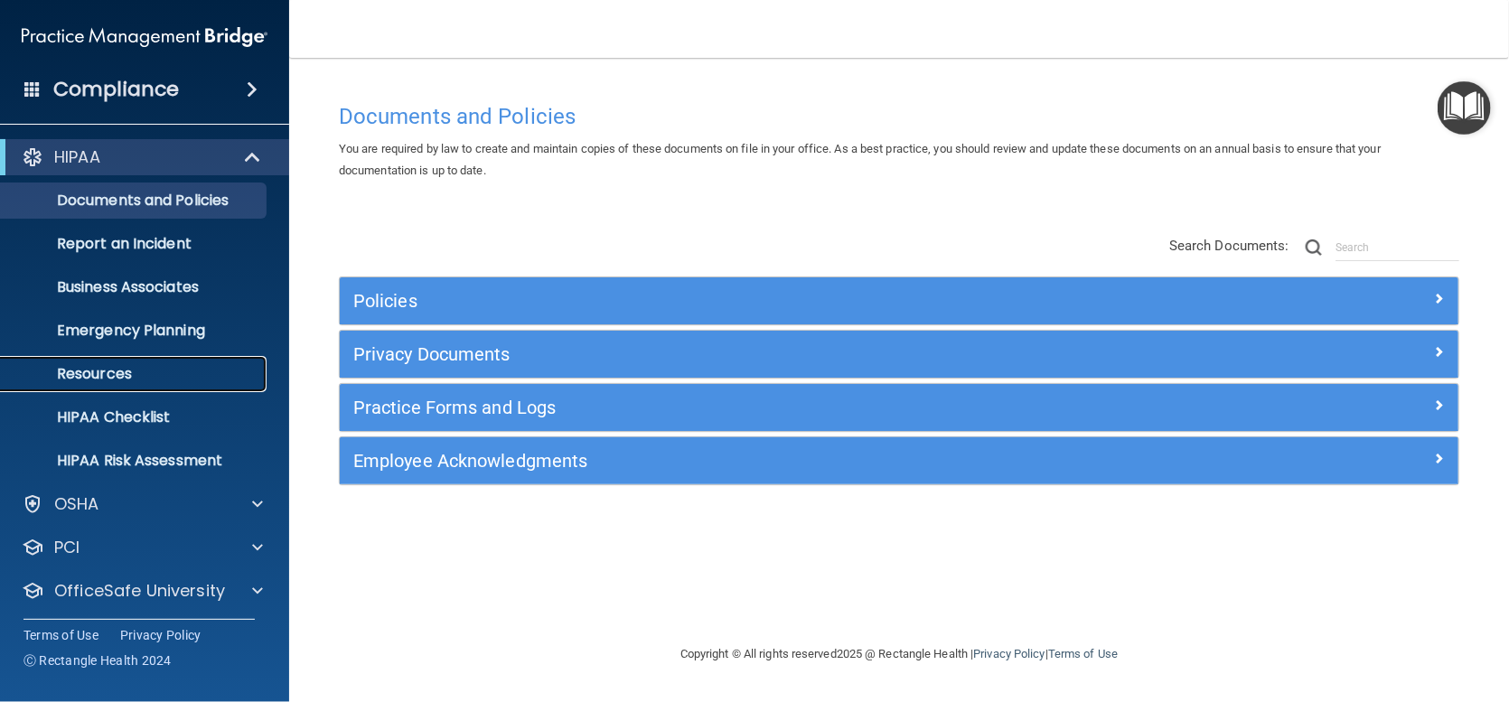
click at [108, 372] on p "Resources" at bounding box center [135, 374] width 247 height 18
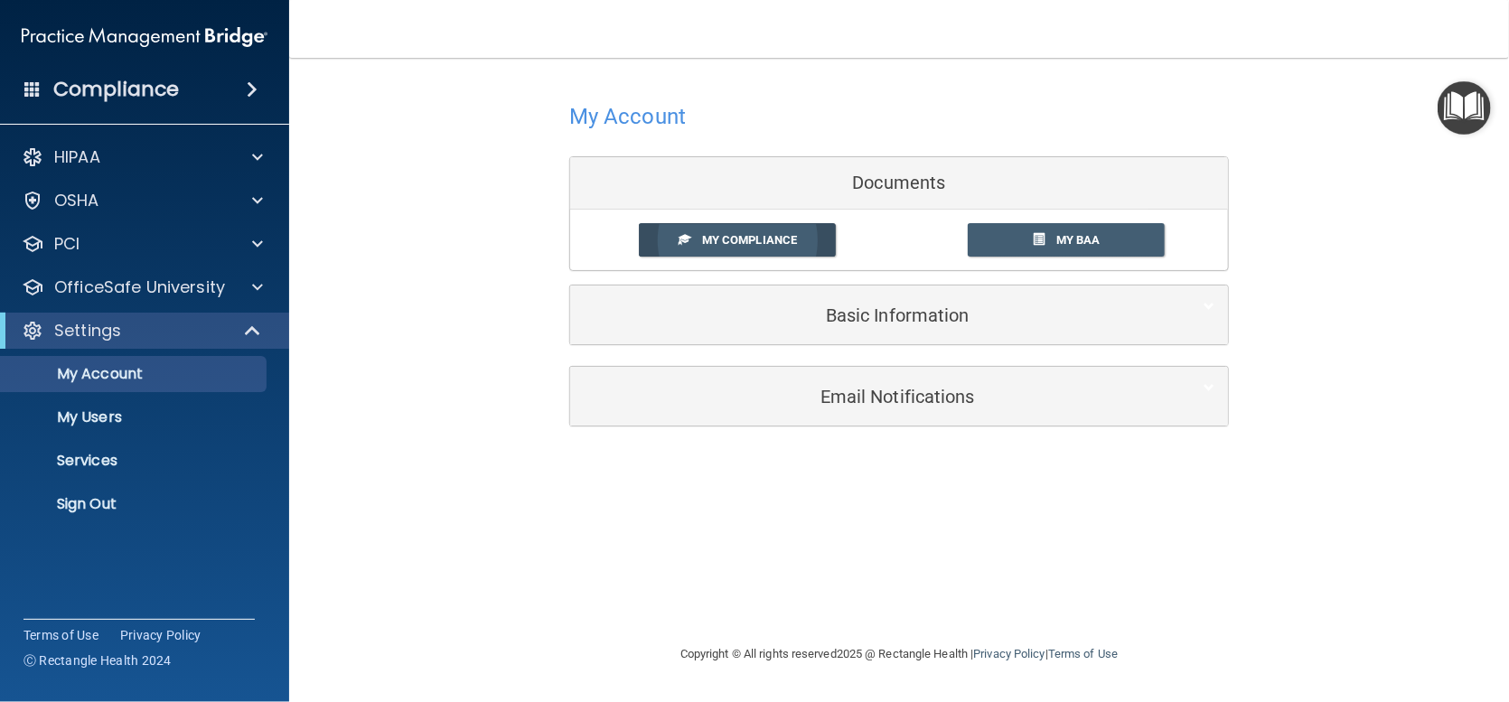
click at [760, 248] on link "My Compliance" at bounding box center [738, 239] width 198 height 33
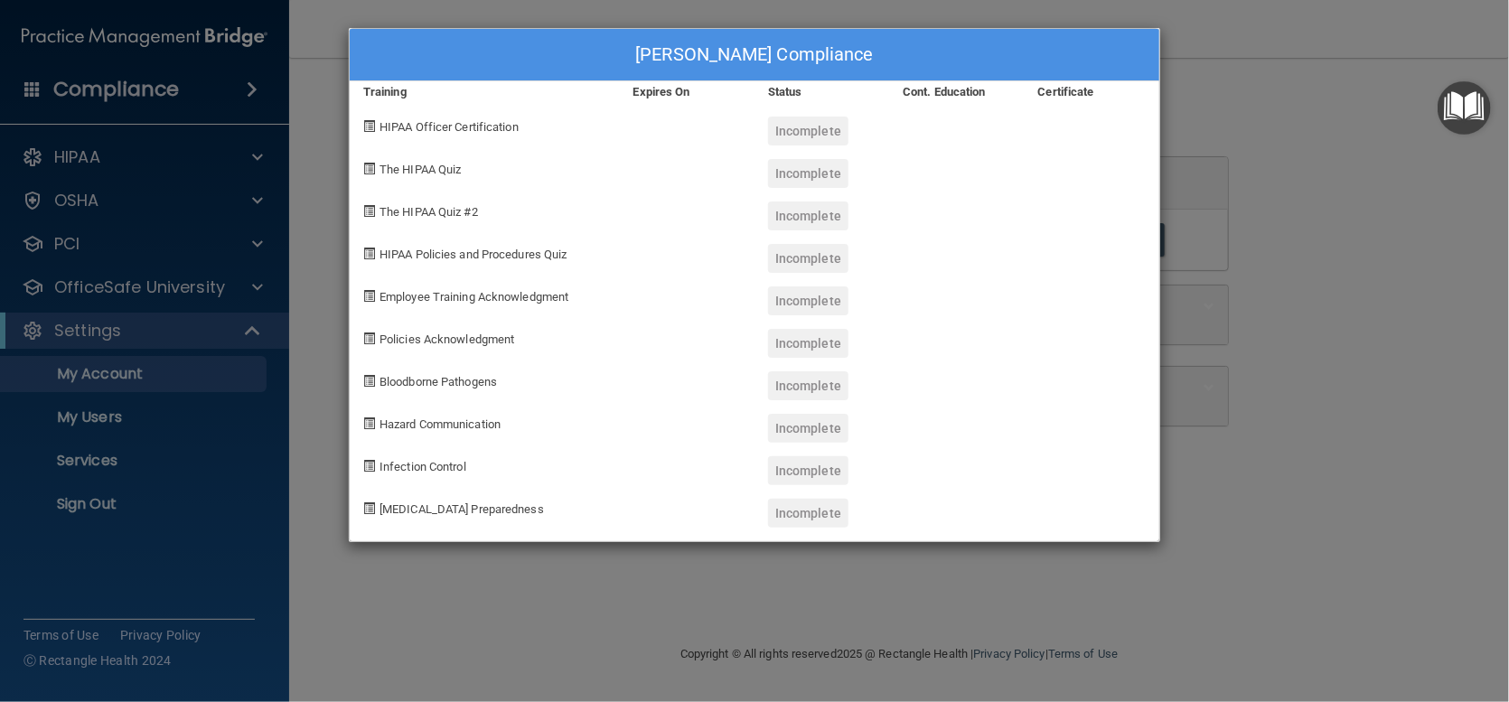
click at [1246, 152] on div "[PERSON_NAME] Compliance Training Expires On Status Cont. Education Certificate…" at bounding box center [754, 351] width 1509 height 702
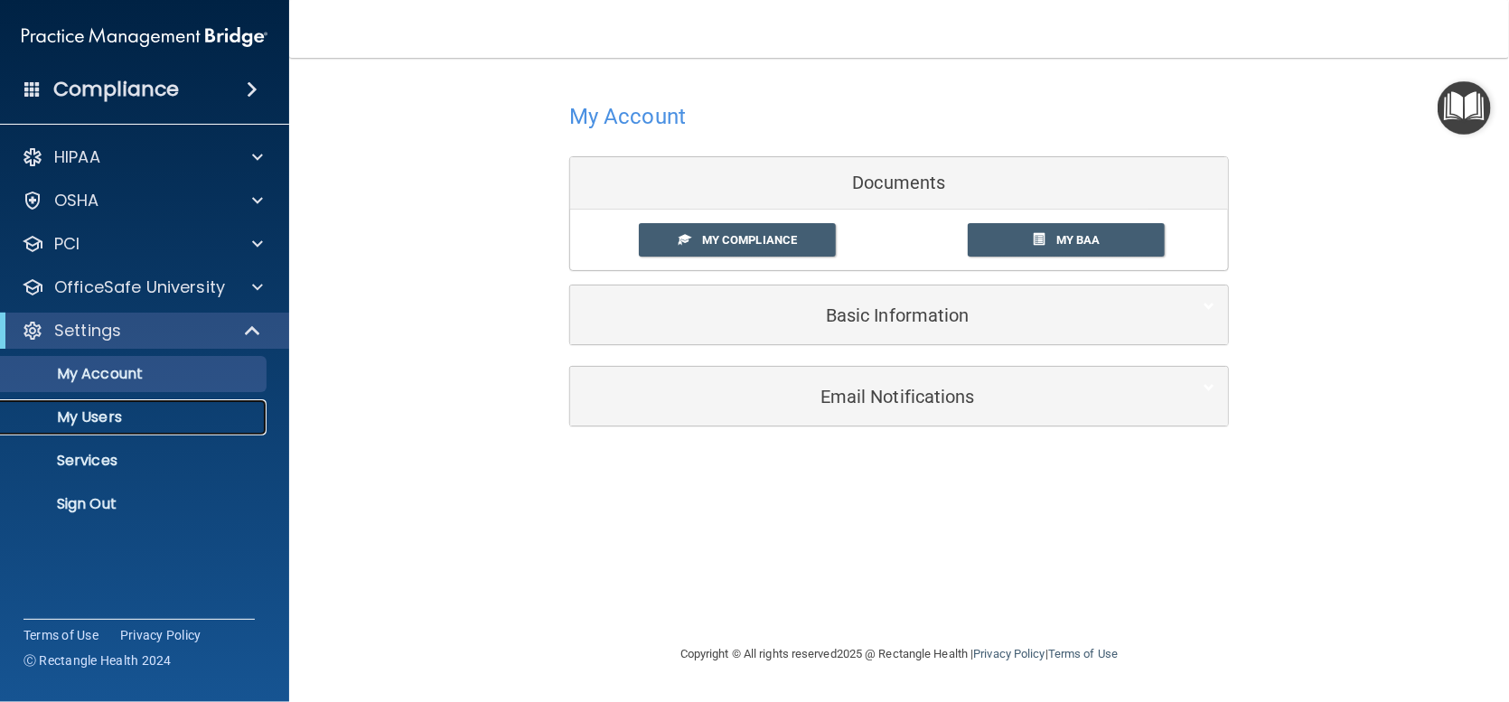
click at [107, 422] on p "My Users" at bounding box center [135, 417] width 247 height 18
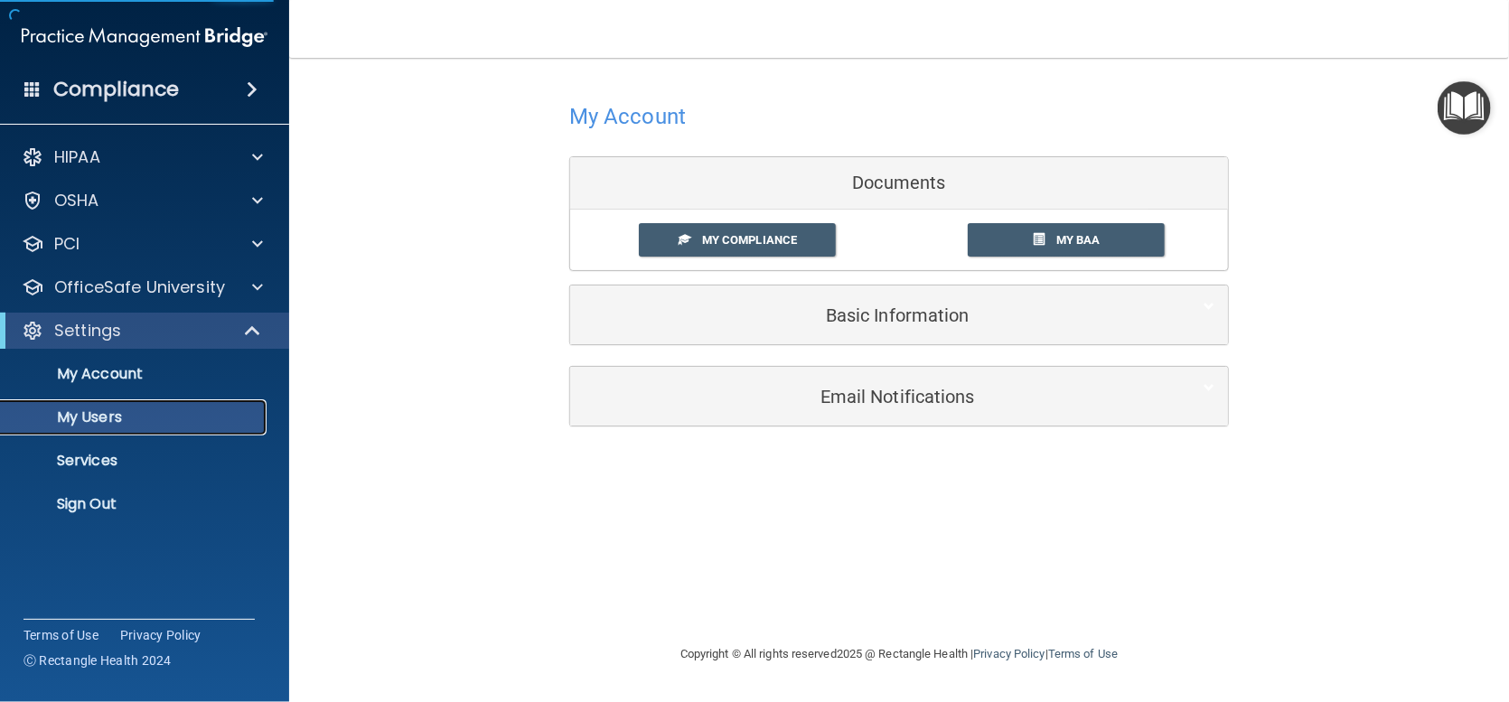
select select "20"
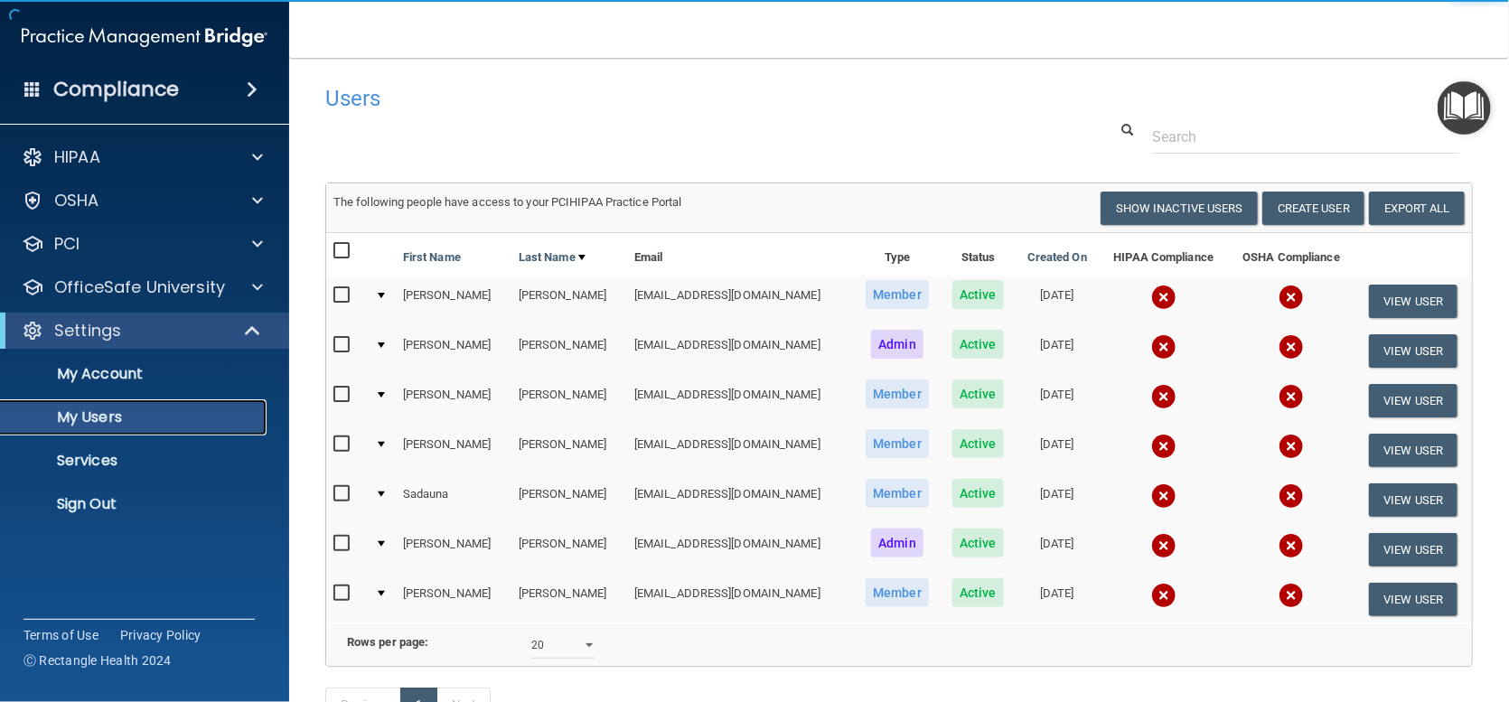
scroll to position [144, 0]
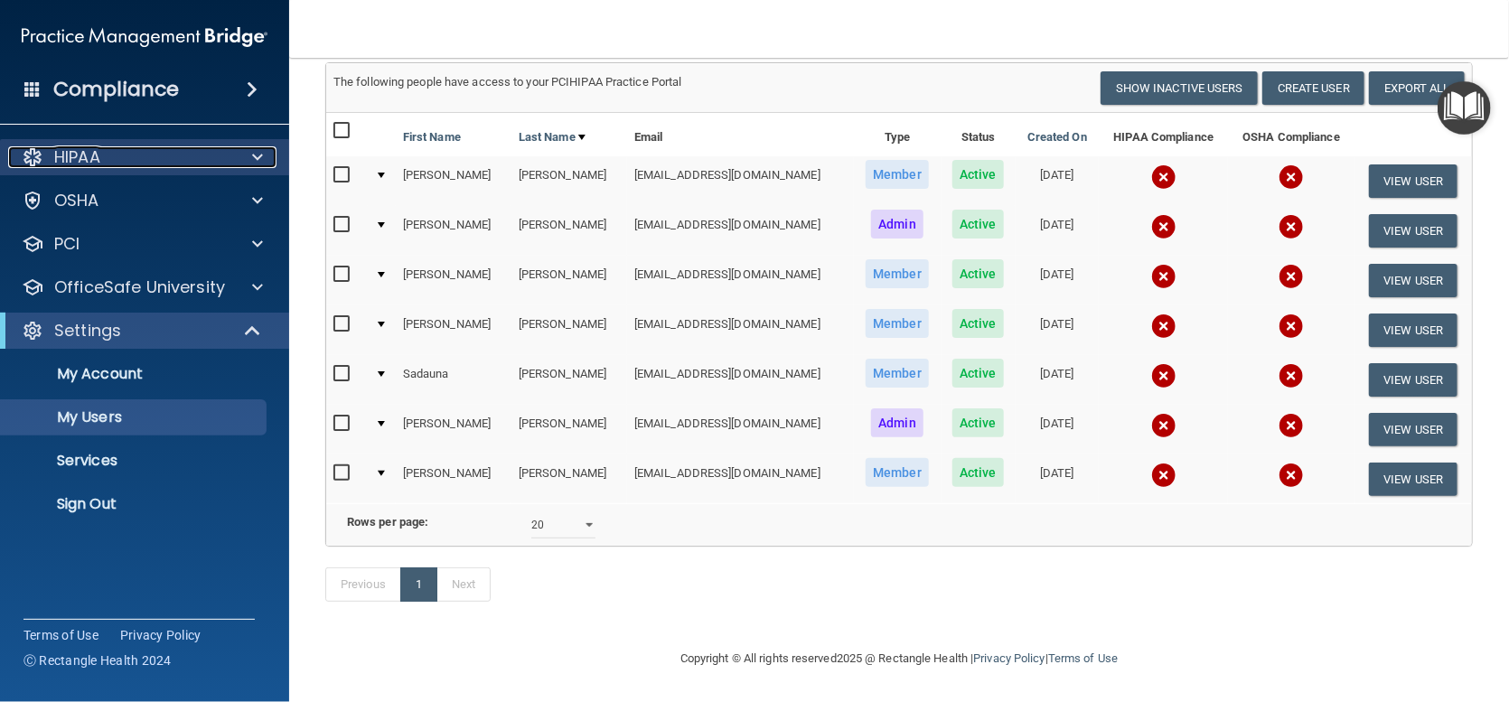
click at [79, 162] on p "HIPAA" at bounding box center [77, 157] width 46 height 22
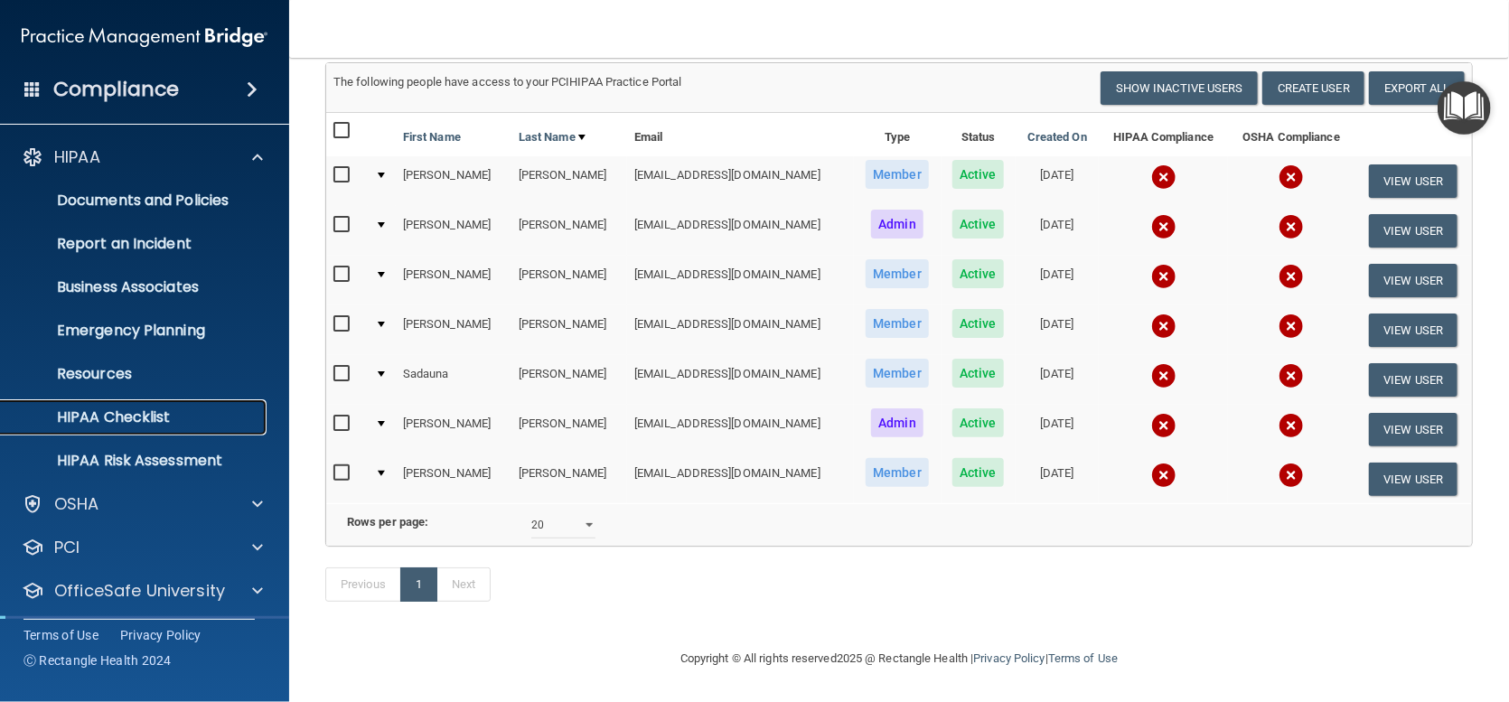
click at [89, 421] on p "HIPAA Checklist" at bounding box center [135, 417] width 247 height 18
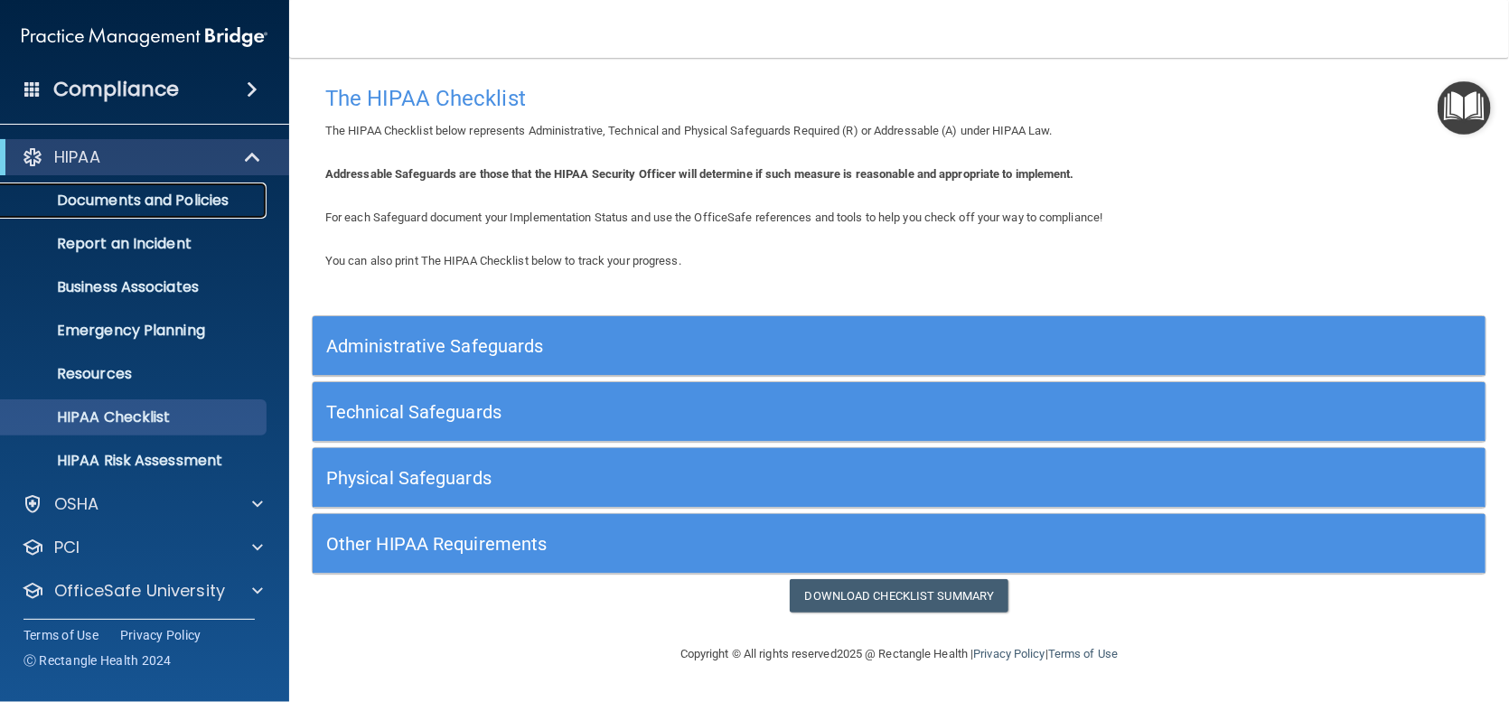
click at [95, 189] on link "Documents and Policies" at bounding box center [124, 201] width 285 height 36
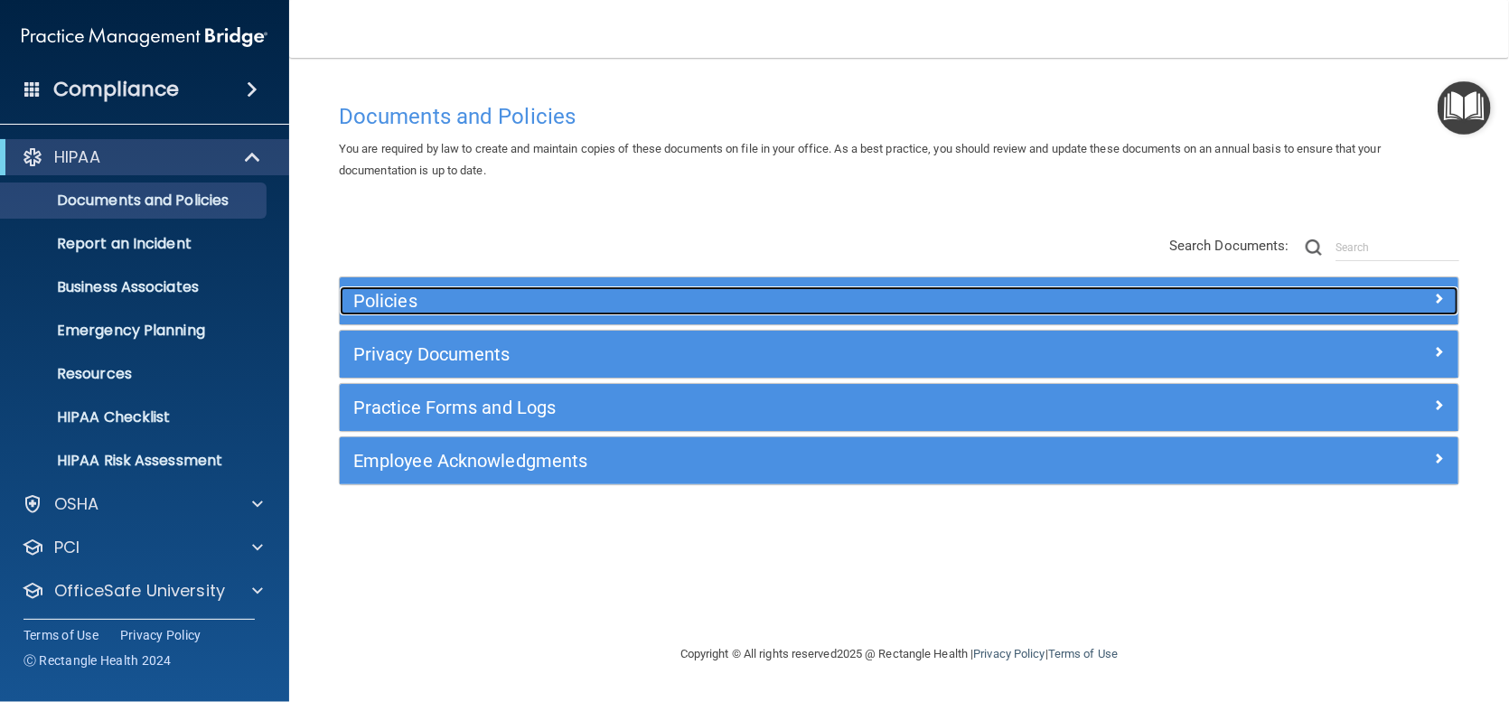
click at [509, 296] on h5 "Policies" at bounding box center [759, 301] width 812 height 20
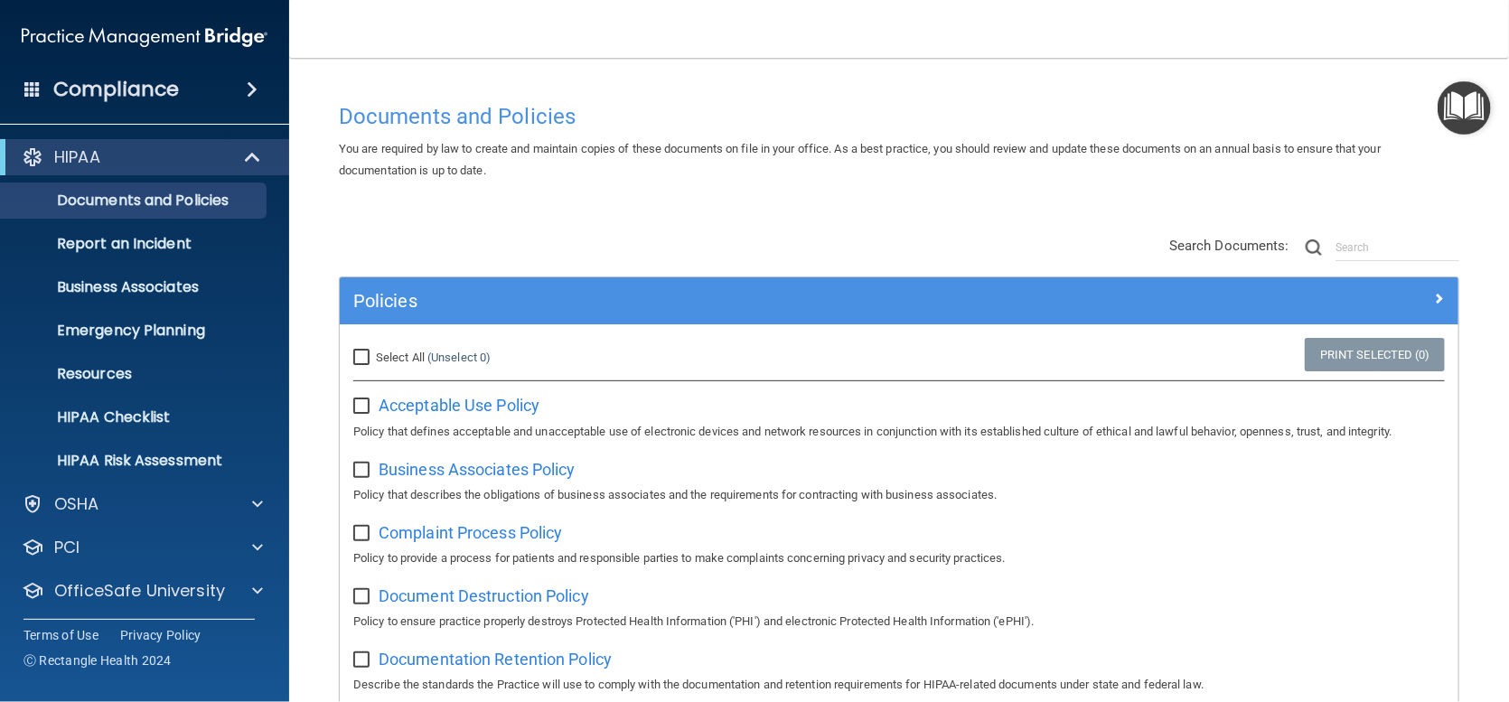
click at [364, 356] on input "Select All (Unselect 0) Unselect All" at bounding box center [363, 358] width 21 height 14
checkbox input "true"
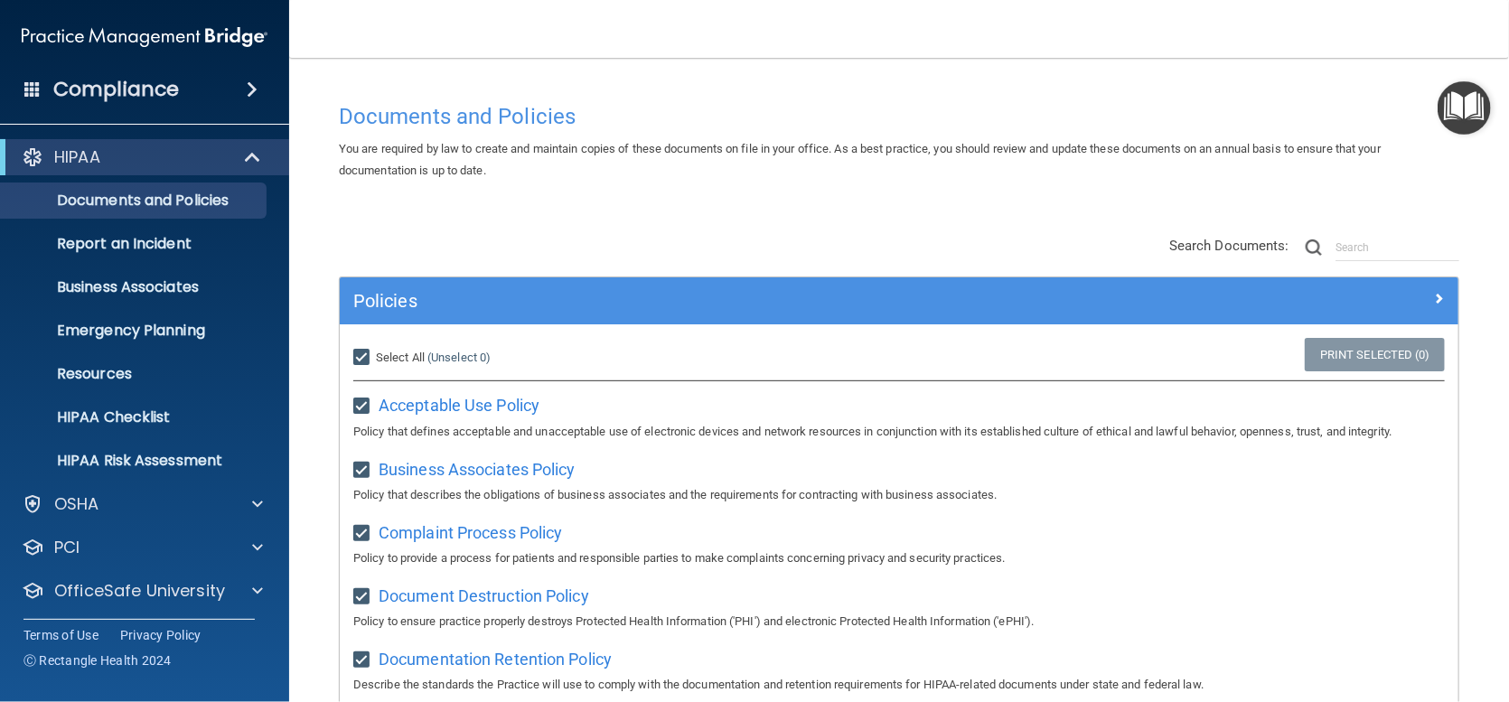
checkbox input "true"
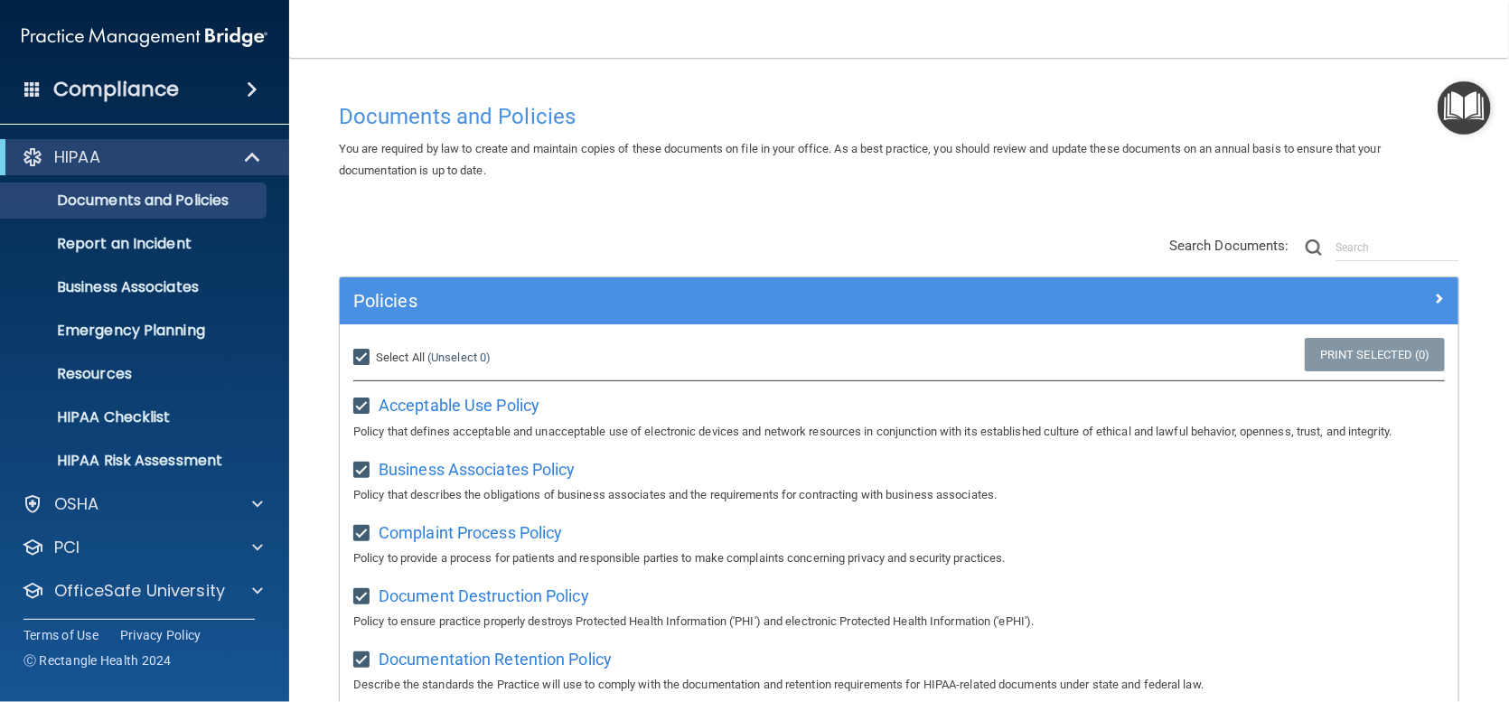
checkbox input "true"
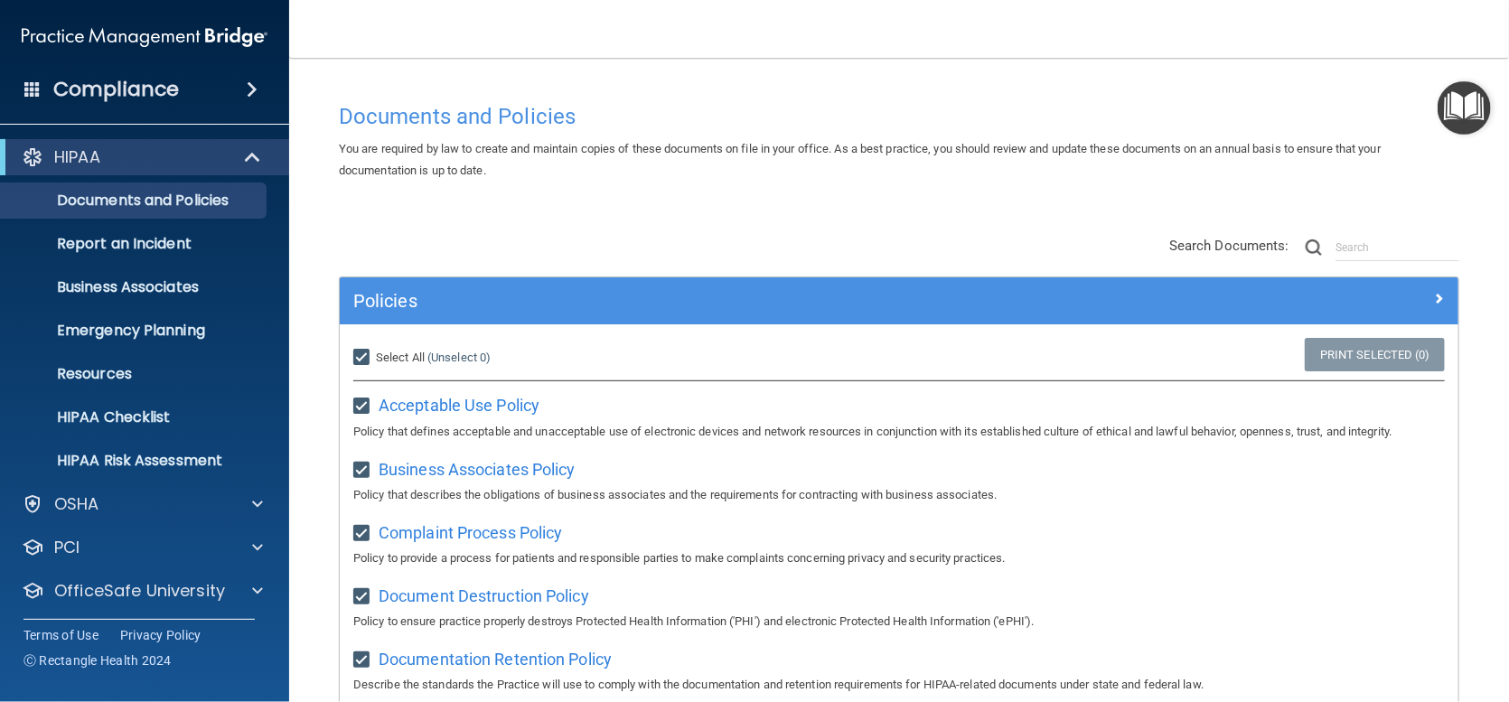
checkbox input "true"
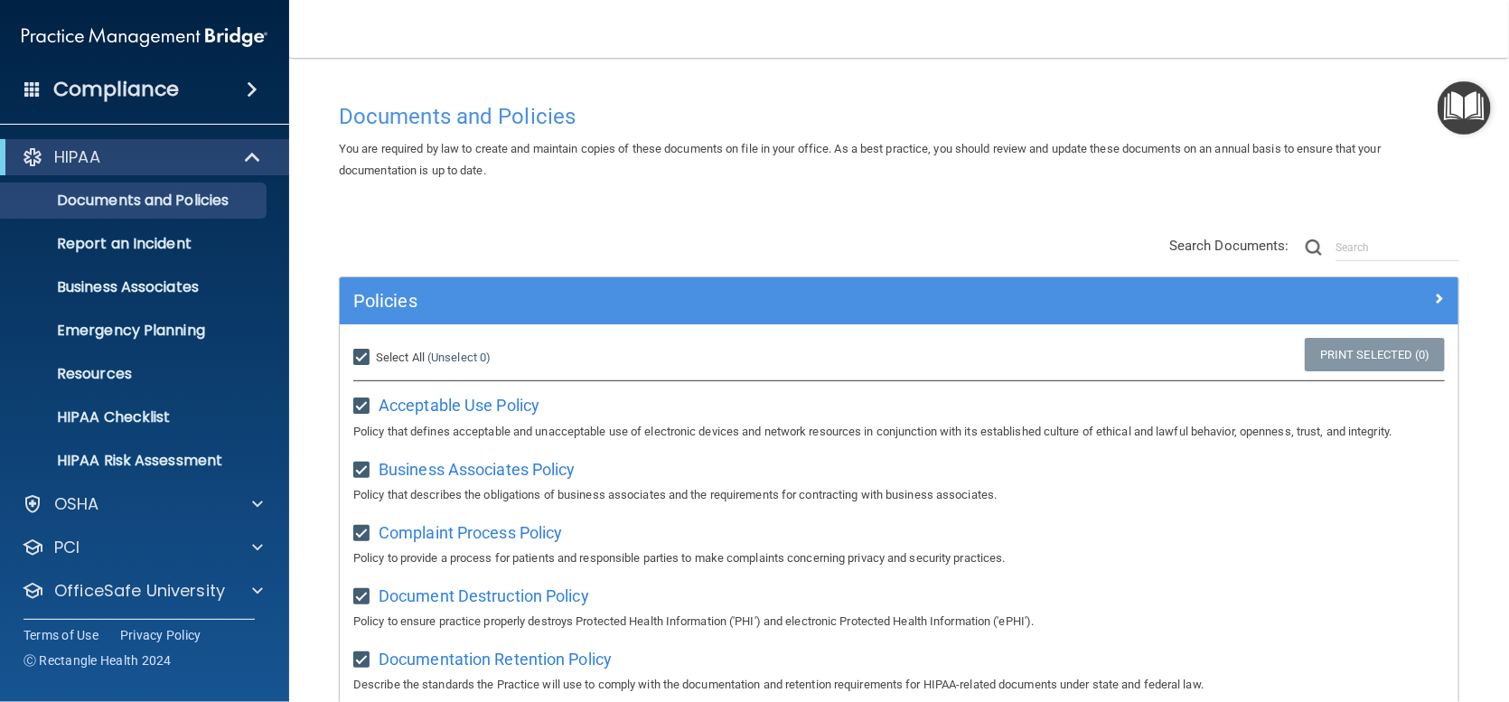
checkbox input "true"
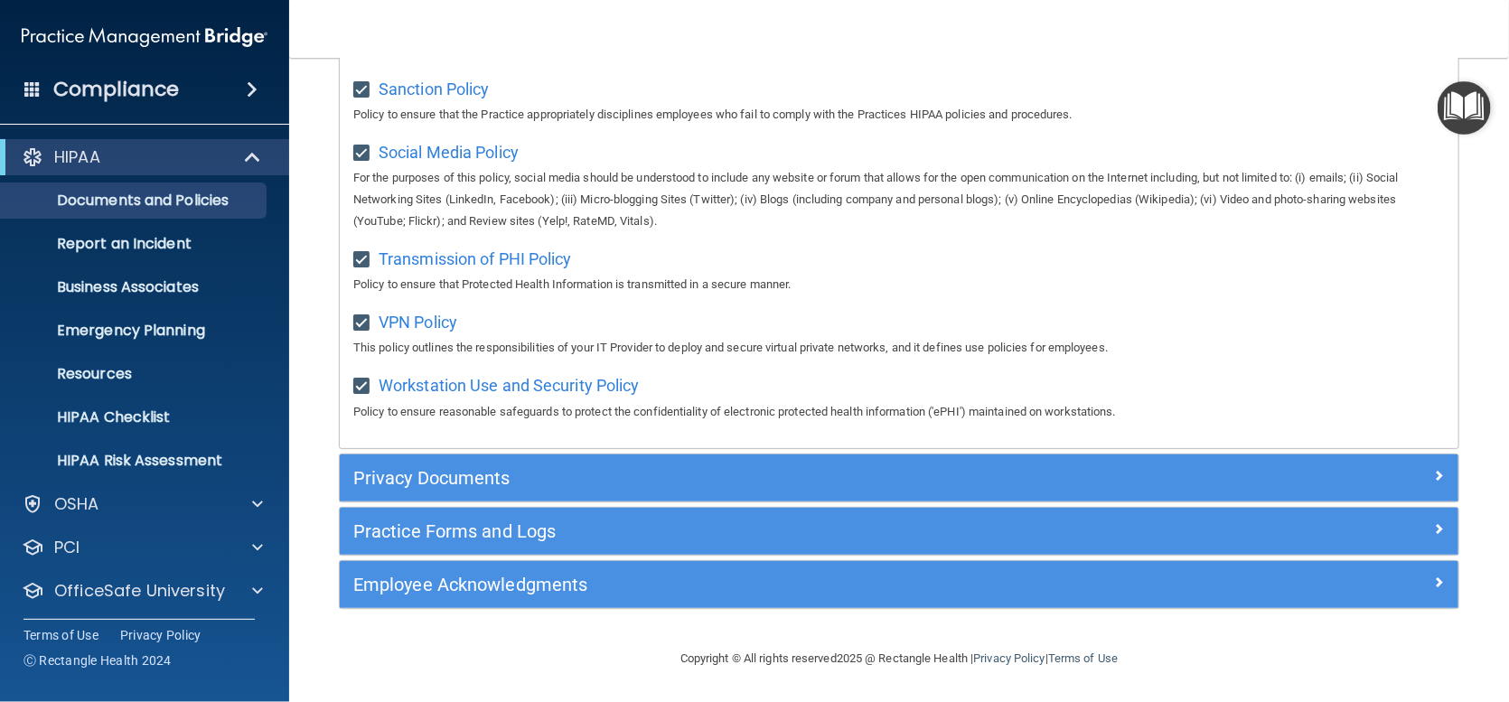
scroll to position [1358, 0]
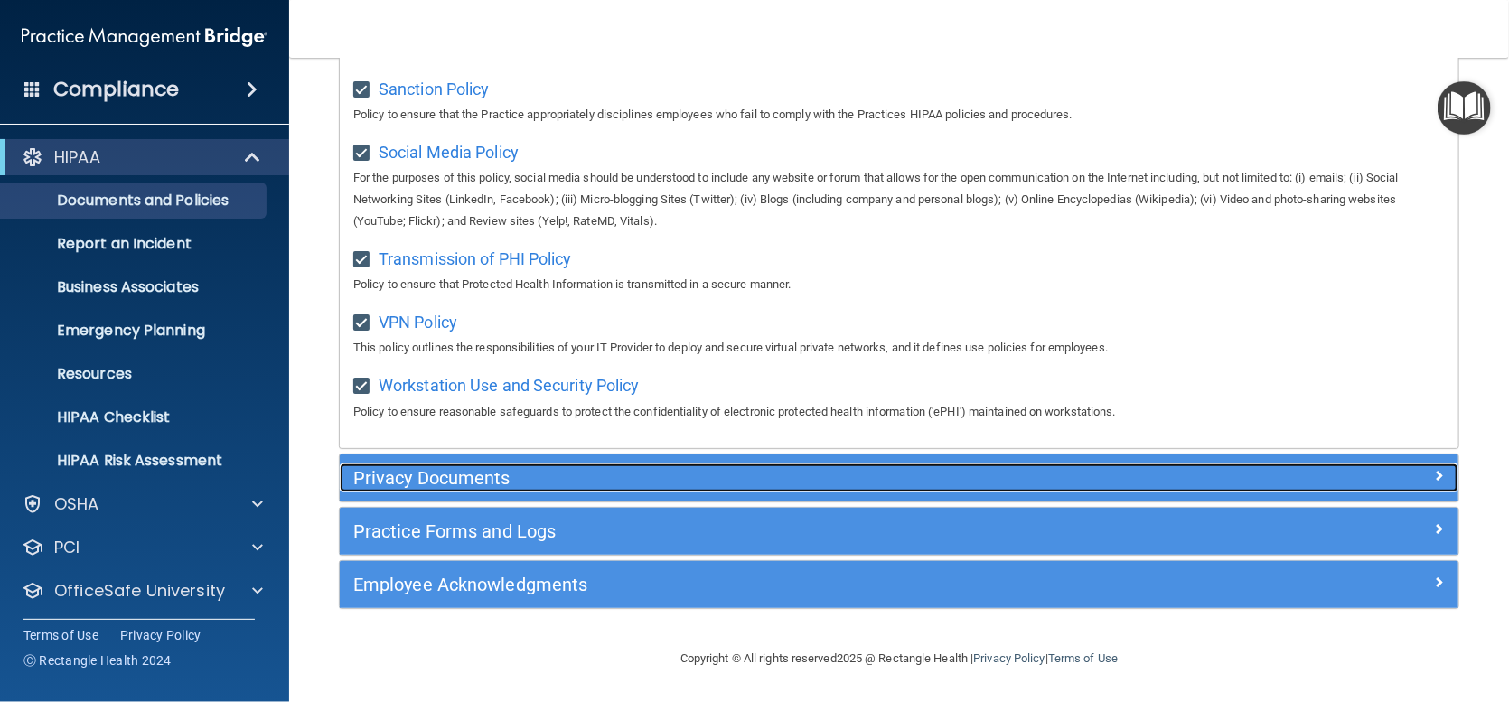
click at [416, 482] on h5 "Privacy Documents" at bounding box center [759, 478] width 812 height 20
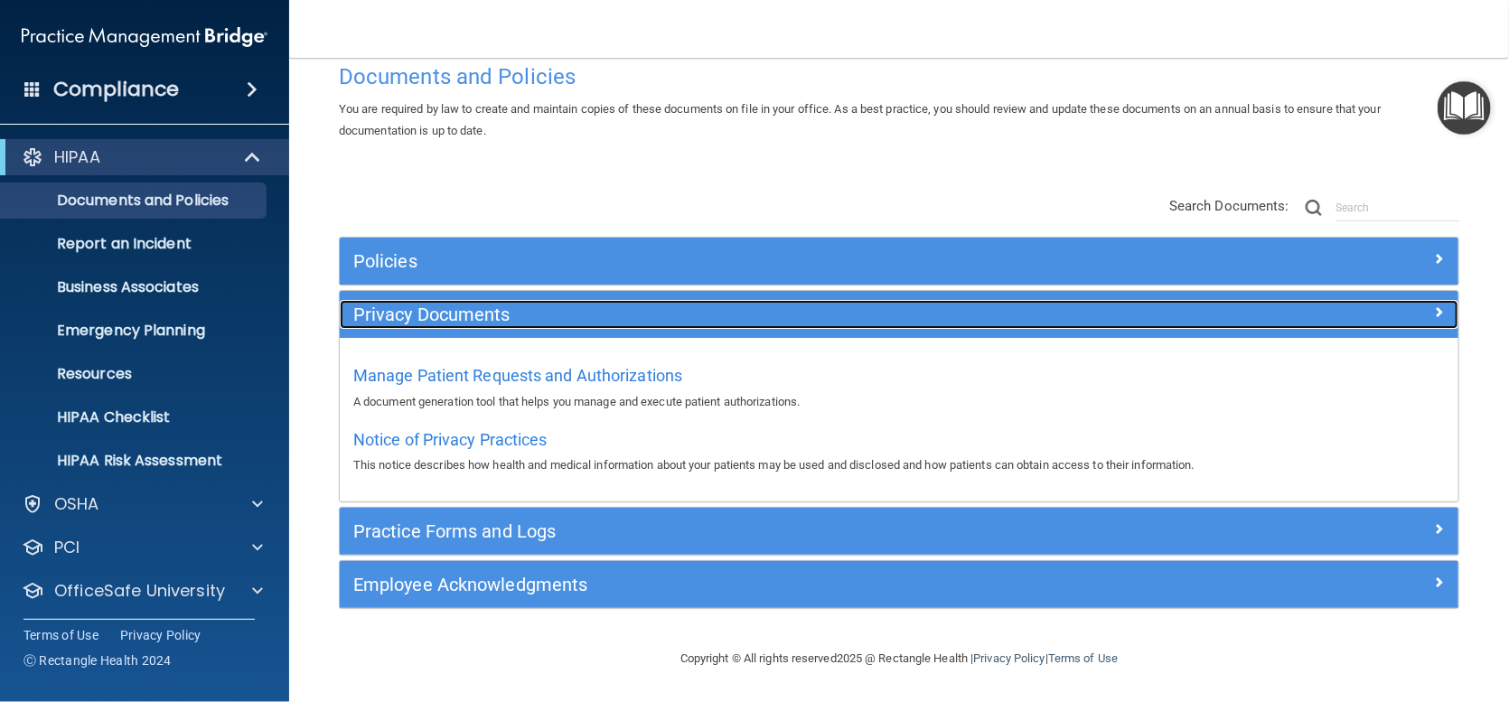
scroll to position [38, 0]
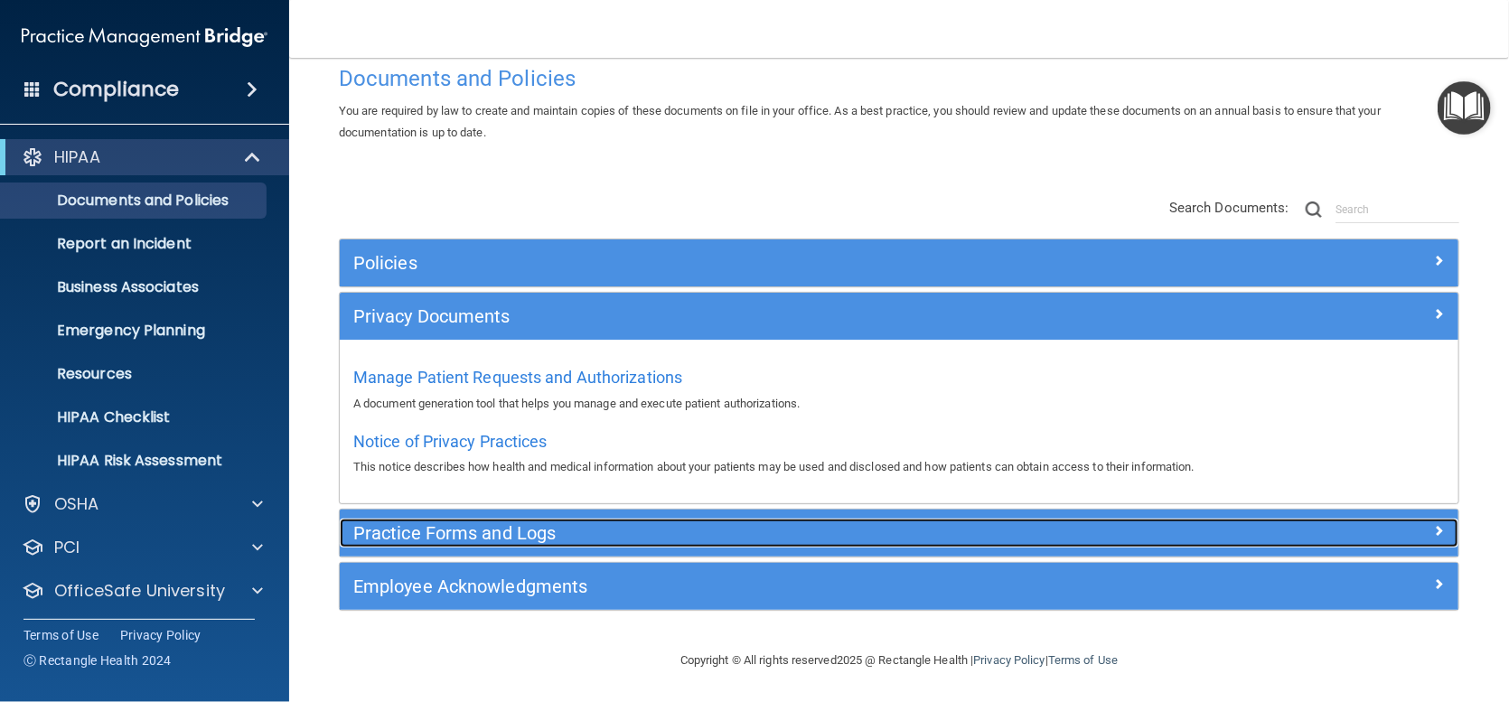
click at [431, 529] on h5 "Practice Forms and Logs" at bounding box center [759, 533] width 812 height 20
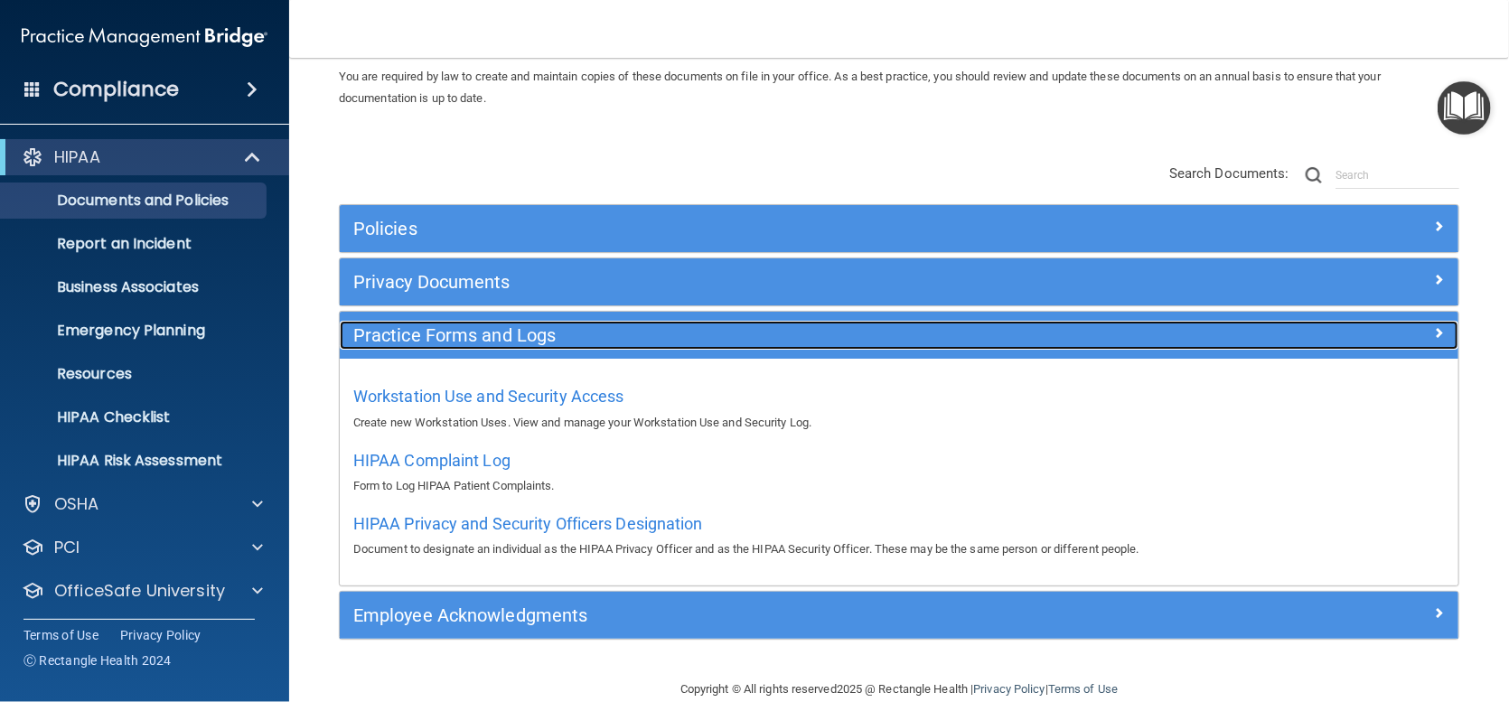
scroll to position [101, 0]
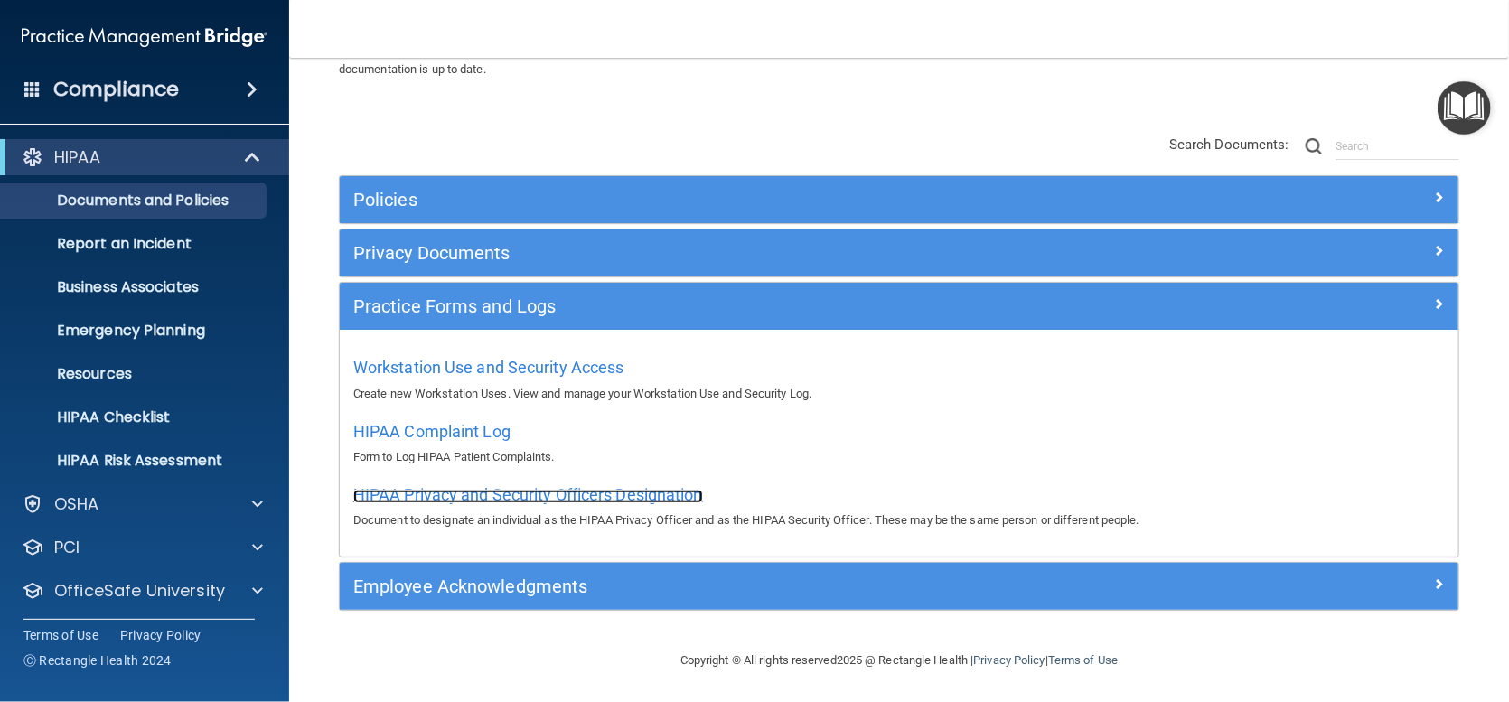
click at [456, 495] on span "HIPAA Privacy and Security Officers Designation" at bounding box center [528, 494] width 350 height 19
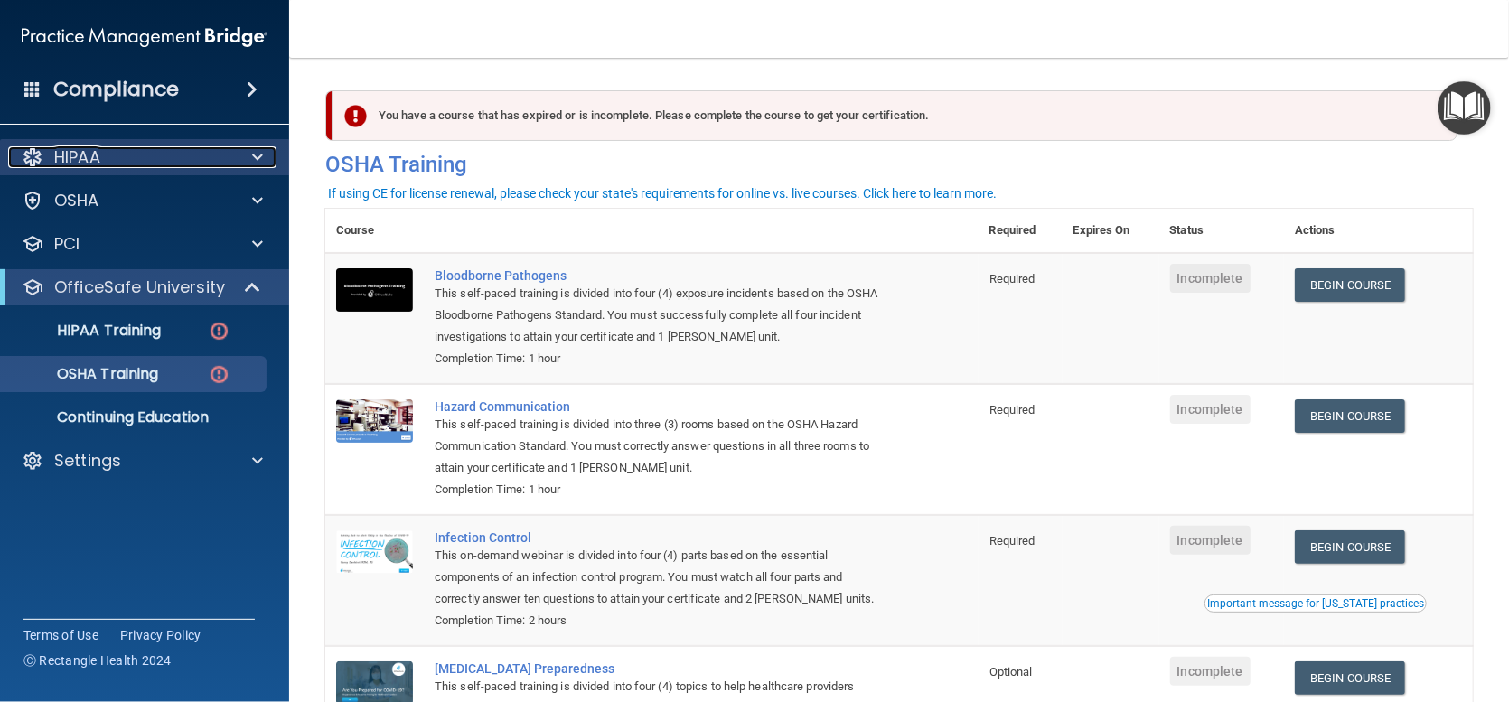
click at [110, 159] on div "HIPAA" at bounding box center [120, 157] width 224 height 22
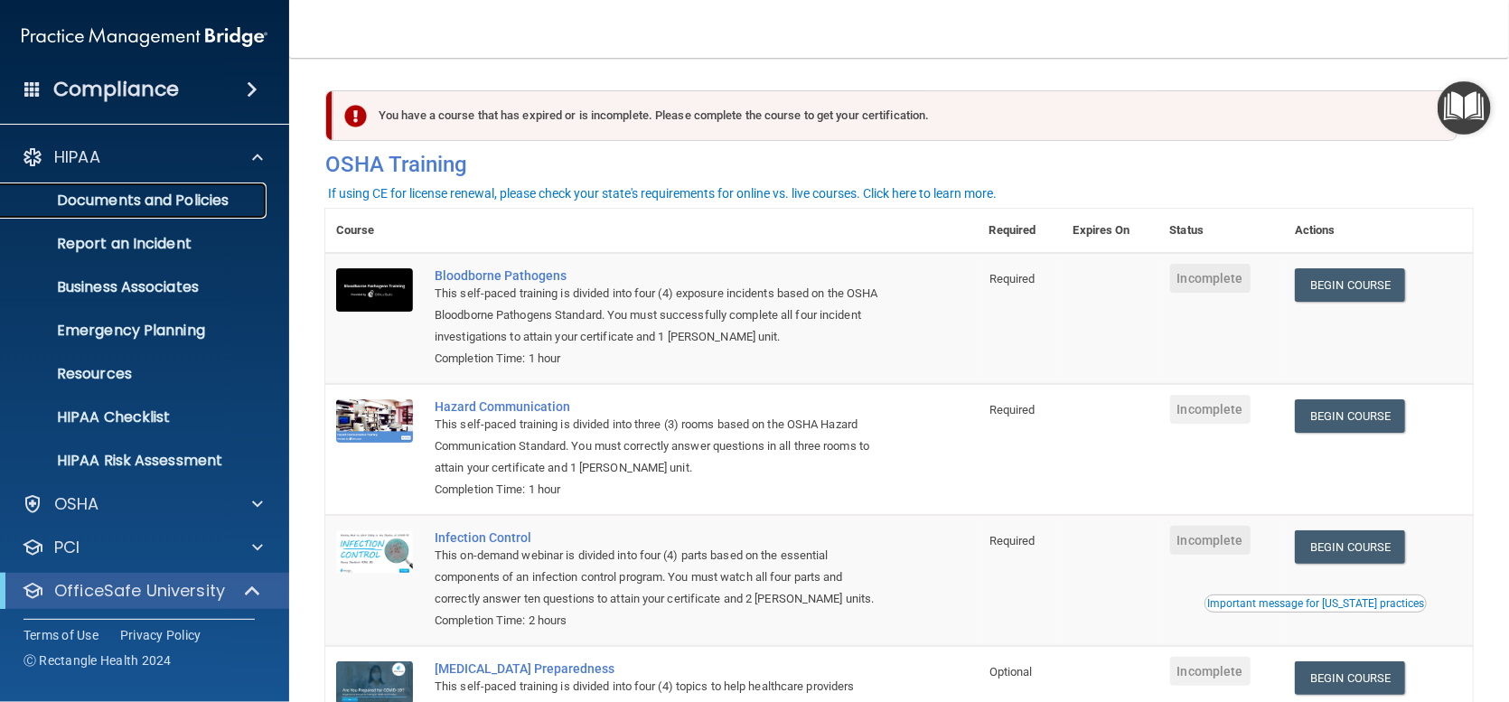
click at [145, 196] on p "Documents and Policies" at bounding box center [135, 201] width 247 height 18
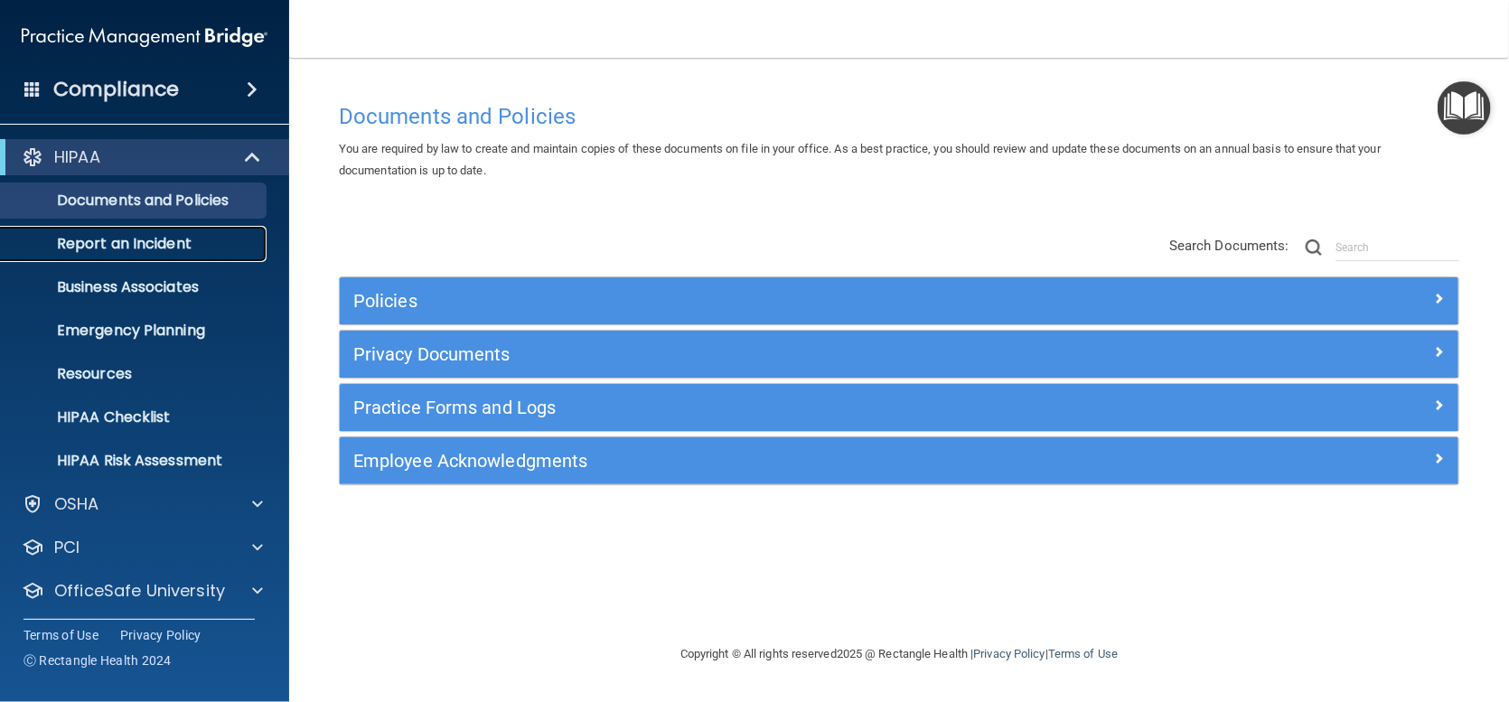
click at [162, 239] on p "Report an Incident" at bounding box center [135, 244] width 247 height 18
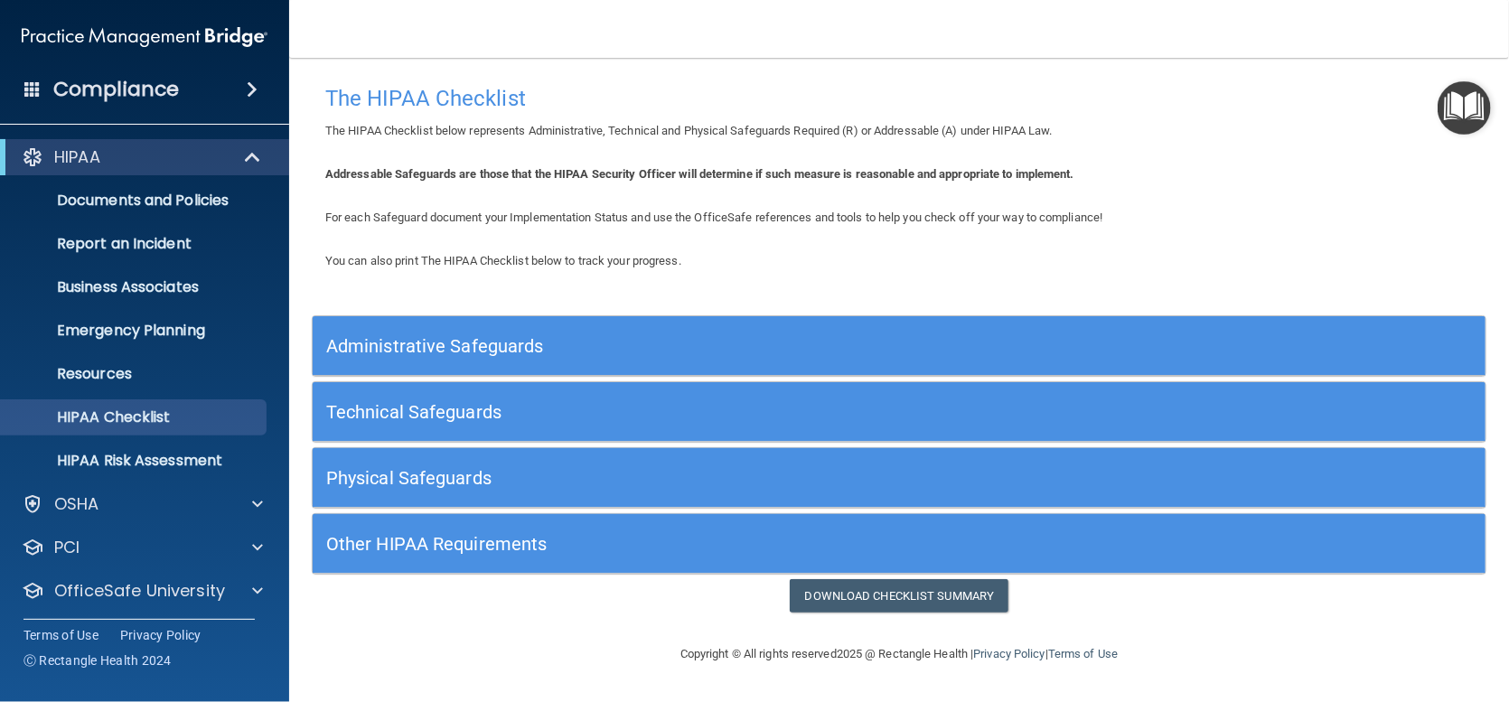
click at [473, 551] on h5 "Other HIPAA Requirements" at bounding box center [752, 544] width 853 height 20
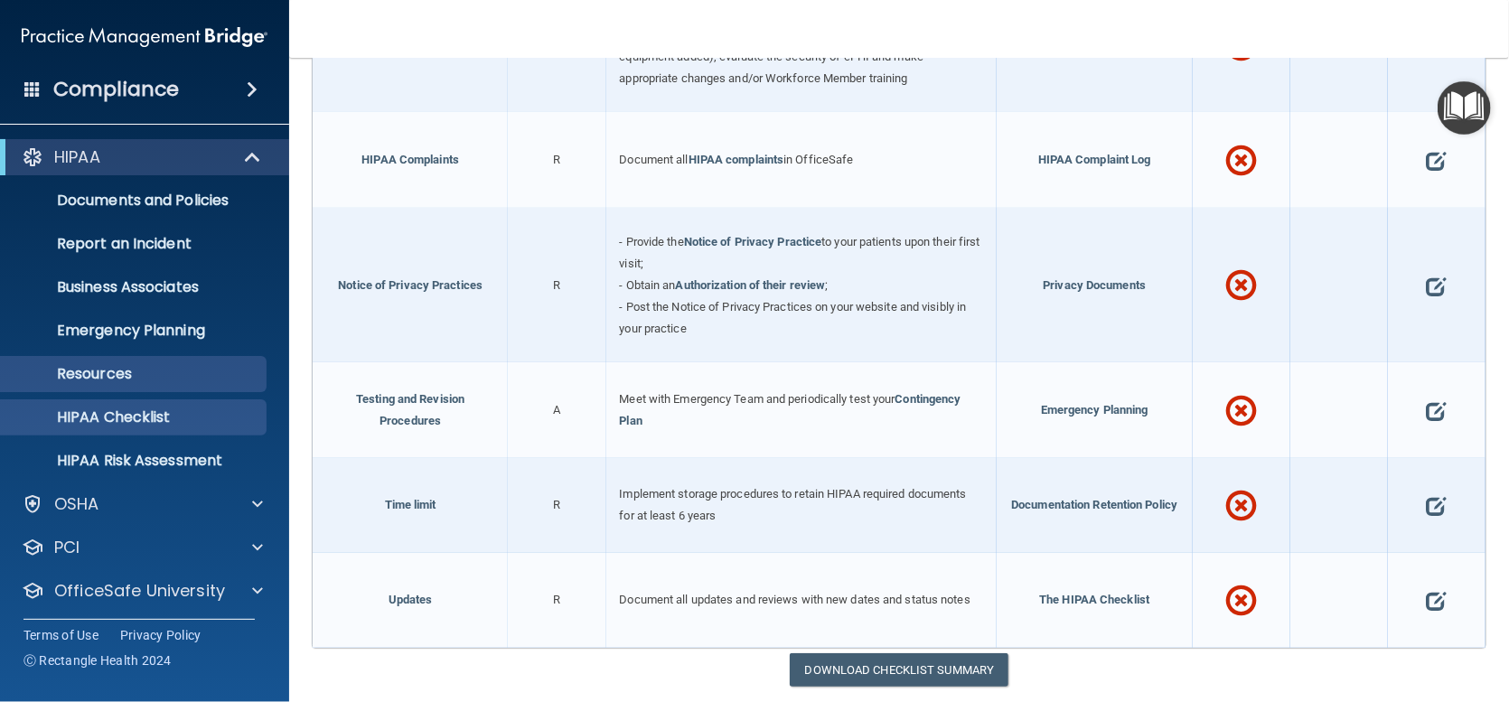
scroll to position [904, 0]
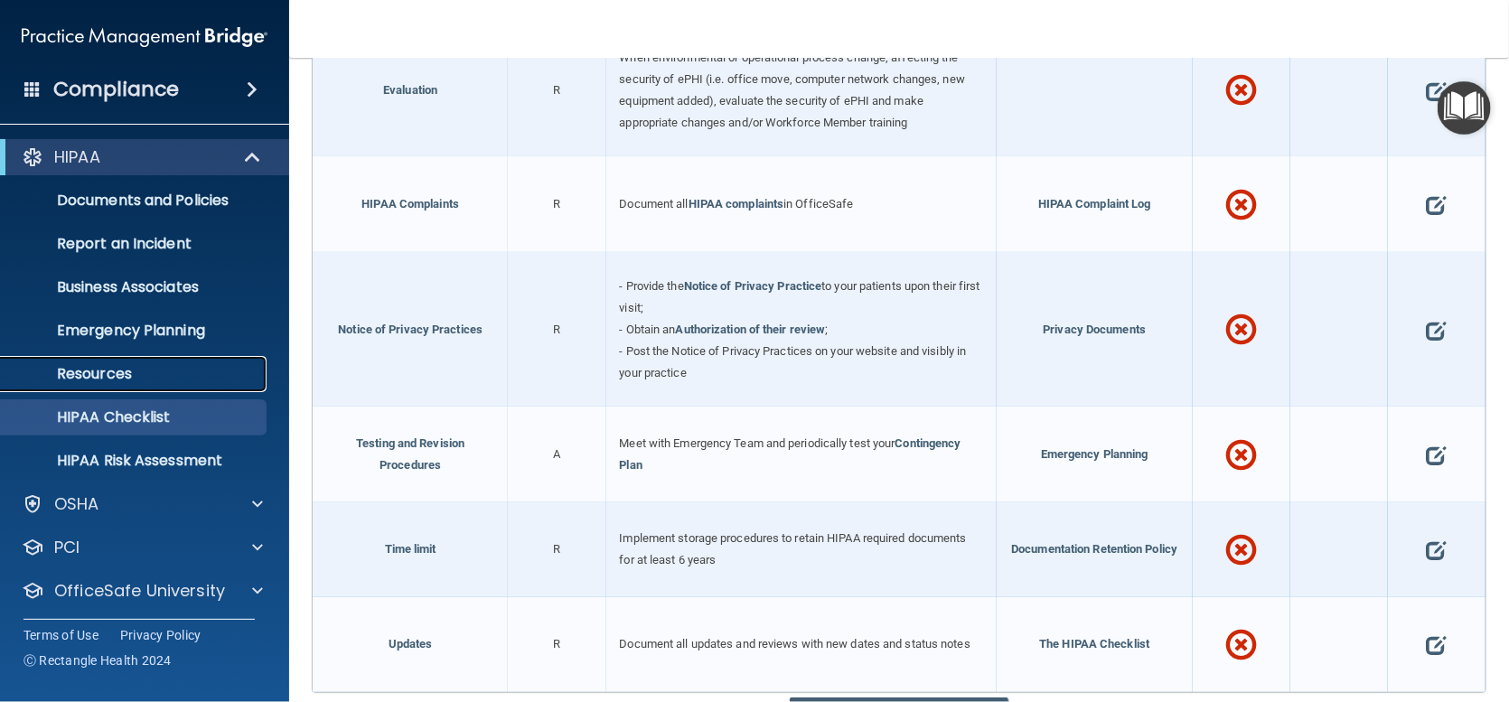
click at [127, 384] on link "Resources" at bounding box center [124, 374] width 285 height 36
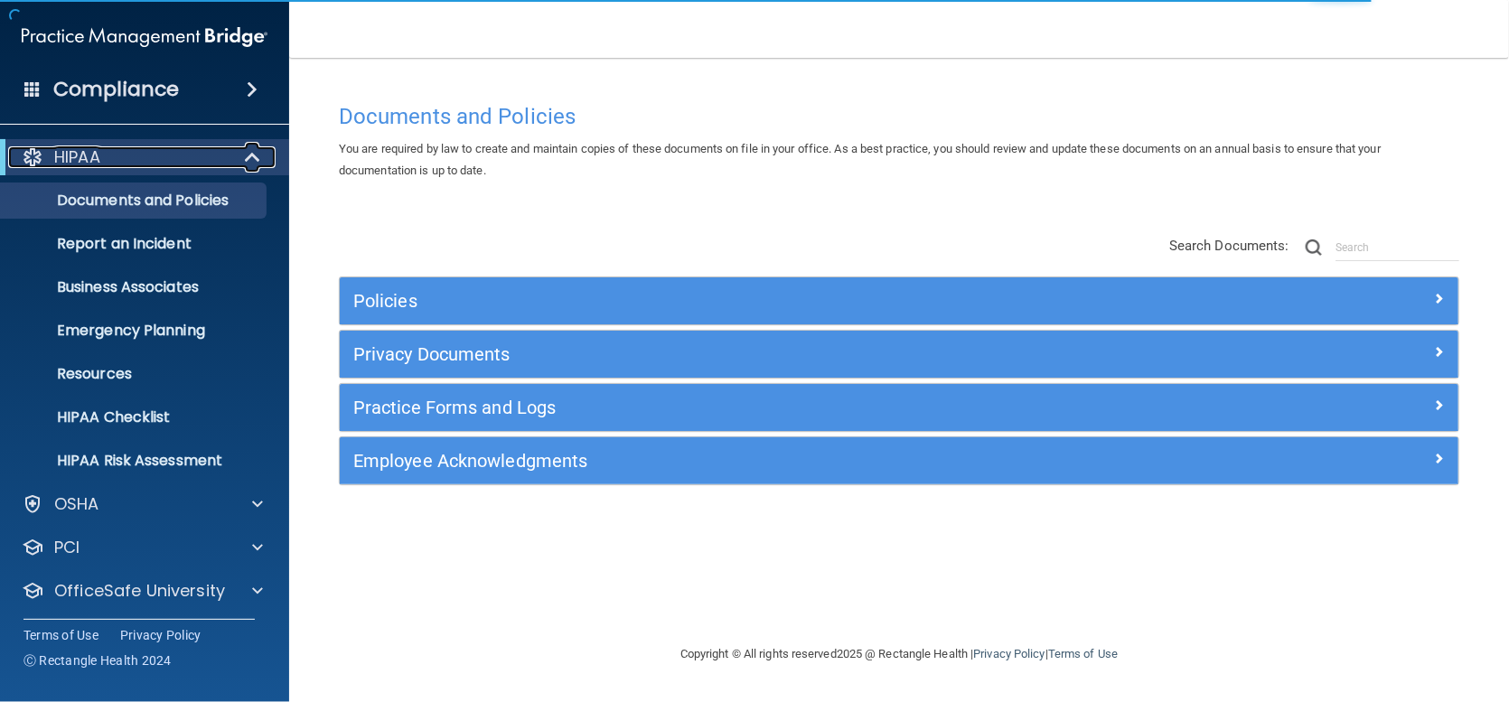
click at [74, 155] on p "HIPAA" at bounding box center [77, 157] width 46 height 22
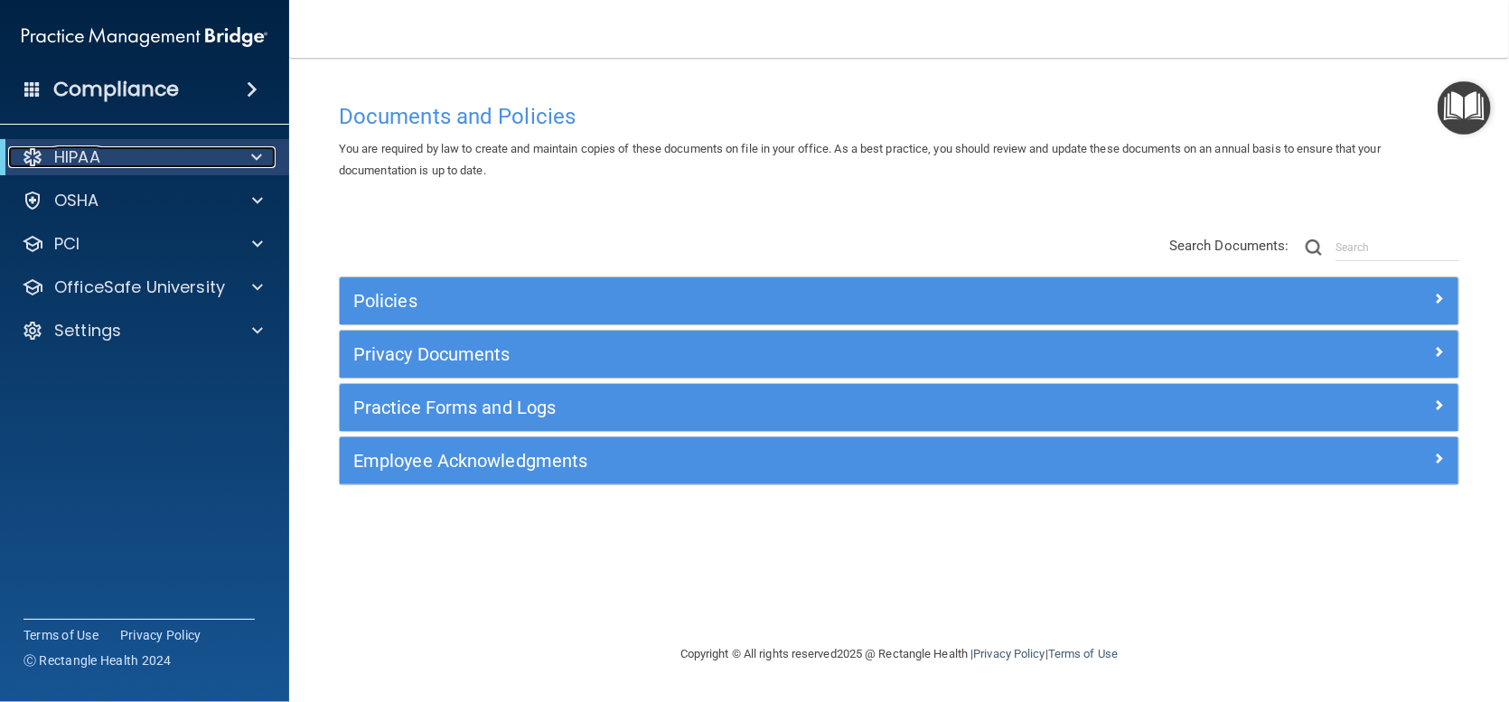
click at [74, 155] on p "HIPAA" at bounding box center [77, 157] width 46 height 22
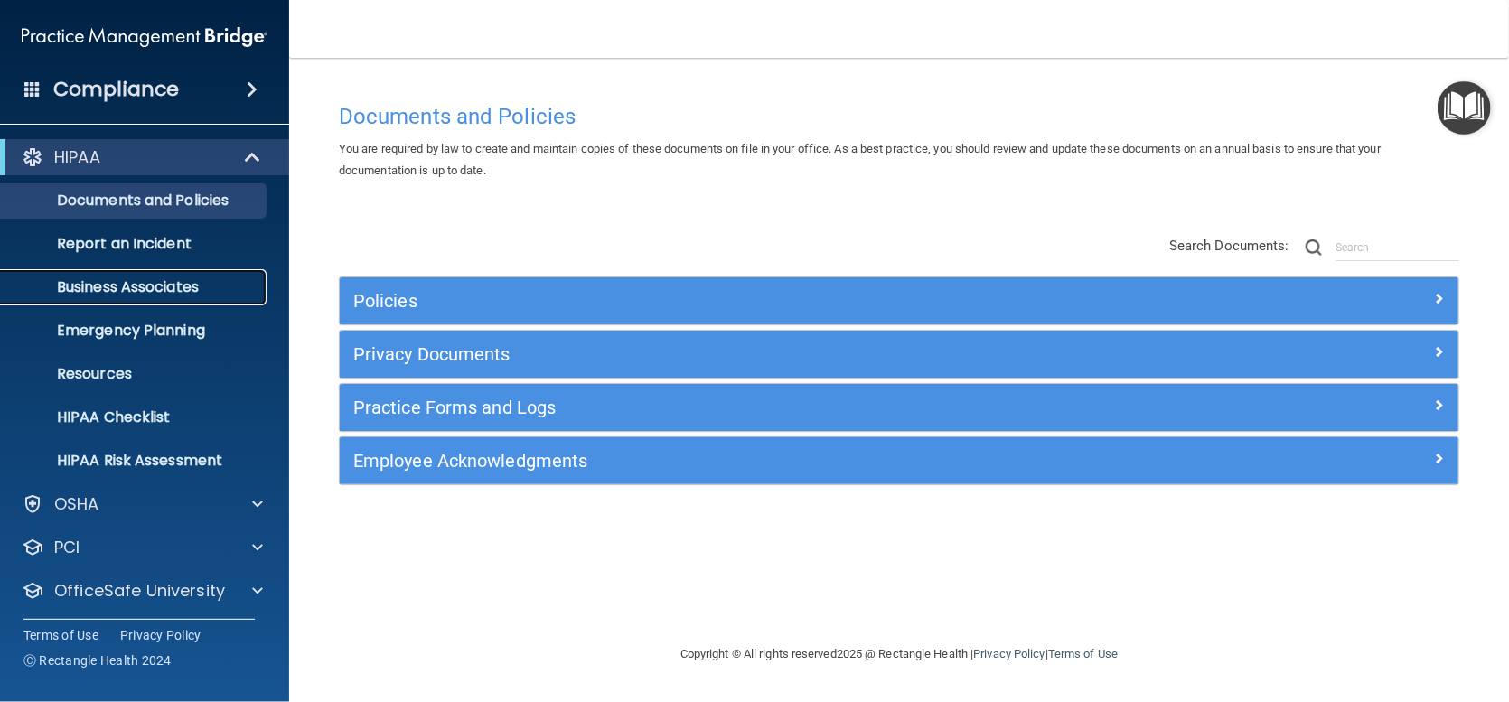
click at [114, 286] on p "Business Associates" at bounding box center [135, 287] width 247 height 18
click at [117, 244] on p "Report an Incident" at bounding box center [135, 244] width 247 height 18
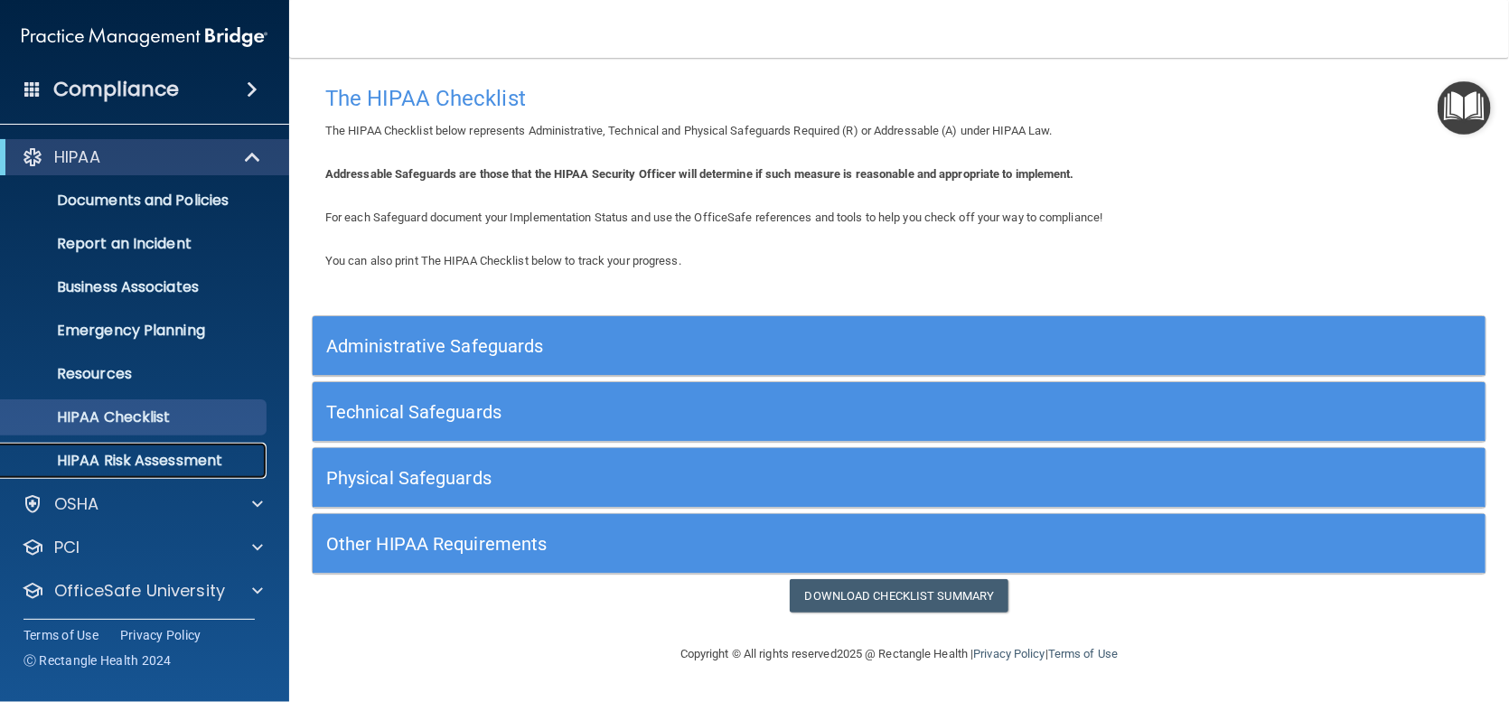
click at [89, 461] on p "HIPAA Risk Assessment" at bounding box center [135, 461] width 247 height 18
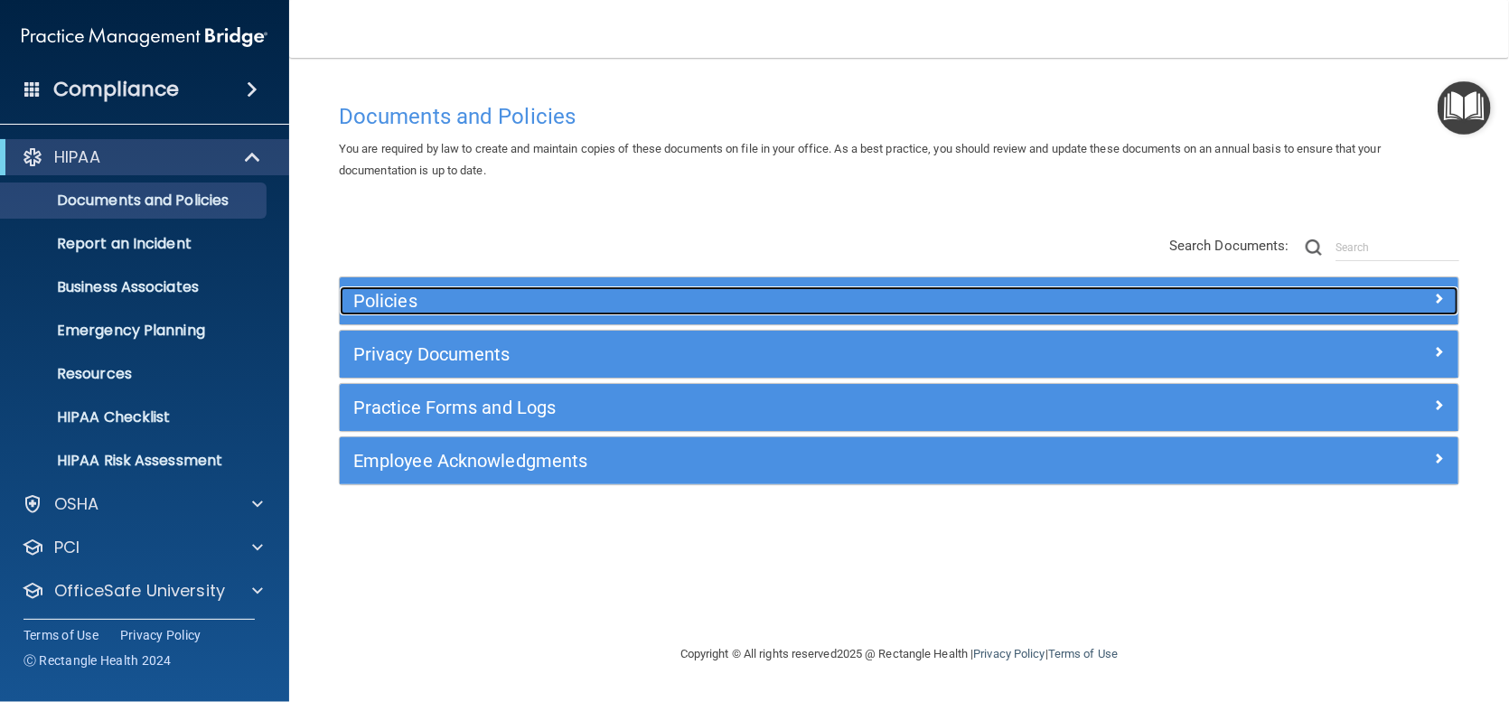
click at [464, 310] on h5 "Policies" at bounding box center [759, 301] width 812 height 20
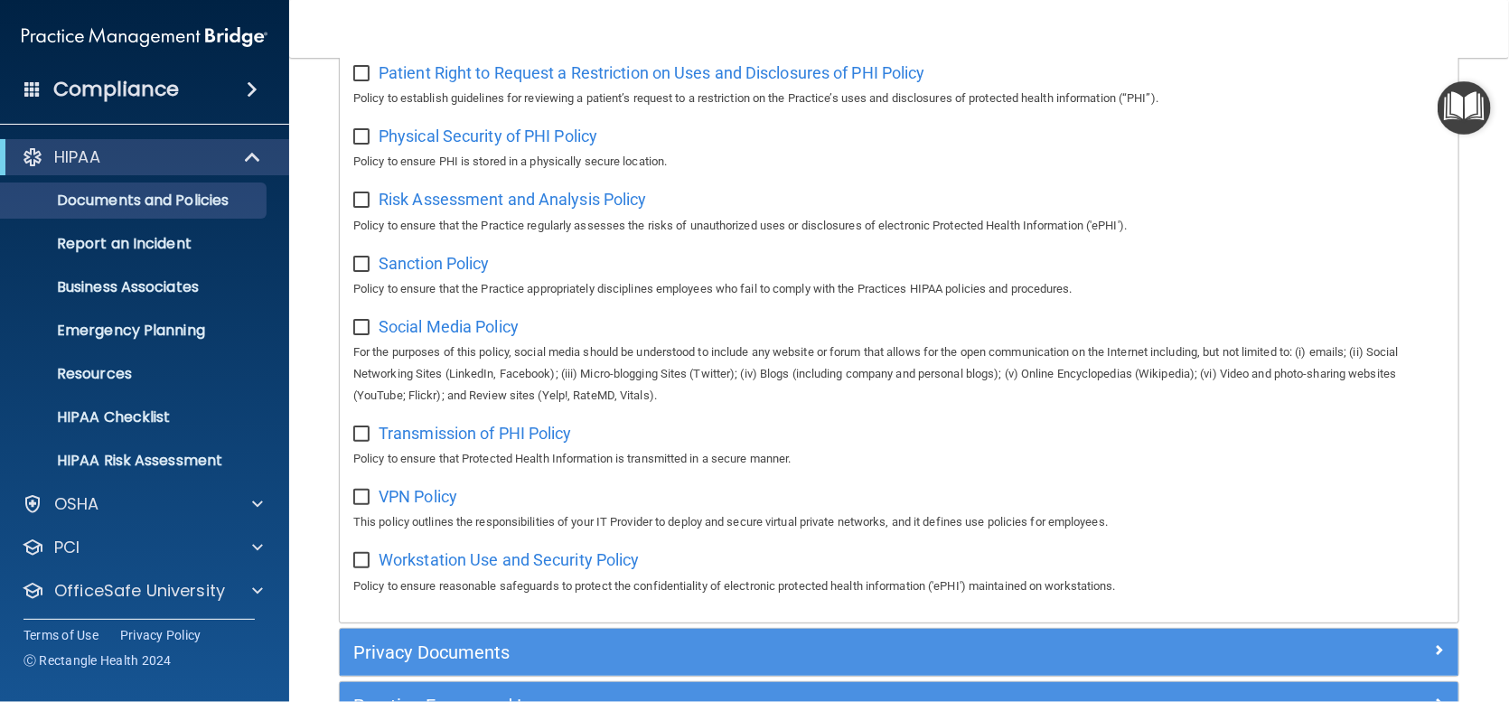
scroll to position [1358, 0]
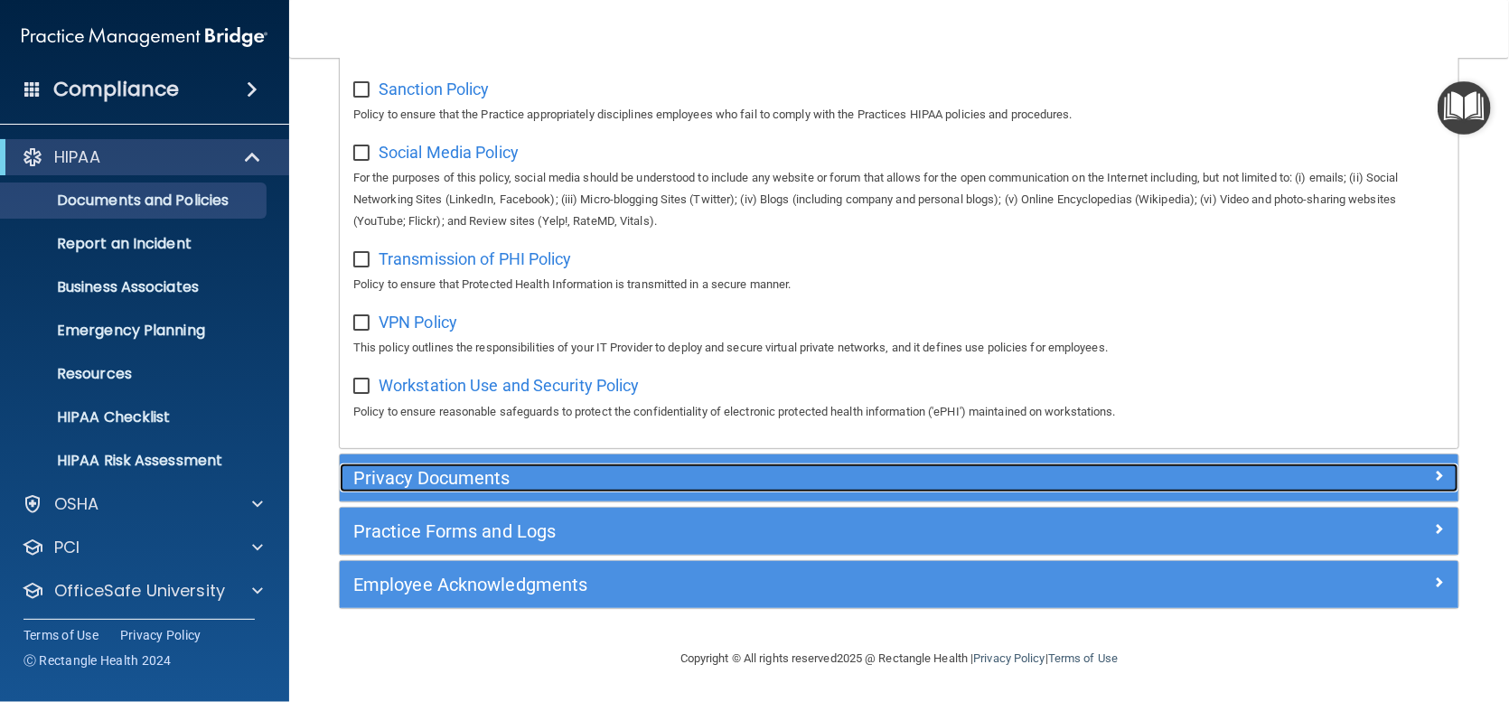
click at [475, 478] on h5 "Privacy Documents" at bounding box center [759, 478] width 812 height 20
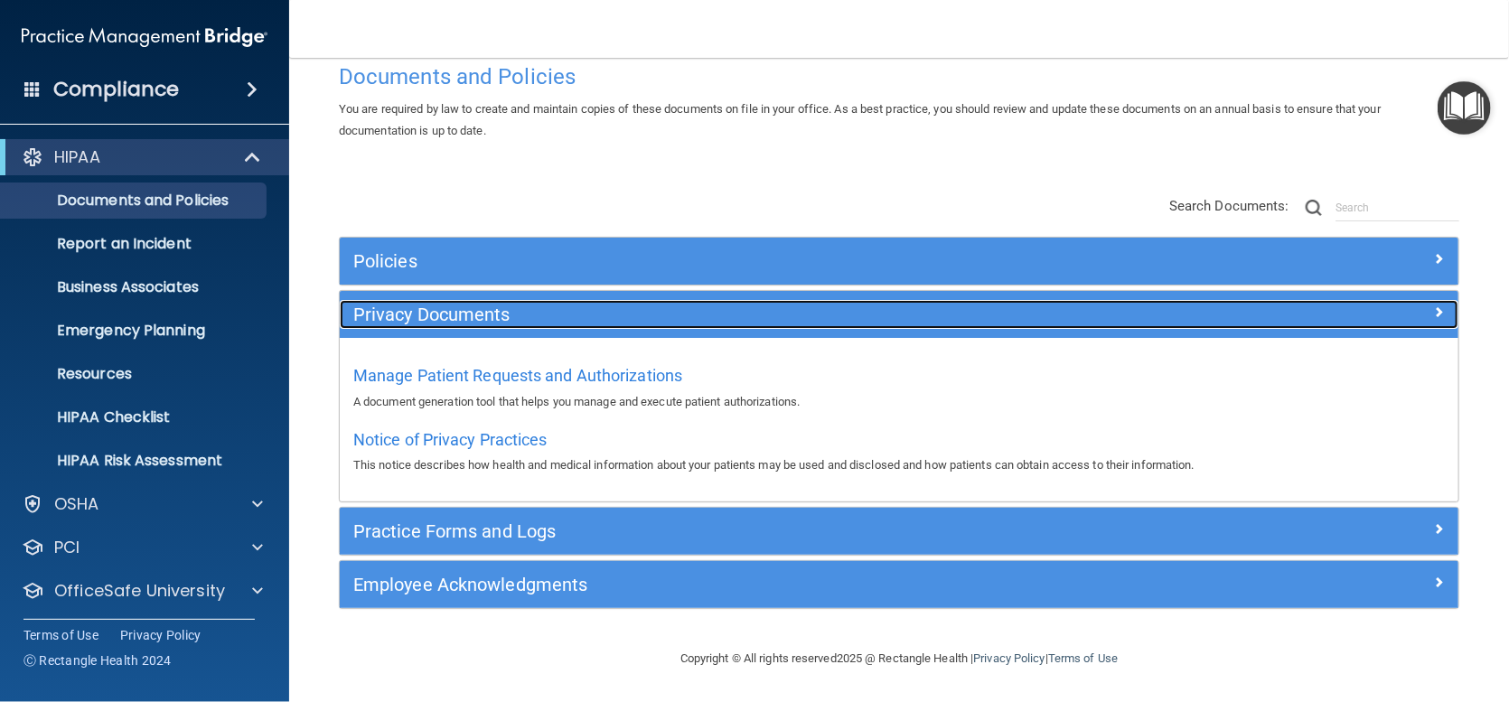
scroll to position [38, 0]
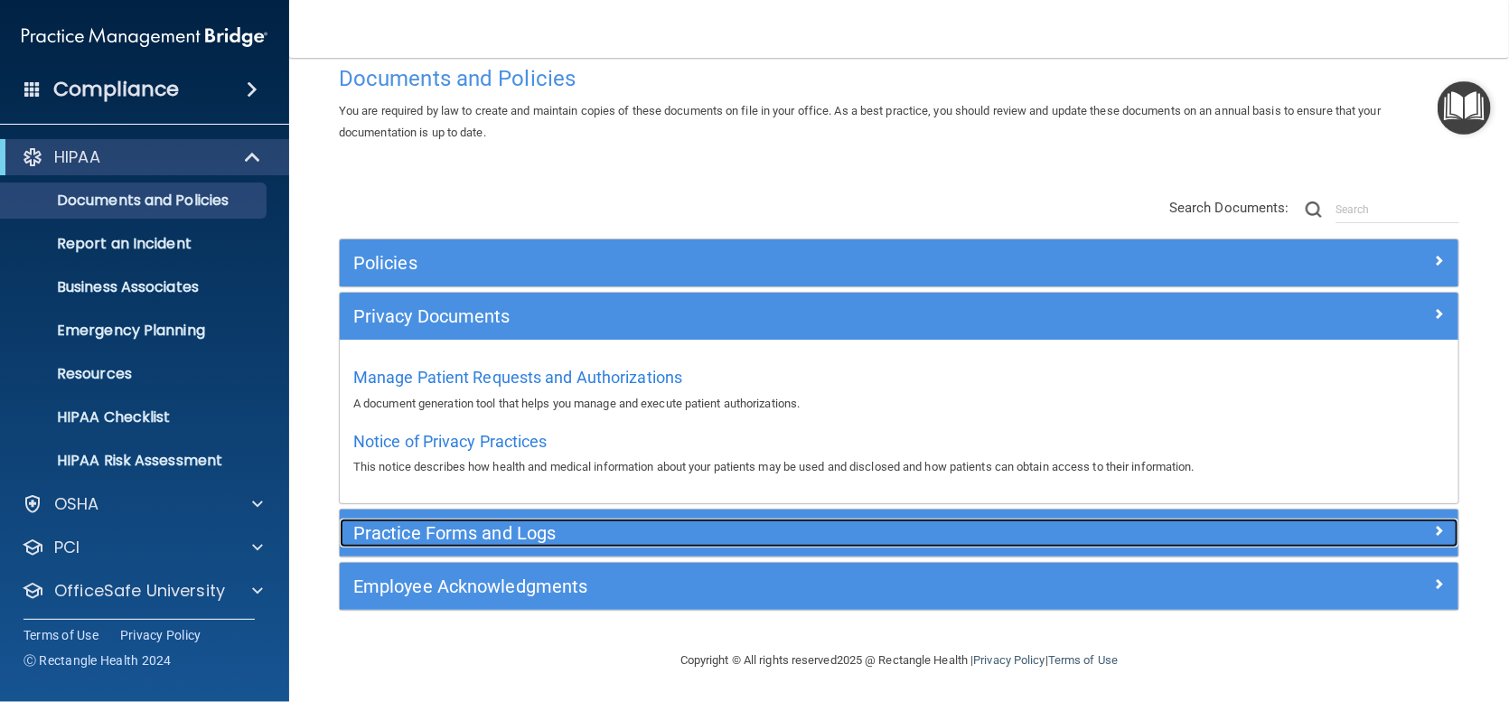
click at [483, 525] on h5 "Practice Forms and Logs" at bounding box center [759, 533] width 812 height 20
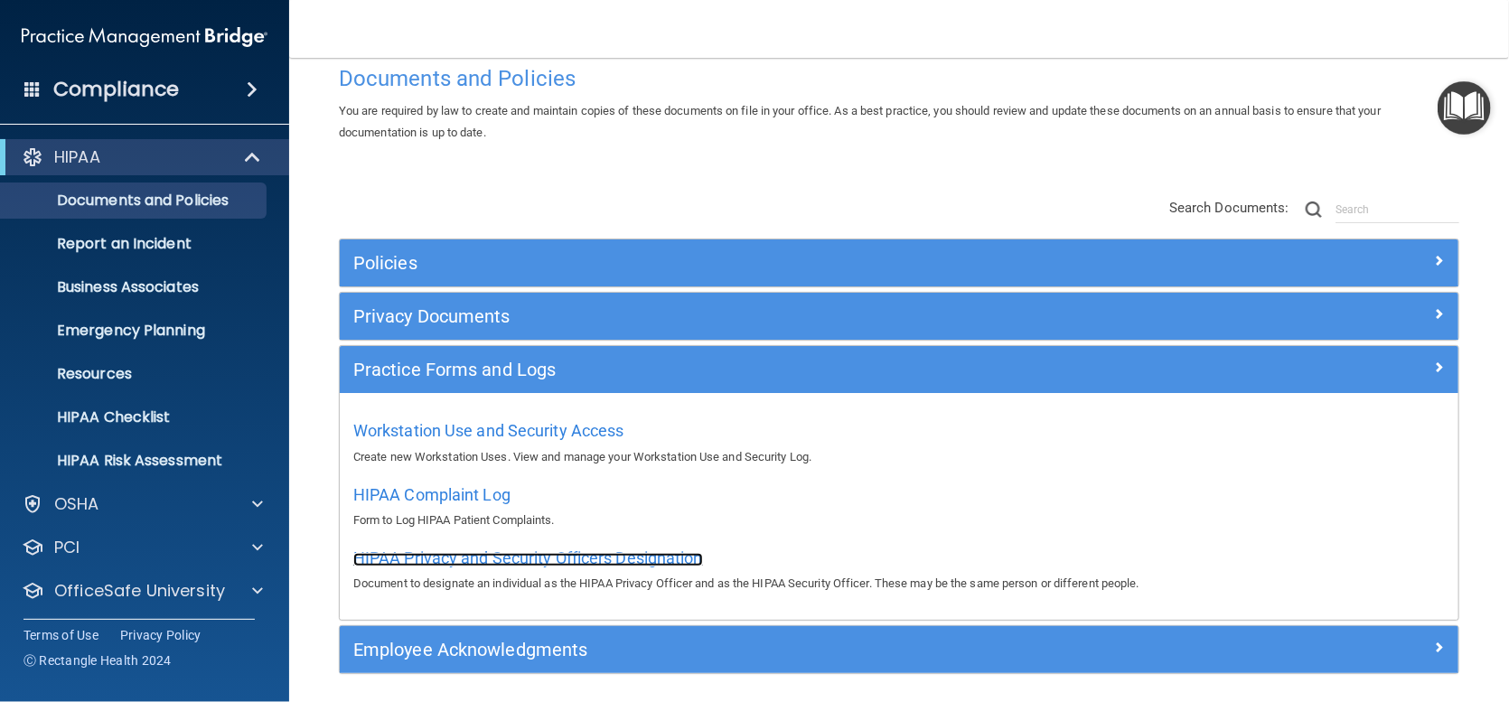
click at [574, 556] on span "HIPAA Privacy and Security Officers Designation" at bounding box center [528, 557] width 350 height 19
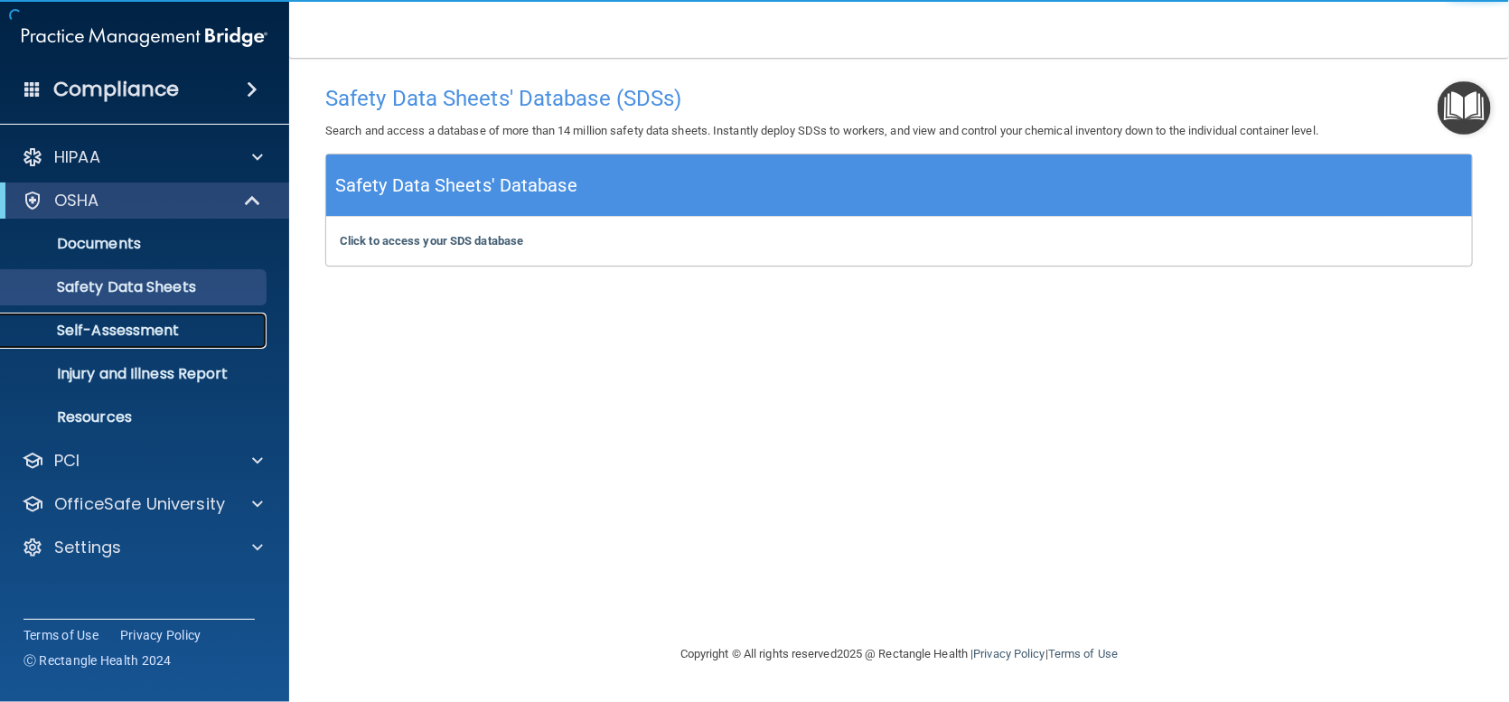
click at [116, 333] on p "Self-Assessment" at bounding box center [135, 331] width 247 height 18
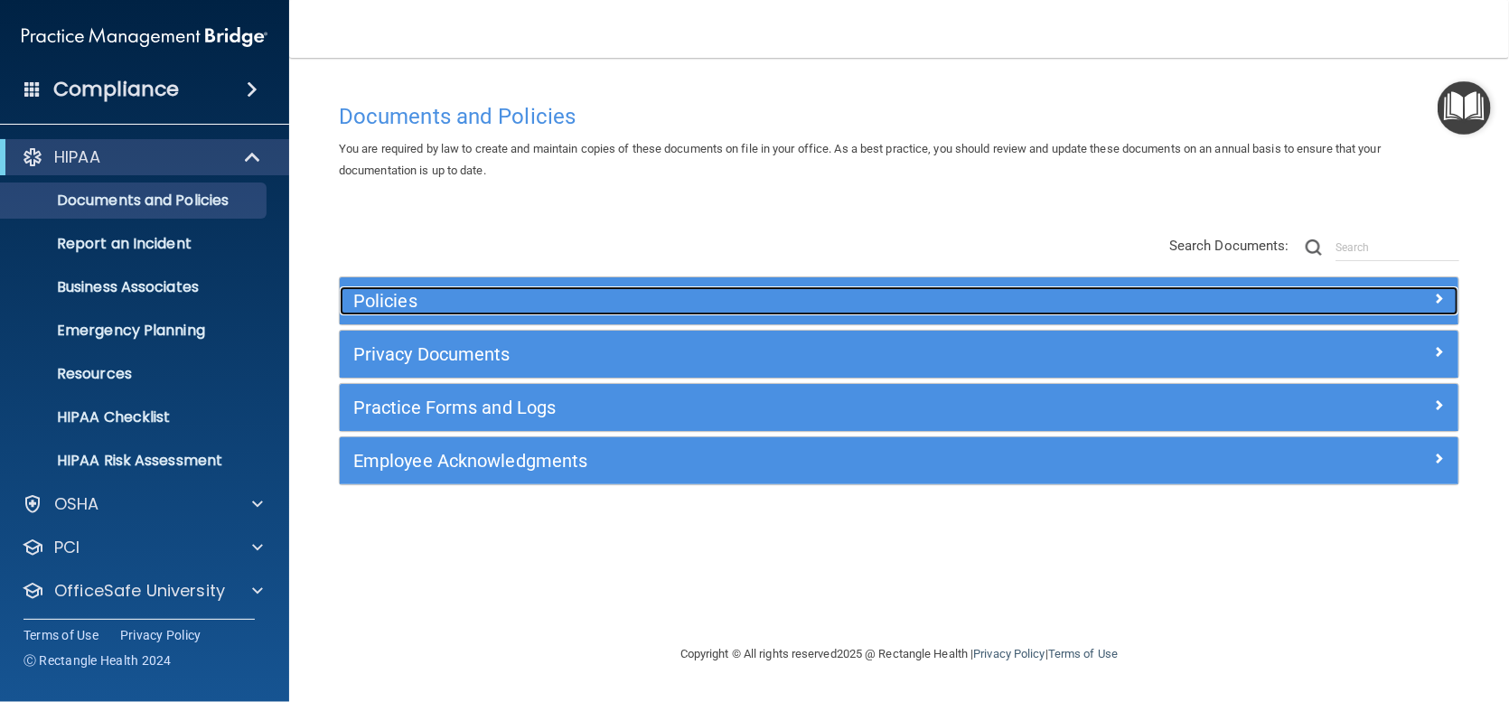
click at [405, 299] on h5 "Policies" at bounding box center [759, 301] width 812 height 20
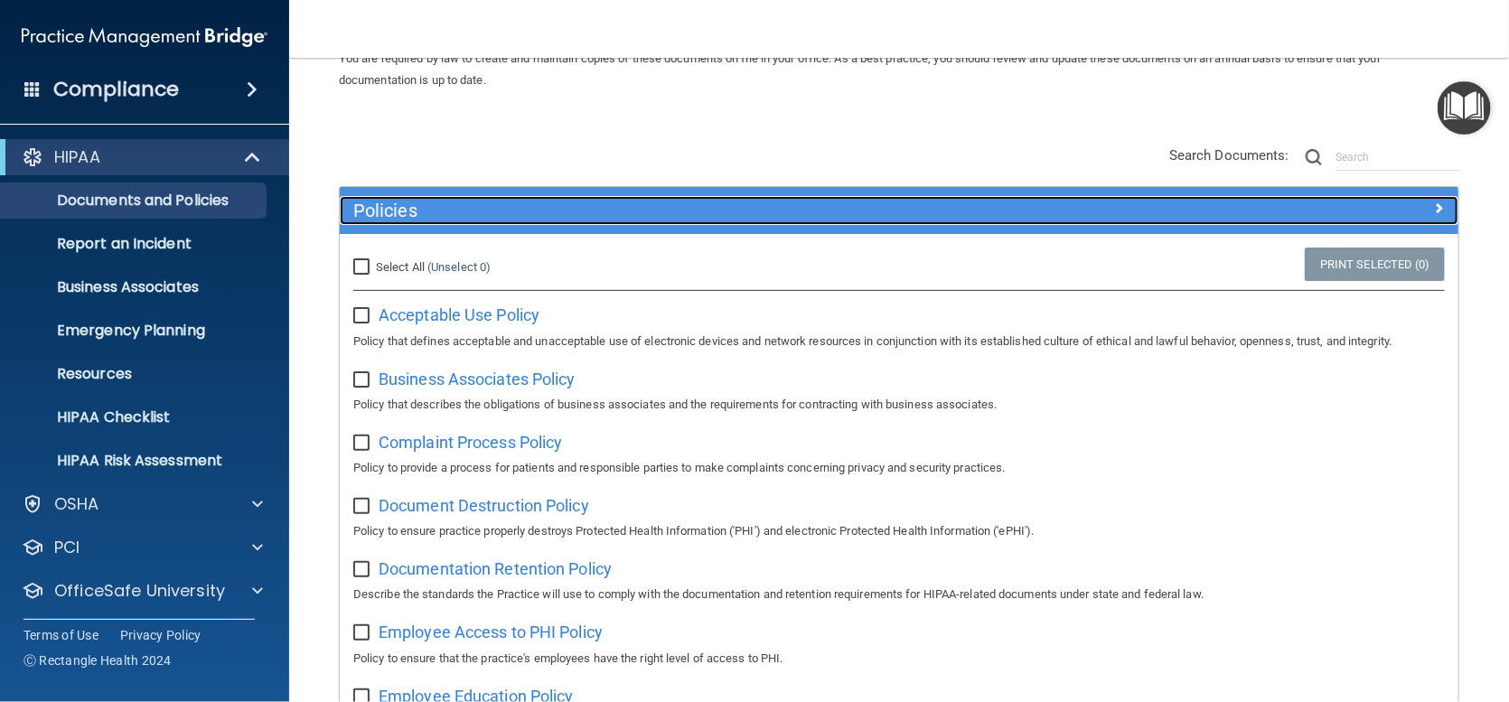
scroll to position [181, 0]
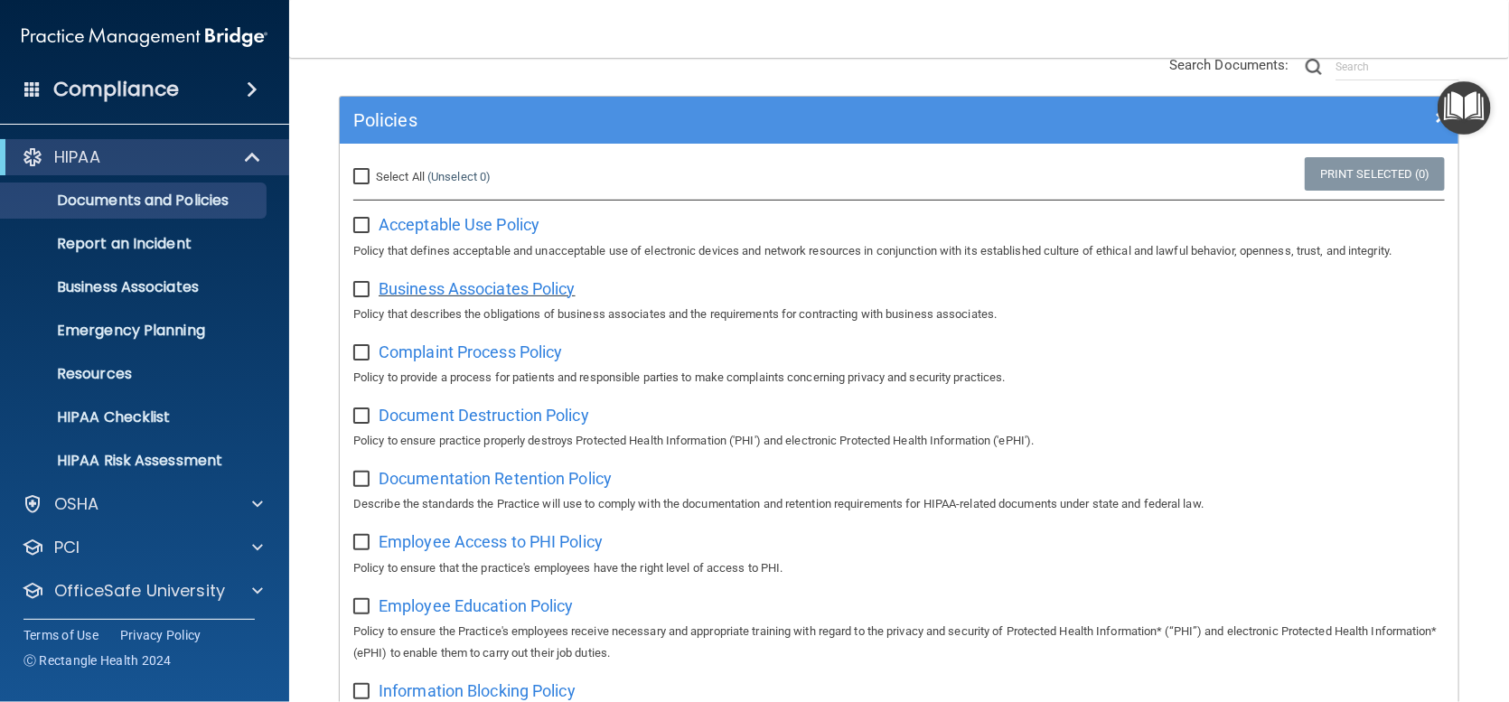
click at [476, 291] on span "Business Associates Policy" at bounding box center [477, 288] width 197 height 19
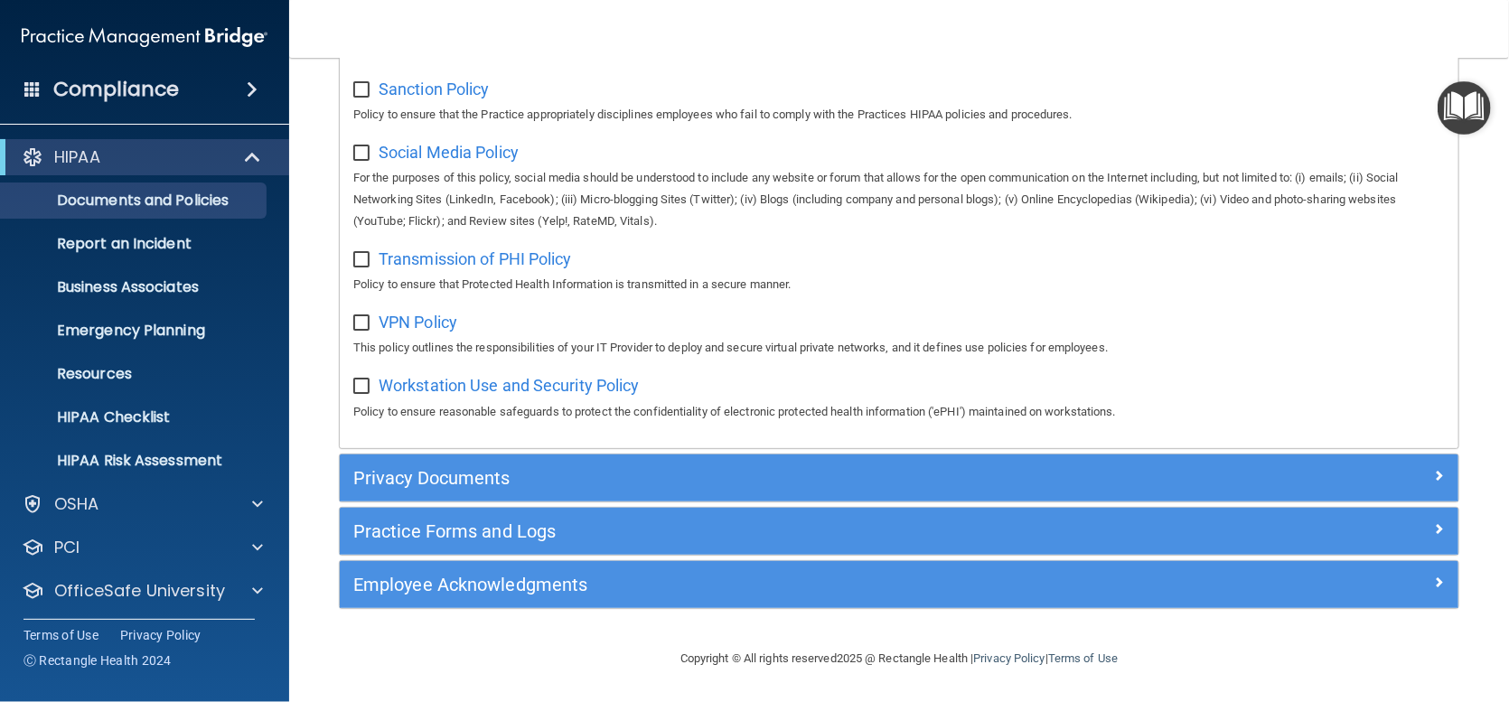
scroll to position [1358, 0]
click at [94, 504] on p "OSHA" at bounding box center [76, 504] width 45 height 22
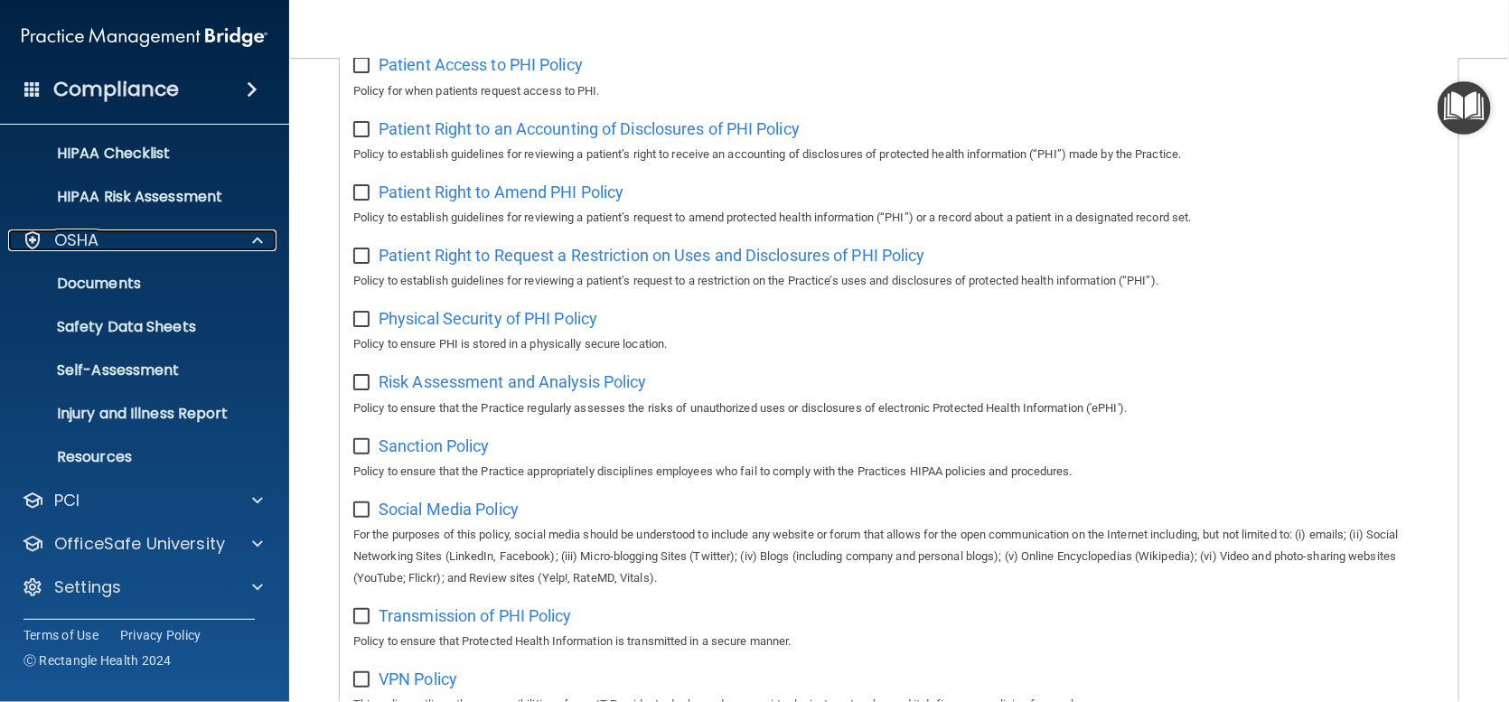
scroll to position [183, 0]
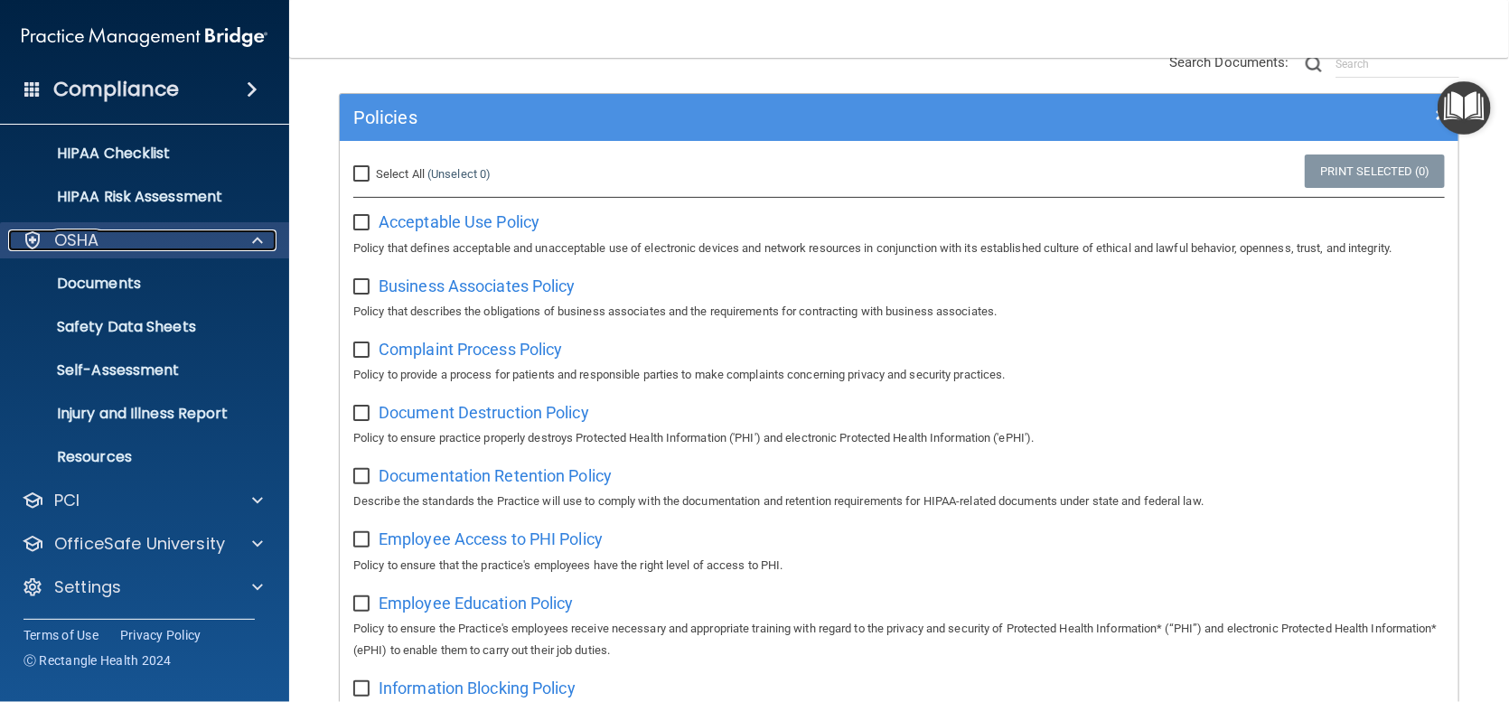
click at [267, 235] on div at bounding box center [254, 241] width 45 height 22
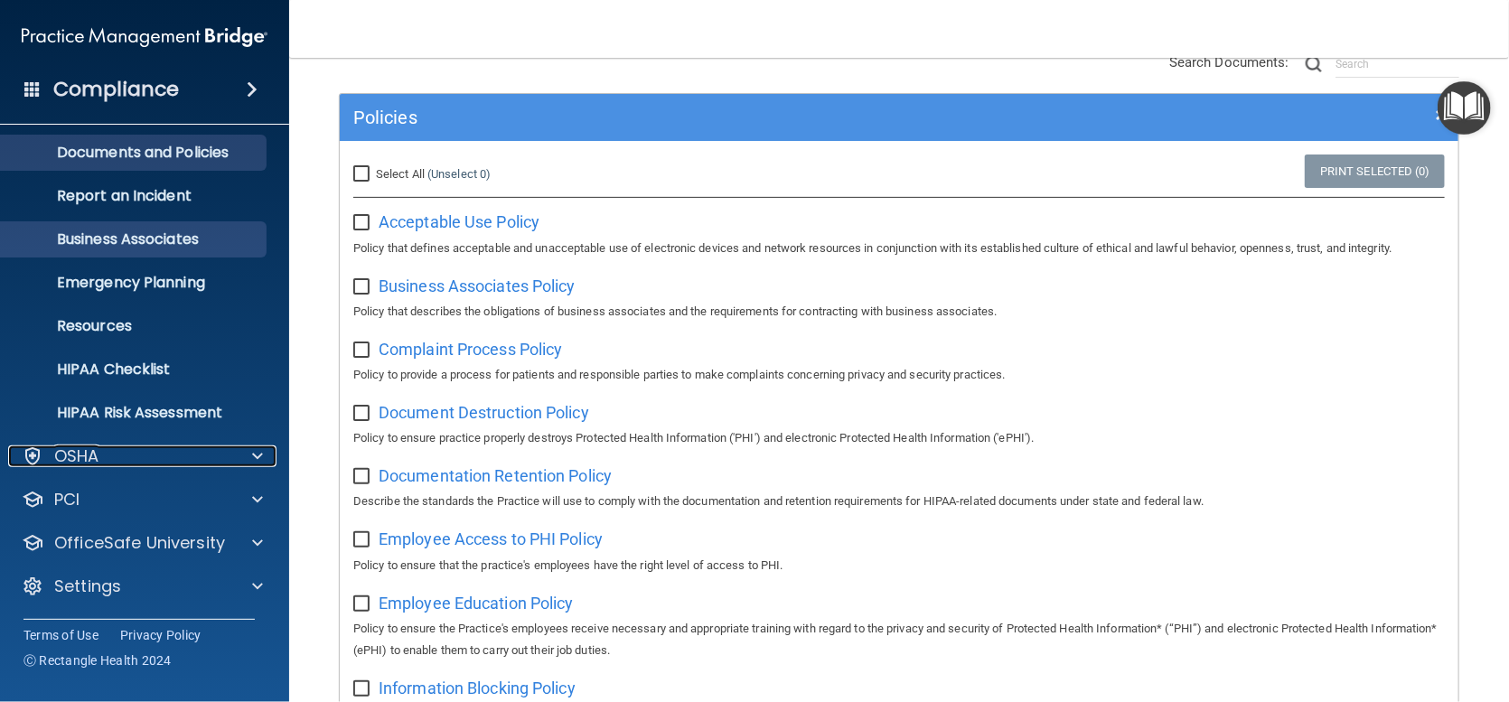
scroll to position [0, 0]
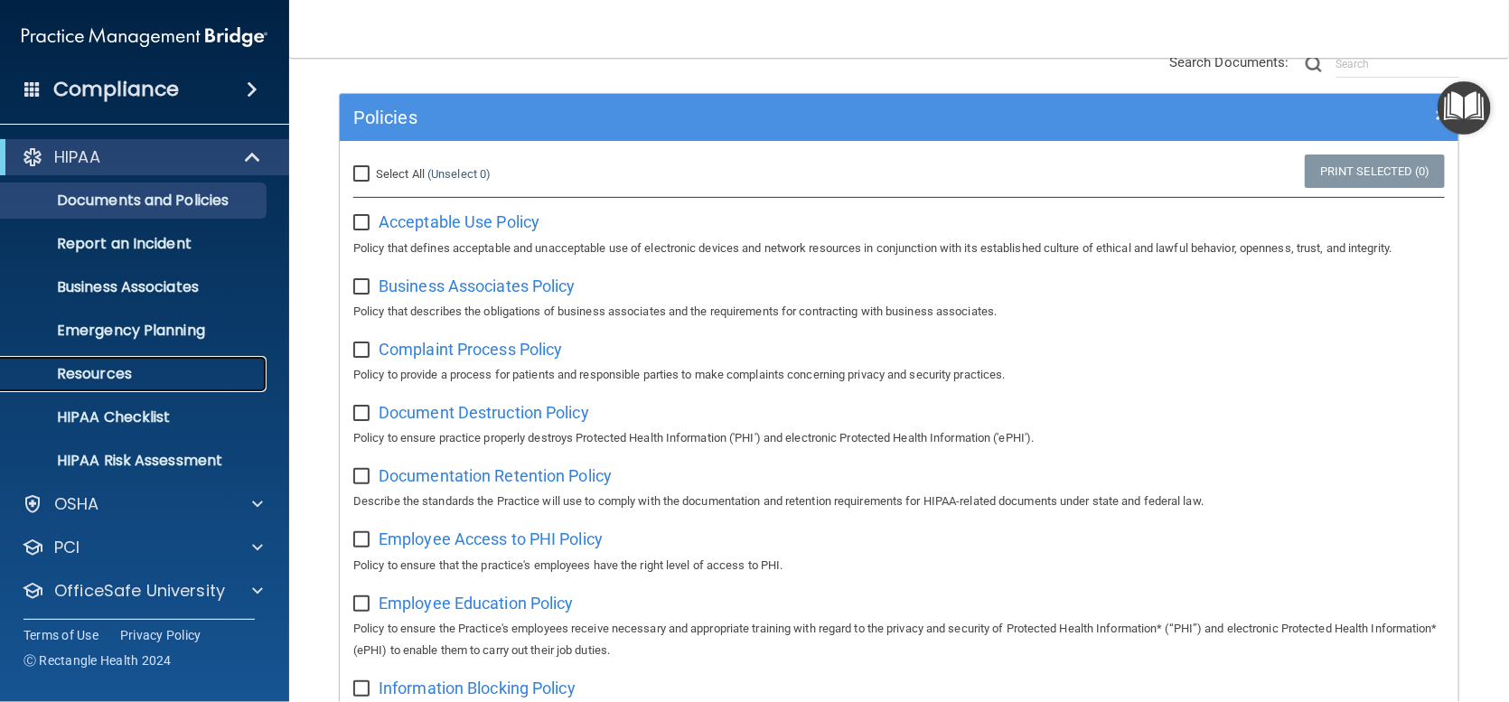
click at [106, 366] on p "Resources" at bounding box center [135, 374] width 247 height 18
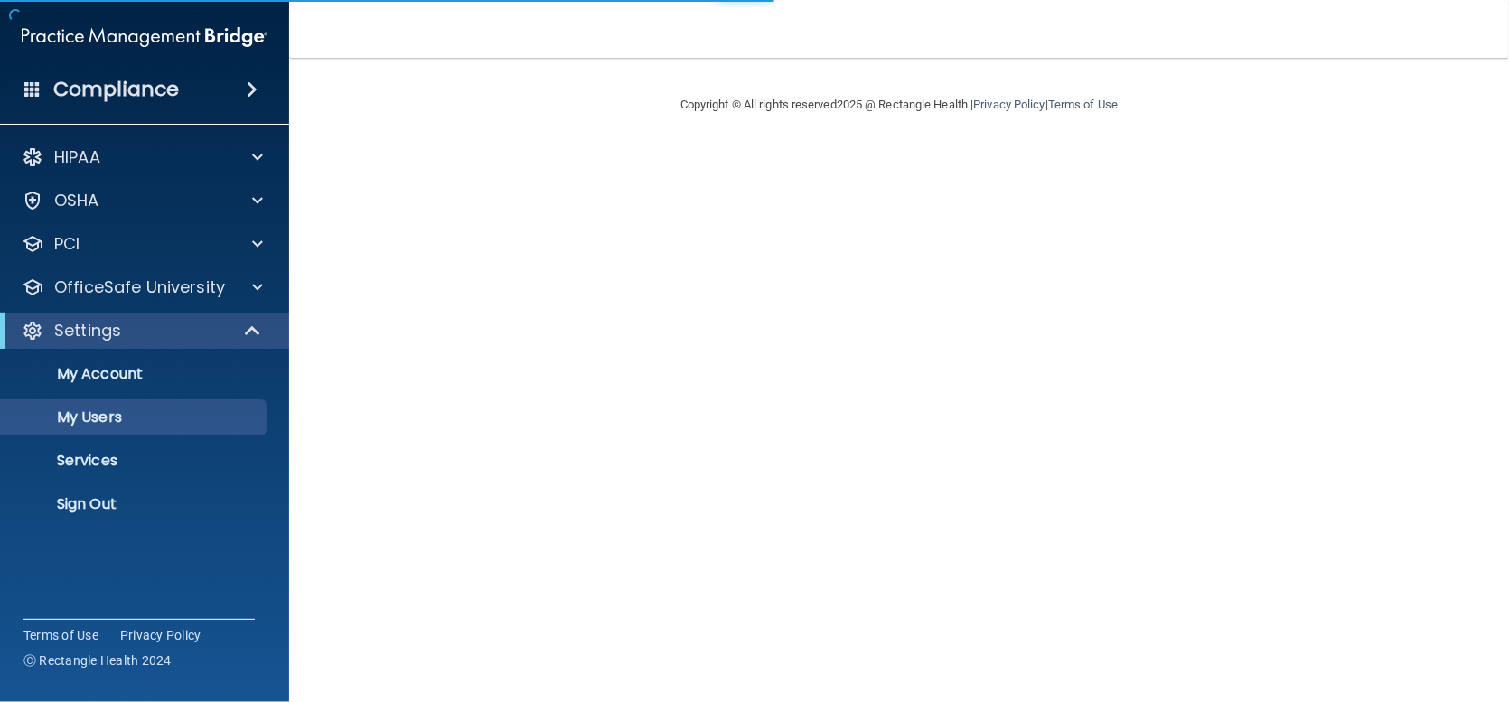
select select "20"
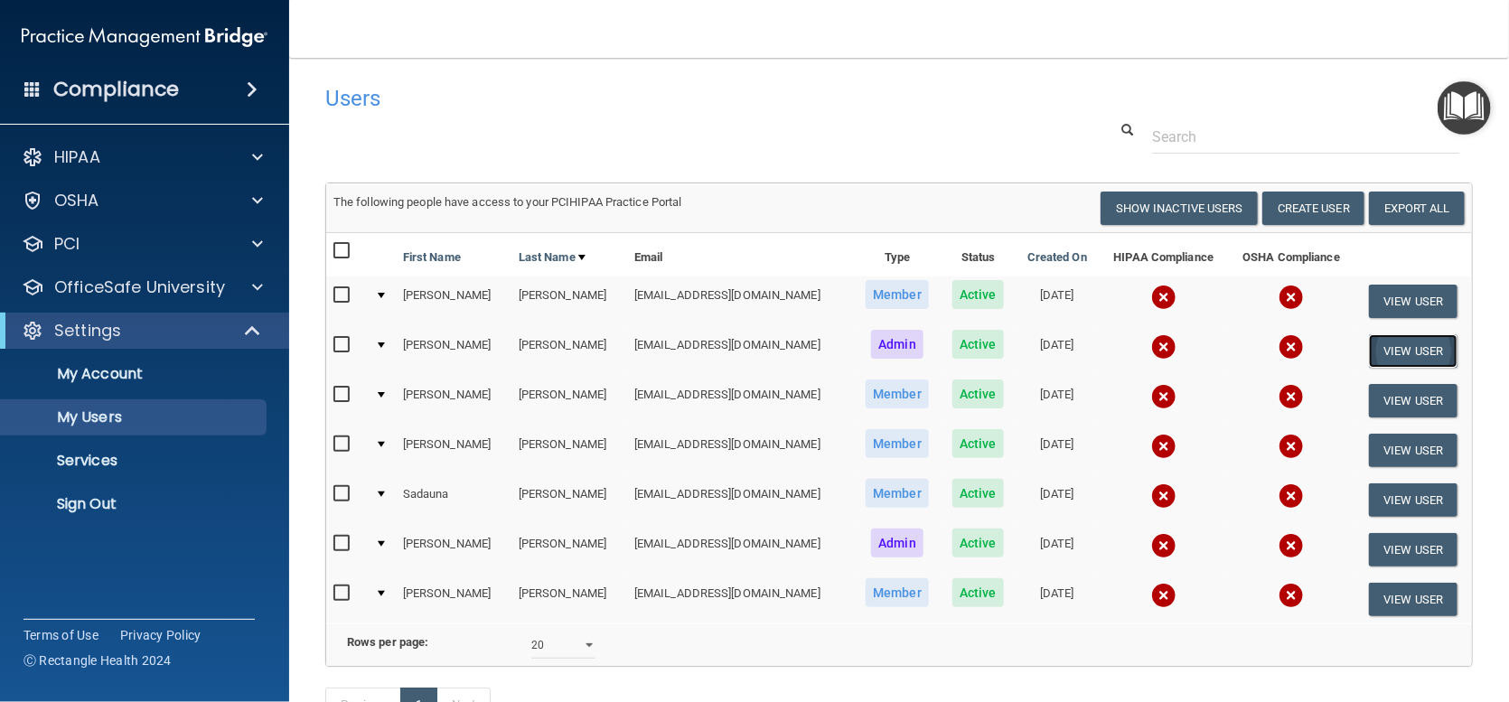
click at [1414, 350] on button "View User" at bounding box center [1413, 350] width 89 height 33
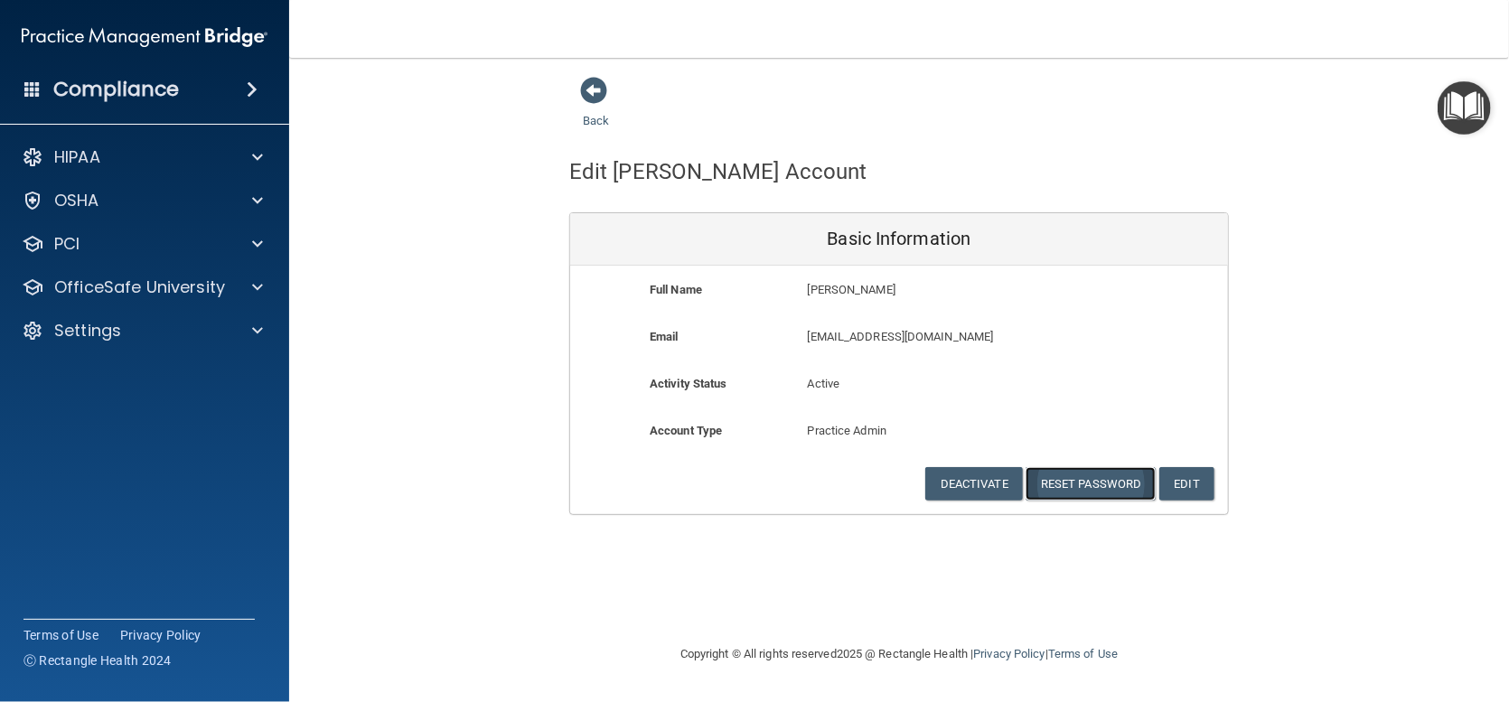
click at [1081, 478] on button "Reset Password" at bounding box center [1091, 483] width 130 height 33
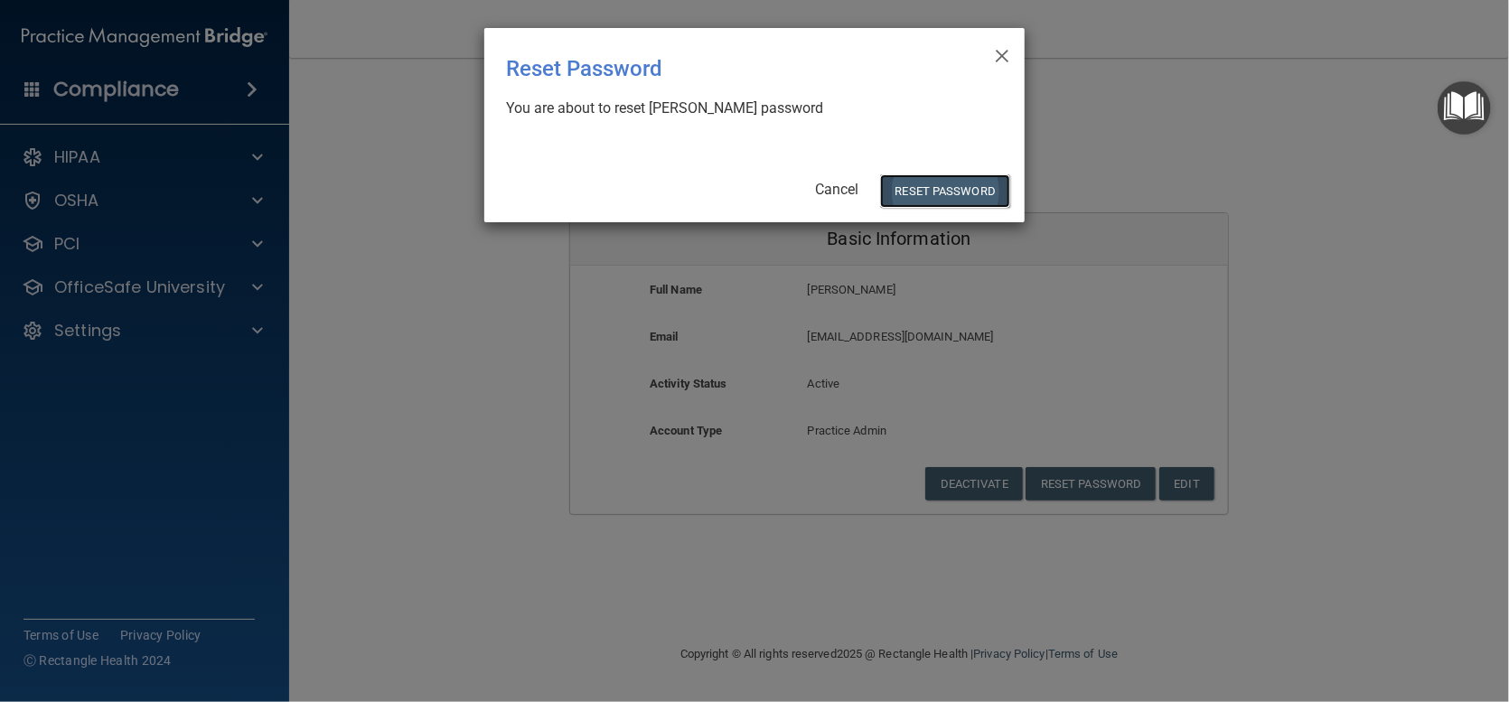
click at [953, 189] on button "Reset Password" at bounding box center [945, 190] width 130 height 33
click at [935, 192] on button "Reset Password" at bounding box center [945, 190] width 130 height 33
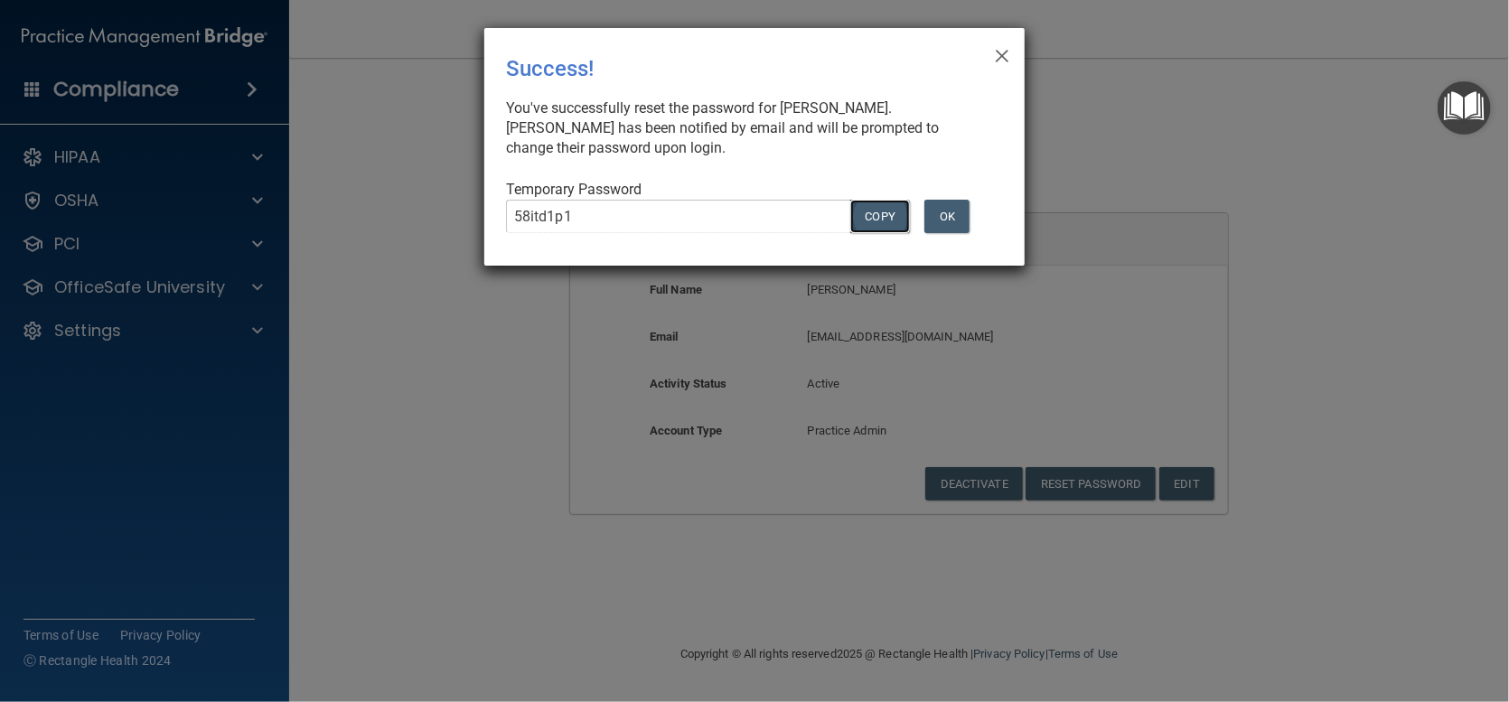
click at [858, 216] on button "COPY" at bounding box center [880, 216] width 60 height 33
click at [999, 56] on span "×" at bounding box center [1002, 53] width 16 height 36
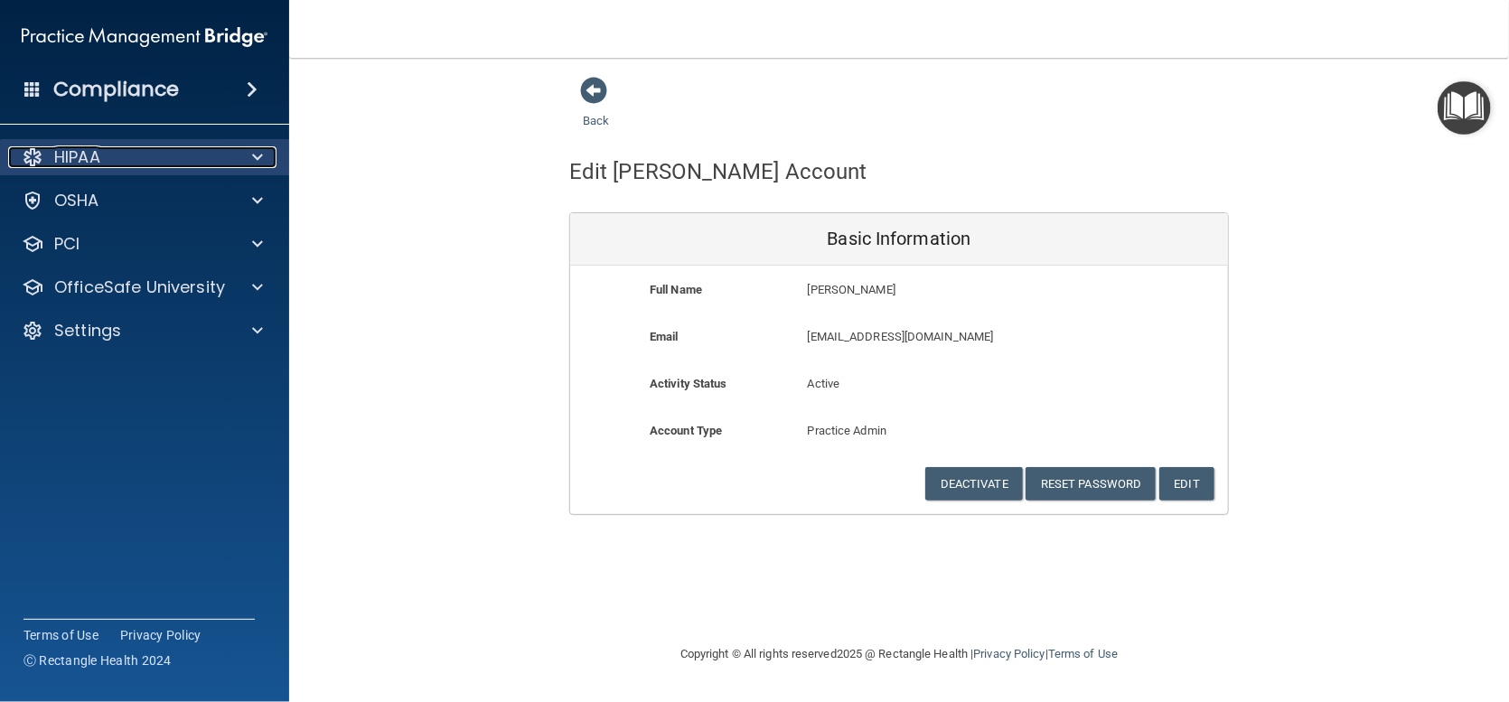
click at [253, 162] on span at bounding box center [257, 157] width 11 height 22
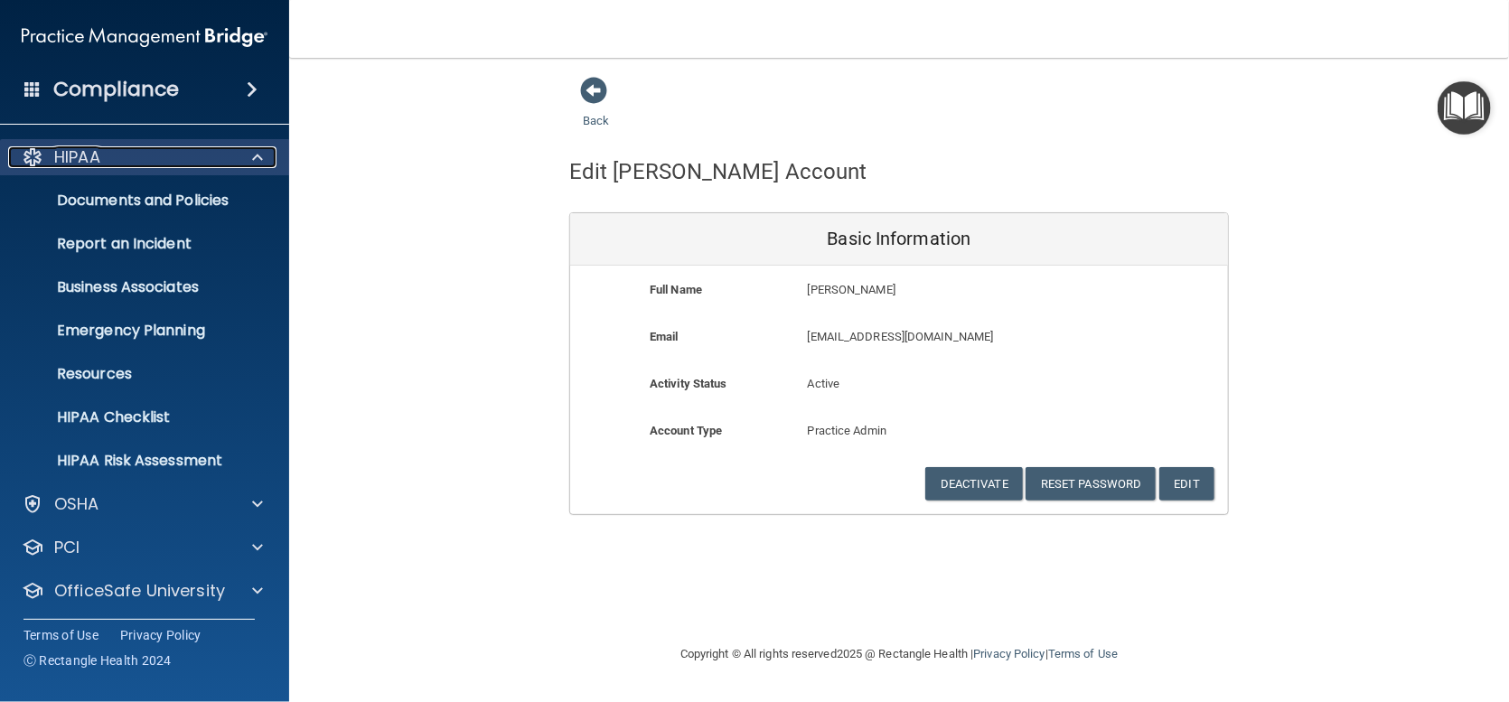
click at [252, 155] on span at bounding box center [257, 157] width 11 height 22
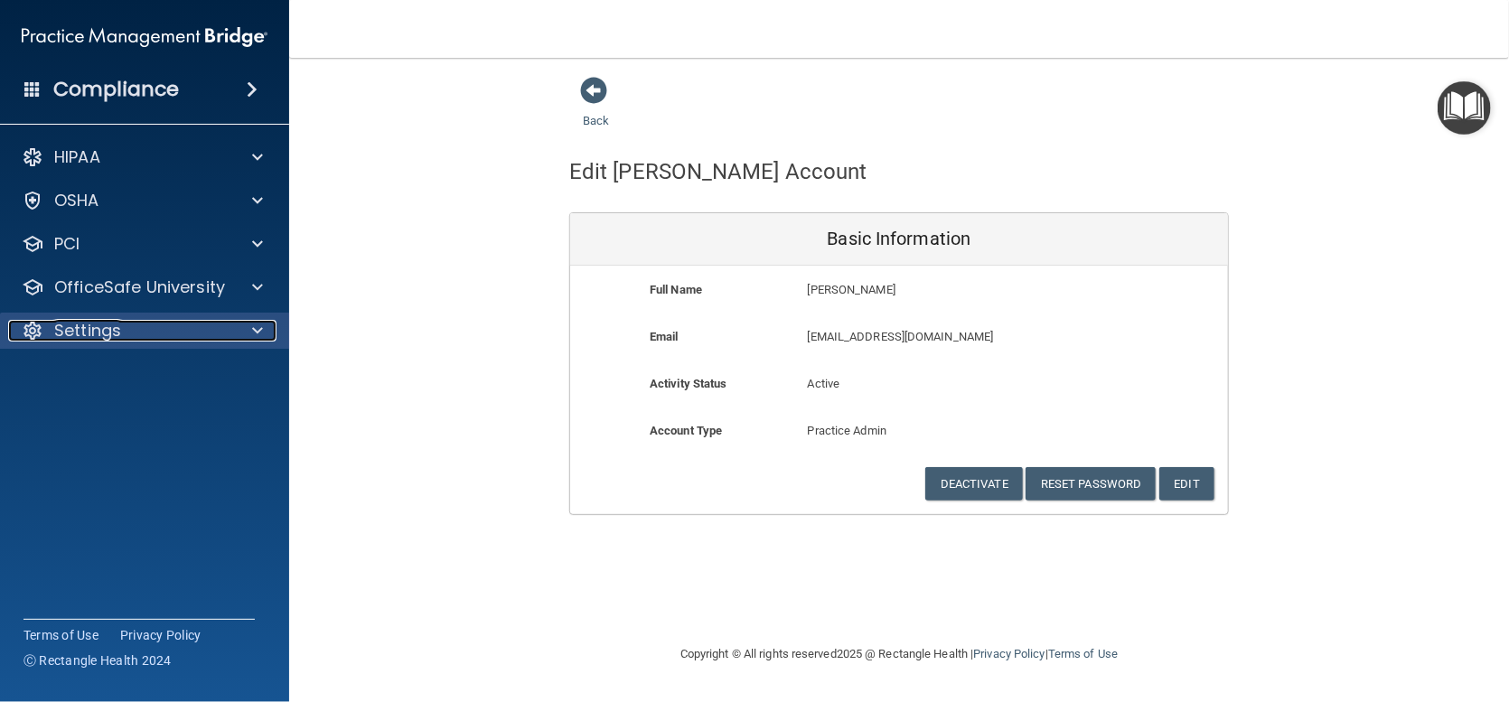
click at [249, 330] on div at bounding box center [254, 331] width 45 height 22
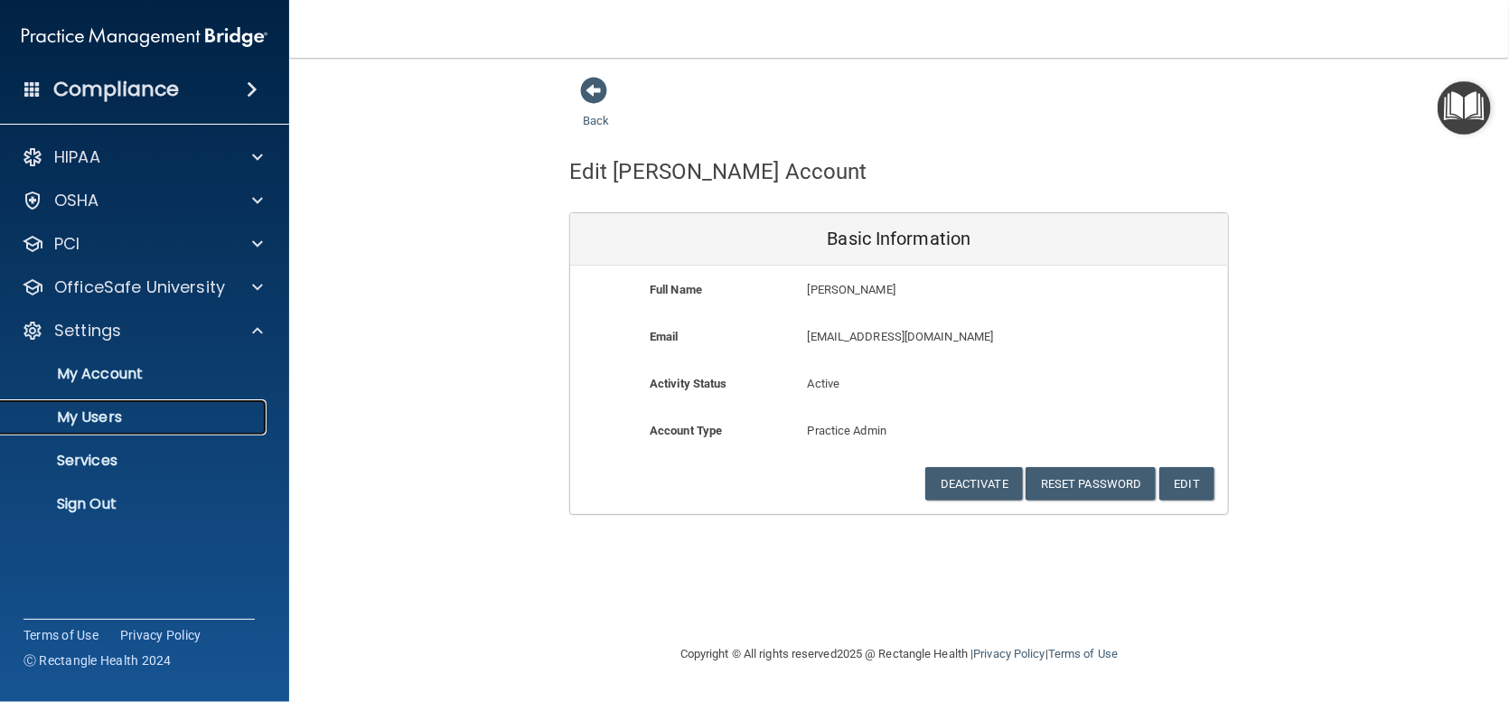
click at [105, 414] on p "My Users" at bounding box center [135, 417] width 247 height 18
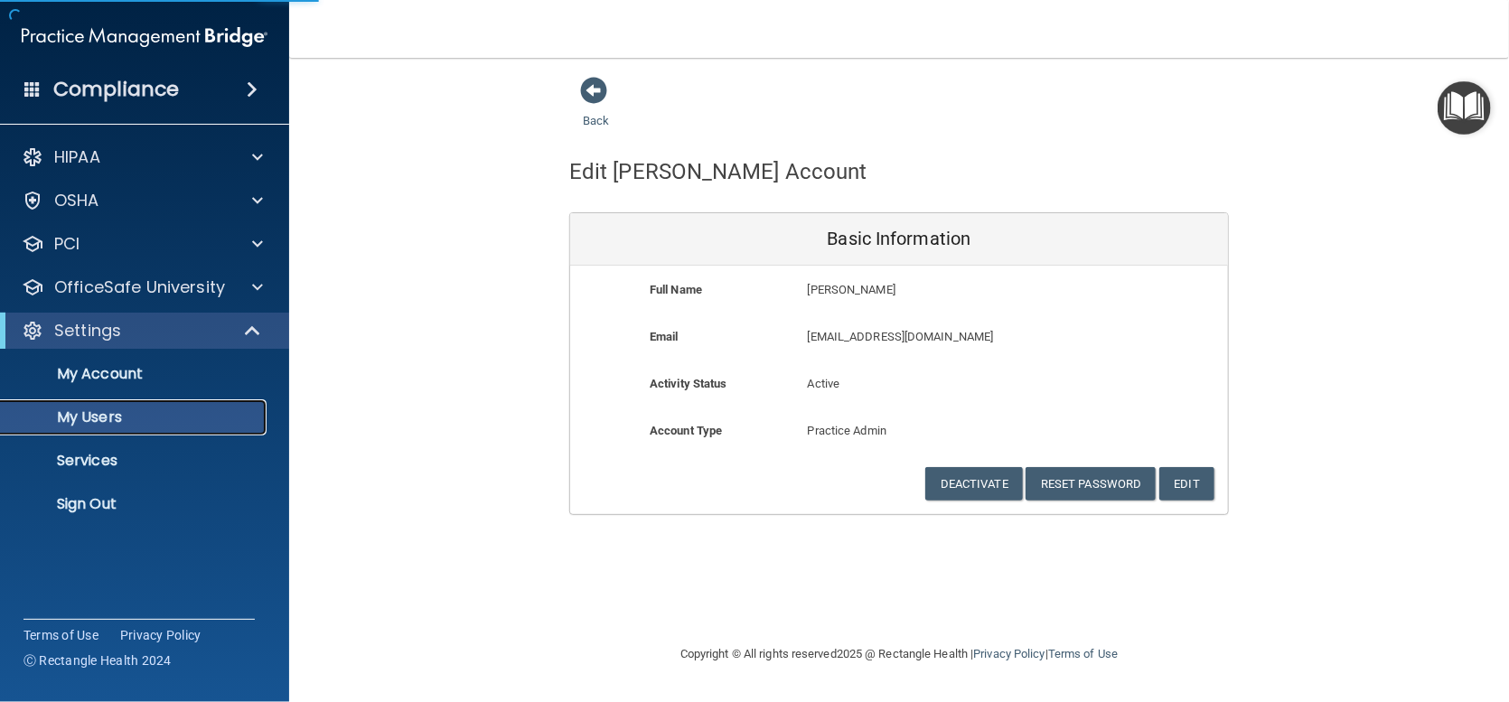
select select "20"
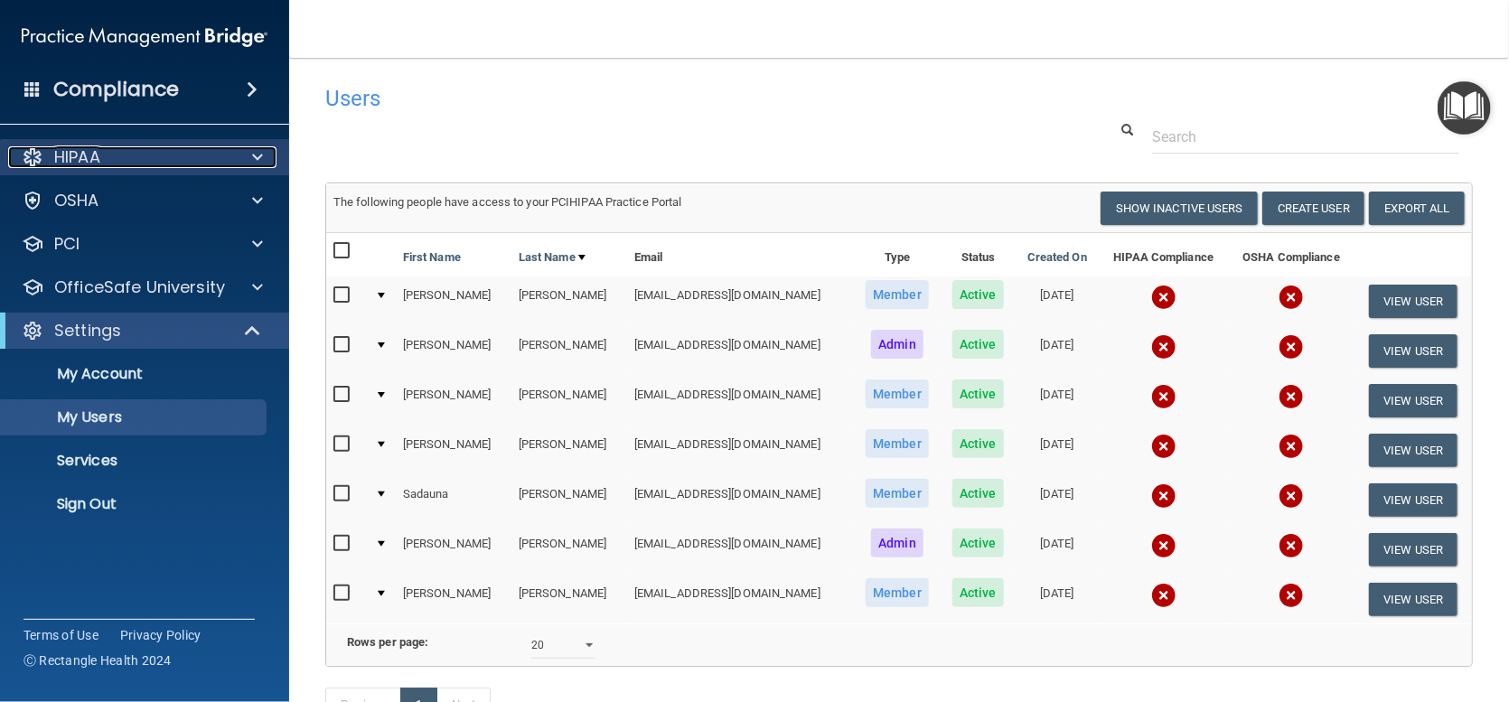
click at [104, 154] on div "HIPAA" at bounding box center [120, 157] width 224 height 22
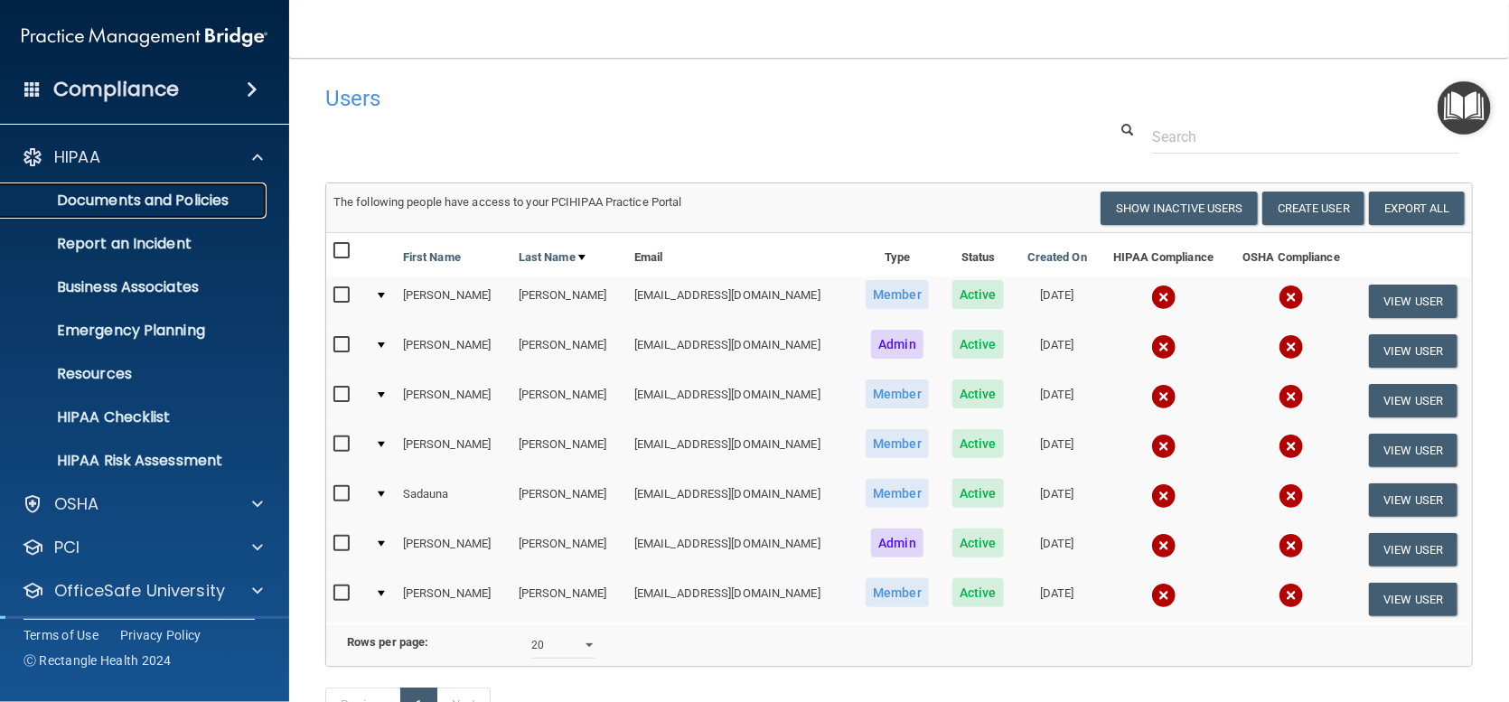
click at [173, 192] on p "Documents and Policies" at bounding box center [135, 201] width 247 height 18
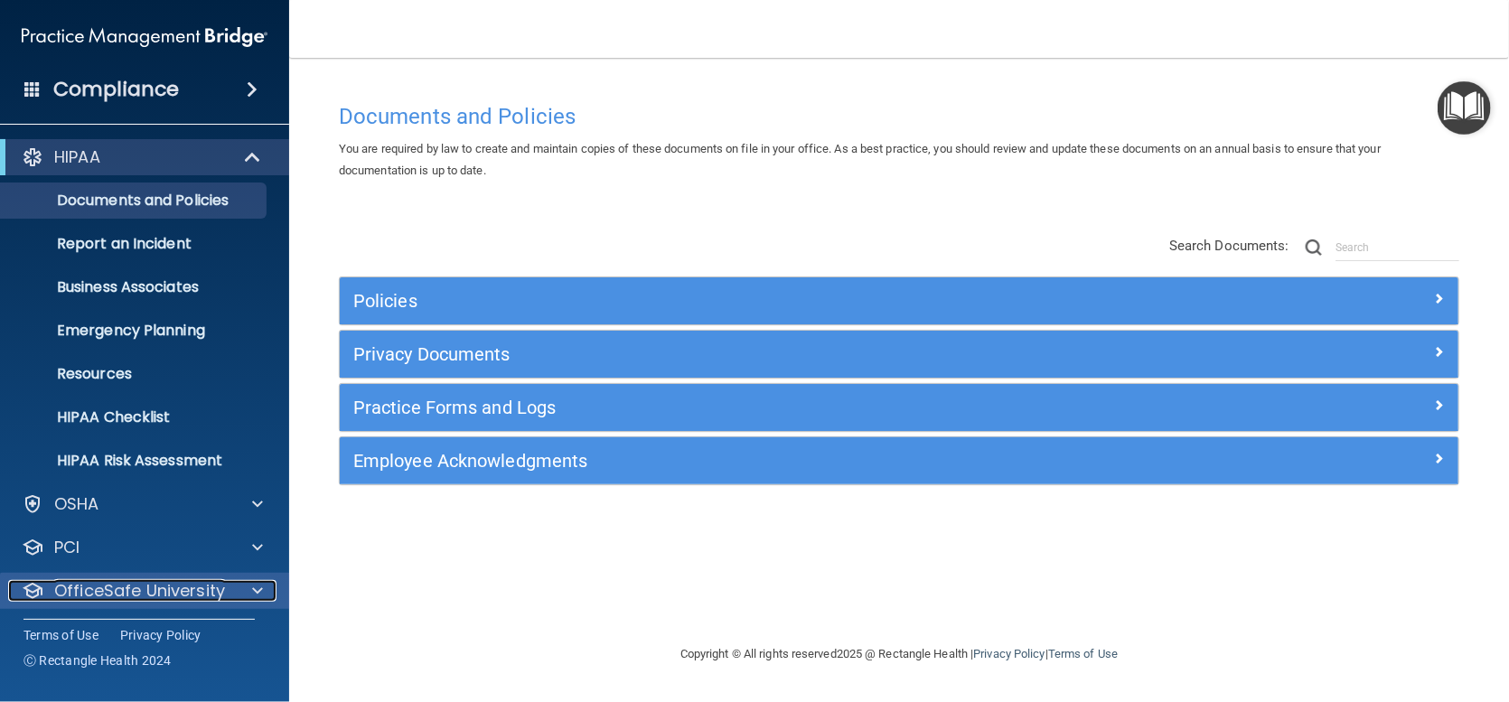
drag, startPoint x: 210, startPoint y: 588, endPoint x: 216, endPoint y: 578, distance: 11.8
click at [210, 587] on p "OfficeSafe University" at bounding box center [139, 591] width 171 height 22
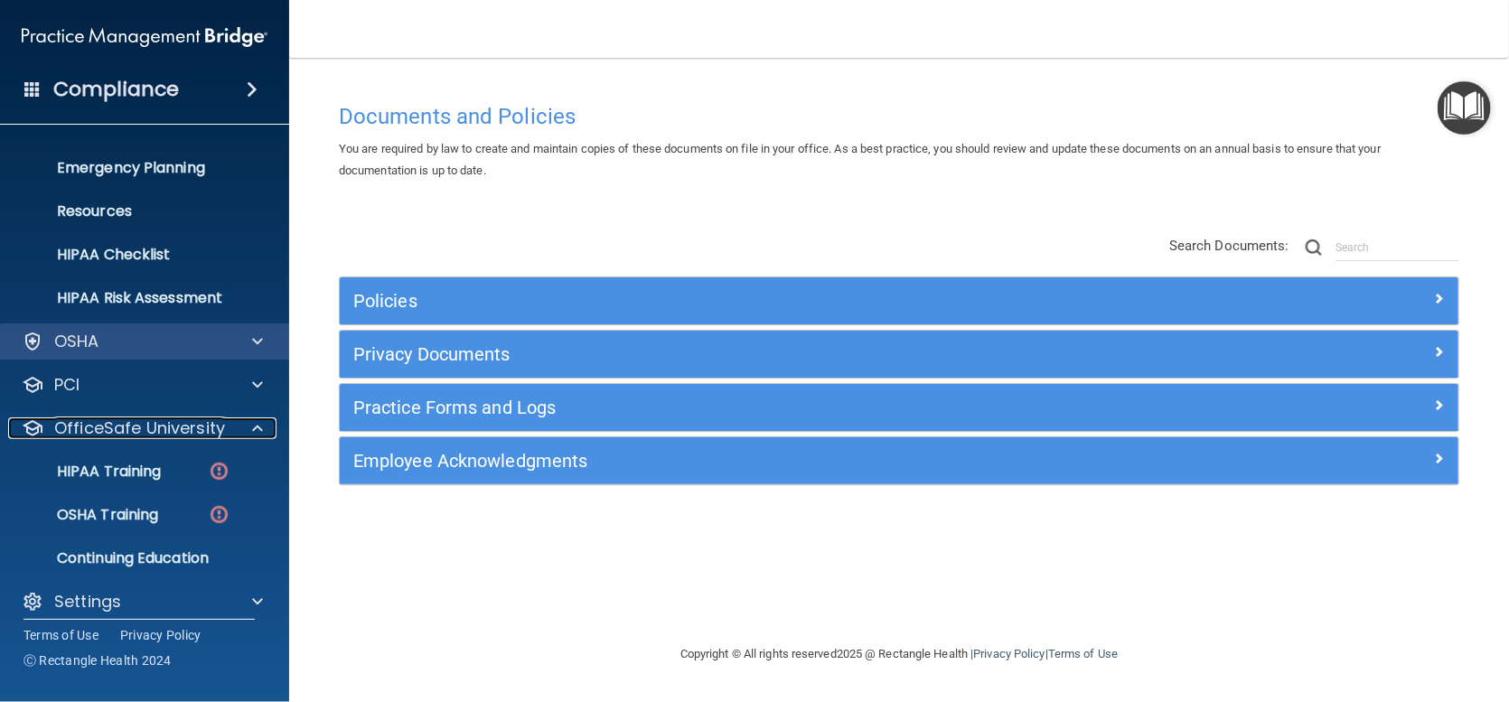
scroll to position [176, 0]
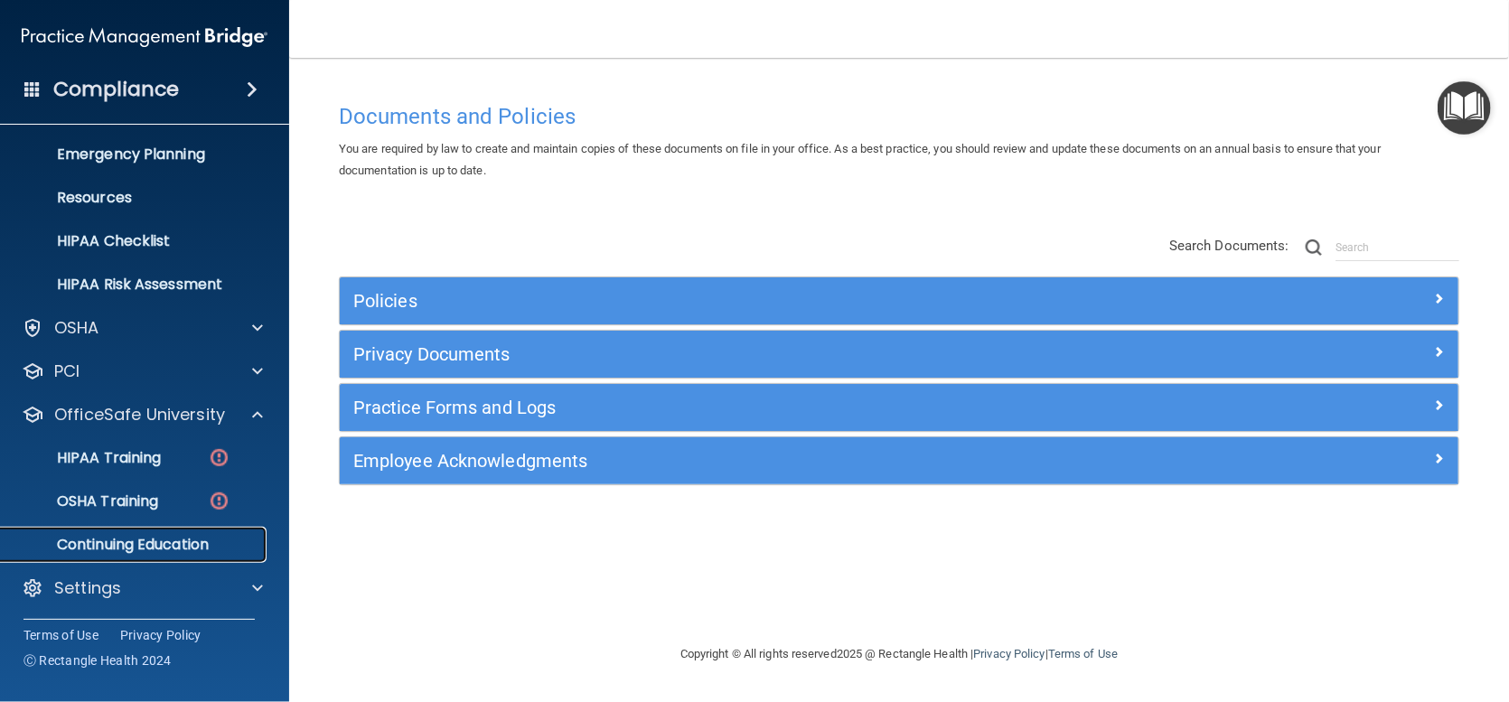
click at [144, 541] on p "Continuing Education" at bounding box center [135, 545] width 247 height 18
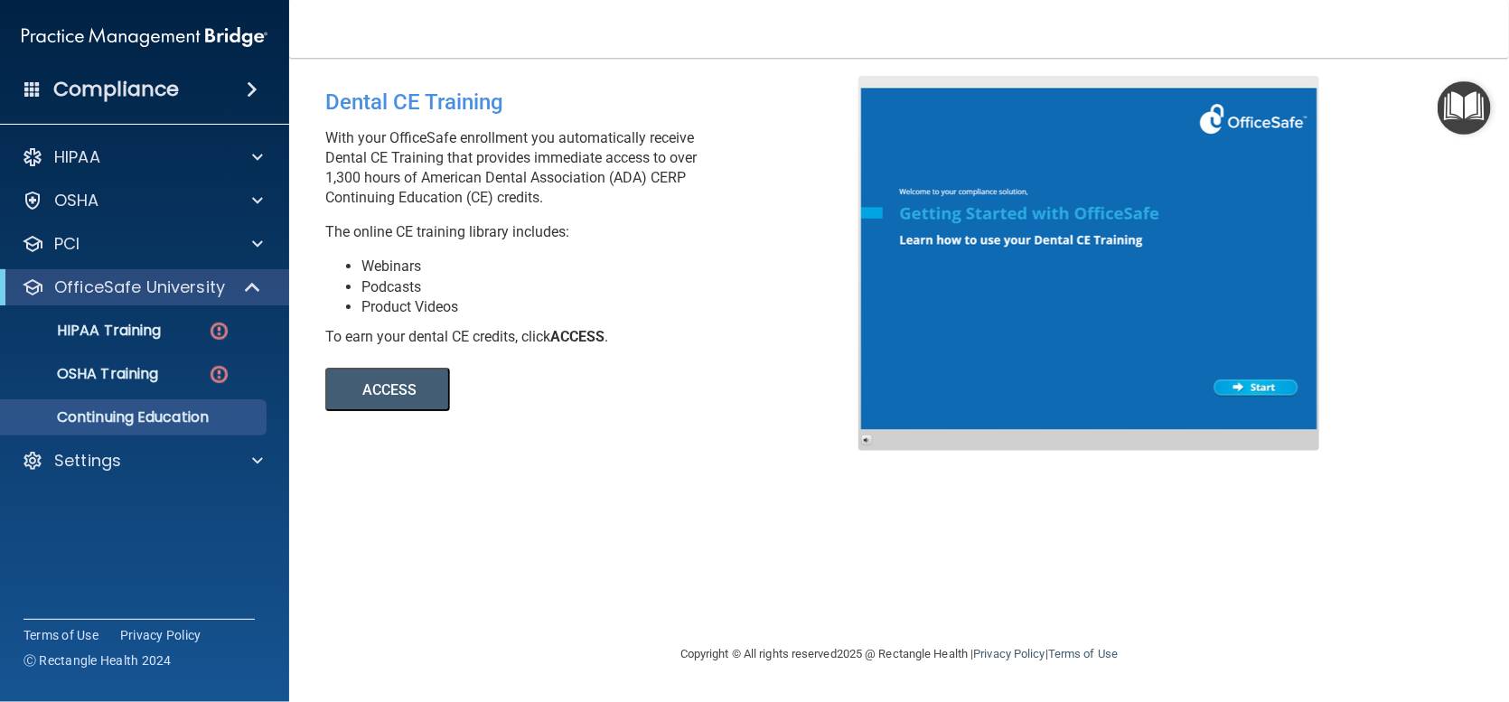
click at [373, 384] on button "ACCESS" at bounding box center [387, 389] width 125 height 43
